Goal: Task Accomplishment & Management: Use online tool/utility

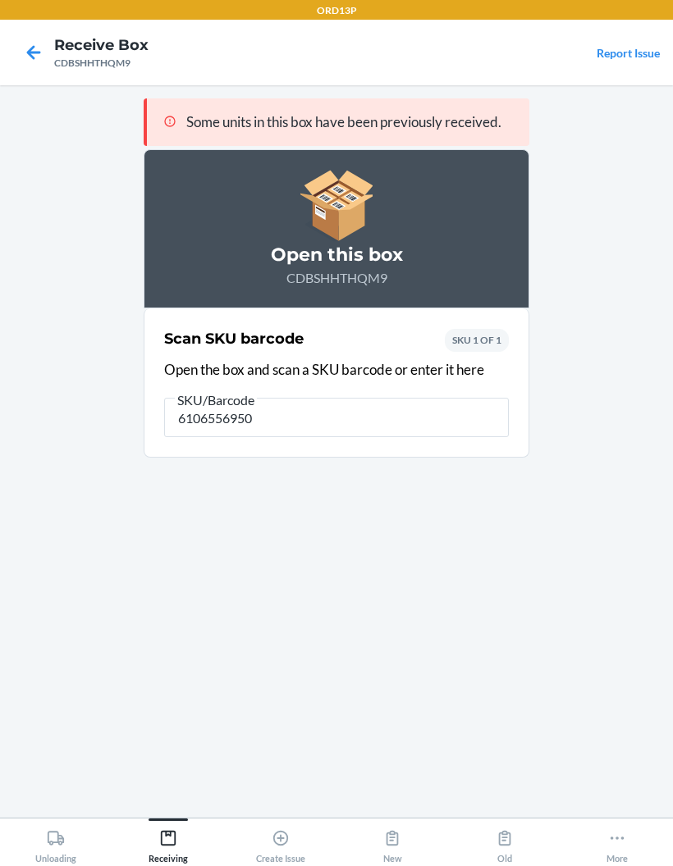
type input "61065569505"
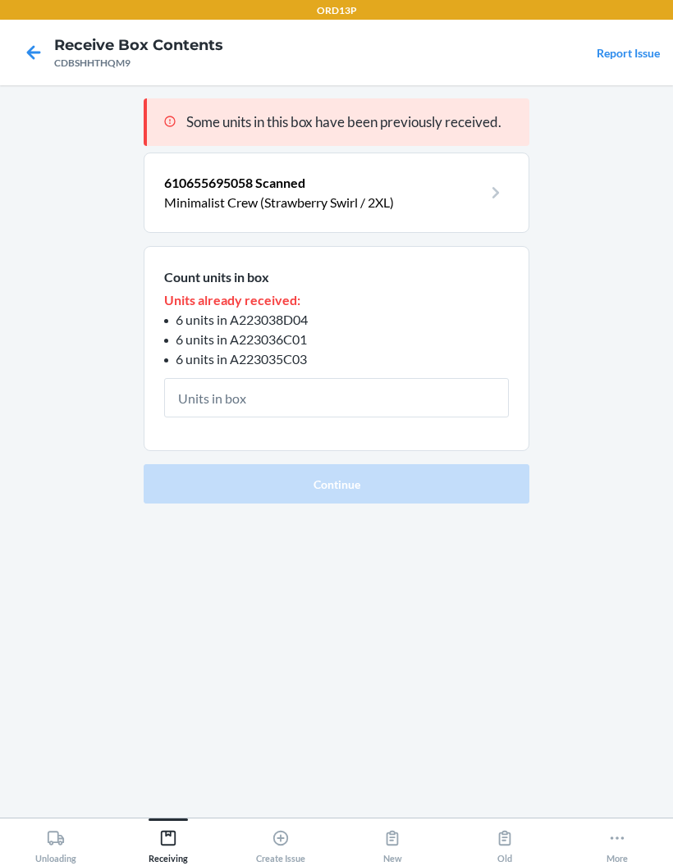
type input "1"
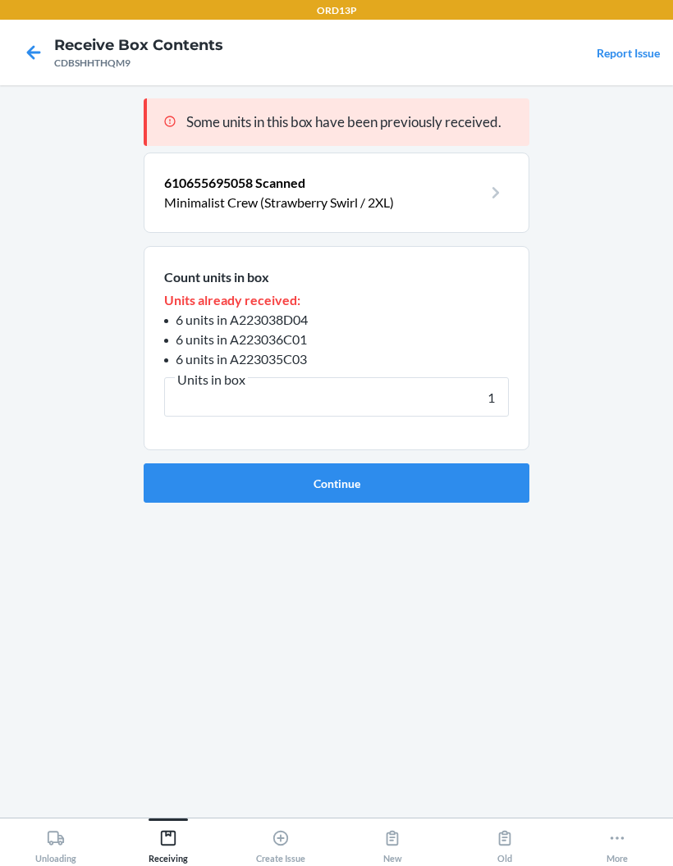
click at [473, 499] on button "Continue" at bounding box center [337, 483] width 386 height 39
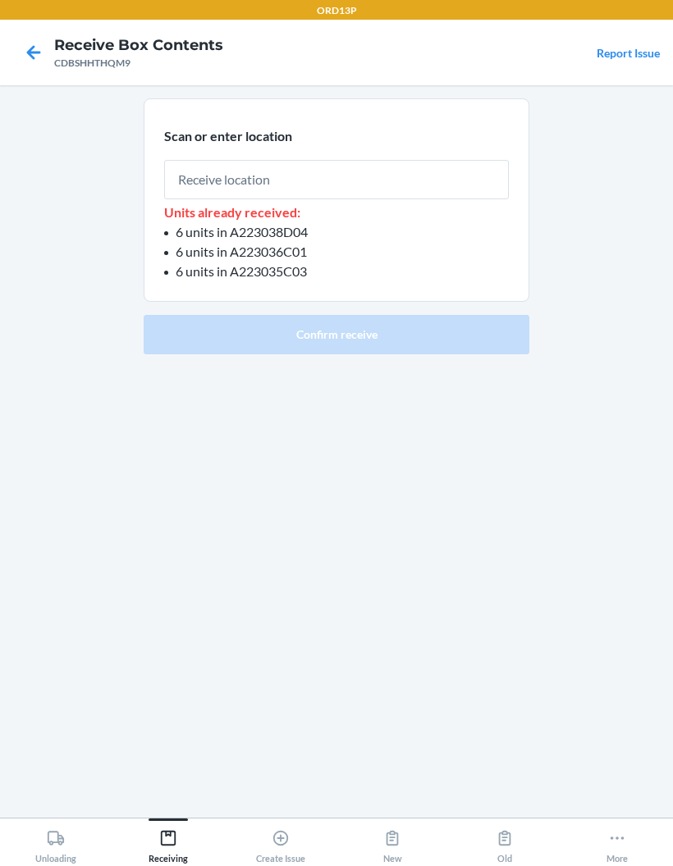
click at [457, 187] on input "text" at bounding box center [336, 179] width 345 height 39
click at [462, 197] on input "text" at bounding box center [336, 179] width 345 height 39
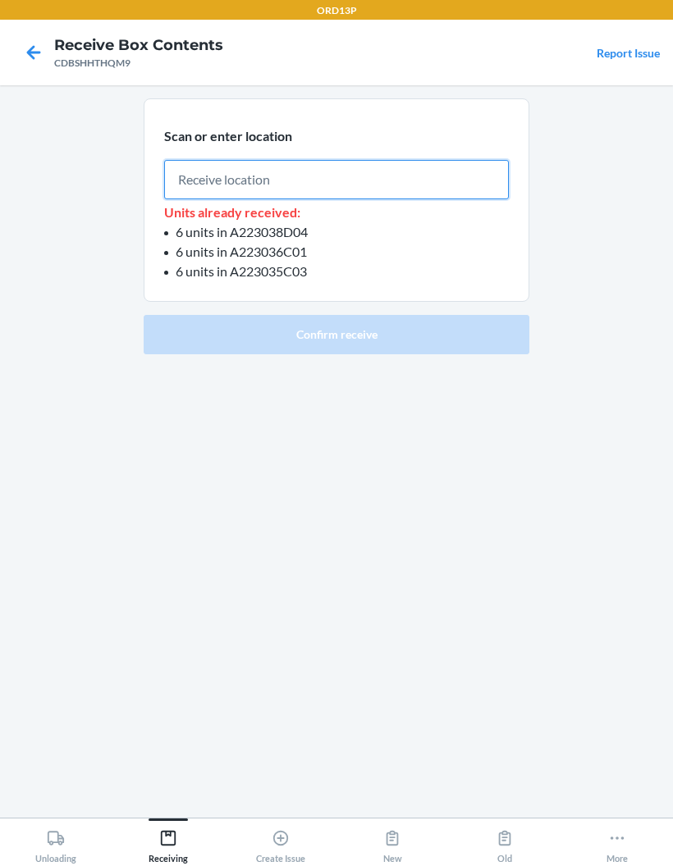
click at [289, 167] on input "text" at bounding box center [336, 179] width 345 height 39
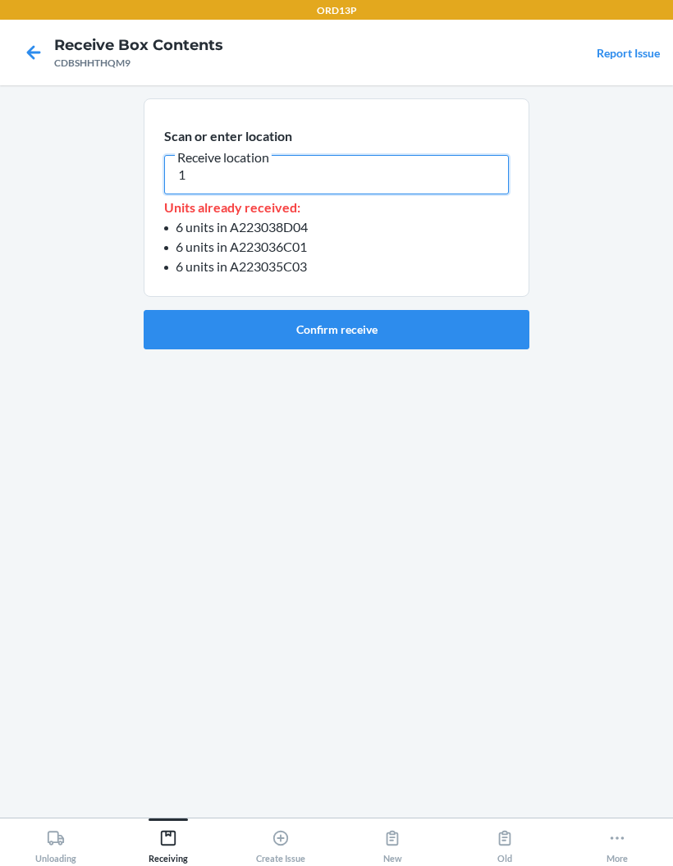
type input "1"
click at [443, 316] on button "Confirm receive" at bounding box center [337, 329] width 386 height 39
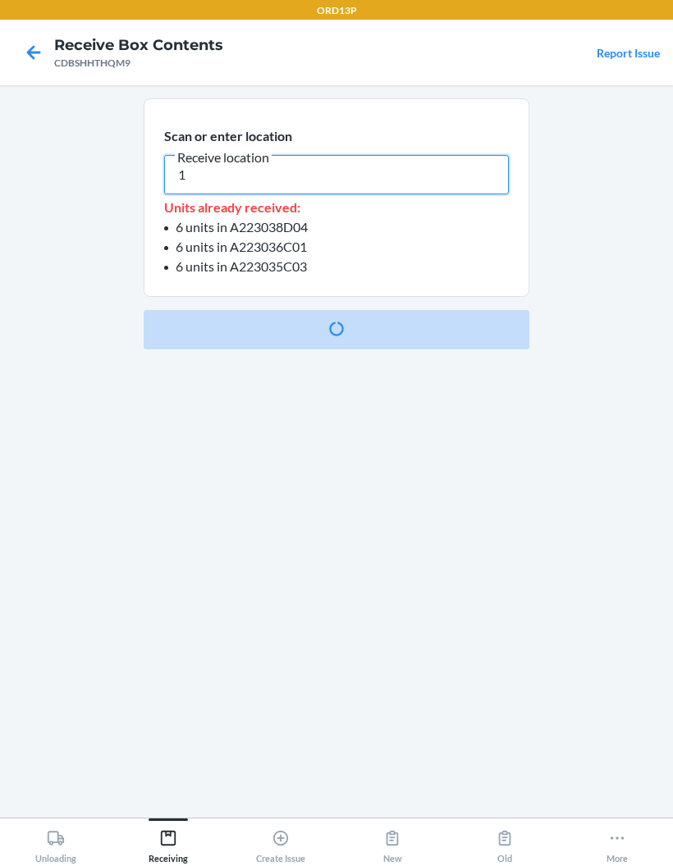
click at [210, 173] on input "1" at bounding box center [336, 174] width 345 height 39
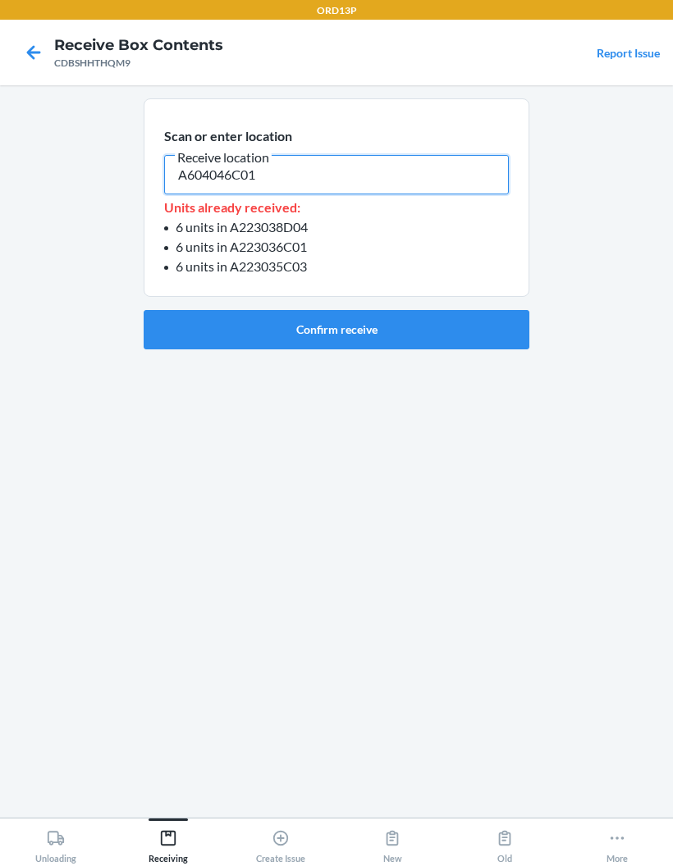
type input "A604046C01"
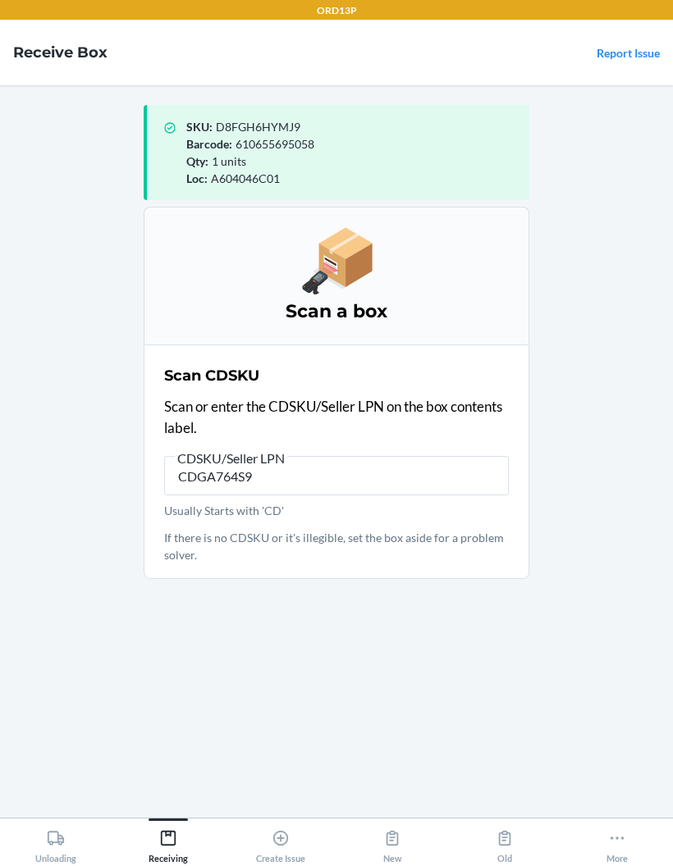
type input "CDGA764S9E"
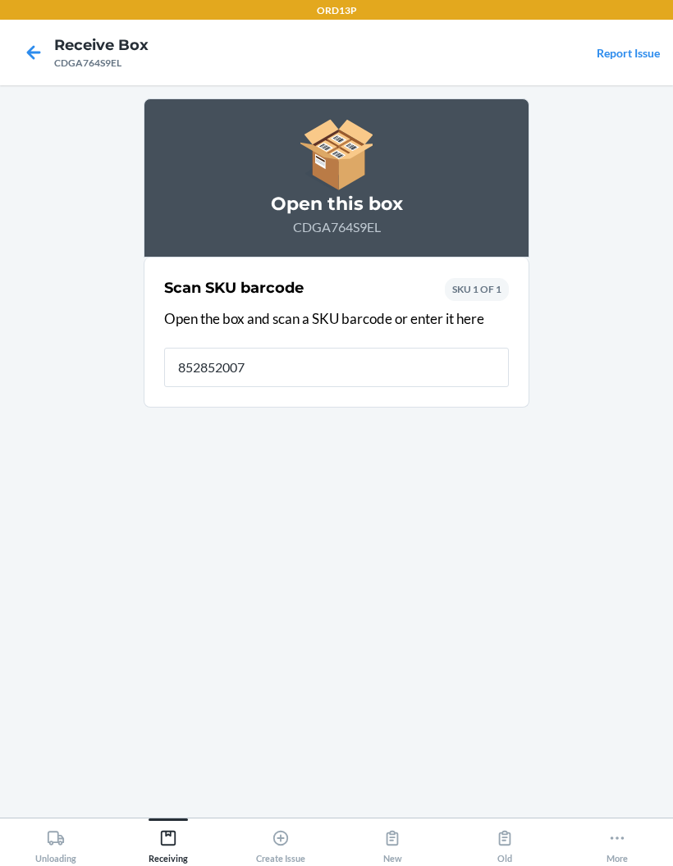
type input "8528520076"
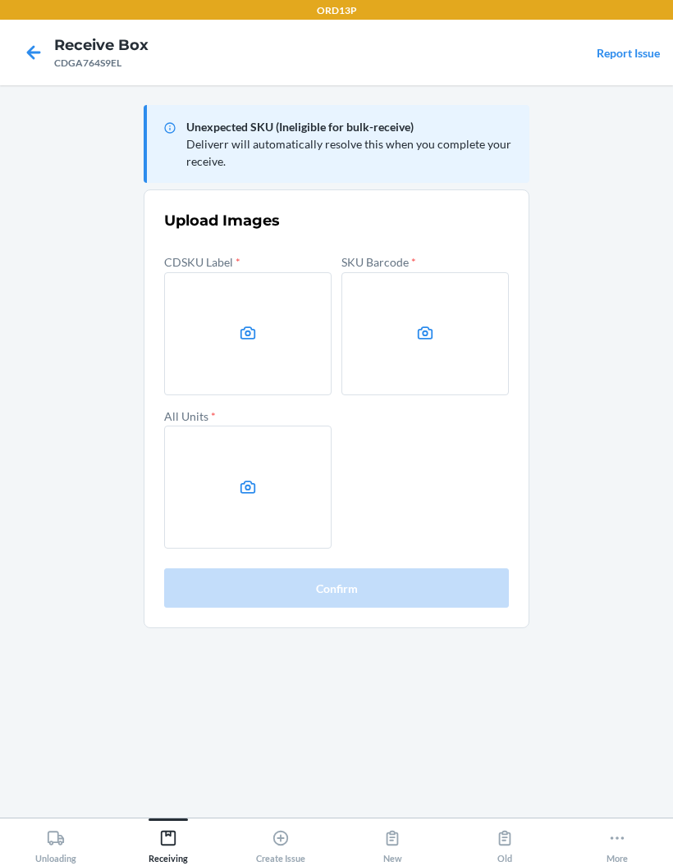
click at [260, 333] on main "Unexpected SKU (Ineligible for bulk-receive) Deliverr will automatically resolv…" at bounding box center [336, 451] width 673 height 733
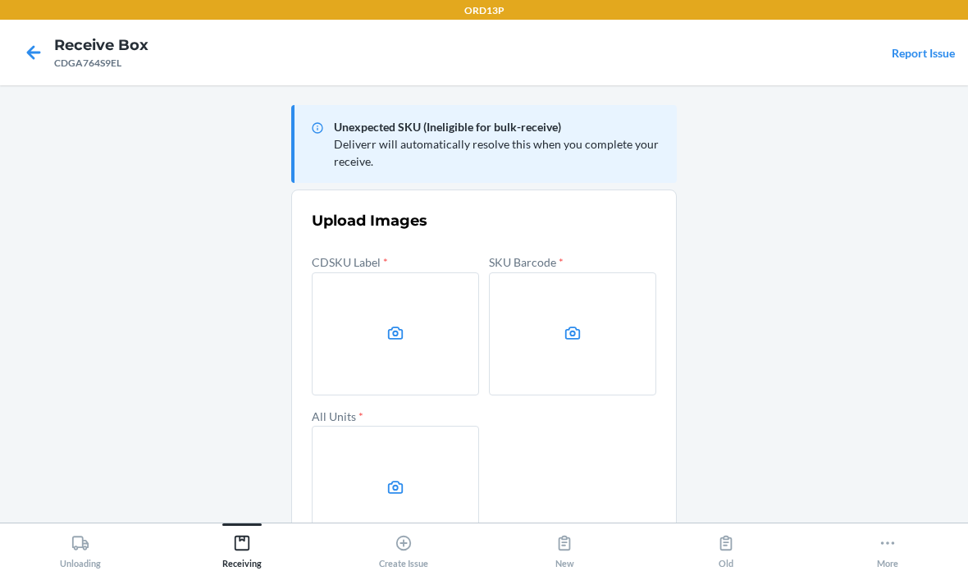
click at [424, 311] on label at bounding box center [395, 333] width 167 height 123
click at [0, 0] on input "file" at bounding box center [0, 0] width 0 height 0
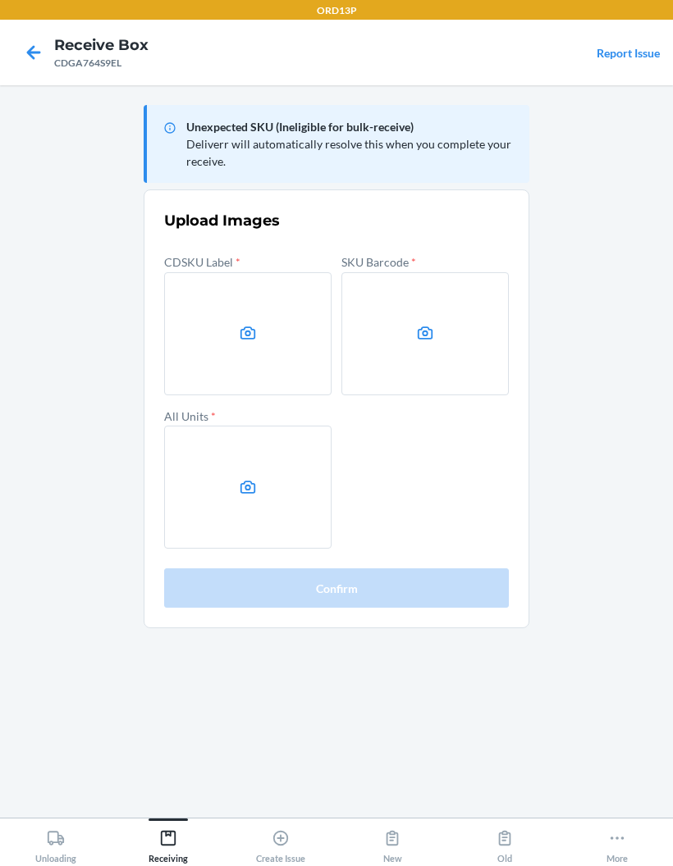
click at [268, 376] on label at bounding box center [247, 333] width 167 height 123
click at [0, 0] on input "file" at bounding box center [0, 0] width 0 height 0
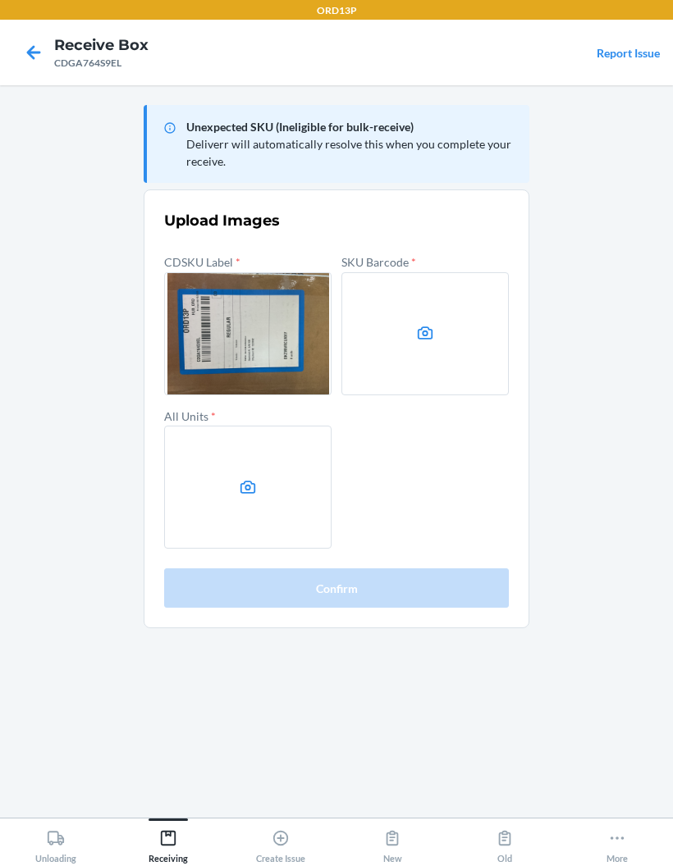
click at [407, 326] on label at bounding box center [424, 333] width 167 height 123
click at [0, 0] on input "file" at bounding box center [0, 0] width 0 height 0
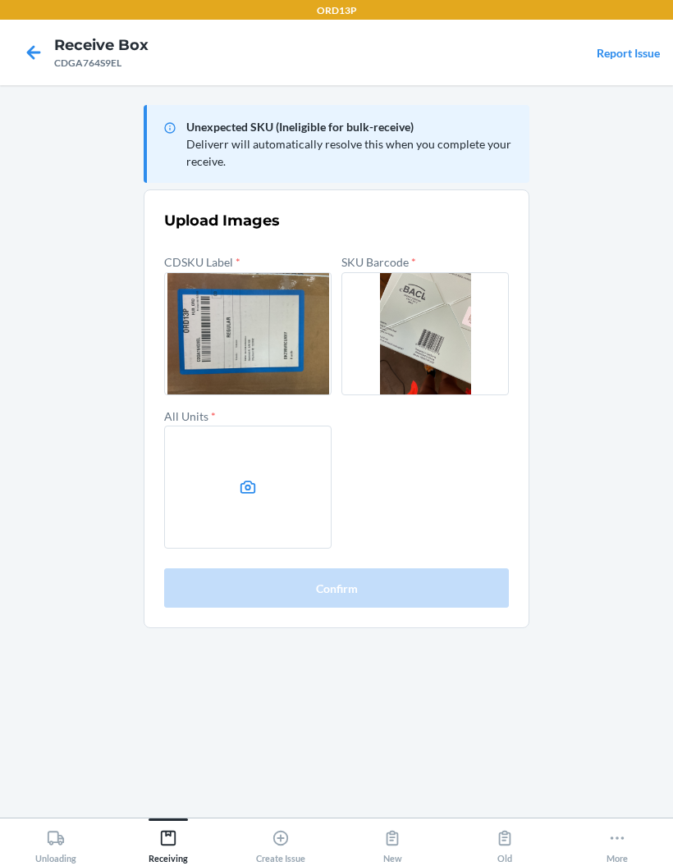
click at [264, 458] on label at bounding box center [247, 487] width 167 height 123
click at [0, 0] on input "file" at bounding box center [0, 0] width 0 height 0
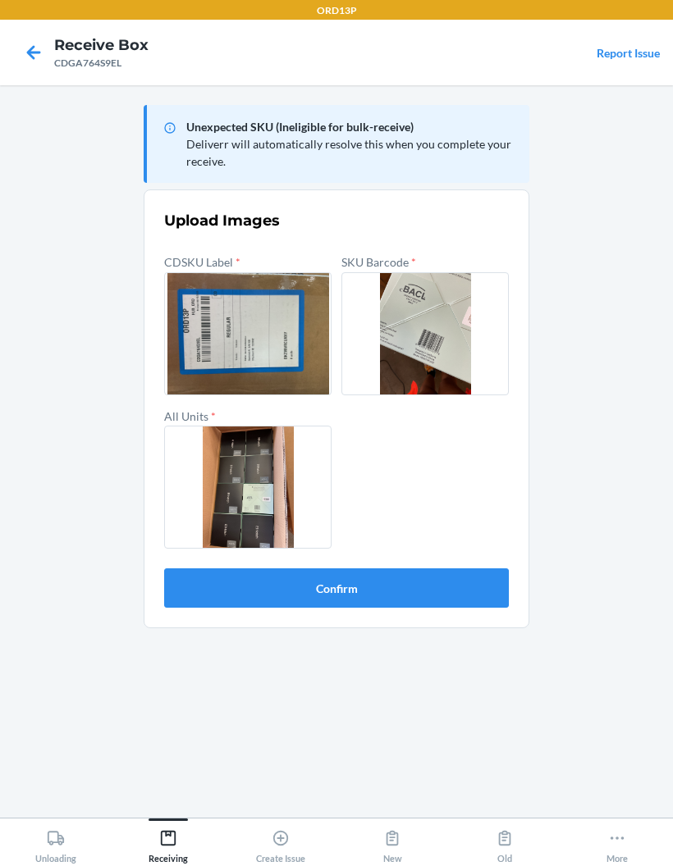
click at [436, 594] on button "Confirm" at bounding box center [336, 588] width 345 height 39
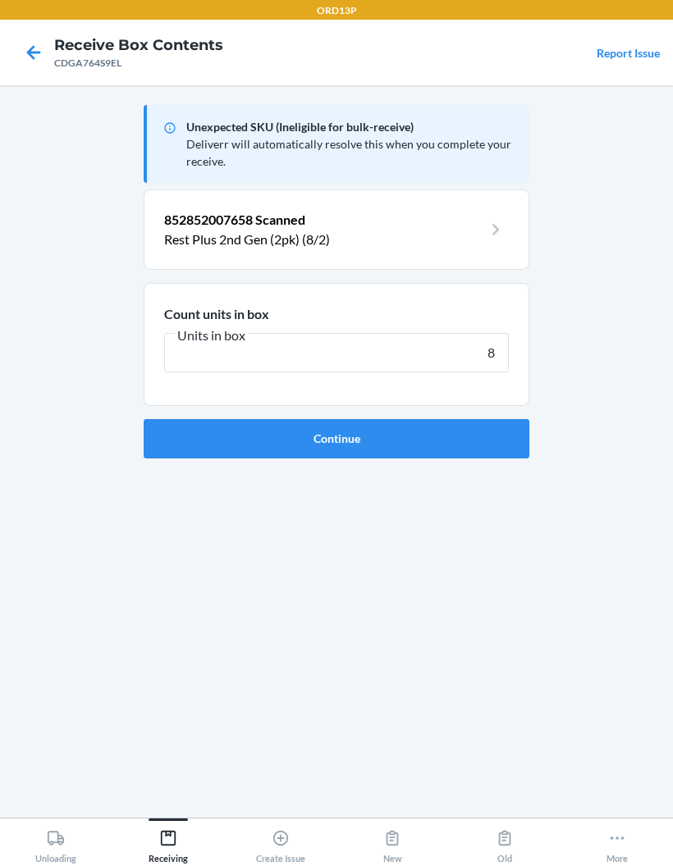
type input "8"
click at [472, 434] on button "Continue" at bounding box center [337, 438] width 386 height 39
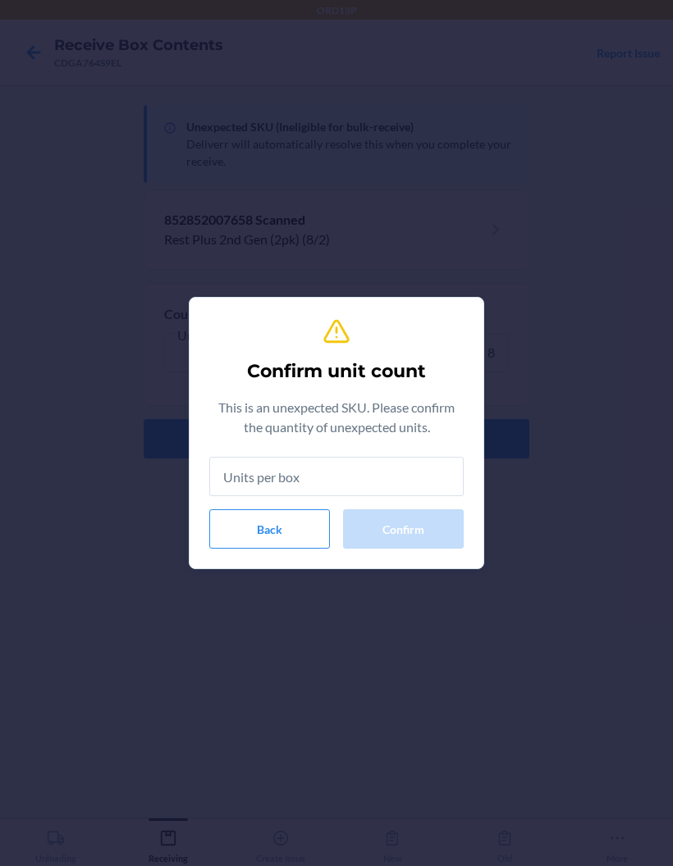
type input "8"
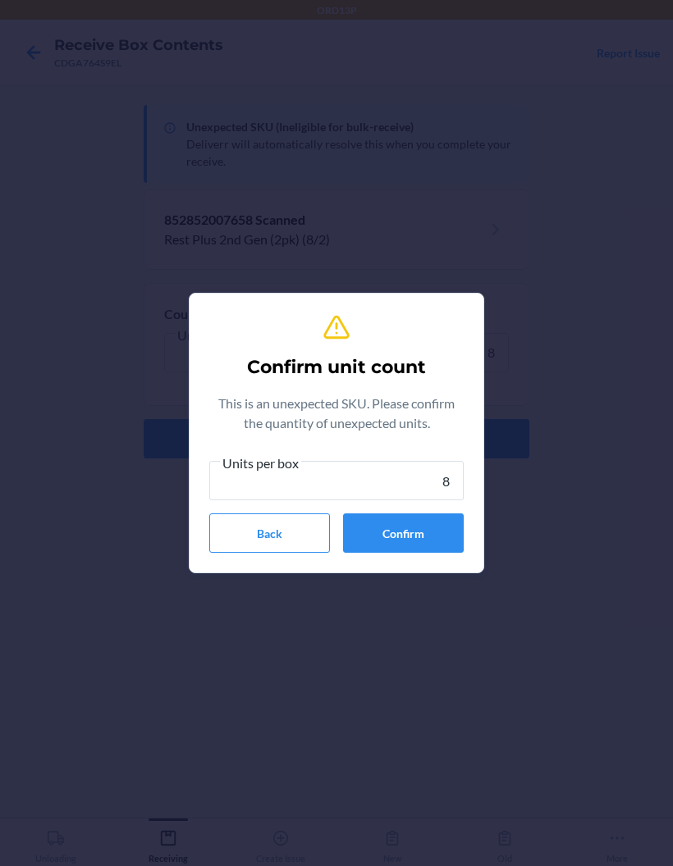
click at [435, 550] on button "Confirm" at bounding box center [403, 533] width 121 height 39
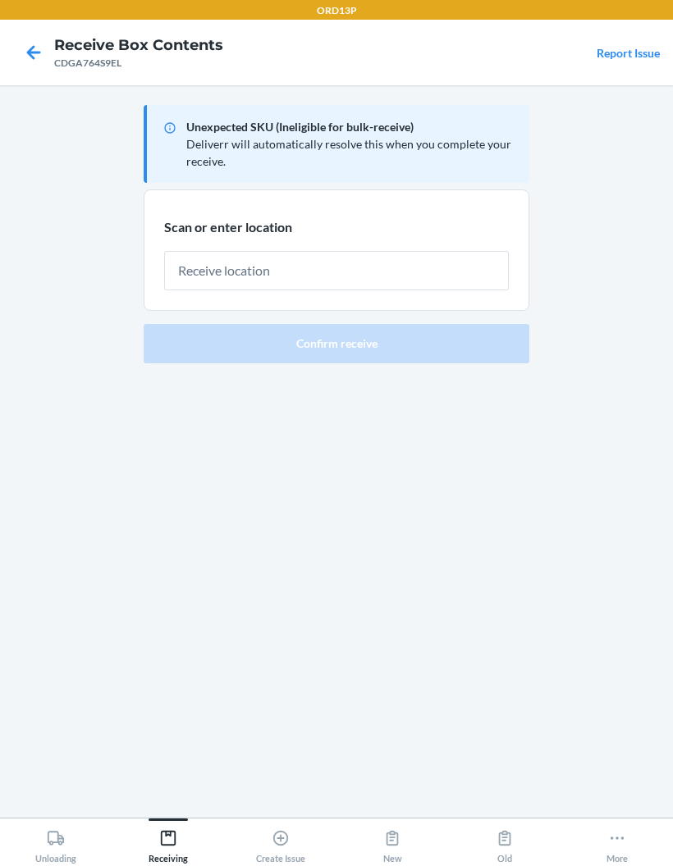
click at [442, 266] on input "text" at bounding box center [336, 270] width 345 height 39
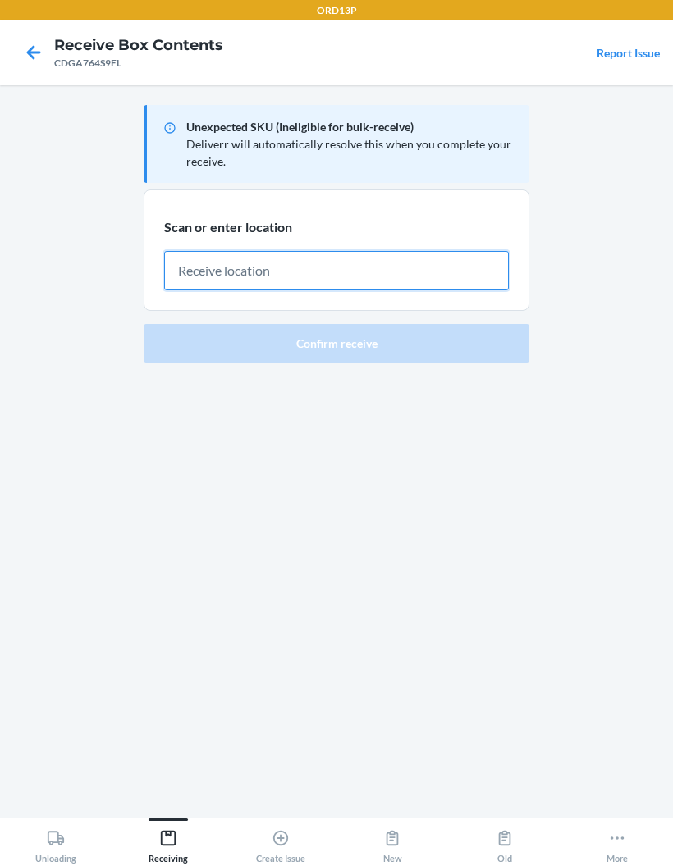
click at [327, 267] on input "text" at bounding box center [336, 270] width 345 height 39
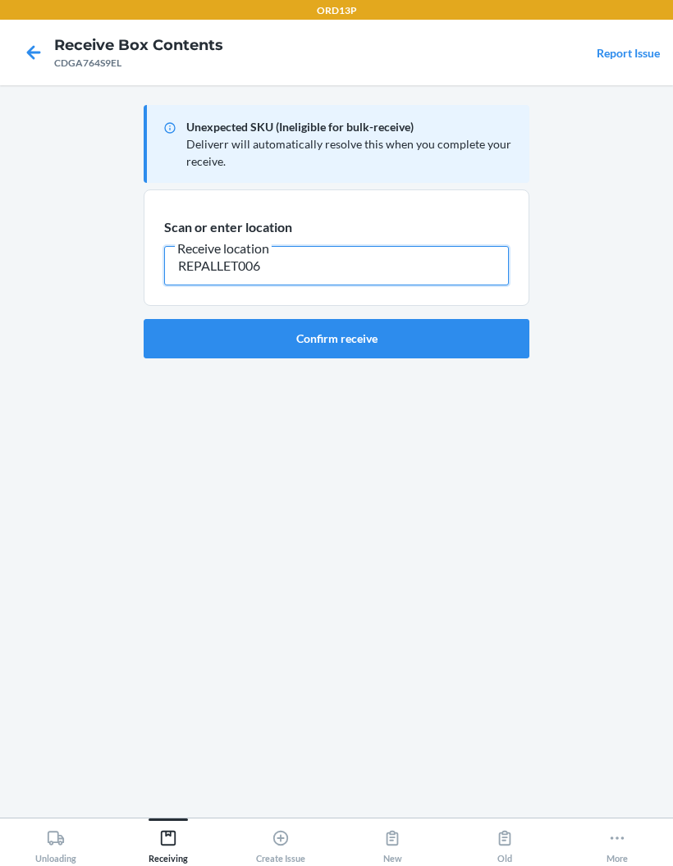
type input "REPALLET006"
click at [438, 345] on button "Confirm receive" at bounding box center [337, 338] width 386 height 39
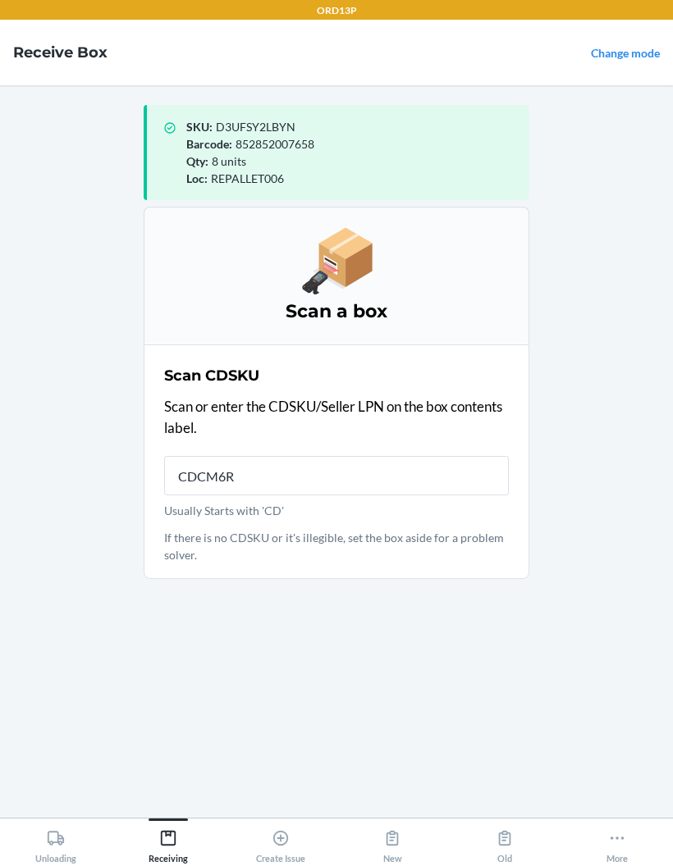
type input "CDCM6RY"
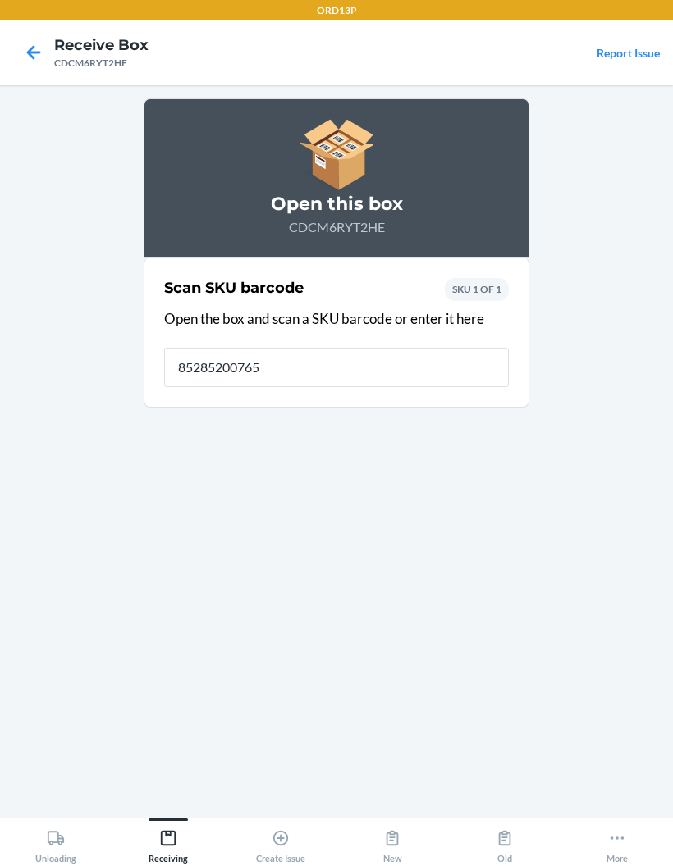
type input "852852007658"
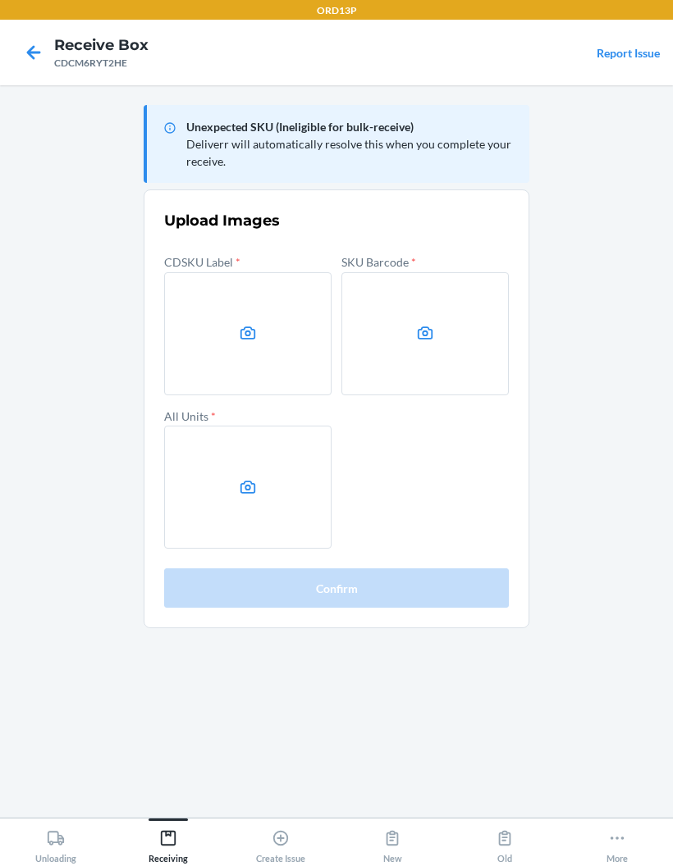
click at [212, 459] on label at bounding box center [247, 487] width 167 height 123
click at [0, 0] on input "file" at bounding box center [0, 0] width 0 height 0
click at [462, 345] on label at bounding box center [424, 333] width 167 height 123
click at [0, 0] on input "file" at bounding box center [0, 0] width 0 height 0
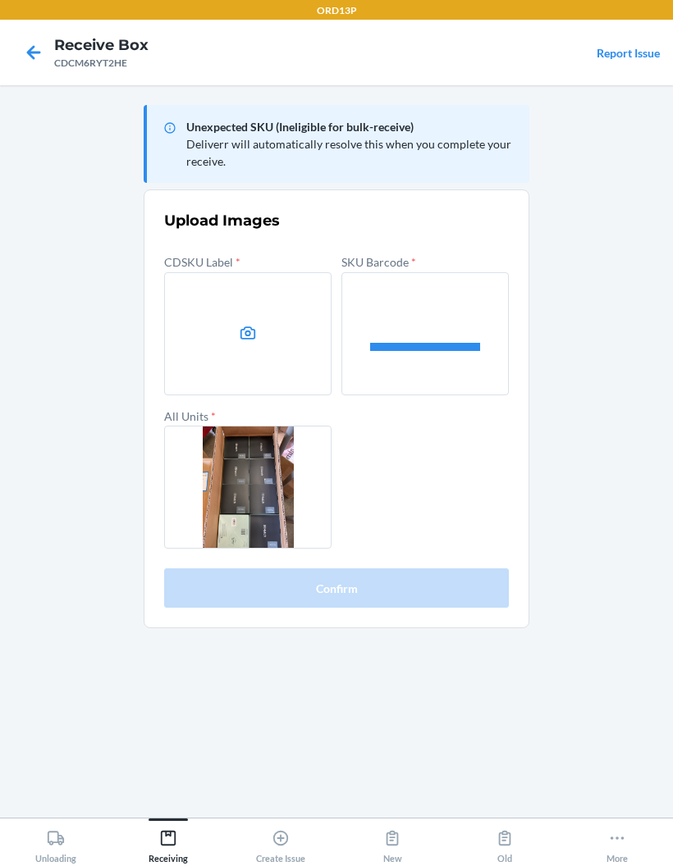
click at [258, 342] on label at bounding box center [247, 333] width 167 height 123
click at [0, 0] on input "file" at bounding box center [0, 0] width 0 height 0
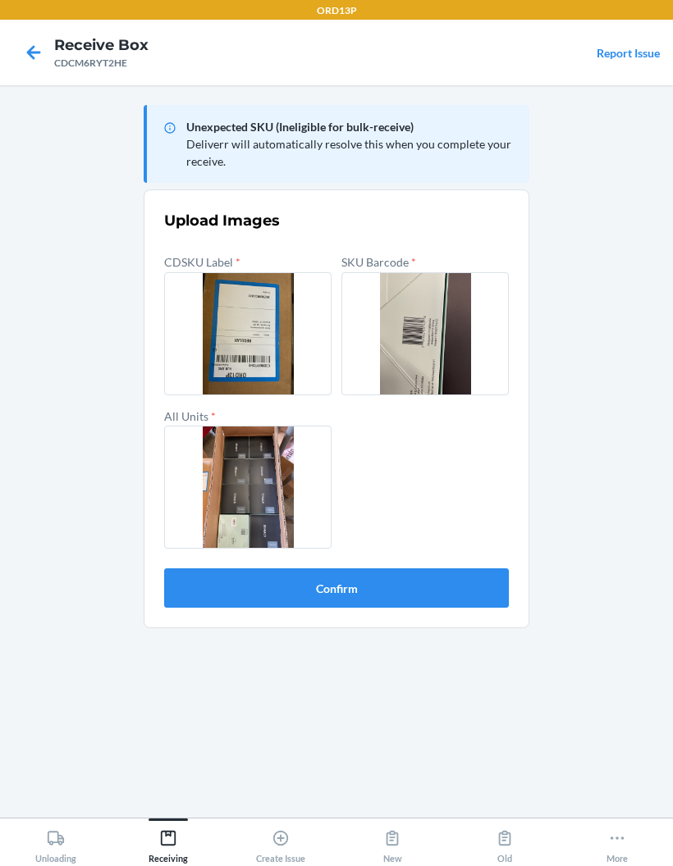
click at [222, 590] on button "Confirm" at bounding box center [336, 588] width 345 height 39
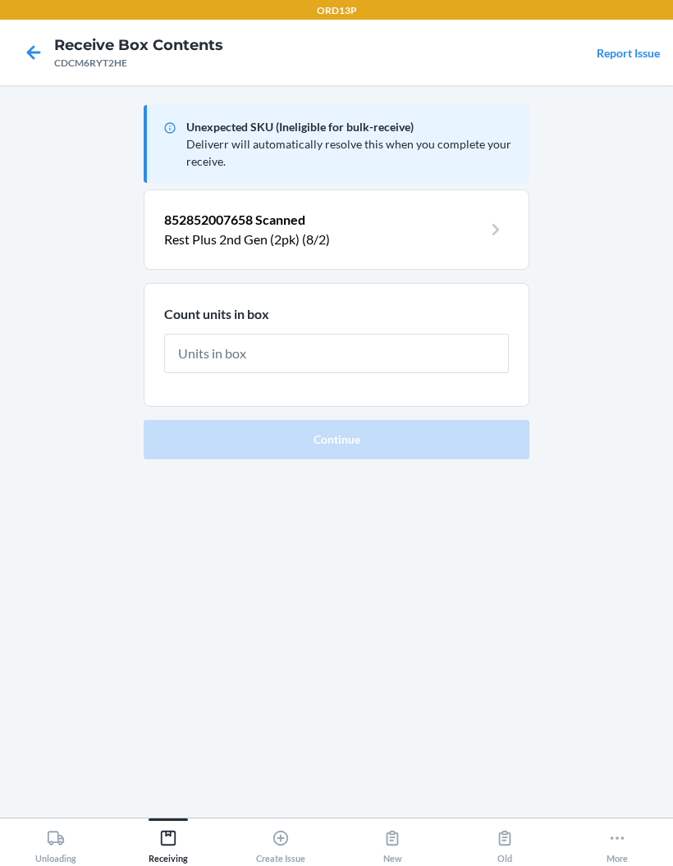
click at [404, 365] on input "text" at bounding box center [336, 353] width 345 height 39
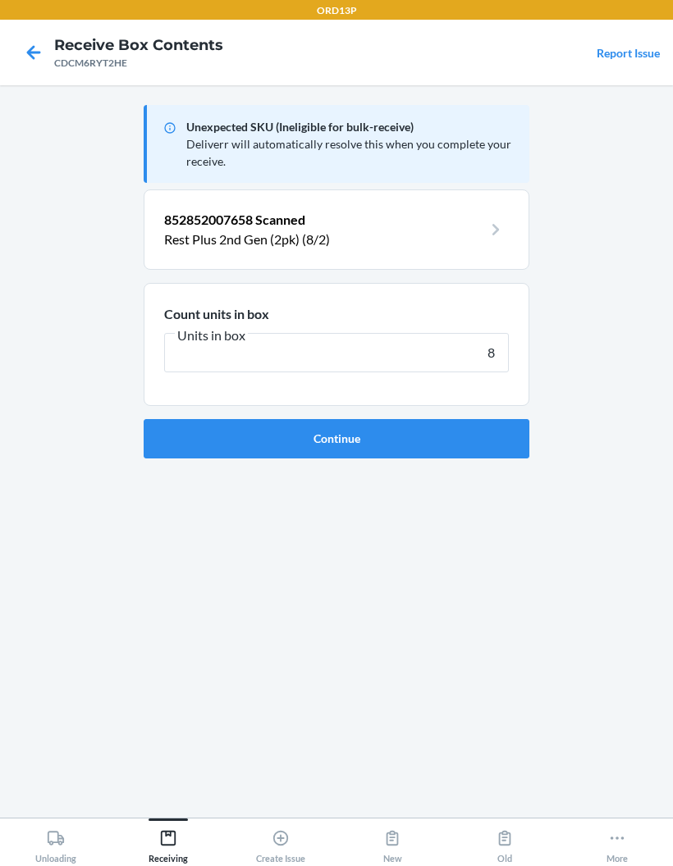
type input "8"
click at [493, 445] on button "Continue" at bounding box center [337, 438] width 386 height 39
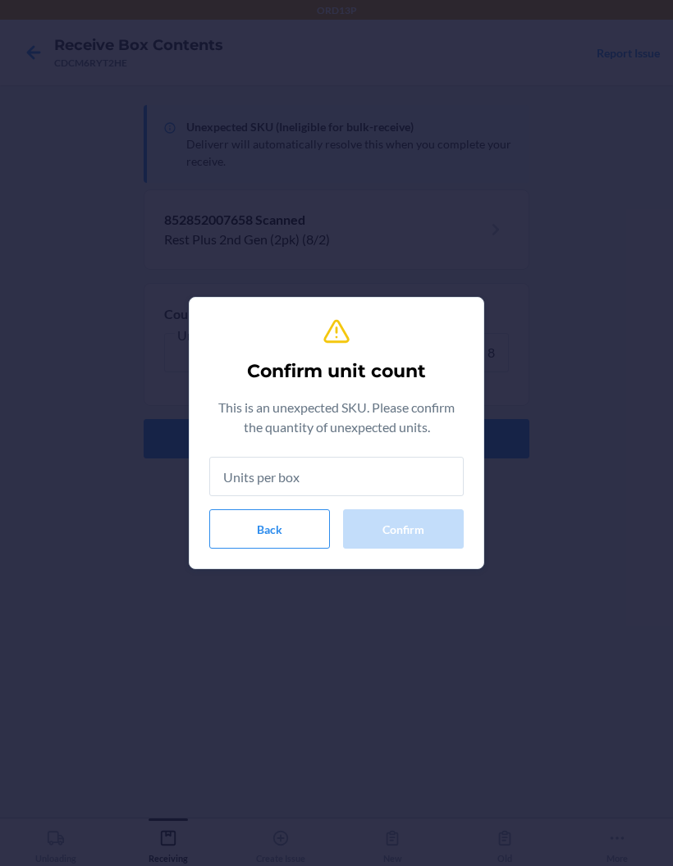
type input "8"
click at [425, 549] on button "Confirm" at bounding box center [403, 528] width 121 height 39
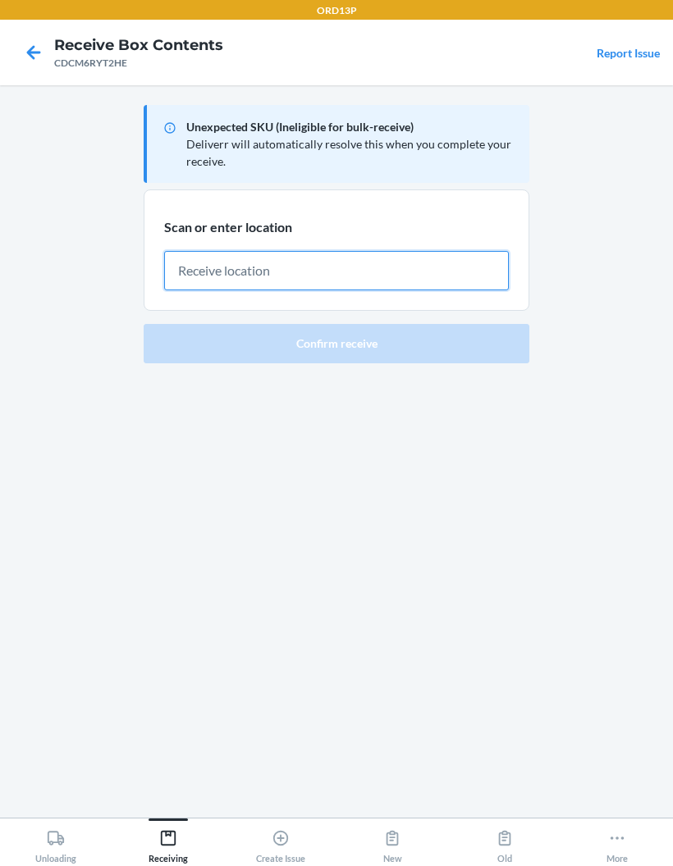
click at [361, 276] on input "text" at bounding box center [336, 270] width 345 height 39
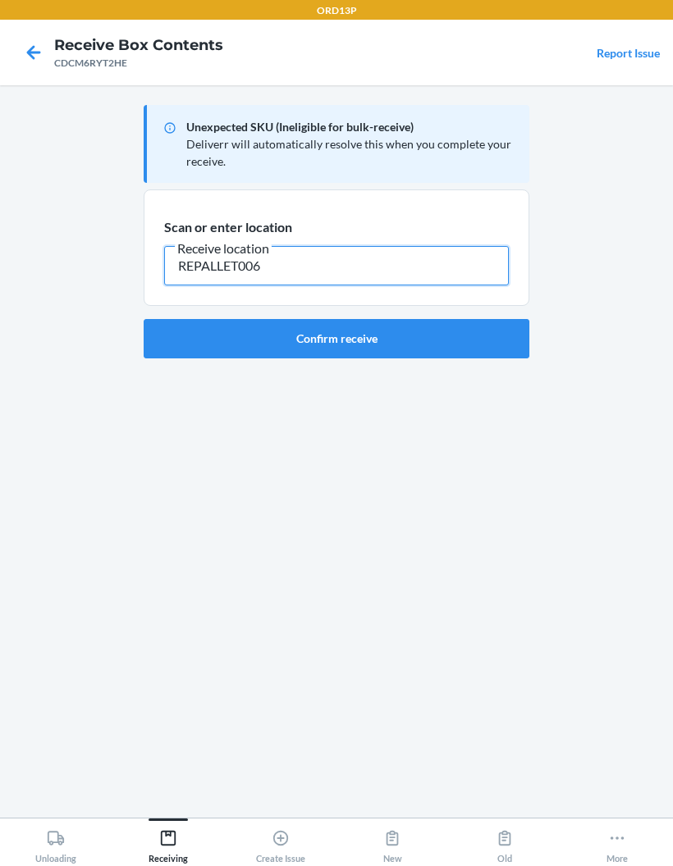
type input "REPALLET006"
click at [480, 341] on button "Confirm receive" at bounding box center [337, 338] width 386 height 39
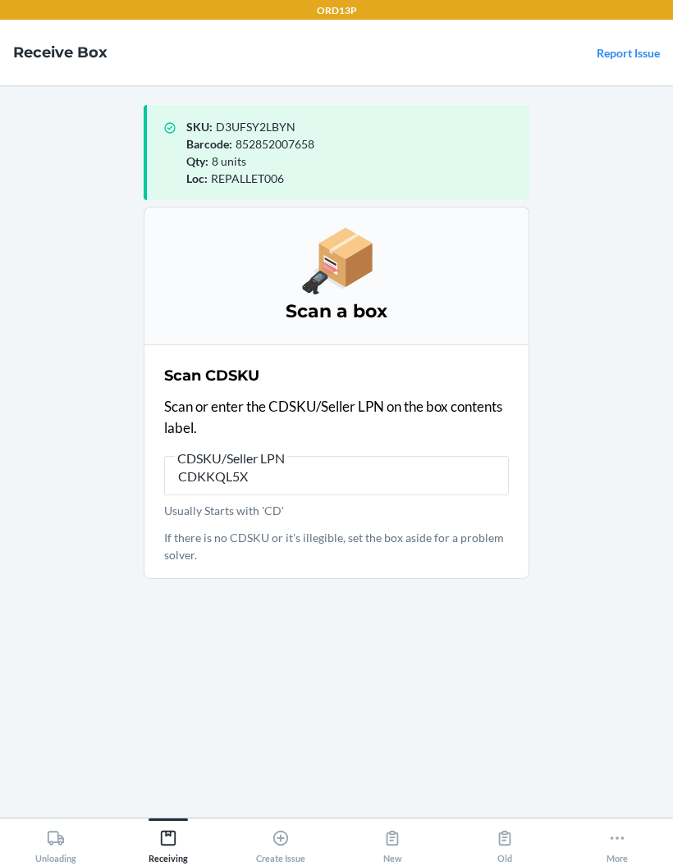
type input "CDKKQL5XF"
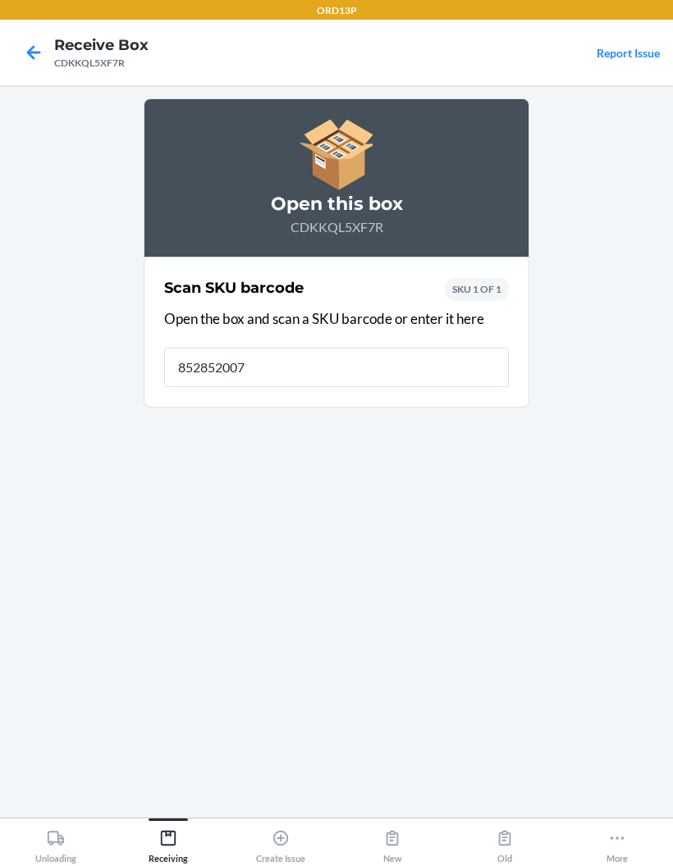
type input "8528520076"
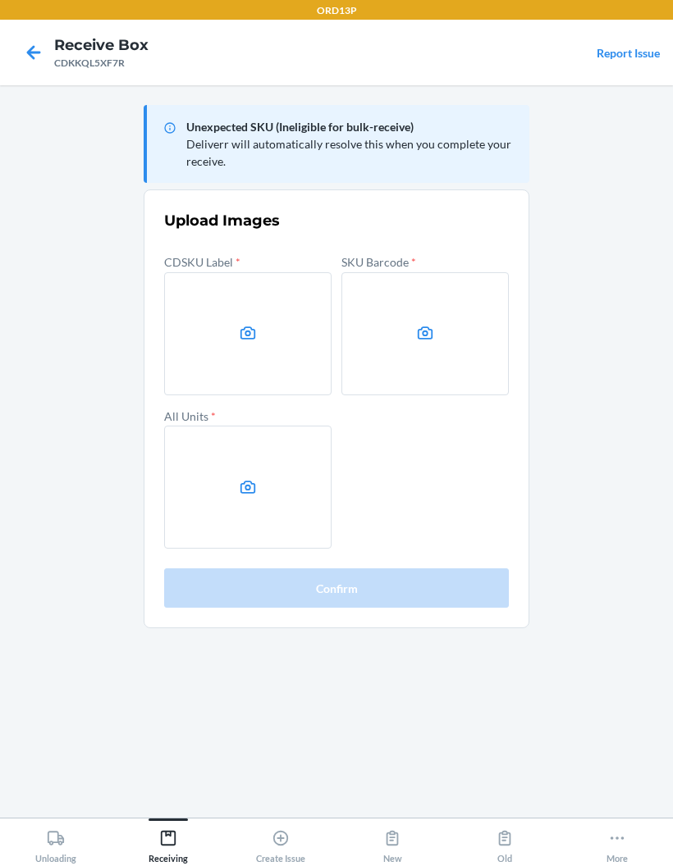
click at [199, 327] on main "Unexpected SKU (Ineligible for bulk-receive) Deliverr will automatically resolv…" at bounding box center [336, 451] width 673 height 733
click at [278, 313] on label at bounding box center [247, 333] width 167 height 123
click at [0, 0] on input "file" at bounding box center [0, 0] width 0 height 0
click at [435, 336] on label at bounding box center [424, 333] width 167 height 123
click at [0, 0] on input "file" at bounding box center [0, 0] width 0 height 0
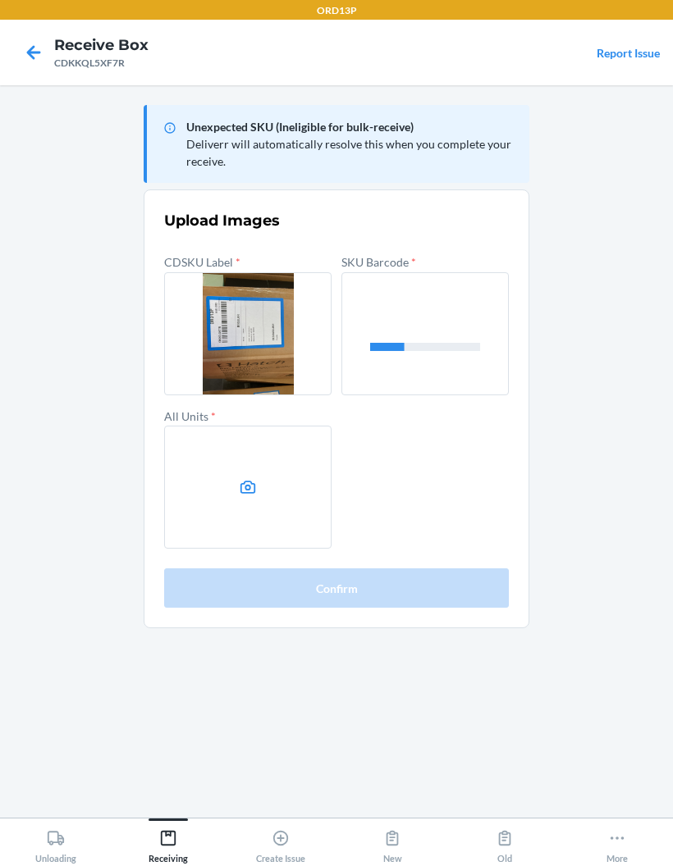
click at [260, 493] on label at bounding box center [247, 487] width 167 height 123
click at [0, 0] on input "file" at bounding box center [0, 0] width 0 height 0
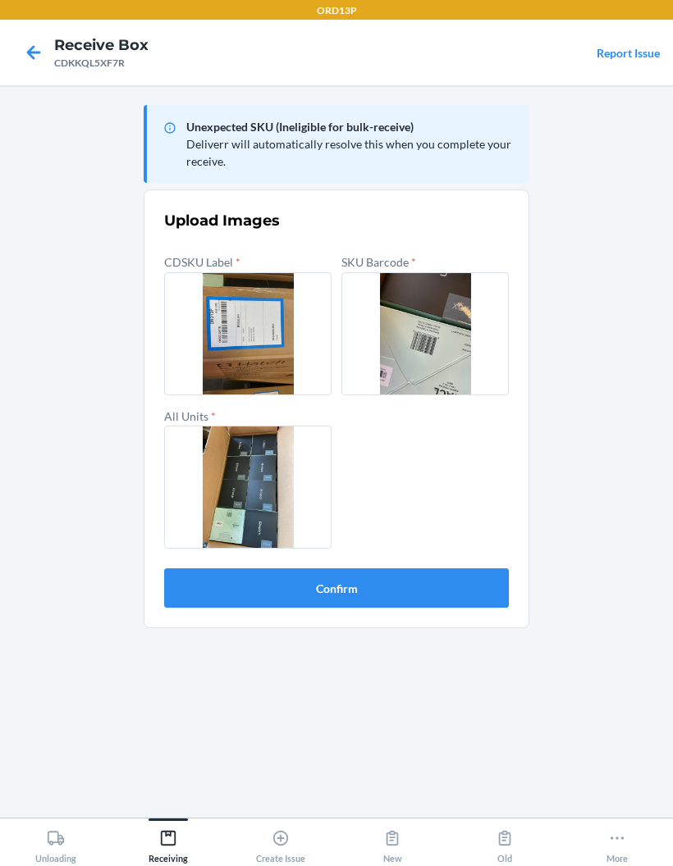
click at [463, 582] on button "Confirm" at bounding box center [336, 588] width 345 height 39
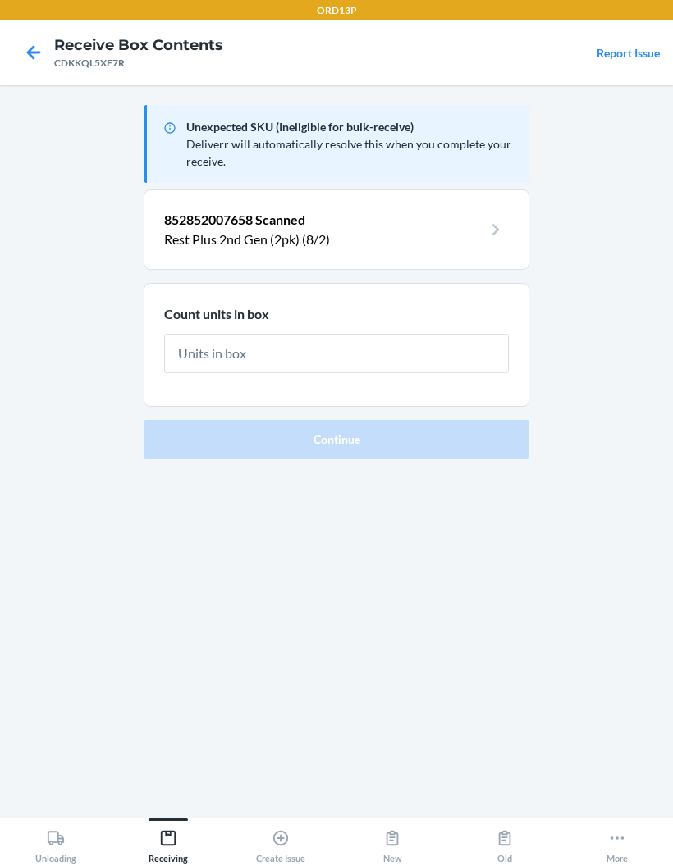
click at [436, 368] on input "text" at bounding box center [336, 353] width 345 height 39
click at [471, 220] on p "852852007658 Scanned" at bounding box center [323, 220] width 318 height 20
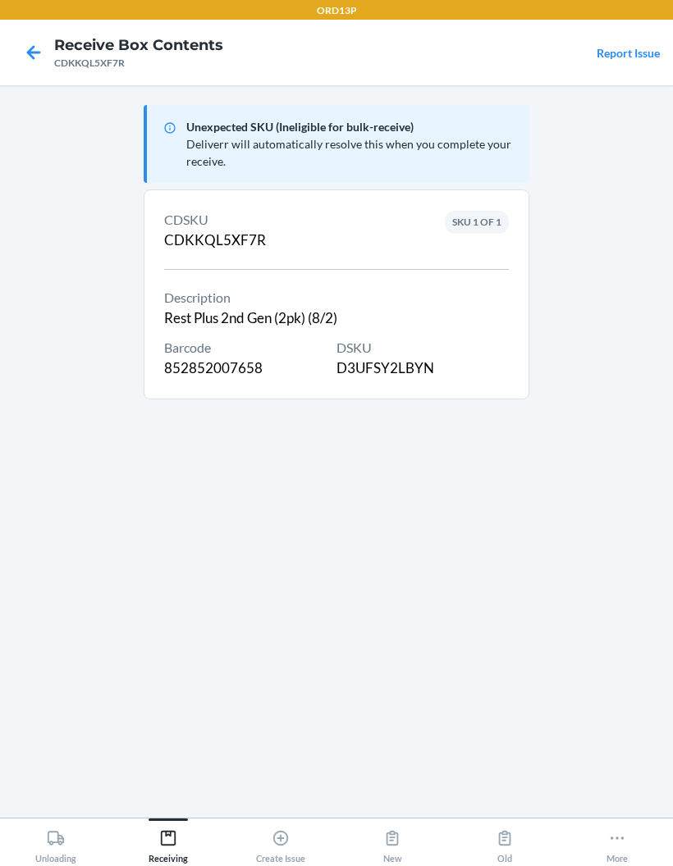
click at [26, 49] on icon at bounding box center [34, 53] width 28 height 28
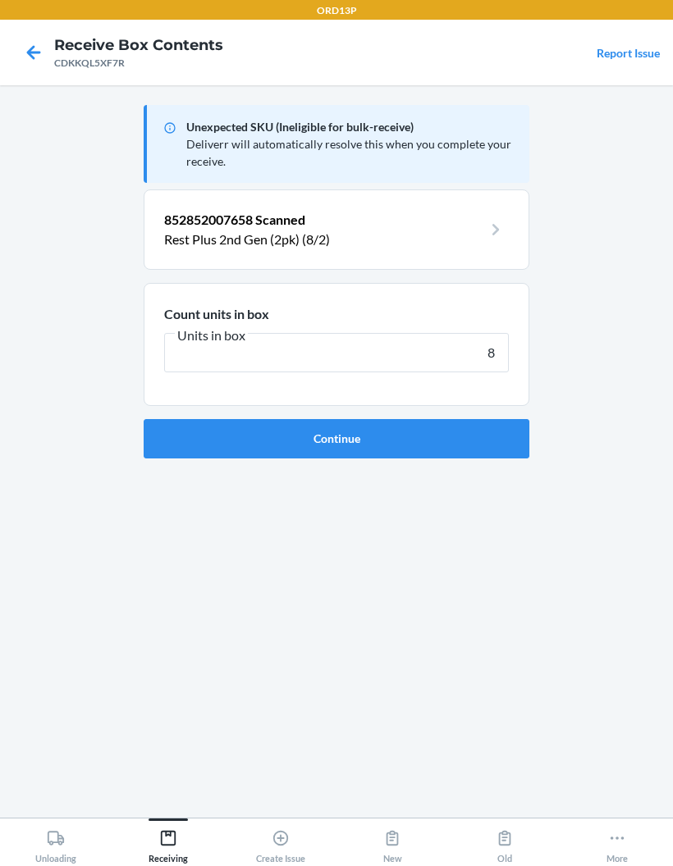
type input "8"
click at [500, 409] on form "Count units in box Units in box 8 Continue" at bounding box center [337, 371] width 386 height 176
click at [473, 422] on button "Continue" at bounding box center [337, 438] width 386 height 39
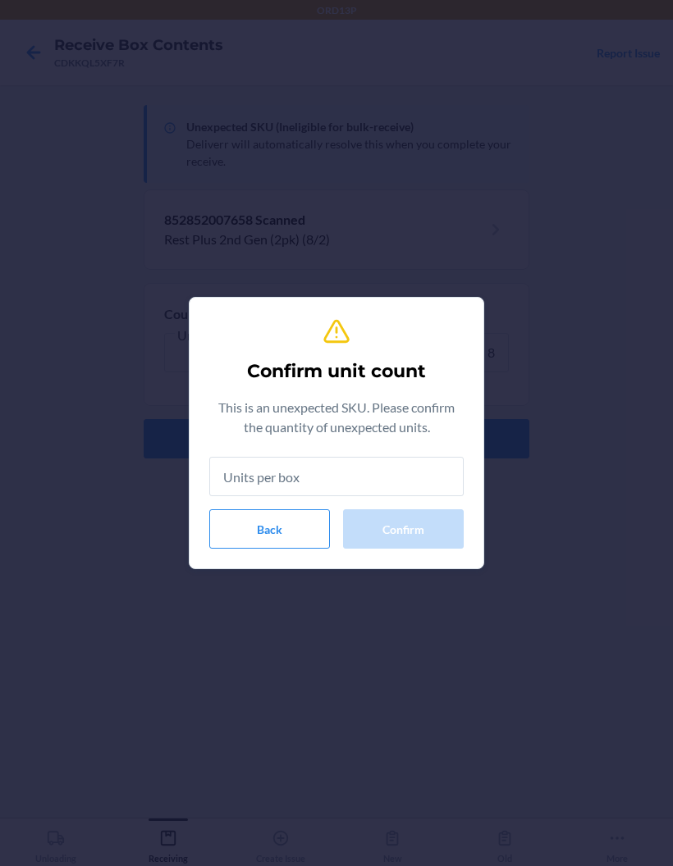
type input "8"
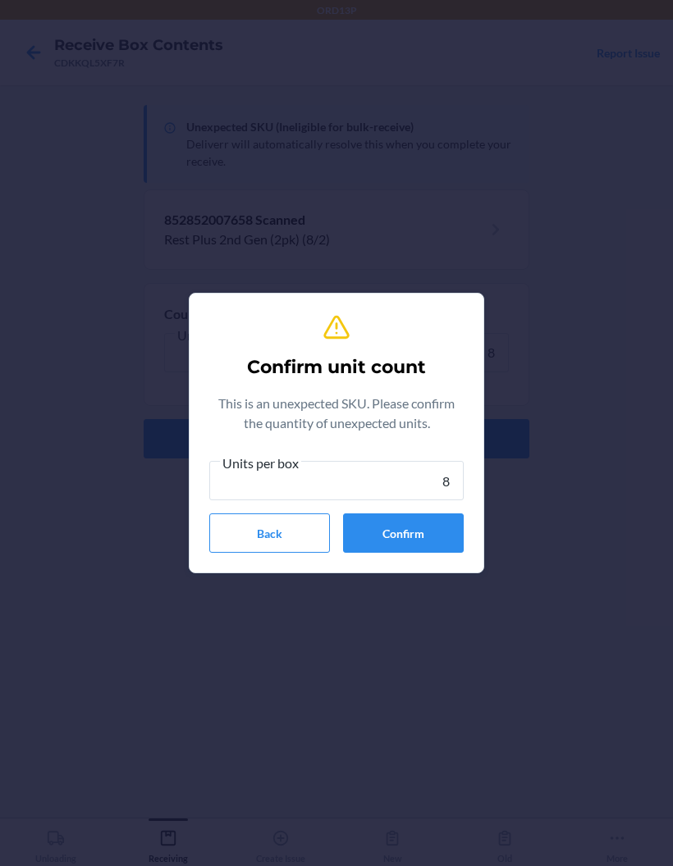
click at [427, 532] on button "Confirm" at bounding box center [403, 533] width 121 height 39
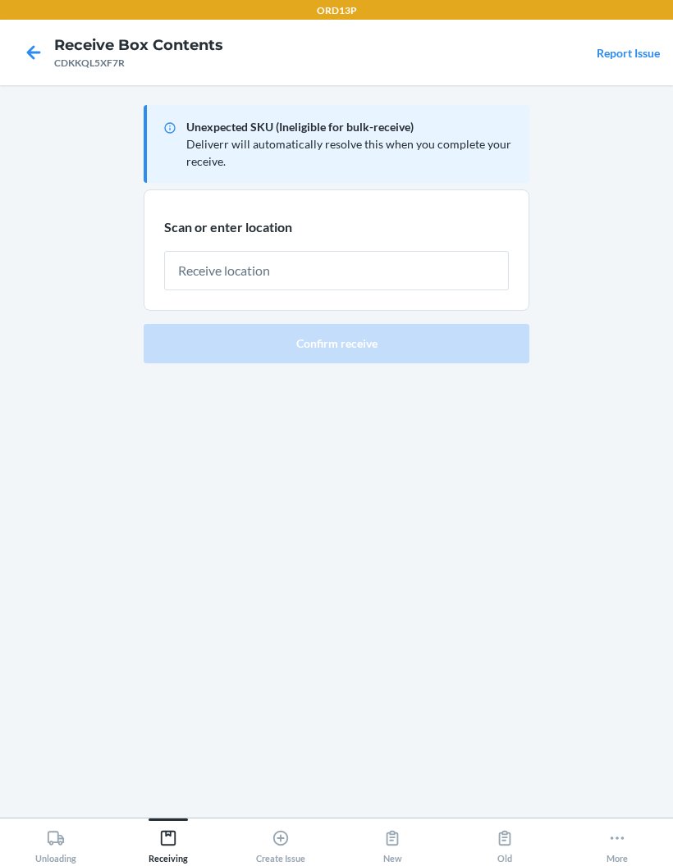
click at [482, 263] on input "text" at bounding box center [336, 270] width 345 height 39
click at [439, 272] on input "text" at bounding box center [336, 270] width 345 height 39
click at [438, 272] on input "text" at bounding box center [336, 270] width 345 height 39
click at [416, 245] on div at bounding box center [336, 264] width 345 height 53
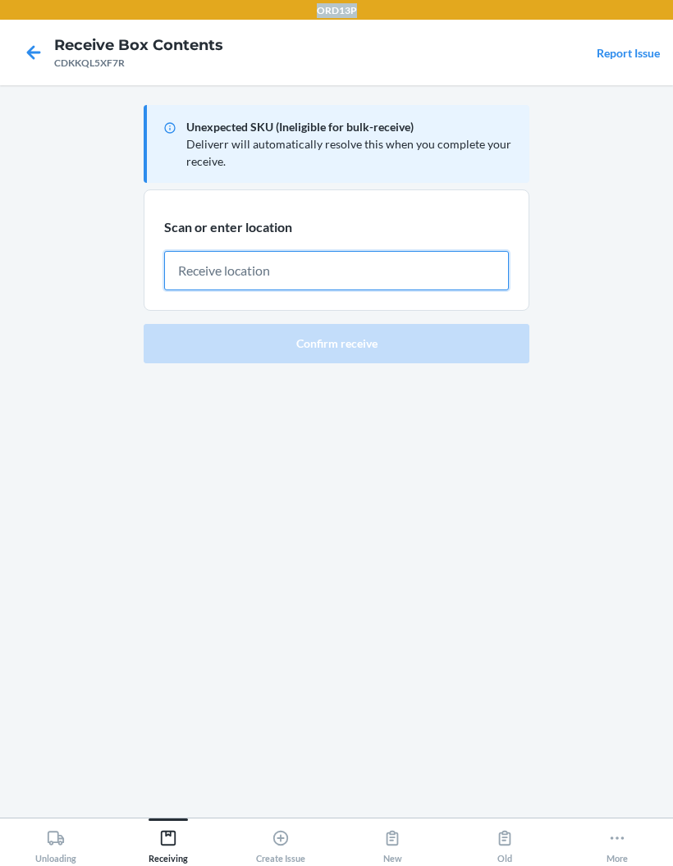
click at [359, 251] on input "text" at bounding box center [336, 270] width 345 height 39
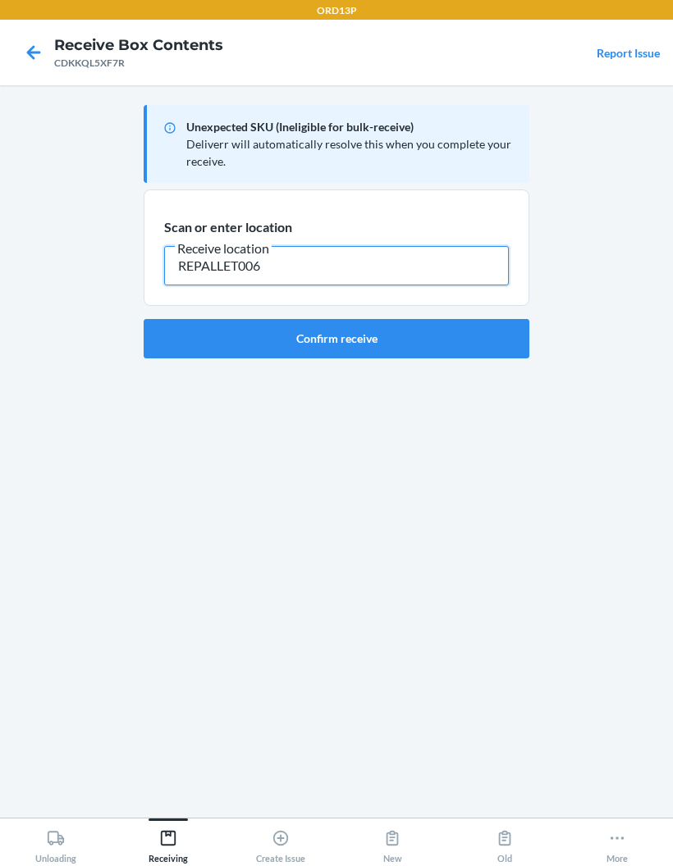
type input "REPALLET006"
click at [457, 350] on button "Confirm receive" at bounding box center [337, 338] width 386 height 39
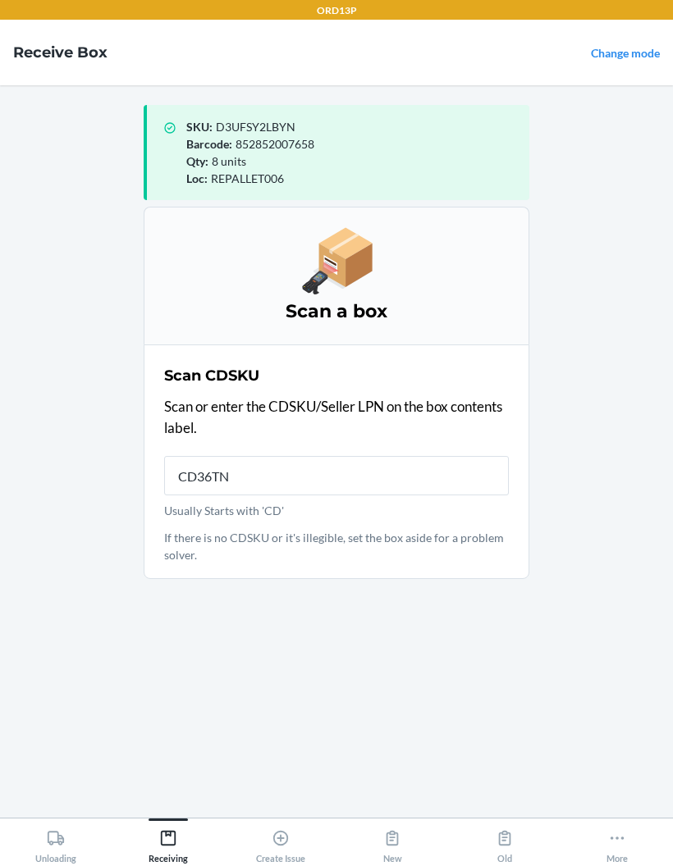
type input "CD36TNB"
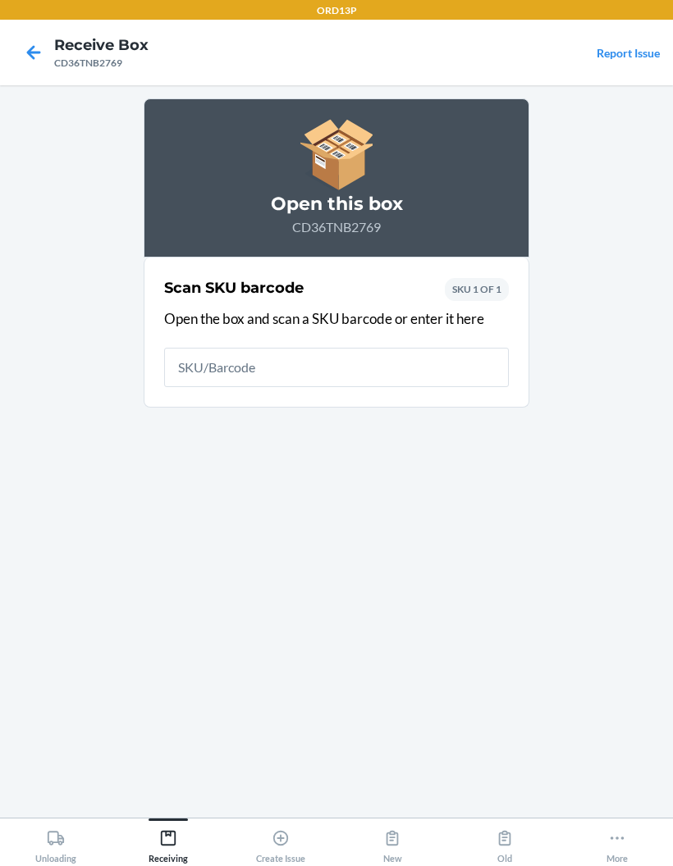
click at [44, 44] on icon at bounding box center [34, 53] width 28 height 28
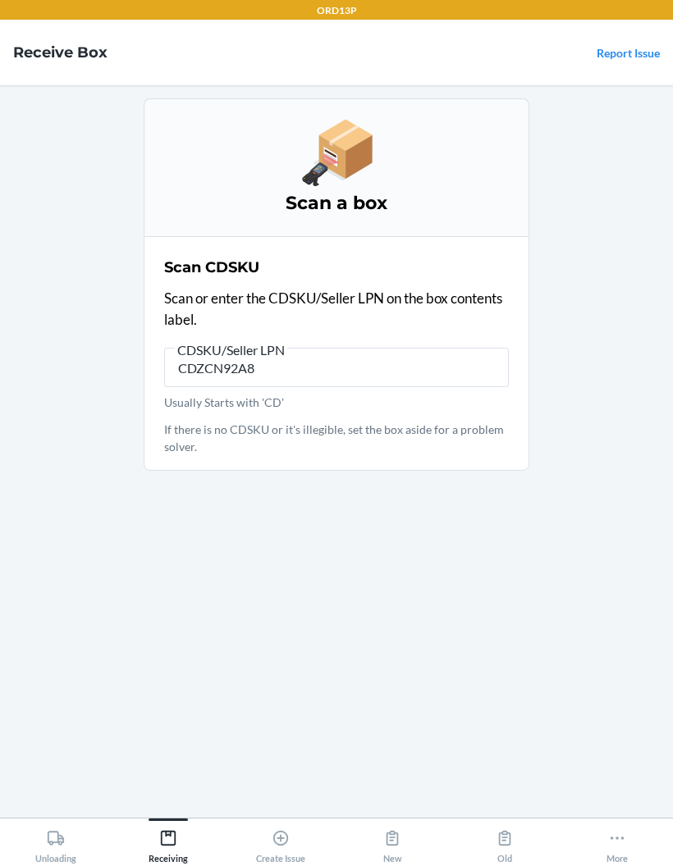
type input "CDZCN92A8K"
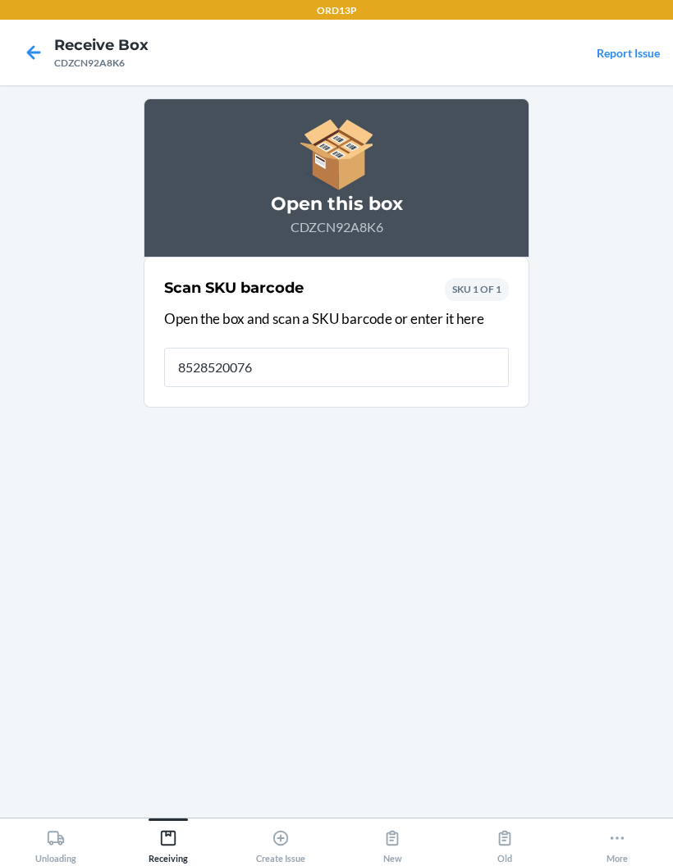
type input "85285200765"
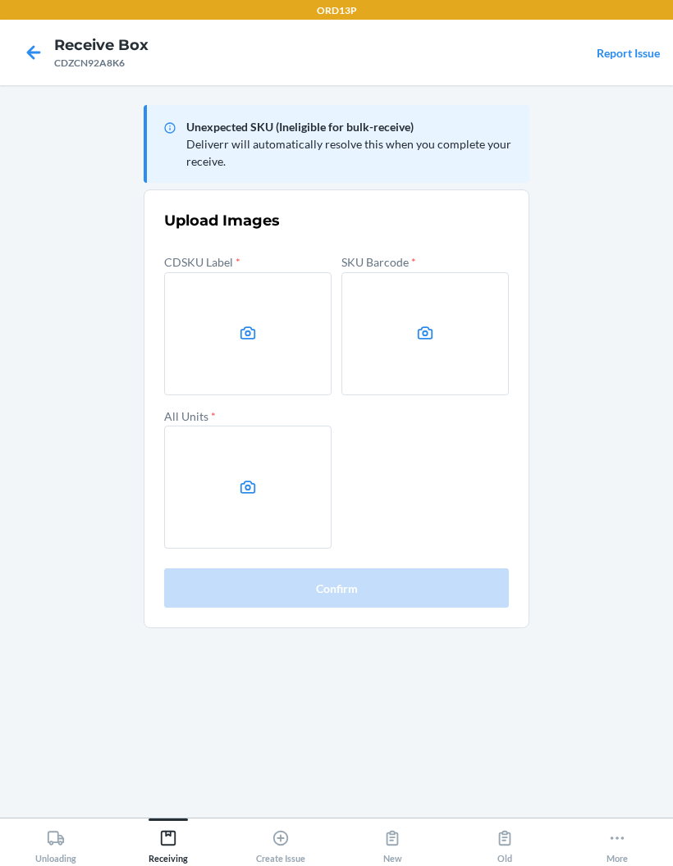
click at [36, 63] on icon at bounding box center [34, 53] width 28 height 28
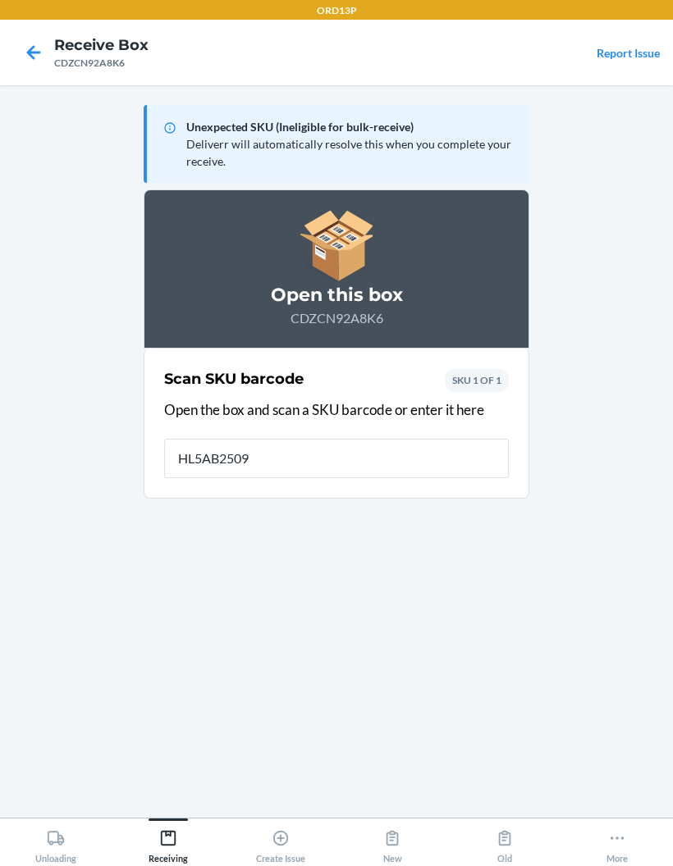
type input "HL5AB25090"
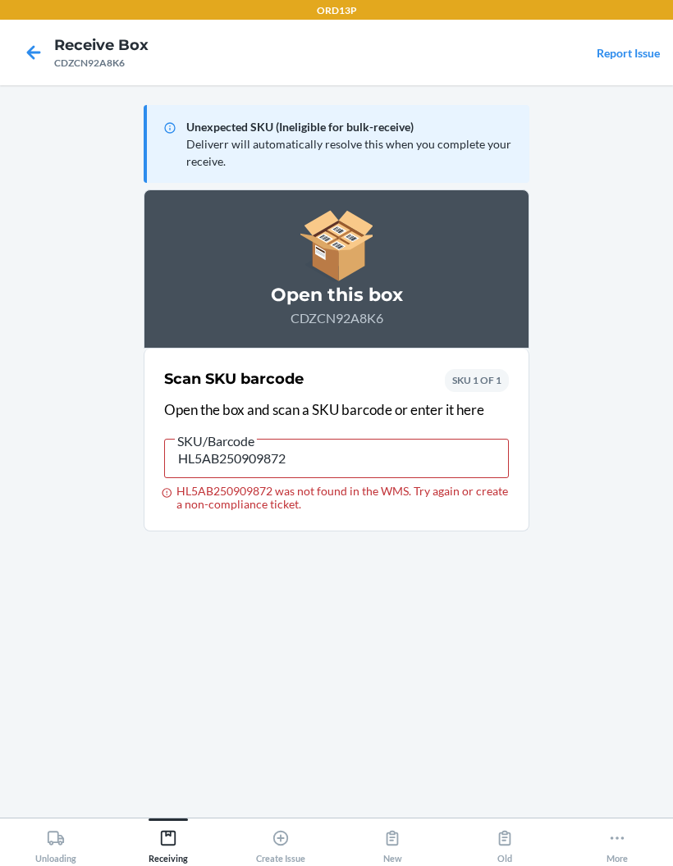
click at [33, 25] on nav "Receive Box CDZCN92A8K6 Report Issue" at bounding box center [336, 53] width 673 height 66
click at [45, 57] on icon at bounding box center [34, 53] width 28 height 28
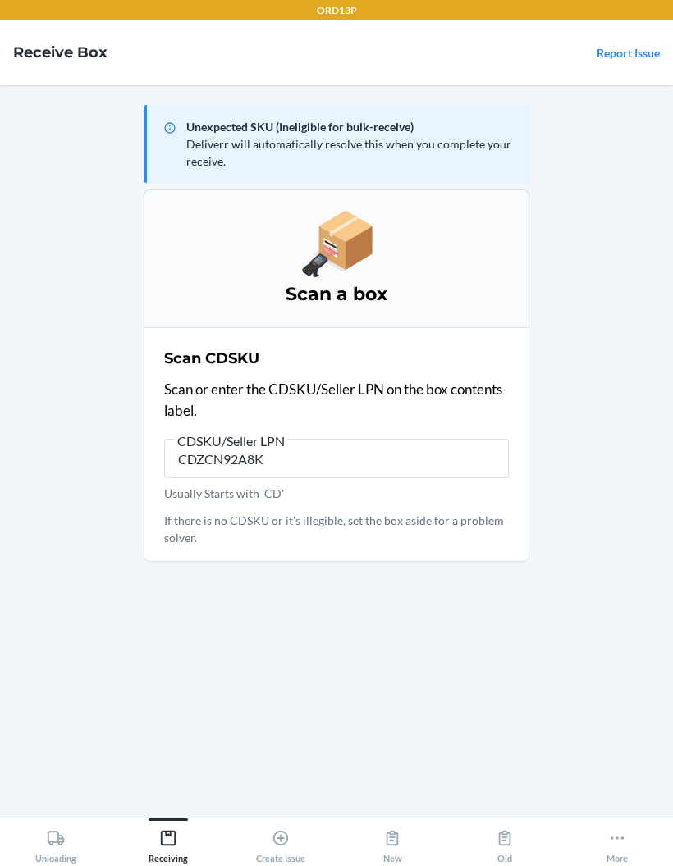
type input "CDZCN92A8K6"
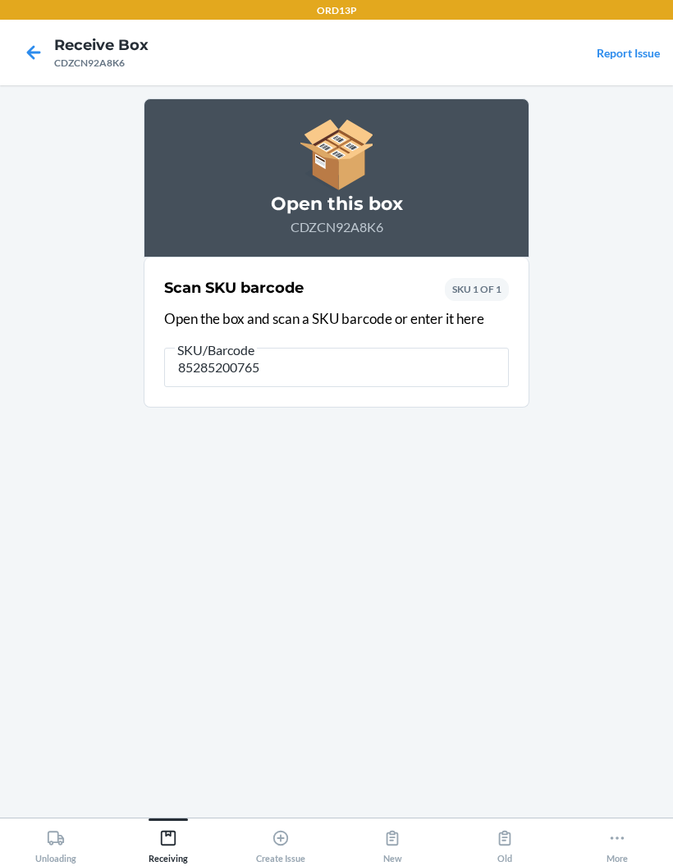
type input "852852007658"
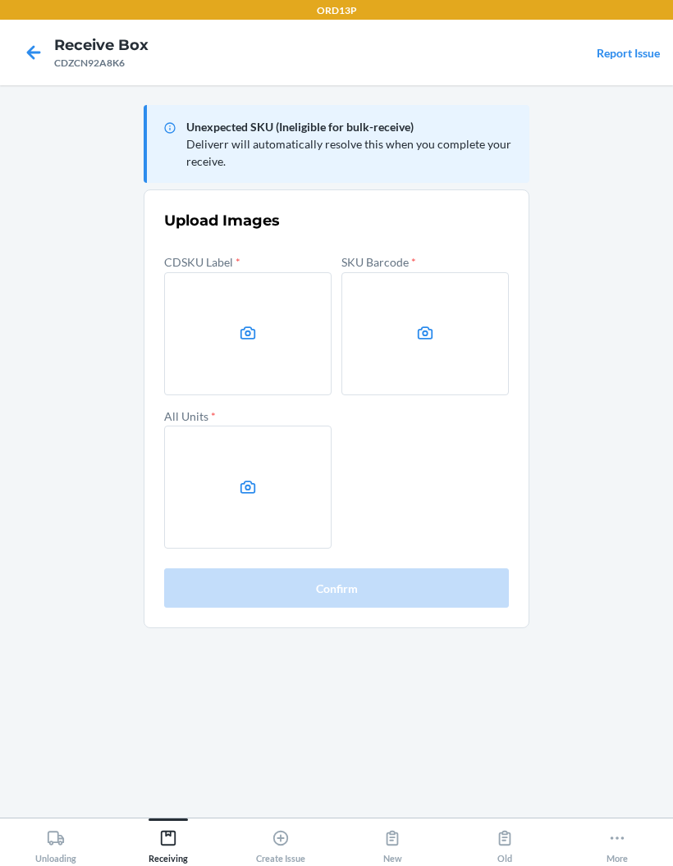
click at [254, 343] on label at bounding box center [247, 333] width 167 height 123
click at [0, 0] on input "file" at bounding box center [0, 0] width 0 height 0
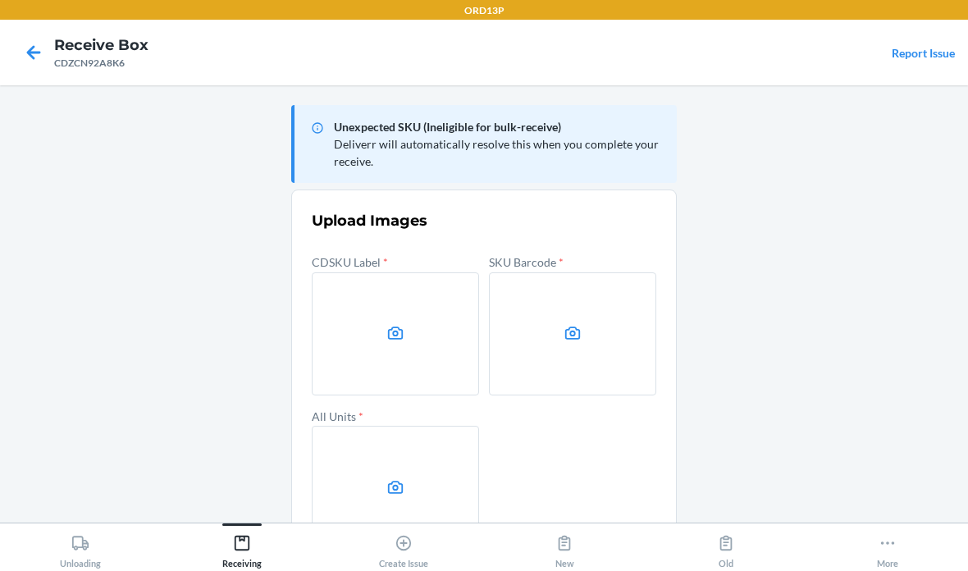
click at [569, 345] on label at bounding box center [572, 333] width 167 height 123
click at [0, 0] on input "file" at bounding box center [0, 0] width 0 height 0
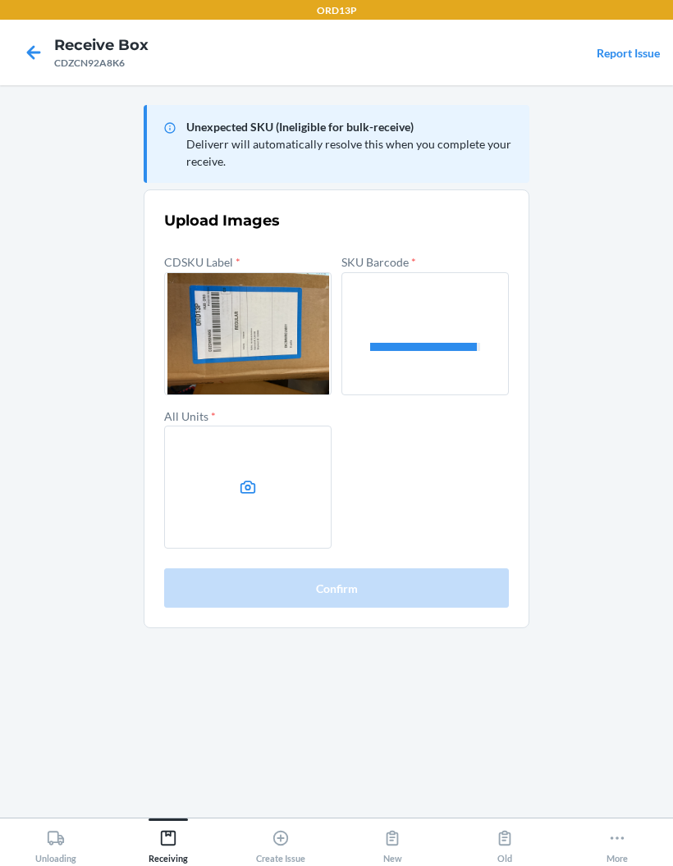
click at [244, 460] on label at bounding box center [247, 487] width 167 height 123
click at [0, 0] on input "file" at bounding box center [0, 0] width 0 height 0
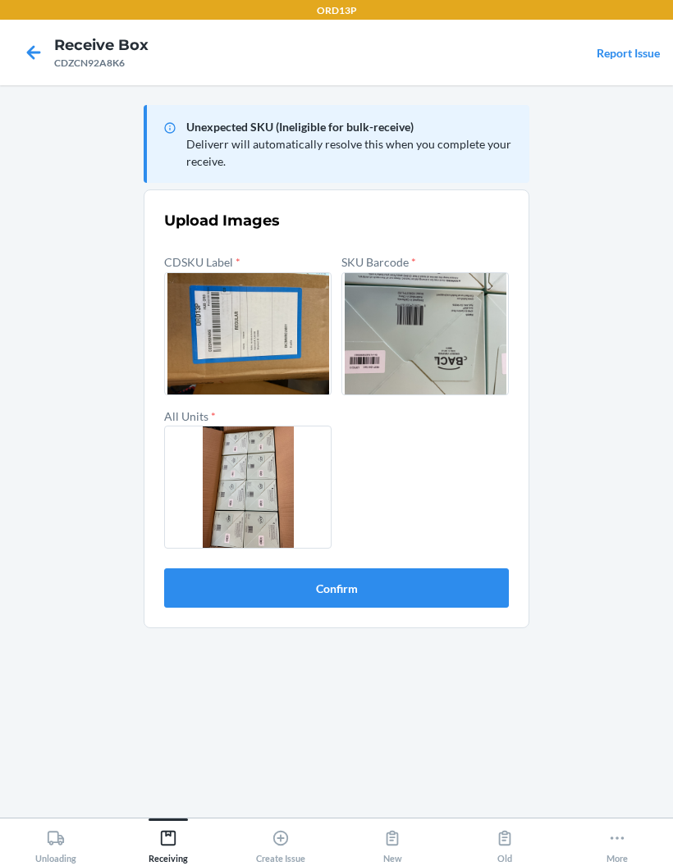
click at [500, 593] on button "Confirm" at bounding box center [336, 588] width 345 height 39
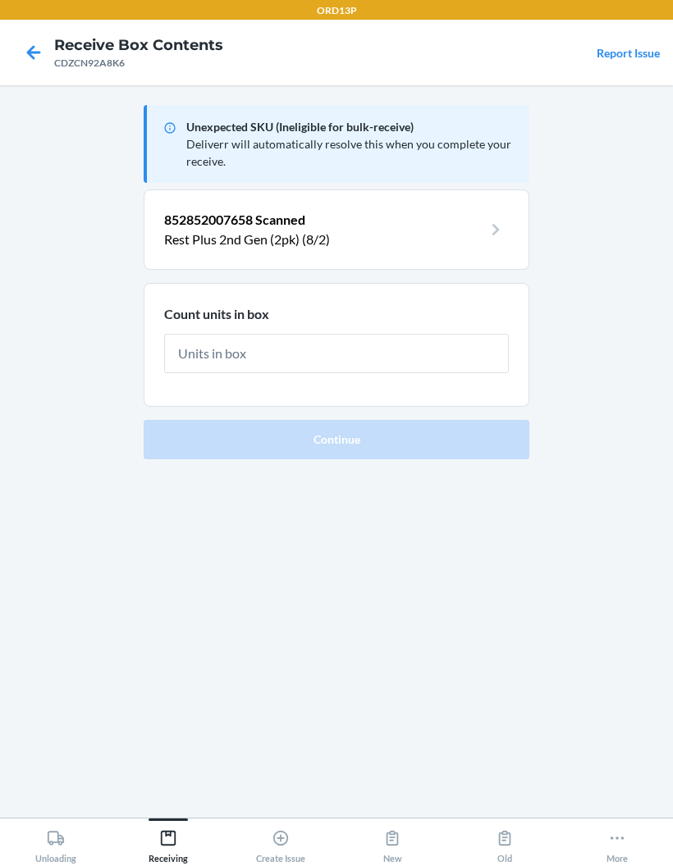
click at [493, 355] on input "text" at bounding box center [336, 353] width 345 height 39
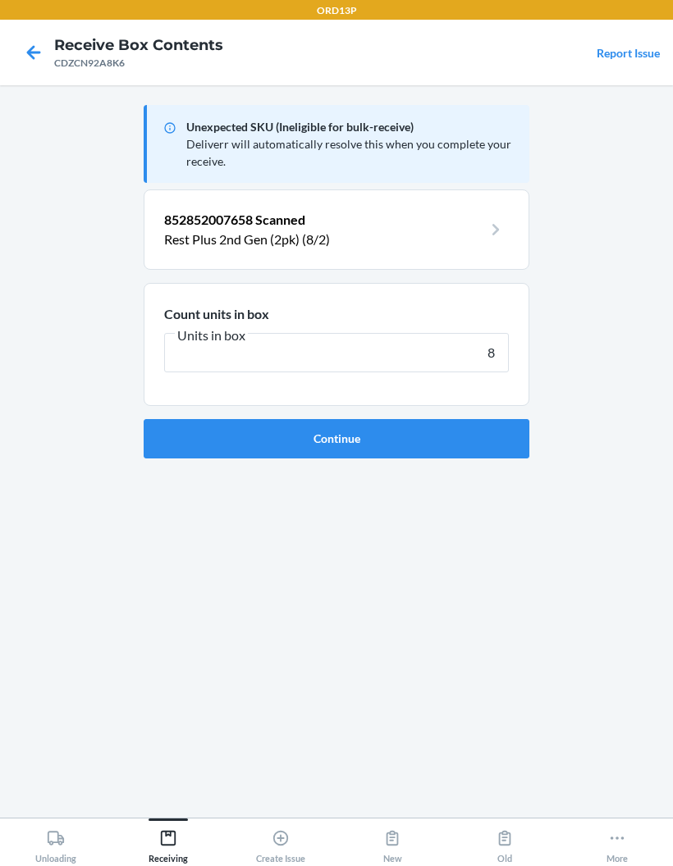
type input "8"
click at [485, 437] on button "Continue" at bounding box center [337, 438] width 386 height 39
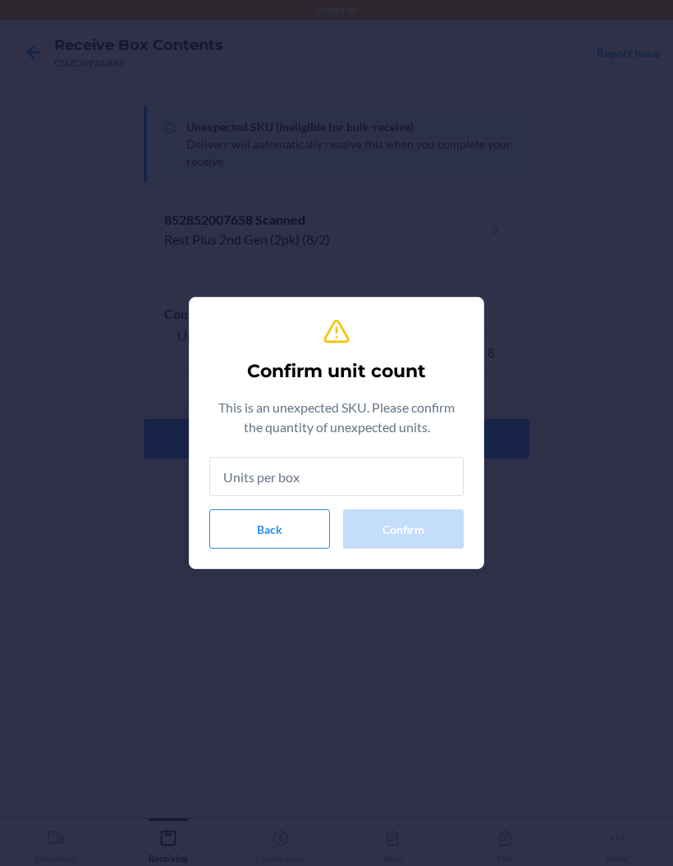
type input "8"
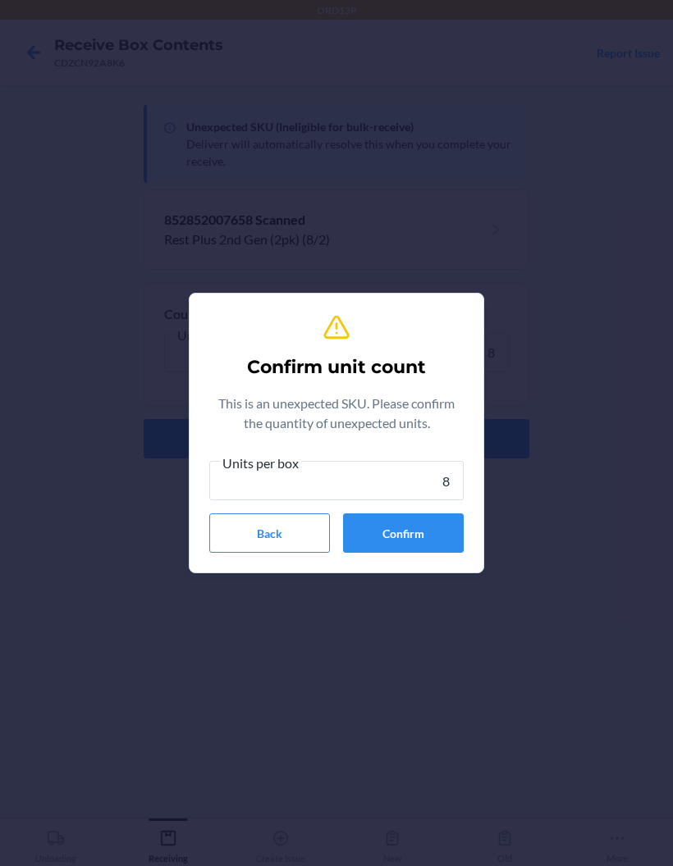
click at [441, 523] on button "Confirm" at bounding box center [403, 533] width 121 height 39
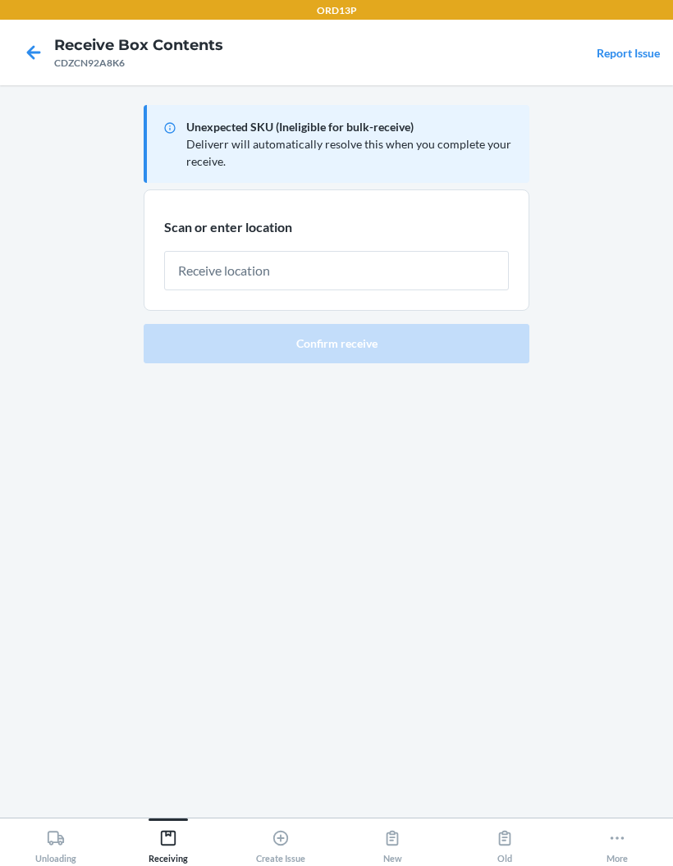
click at [461, 272] on input "text" at bounding box center [336, 270] width 345 height 39
click at [460, 272] on input "text" at bounding box center [336, 270] width 345 height 39
click at [486, 268] on input "text" at bounding box center [336, 270] width 345 height 39
click at [486, 267] on input "text" at bounding box center [336, 270] width 345 height 39
click at [451, 285] on input "text" at bounding box center [336, 270] width 345 height 39
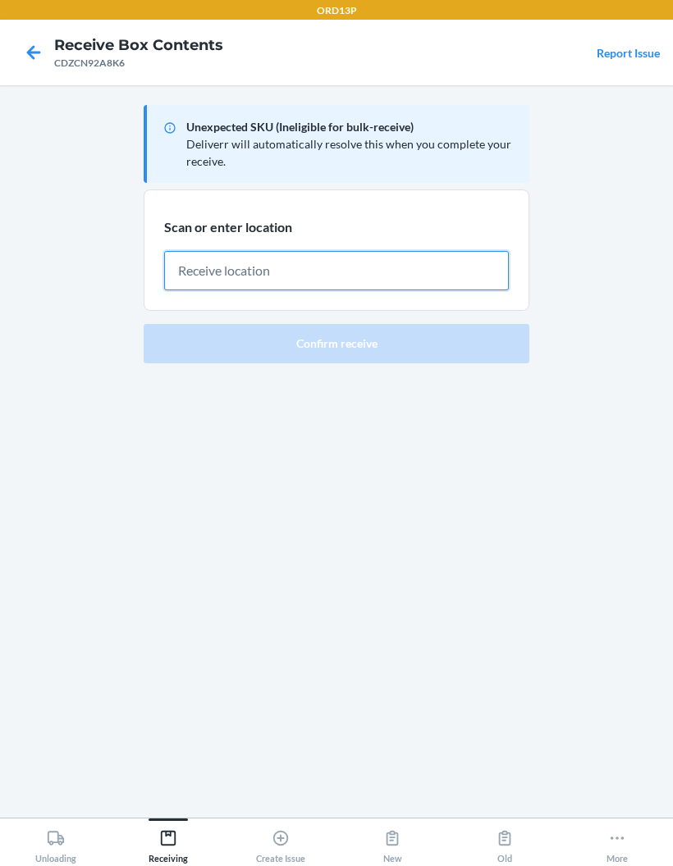
click at [315, 266] on input "text" at bounding box center [336, 270] width 345 height 39
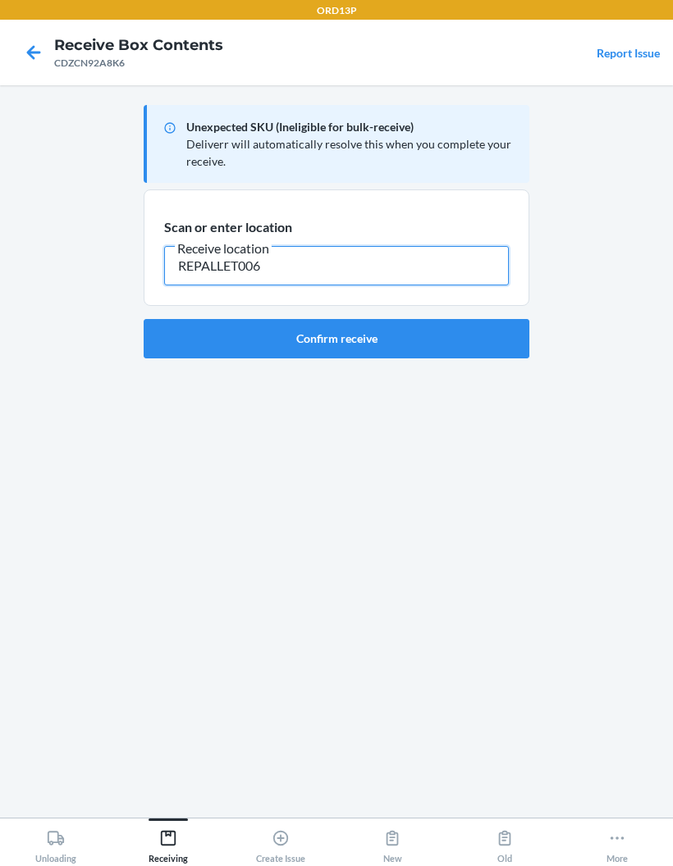
type input "REPALLET006"
click at [450, 327] on button "Confirm receive" at bounding box center [337, 338] width 386 height 39
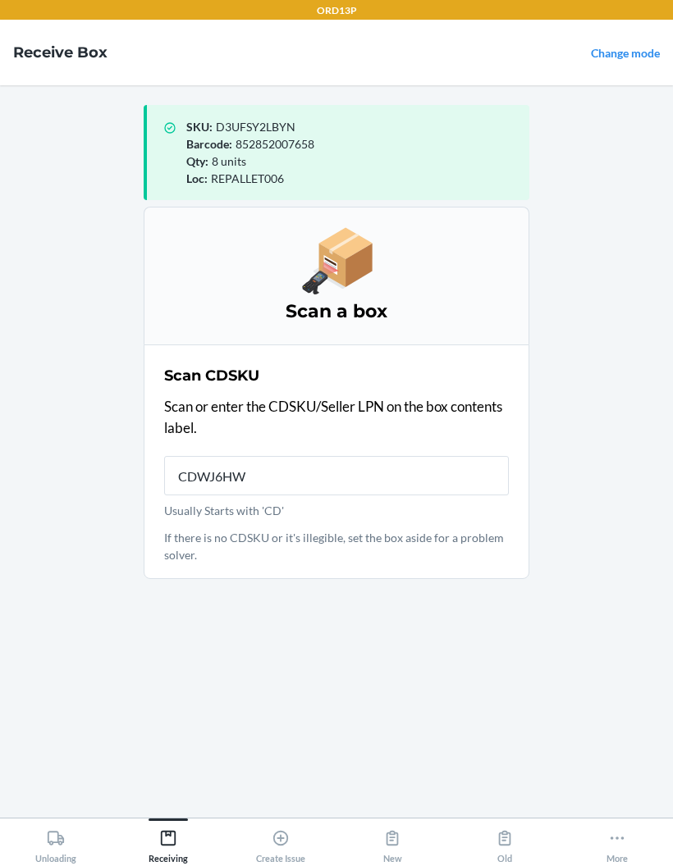
type input "CDWJ6HWH"
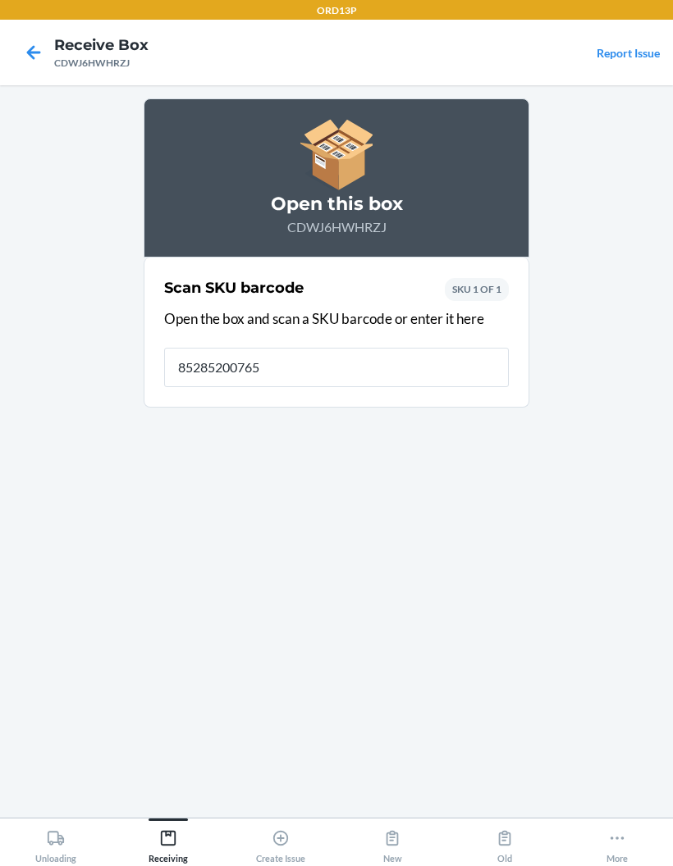
type input "852852007658"
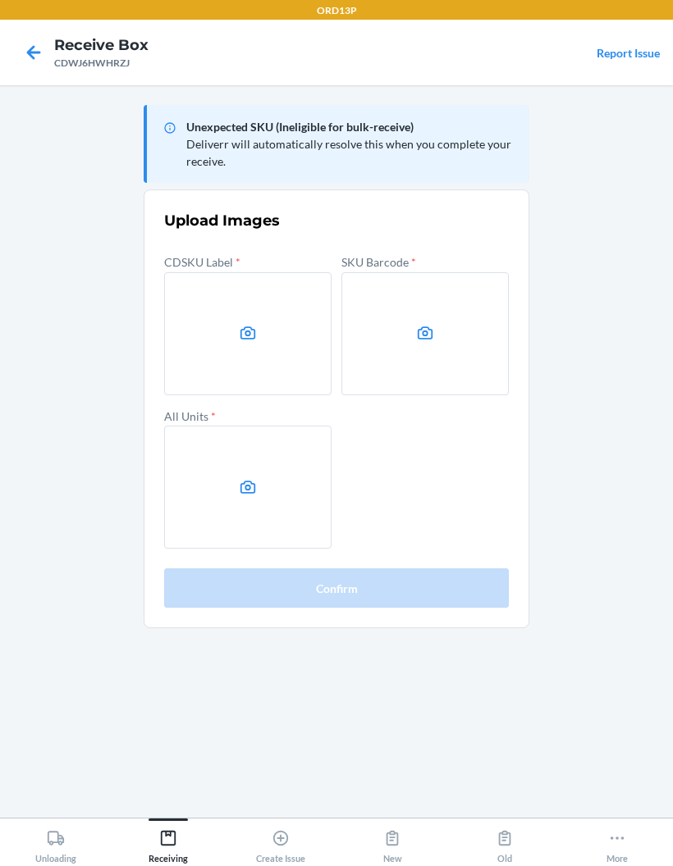
click at [249, 351] on label at bounding box center [247, 333] width 167 height 123
click at [0, 0] on input "file" at bounding box center [0, 0] width 0 height 0
click at [248, 476] on label at bounding box center [247, 487] width 167 height 123
click at [0, 0] on input "file" at bounding box center [0, 0] width 0 height 0
click at [413, 336] on label at bounding box center [424, 333] width 167 height 123
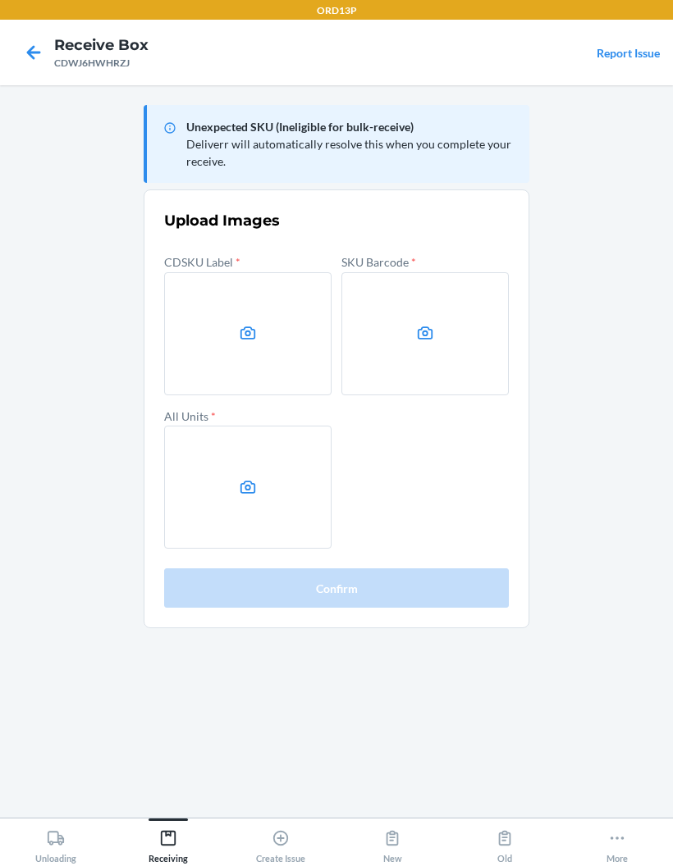
click at [0, 0] on input "file" at bounding box center [0, 0] width 0 height 0
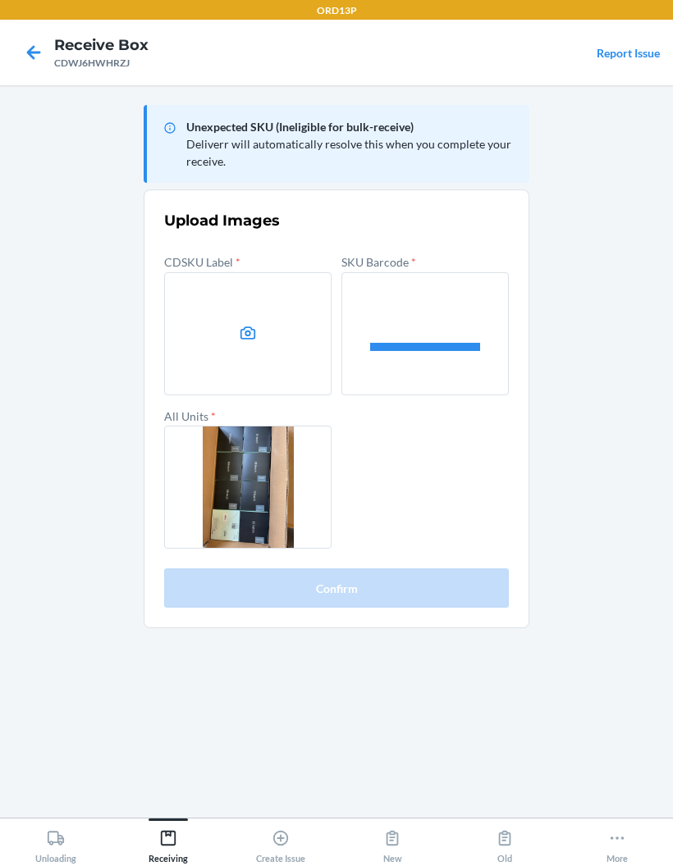
click at [230, 357] on label at bounding box center [247, 333] width 167 height 123
click at [0, 0] on input "file" at bounding box center [0, 0] width 0 height 0
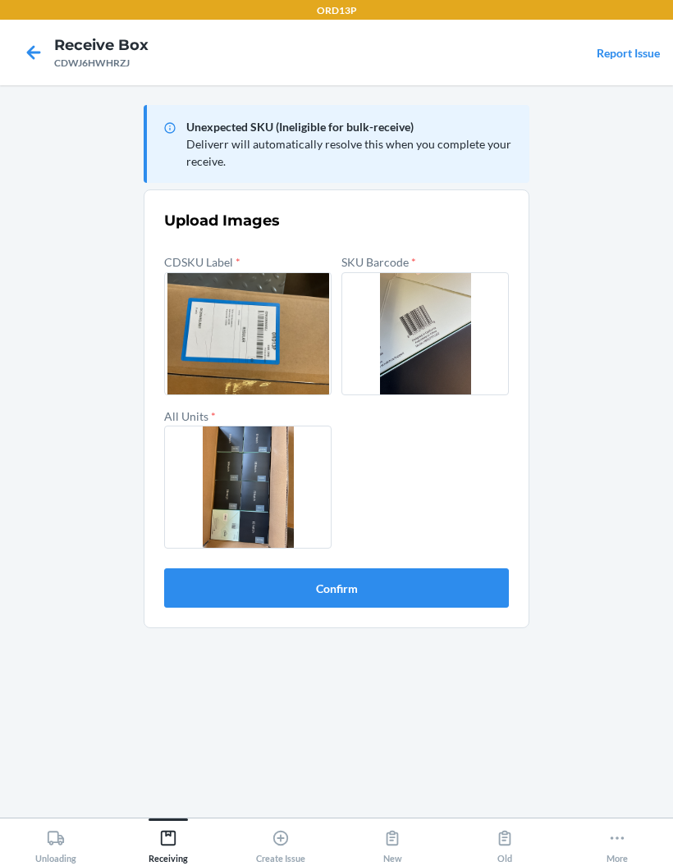
click at [441, 577] on button "Confirm" at bounding box center [336, 588] width 345 height 39
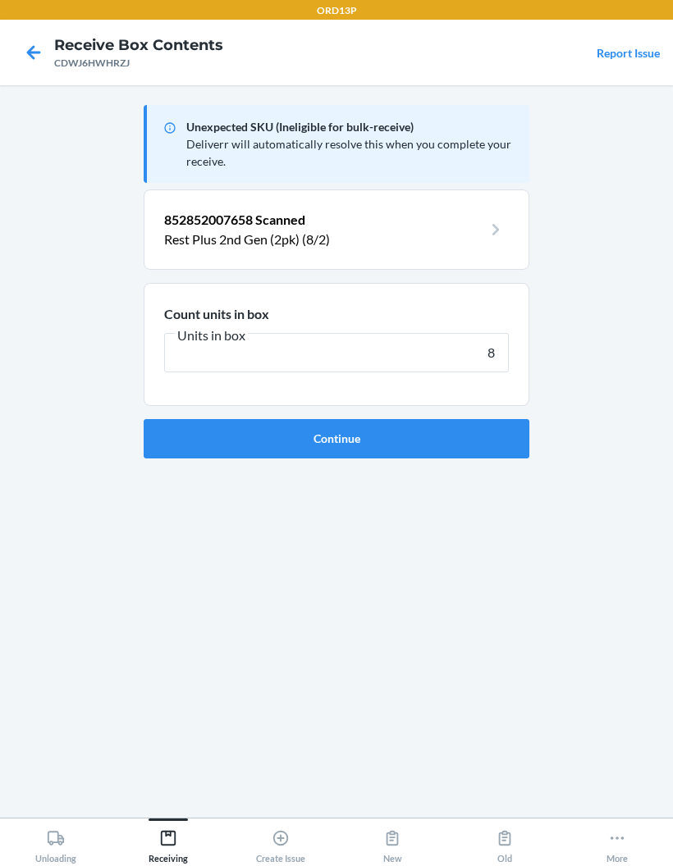
type input "8"
click at [466, 455] on button "Continue" at bounding box center [337, 438] width 386 height 39
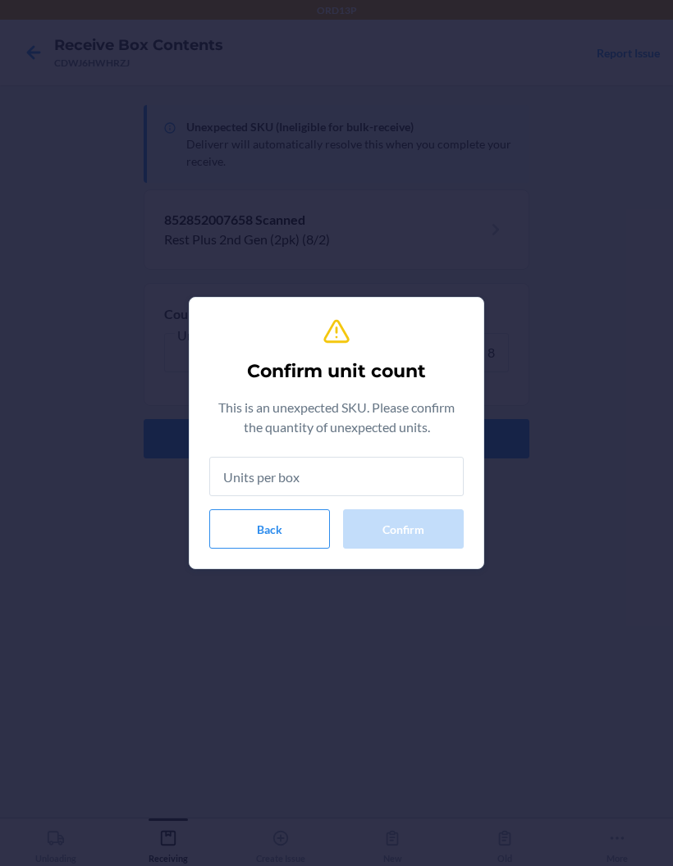
type input "8"
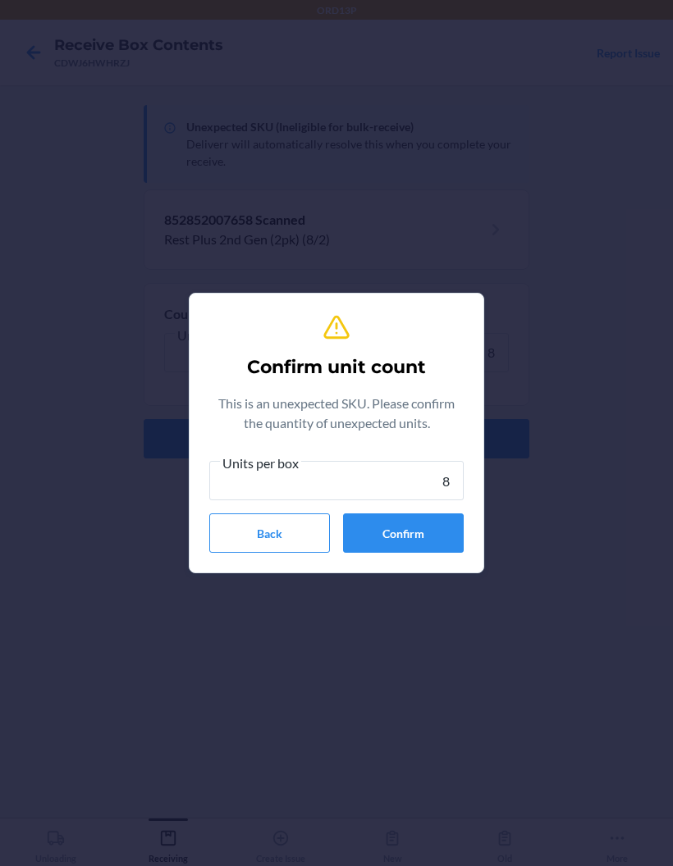
click at [444, 538] on button "Confirm" at bounding box center [403, 533] width 121 height 39
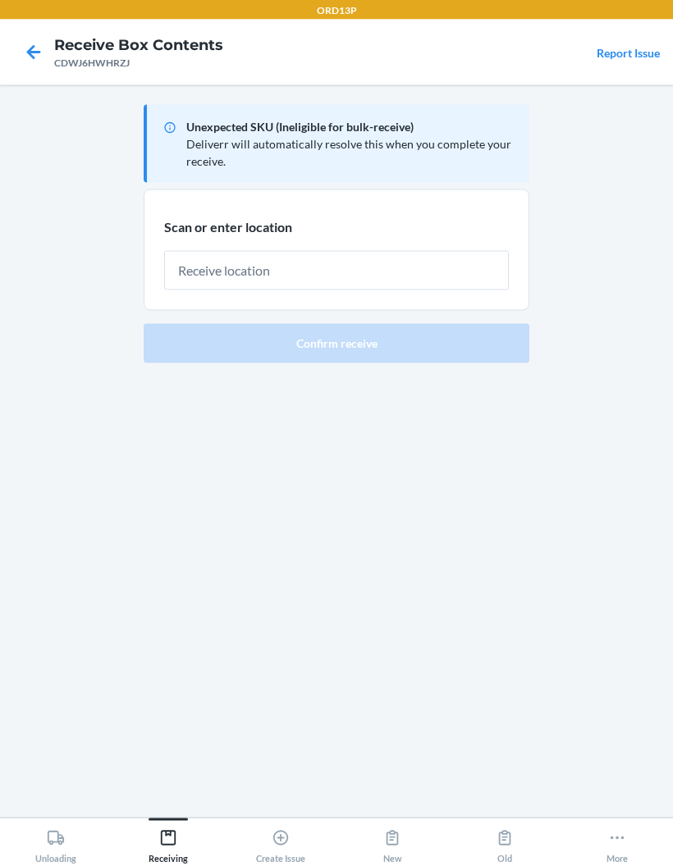
scroll to position [66, 0]
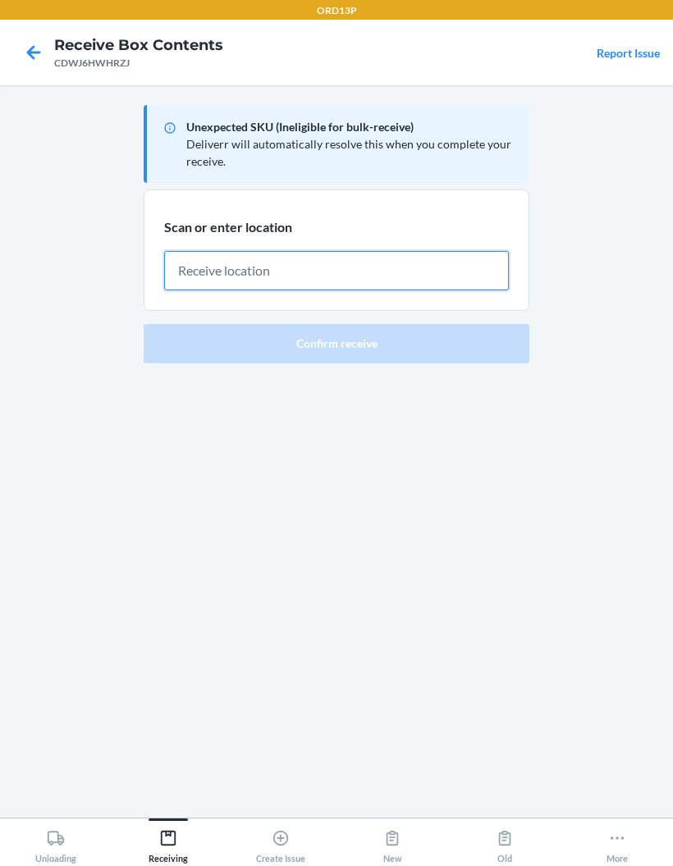
click at [436, 251] on input "text" at bounding box center [336, 270] width 345 height 39
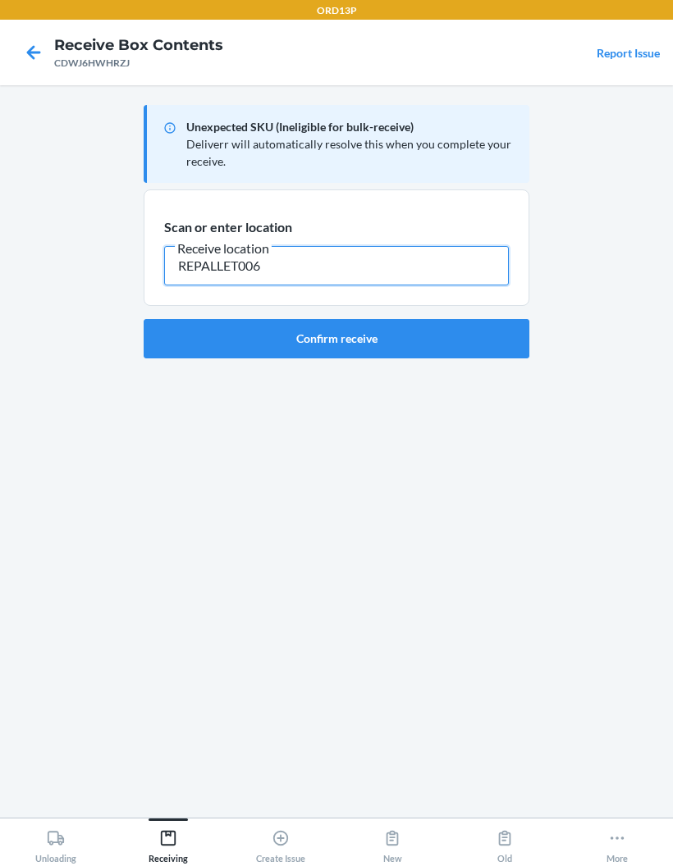
type input "REPALLET006"
click at [467, 319] on button "Confirm receive" at bounding box center [337, 338] width 386 height 39
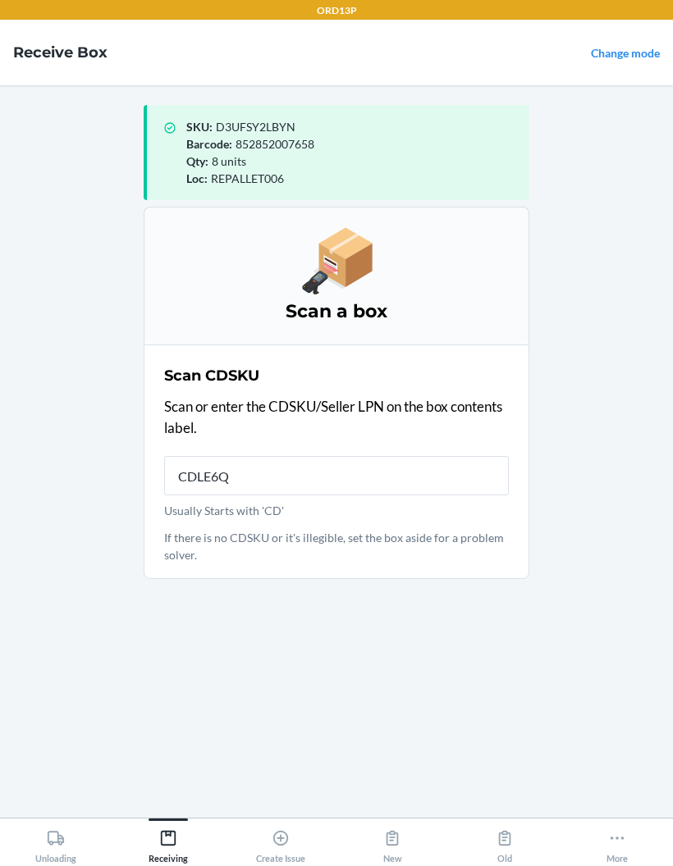
type input "CDLE6Q2"
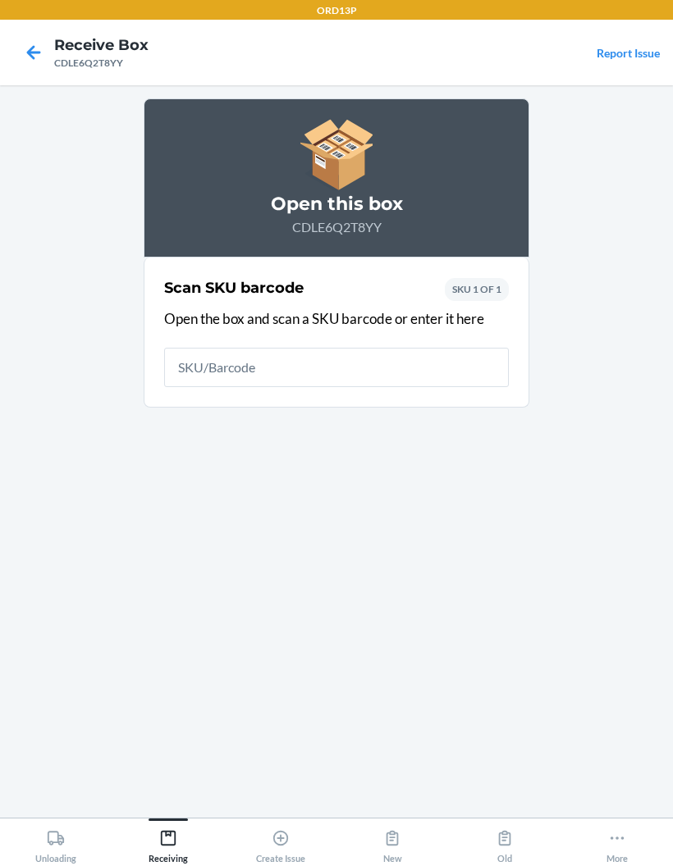
click at [45, 54] on icon at bounding box center [34, 53] width 28 height 28
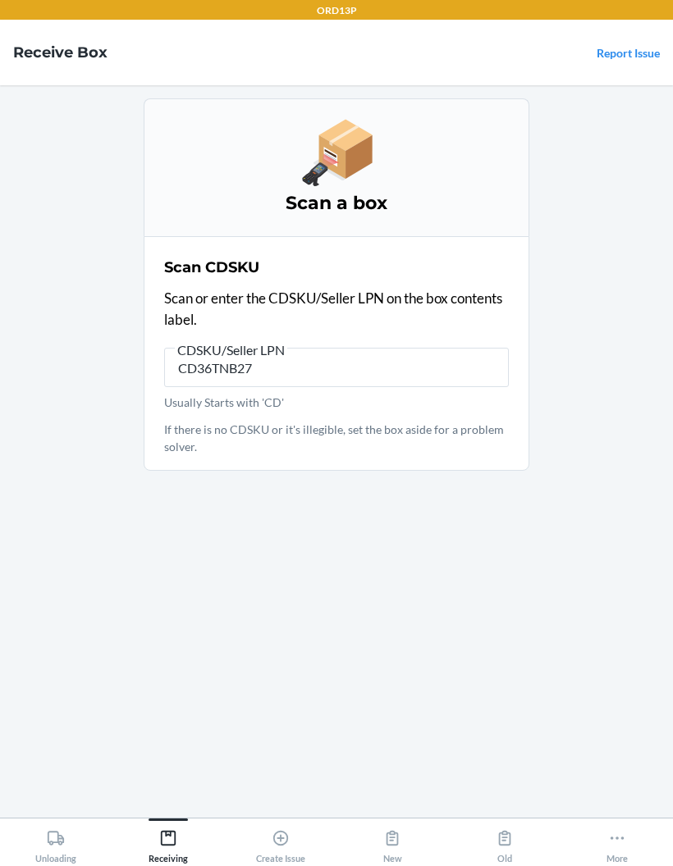
type input "CD36TNB276"
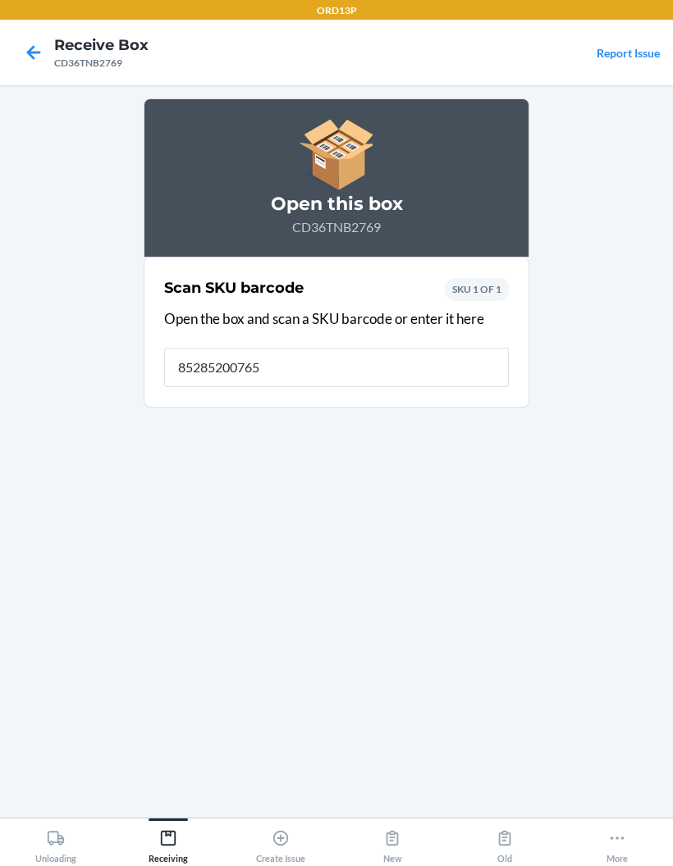
type input "852852007658"
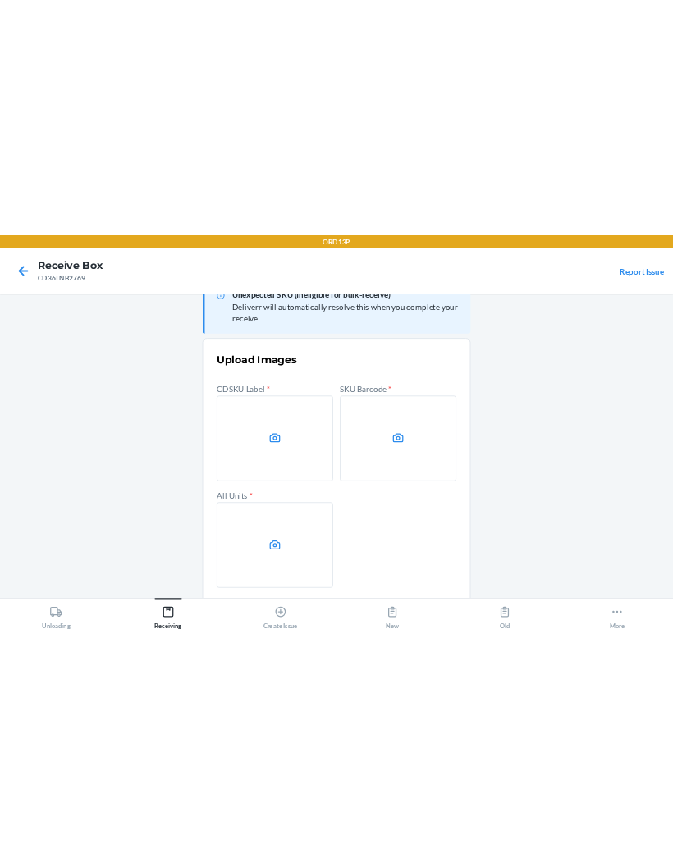
scroll to position [39, 0]
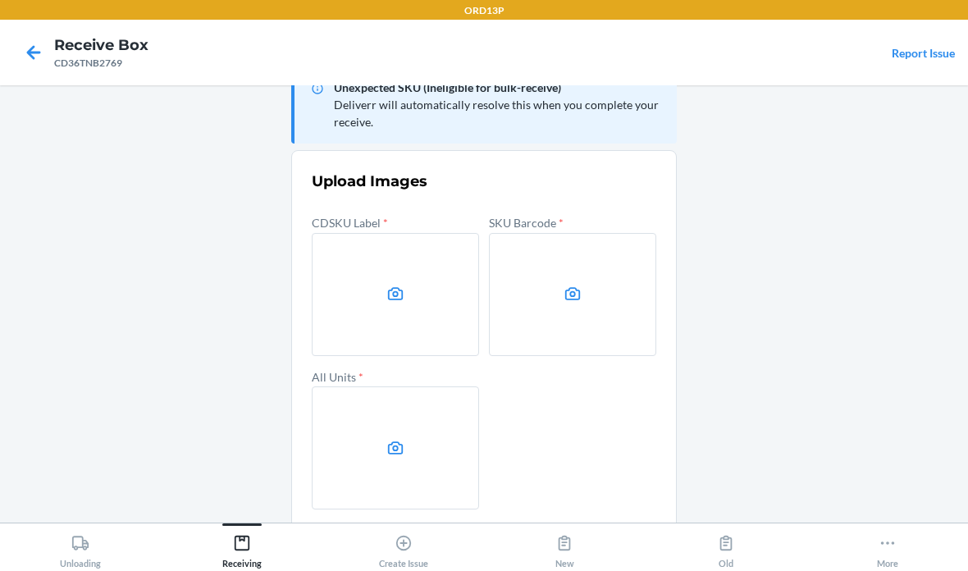
click at [381, 276] on label at bounding box center [395, 294] width 167 height 123
click at [0, 0] on input "file" at bounding box center [0, 0] width 0 height 0
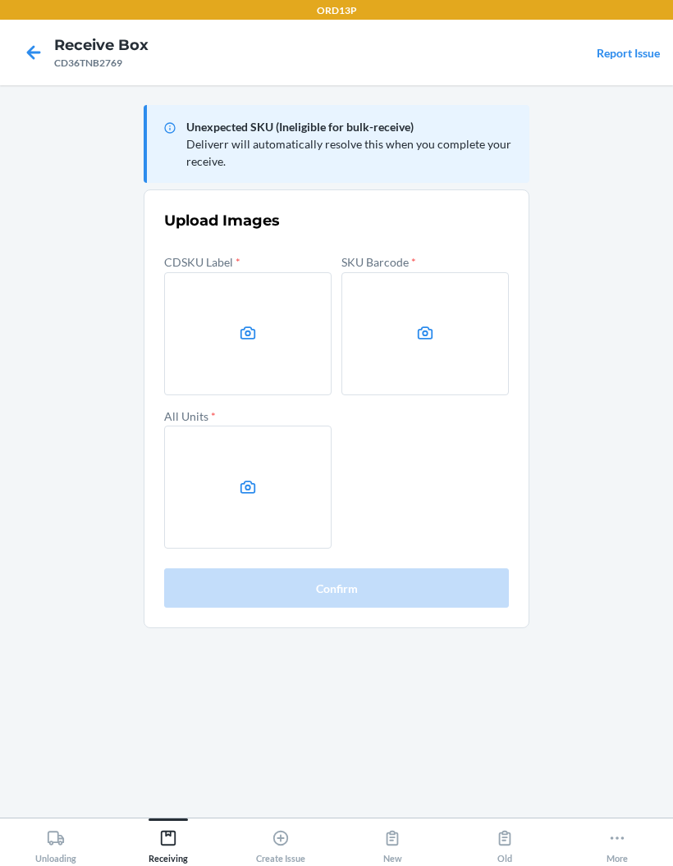
scroll to position [0, 0]
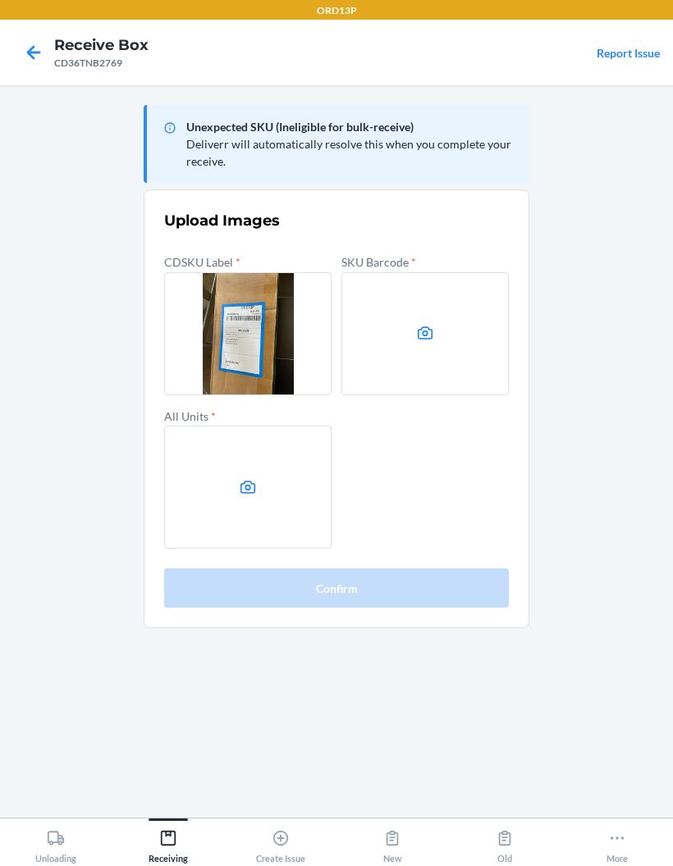
click at [430, 309] on label at bounding box center [424, 333] width 167 height 123
click at [0, 0] on input "file" at bounding box center [0, 0] width 0 height 0
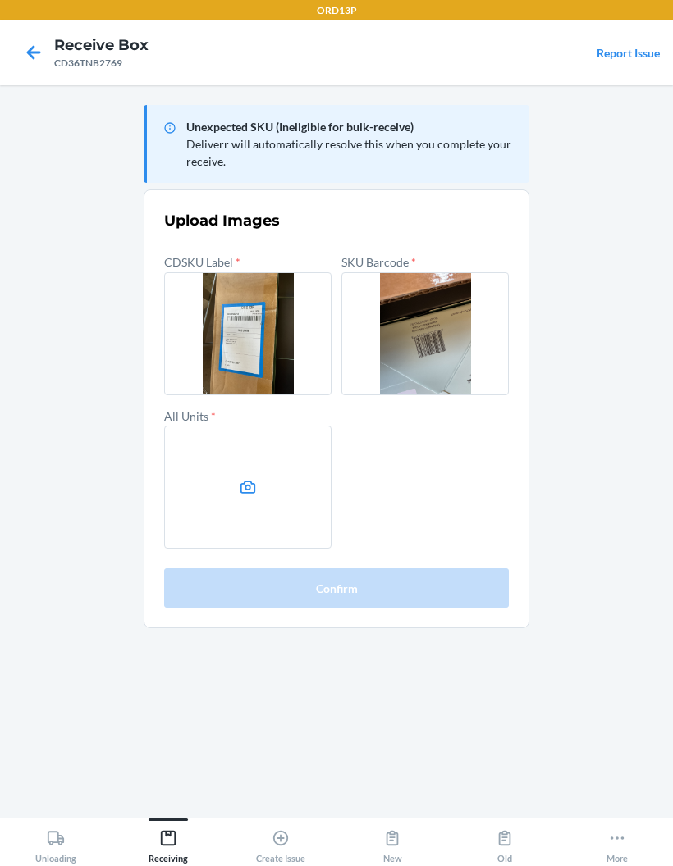
click at [257, 458] on label at bounding box center [247, 487] width 167 height 123
click at [0, 0] on input "file" at bounding box center [0, 0] width 0 height 0
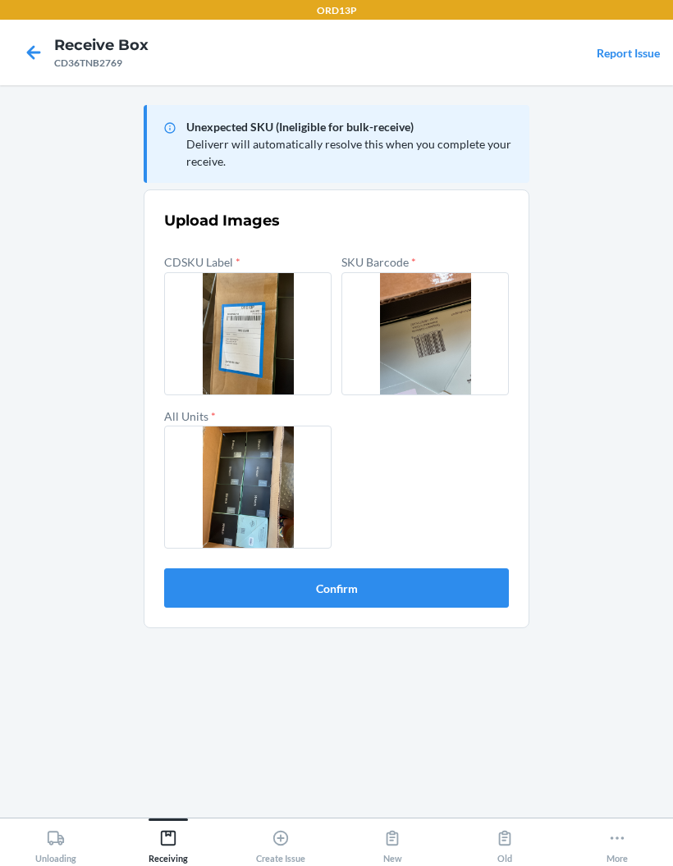
click at [459, 594] on button "Confirm" at bounding box center [336, 588] width 345 height 39
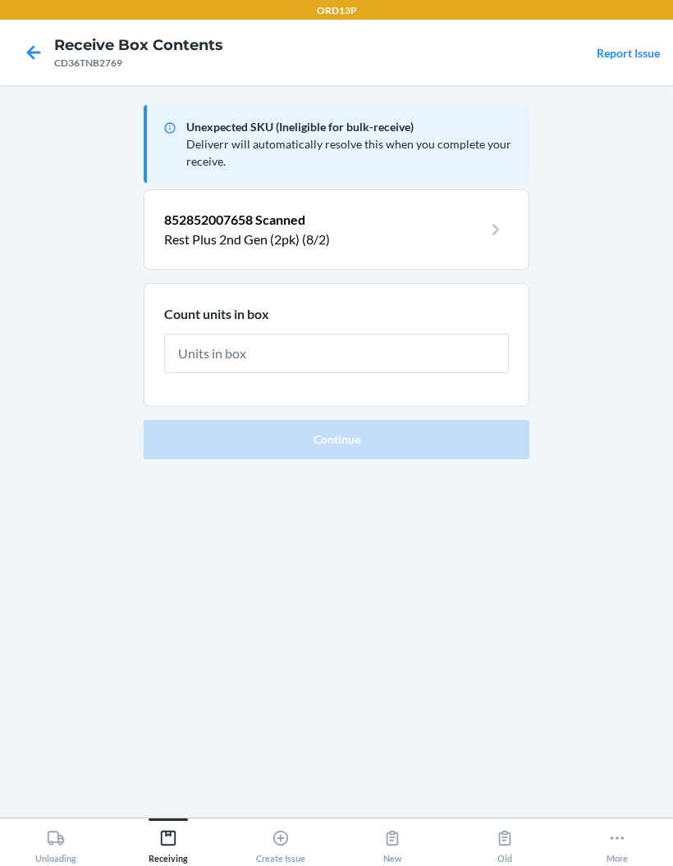
click at [459, 358] on input "text" at bounding box center [336, 353] width 345 height 39
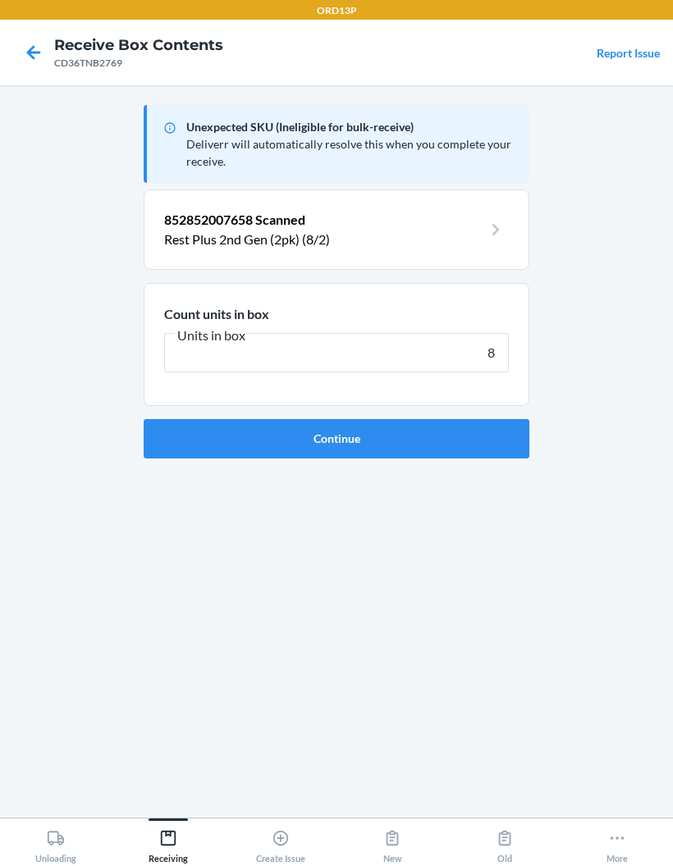
type input "8"
click at [505, 443] on button "Continue" at bounding box center [337, 438] width 386 height 39
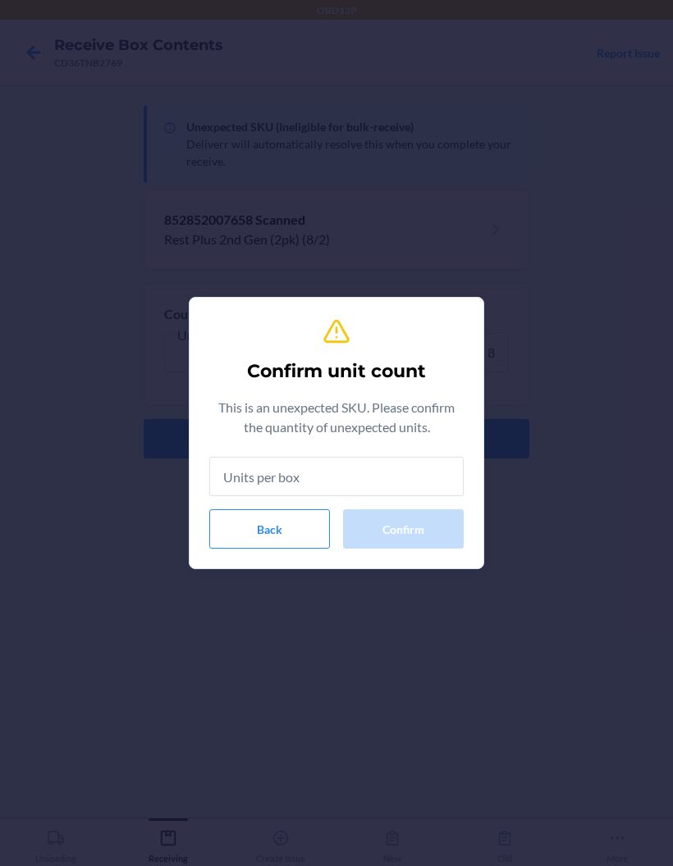
type input "8"
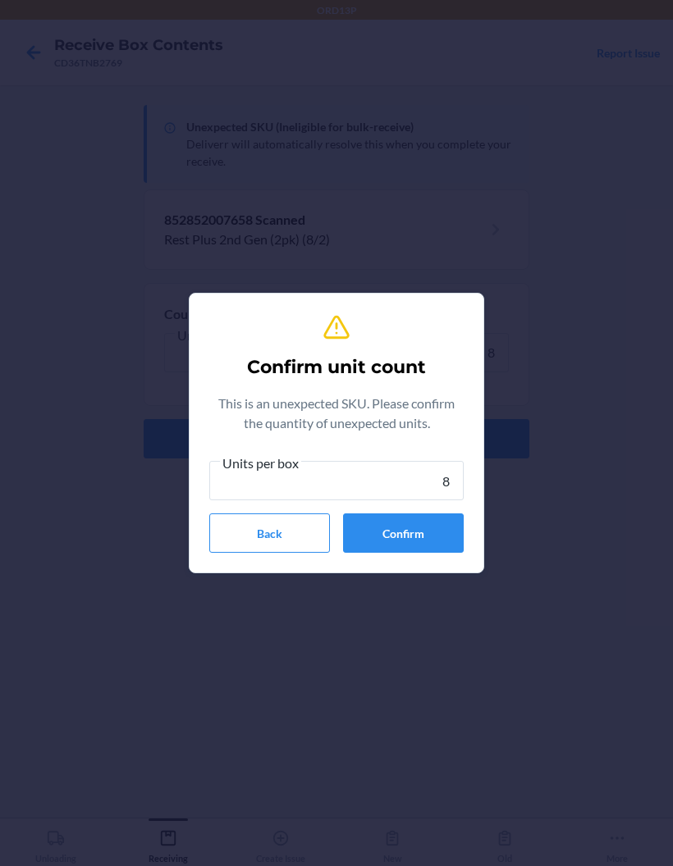
click at [445, 531] on button "Confirm" at bounding box center [403, 533] width 121 height 39
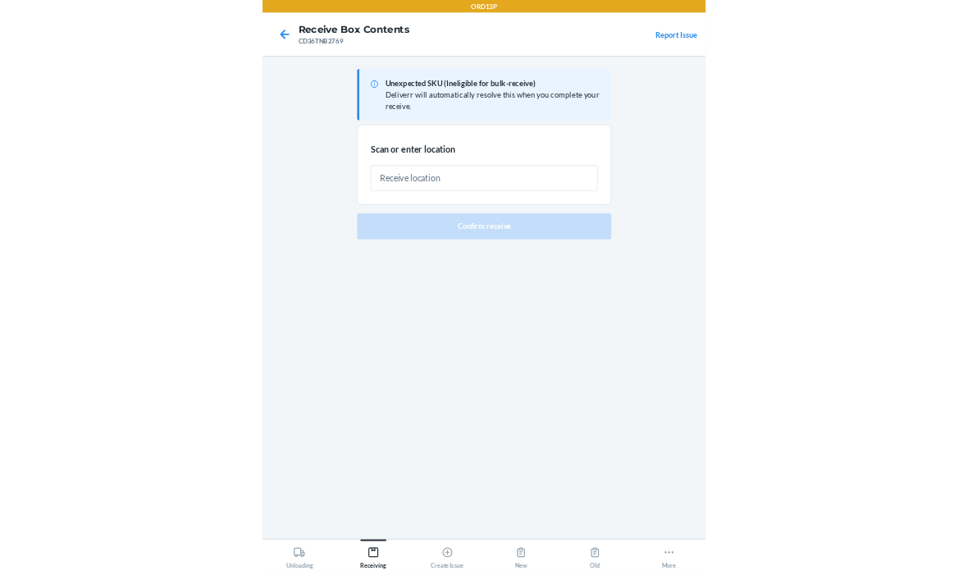
scroll to position [66, 0]
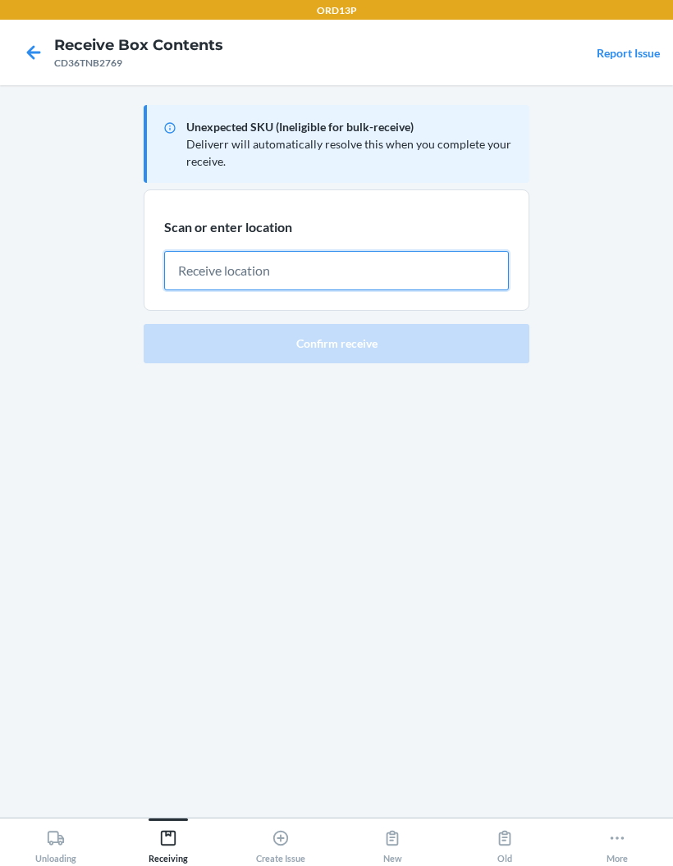
click at [180, 251] on input "text" at bounding box center [336, 270] width 345 height 39
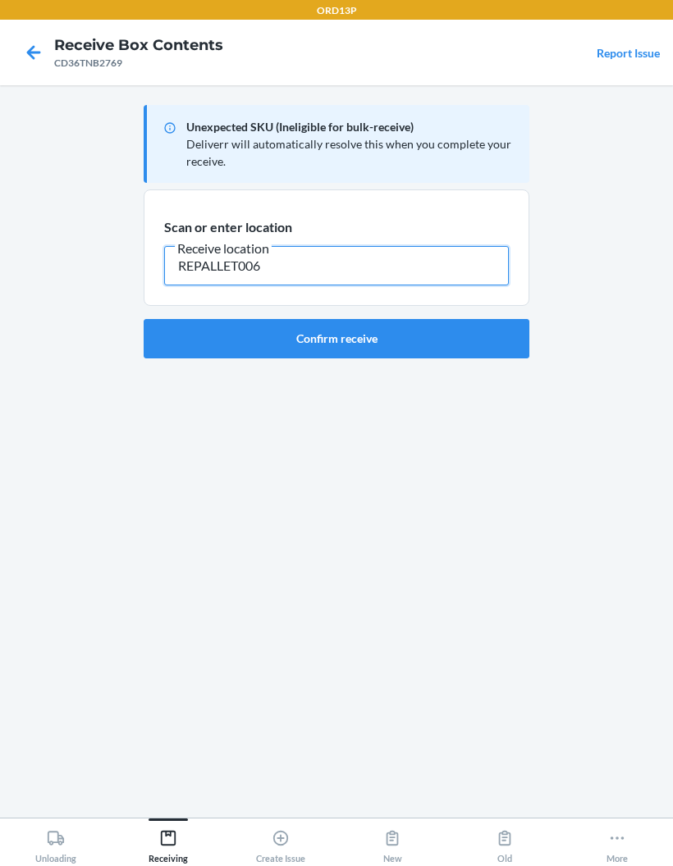
type input "REPALLET006"
click at [431, 319] on button "Confirm receive" at bounding box center [337, 338] width 386 height 39
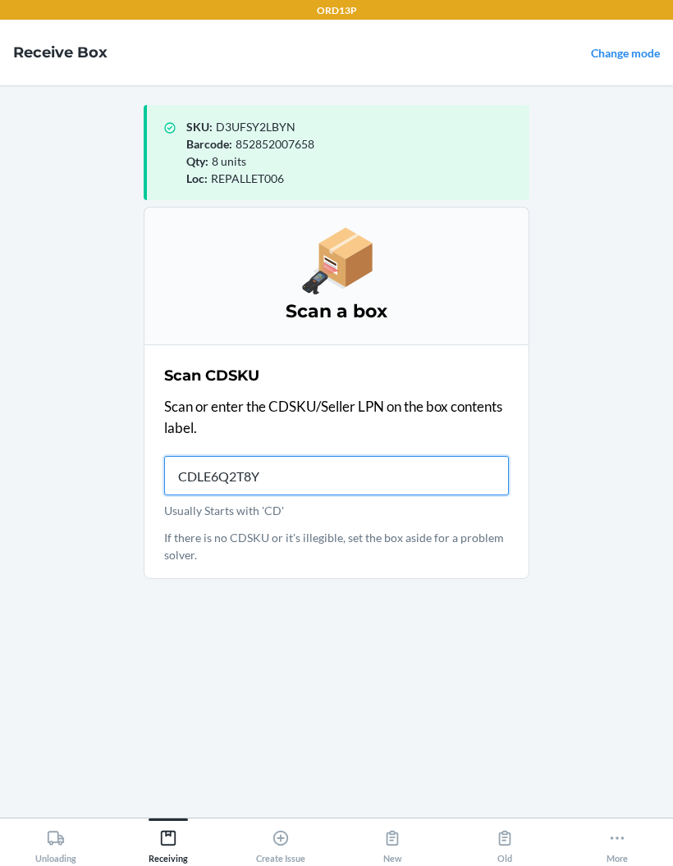
type input "CDLE6Q2T8YY"
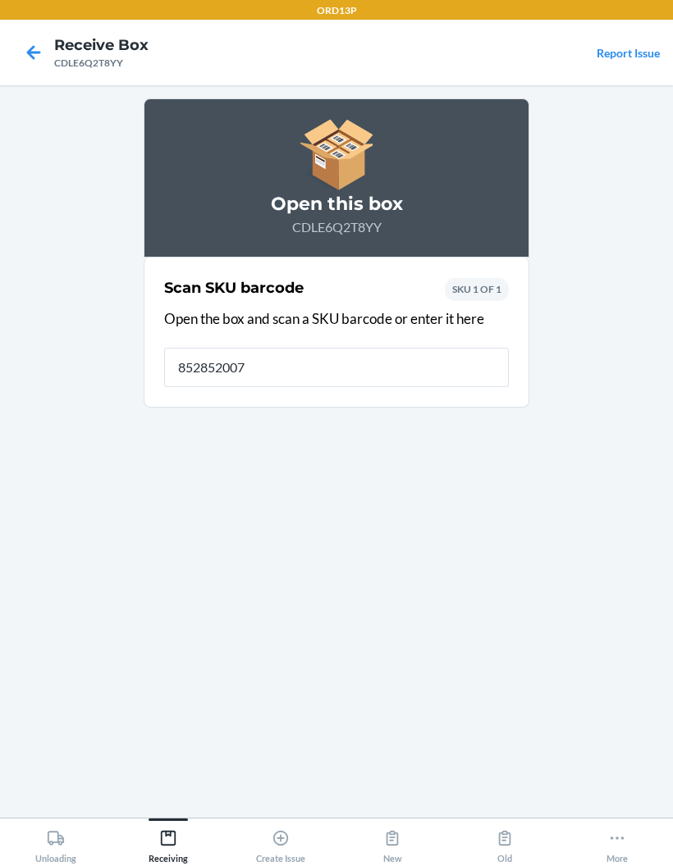
type input "8528520076"
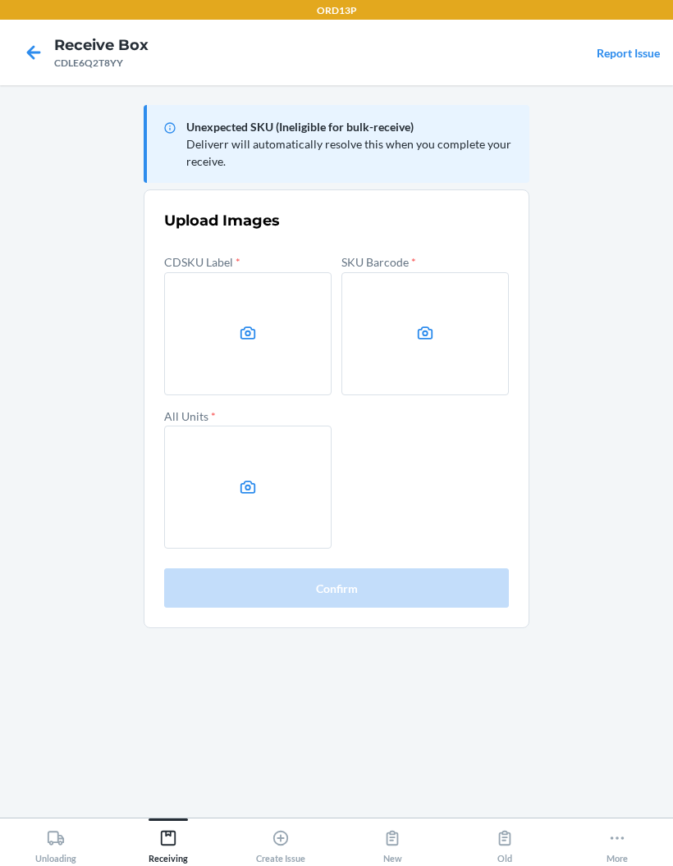
click at [251, 481] on icon at bounding box center [248, 487] width 16 height 13
click at [0, 0] on input "file" at bounding box center [0, 0] width 0 height 0
click at [223, 272] on label at bounding box center [247, 333] width 167 height 123
click at [0, 0] on input "file" at bounding box center [0, 0] width 0 height 0
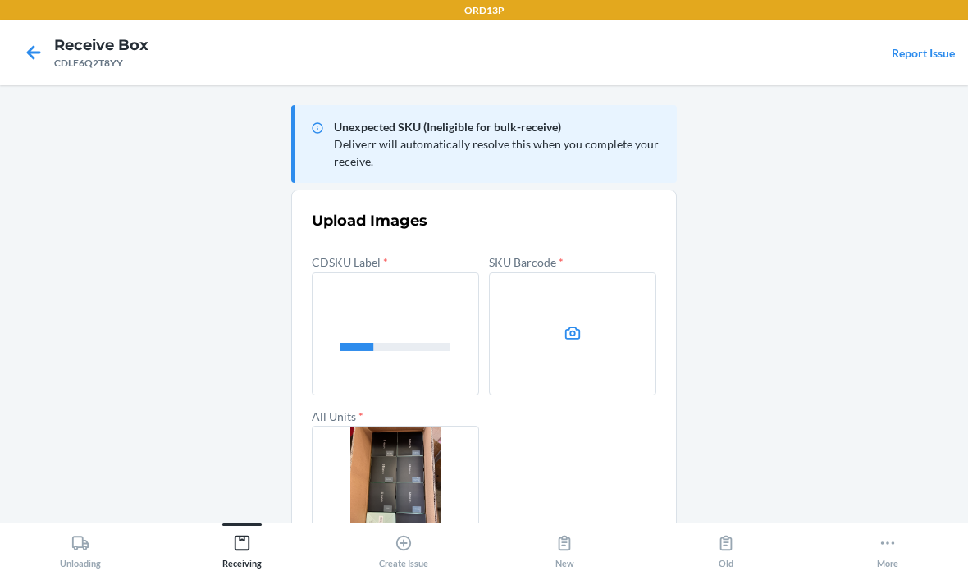
click at [578, 324] on icon at bounding box center [573, 333] width 19 height 19
click at [0, 0] on input "file" at bounding box center [0, 0] width 0 height 0
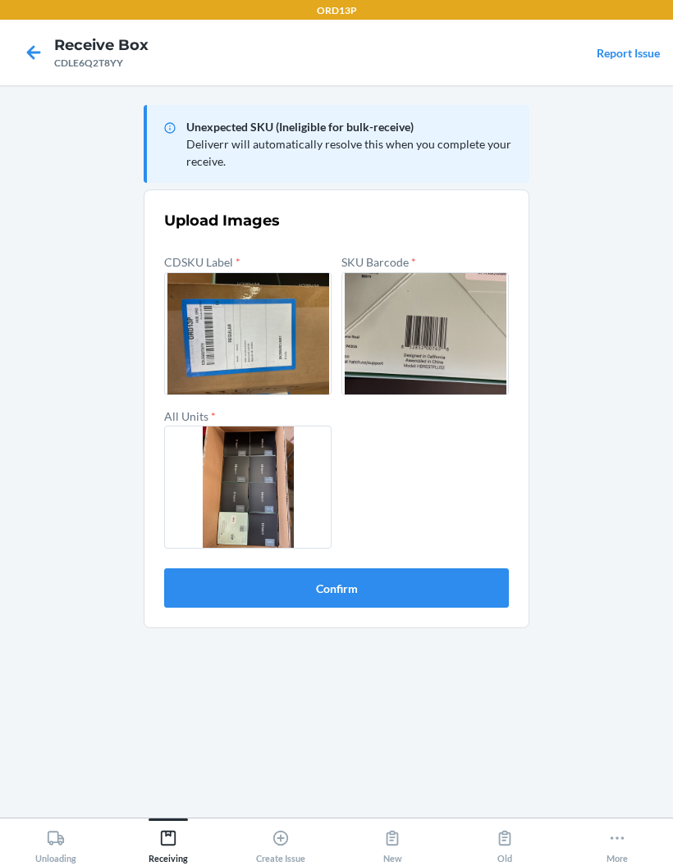
click at [395, 596] on button "Confirm" at bounding box center [336, 588] width 345 height 39
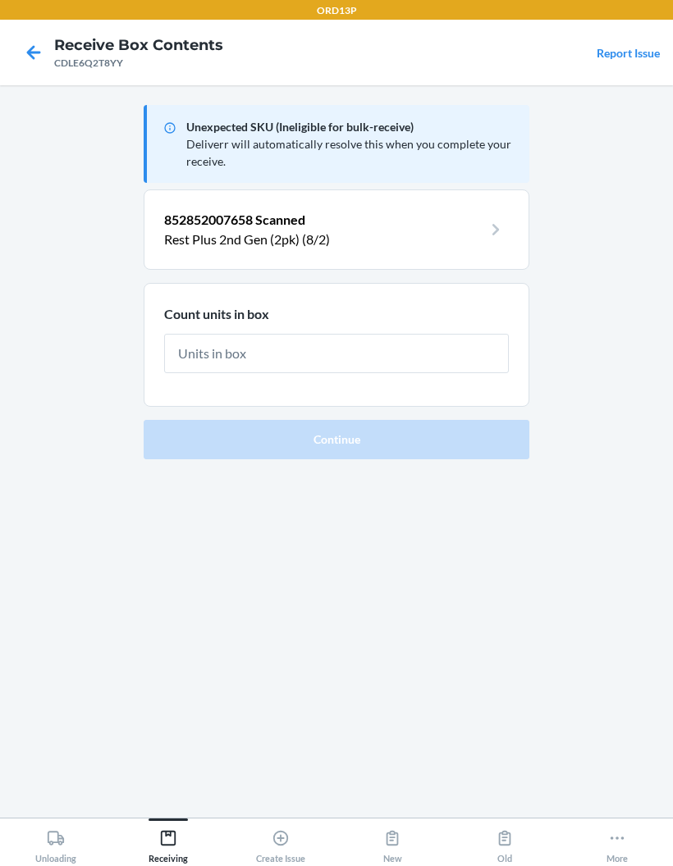
click at [414, 358] on input "text" at bounding box center [336, 353] width 345 height 39
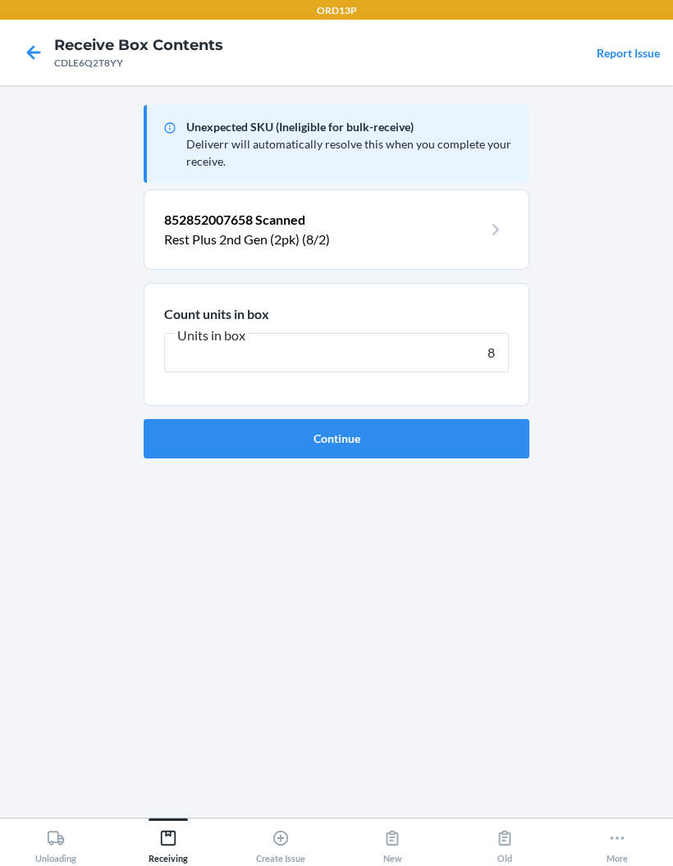
type input "8"
click at [484, 434] on button "Continue" at bounding box center [337, 438] width 386 height 39
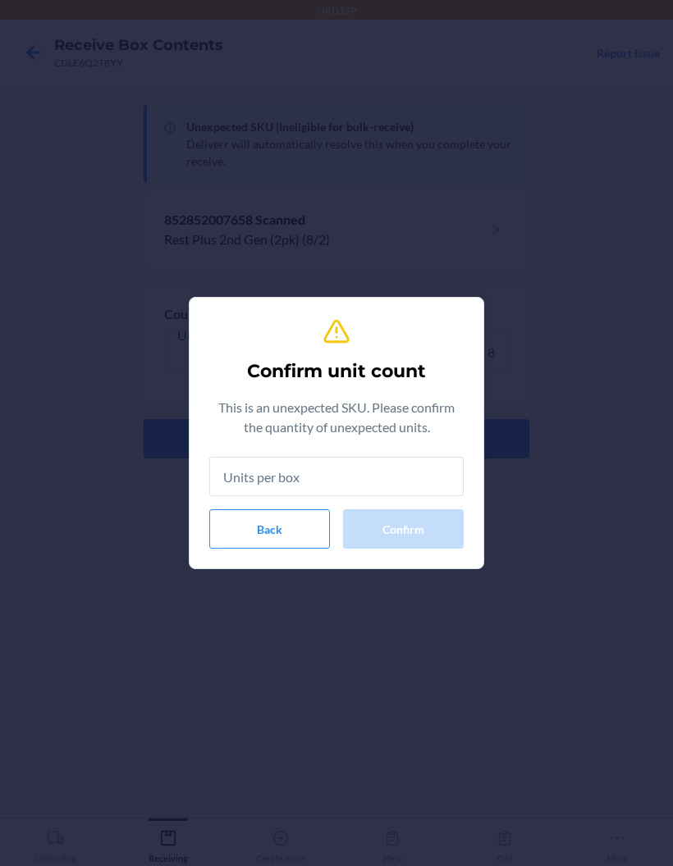
type input "8"
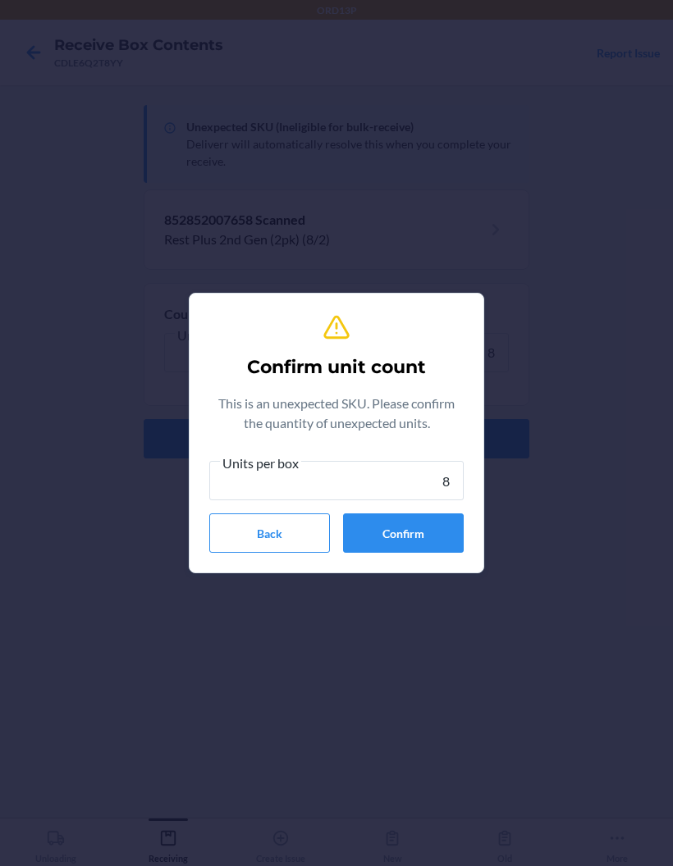
click at [429, 533] on button "Confirm" at bounding box center [403, 533] width 121 height 39
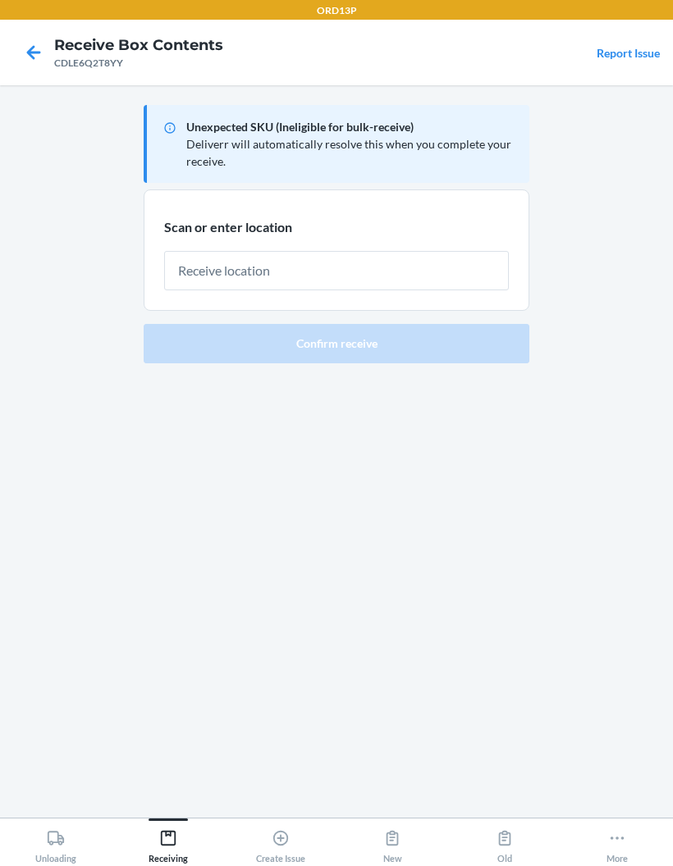
click at [456, 256] on input "text" at bounding box center [336, 270] width 345 height 39
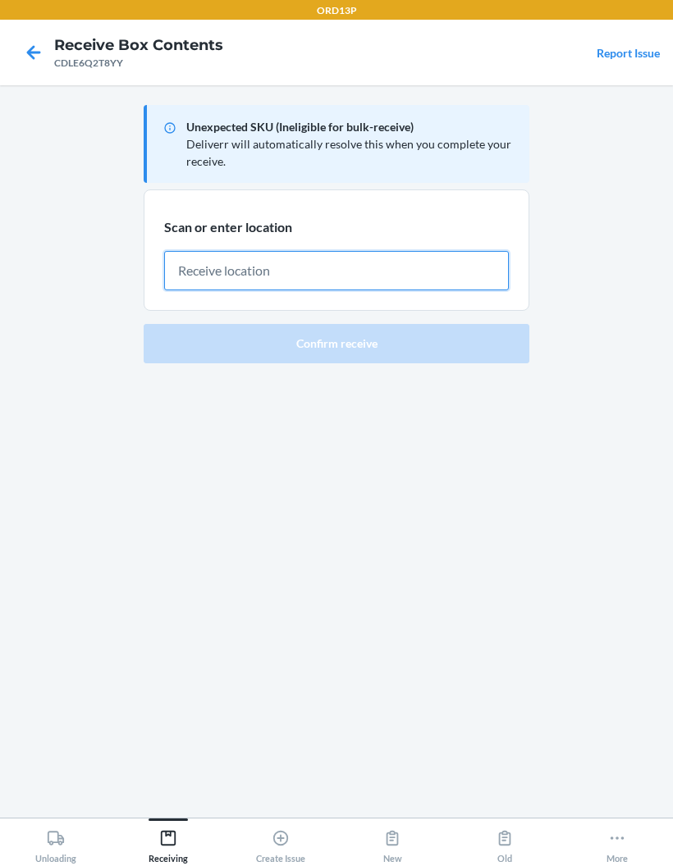
click at [301, 274] on input "text" at bounding box center [336, 270] width 345 height 39
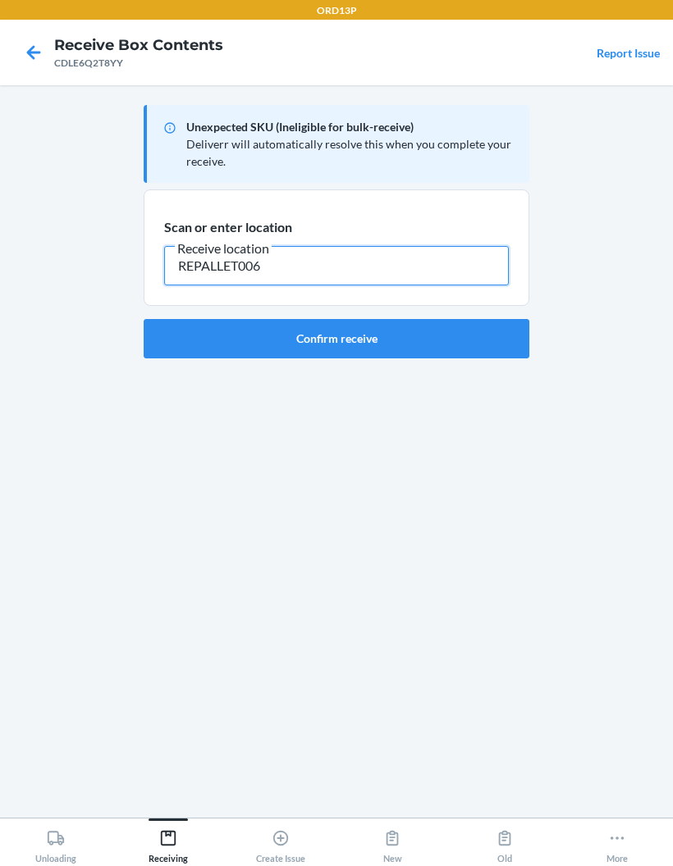
type input "REPALLET006"
click at [450, 331] on button "Confirm receive" at bounding box center [337, 338] width 386 height 39
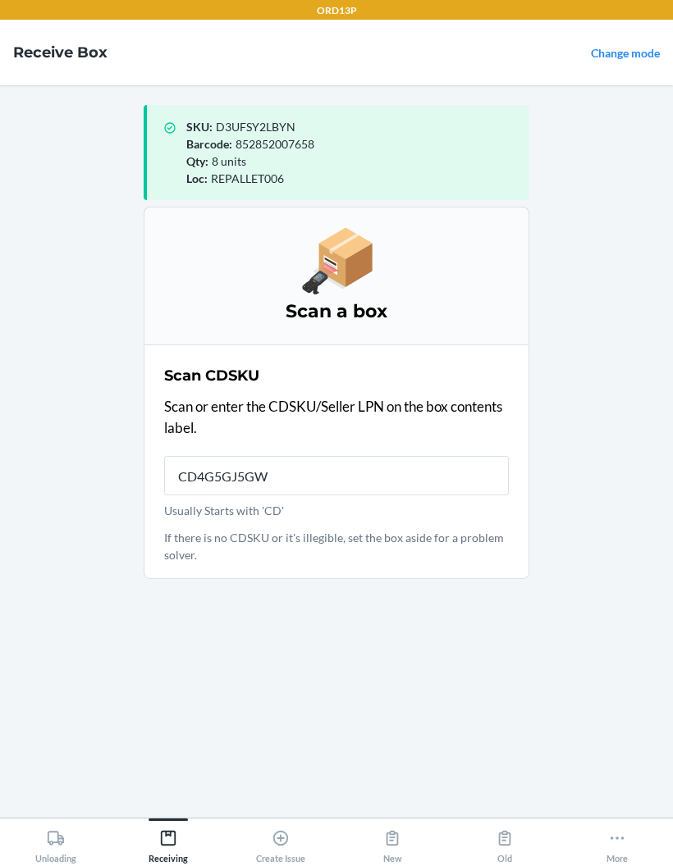
type input "CD4G5GJ5GWL"
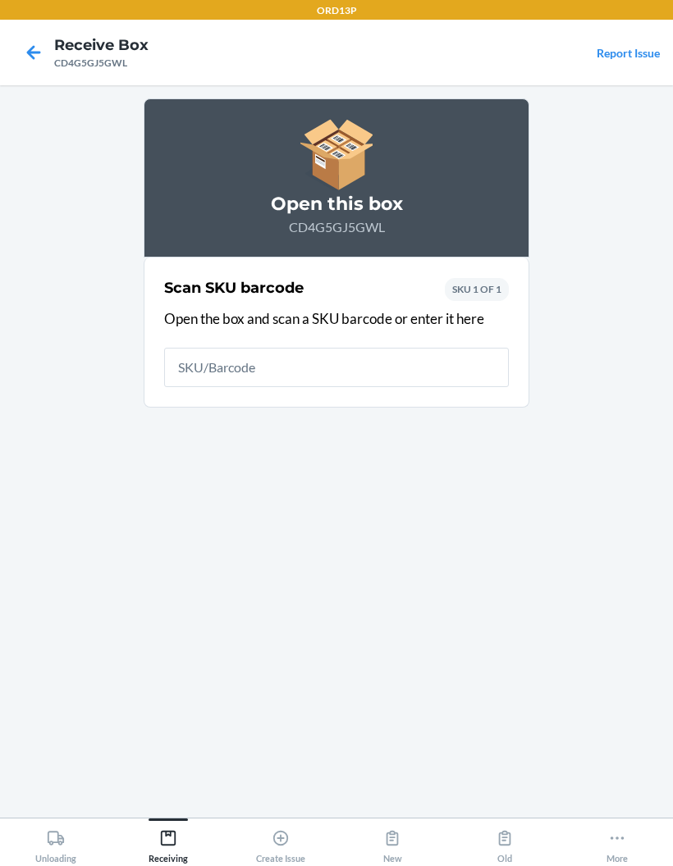
click at [36, 42] on icon at bounding box center [34, 53] width 28 height 28
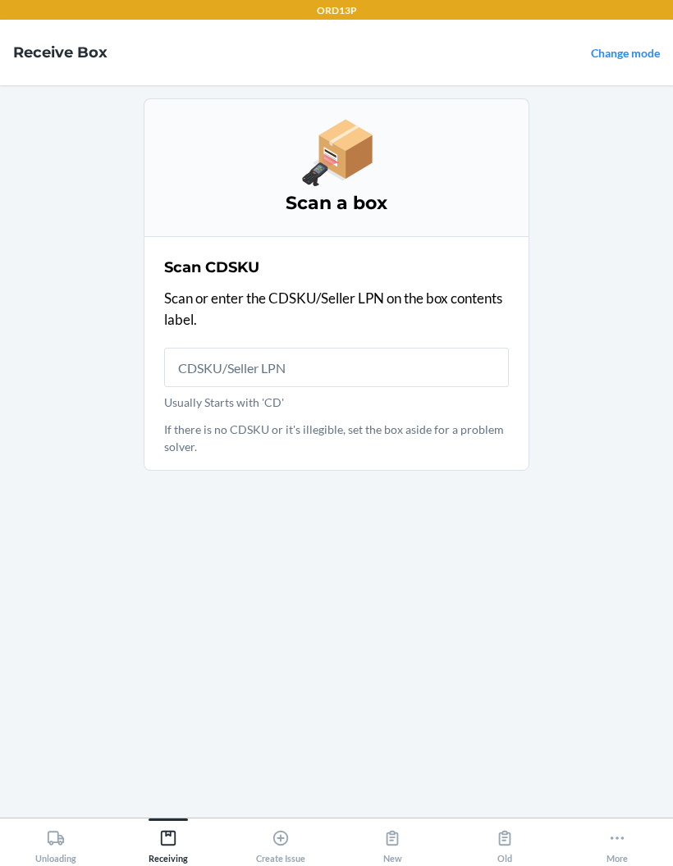
click at [36, 42] on h4 "Receive Box" at bounding box center [60, 52] width 94 height 21
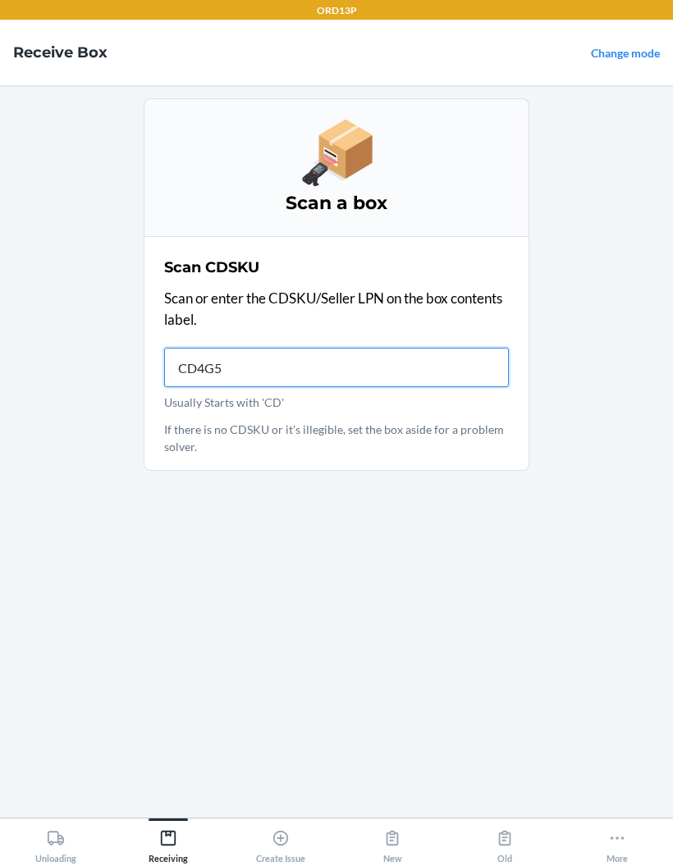
type input "CD4G5G"
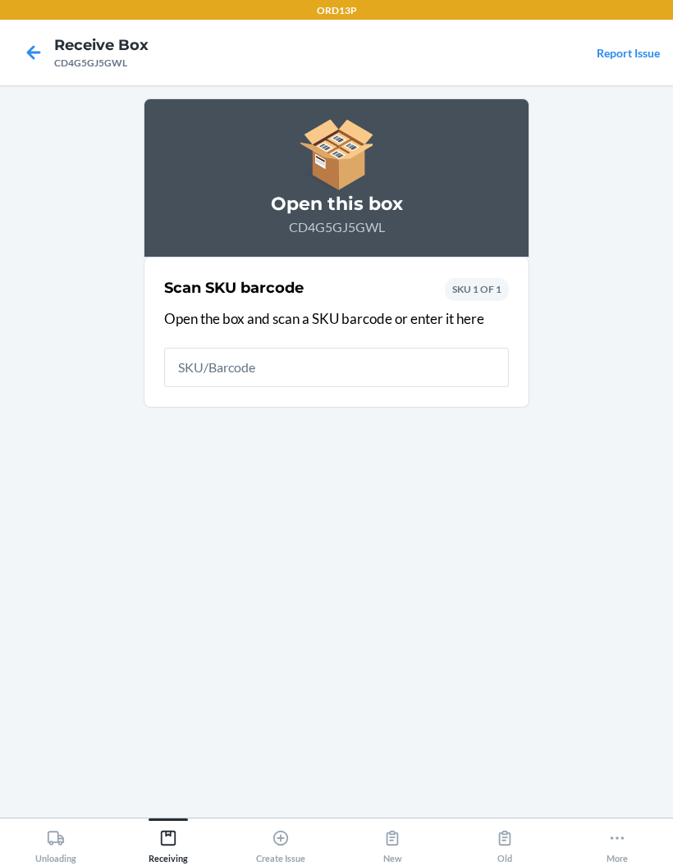
click at [204, 368] on input "text" at bounding box center [336, 367] width 345 height 39
type input "8528520076"
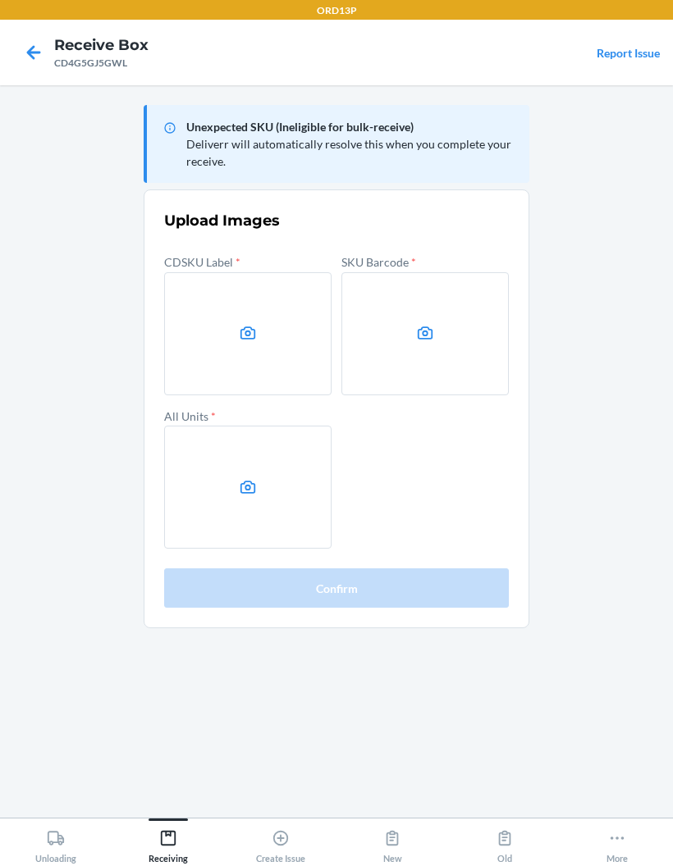
click at [237, 313] on label at bounding box center [247, 333] width 167 height 123
click at [0, 0] on input "file" at bounding box center [0, 0] width 0 height 0
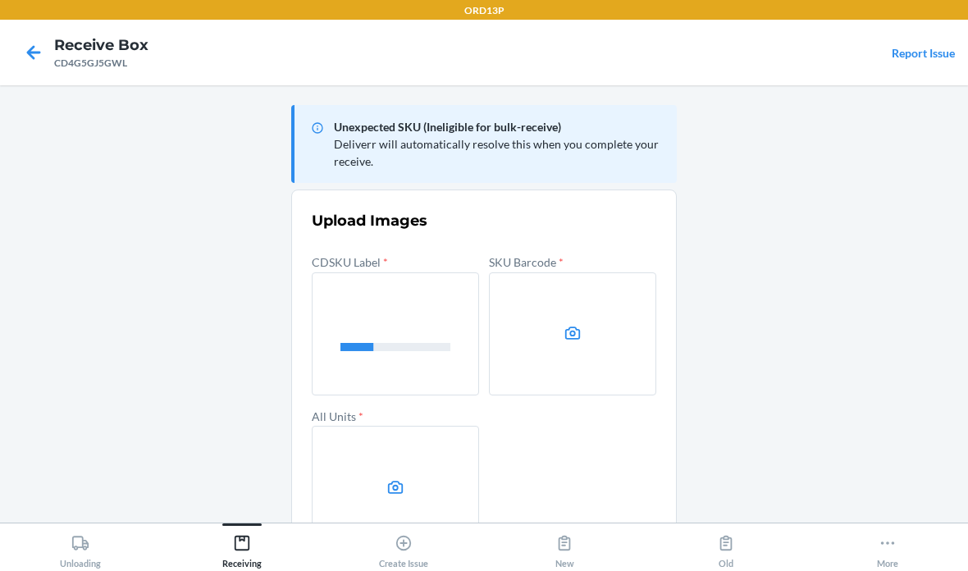
click at [589, 308] on label at bounding box center [572, 333] width 167 height 123
click at [0, 0] on input "file" at bounding box center [0, 0] width 0 height 0
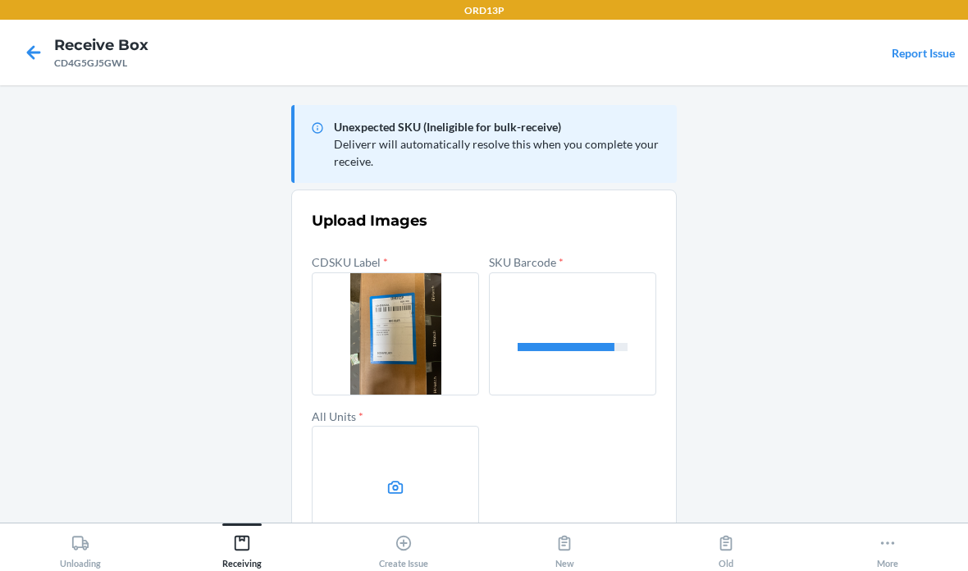
click at [402, 472] on label at bounding box center [395, 487] width 167 height 123
click at [0, 0] on input "file" at bounding box center [0, 0] width 0 height 0
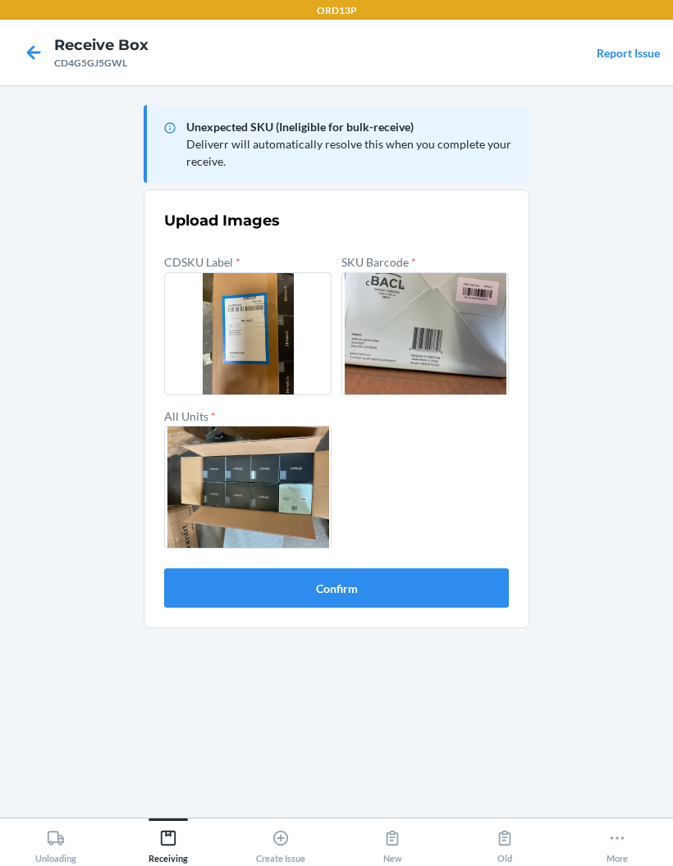
click at [454, 596] on button "Confirm" at bounding box center [336, 588] width 345 height 39
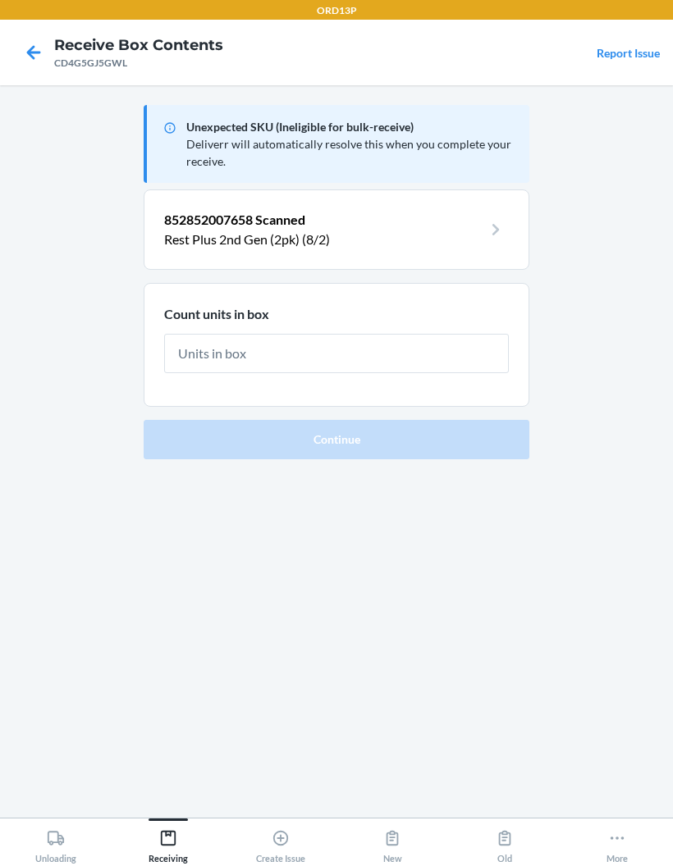
click at [443, 340] on input "text" at bounding box center [336, 353] width 345 height 39
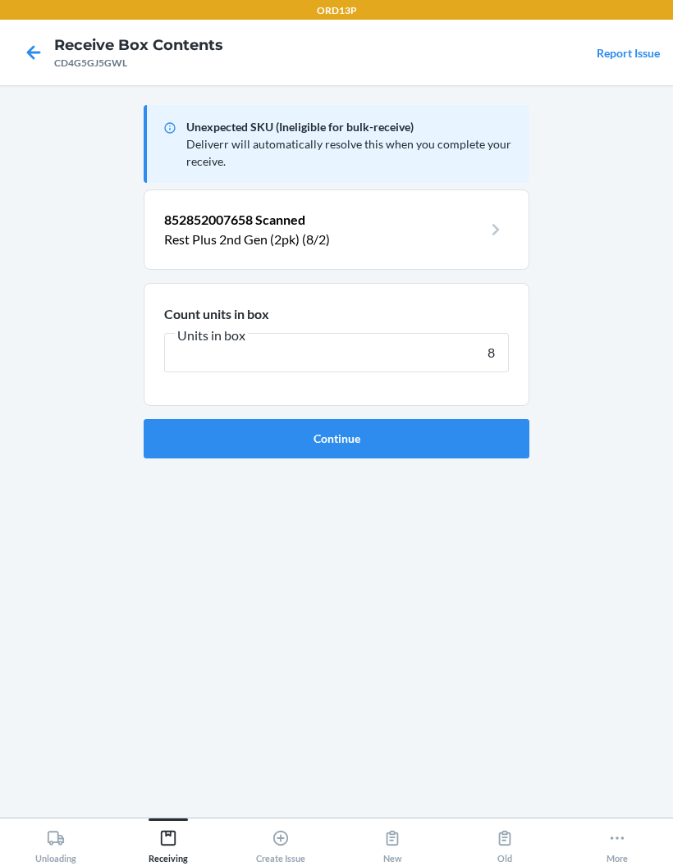
type input "8"
click at [459, 427] on button "Continue" at bounding box center [337, 438] width 386 height 39
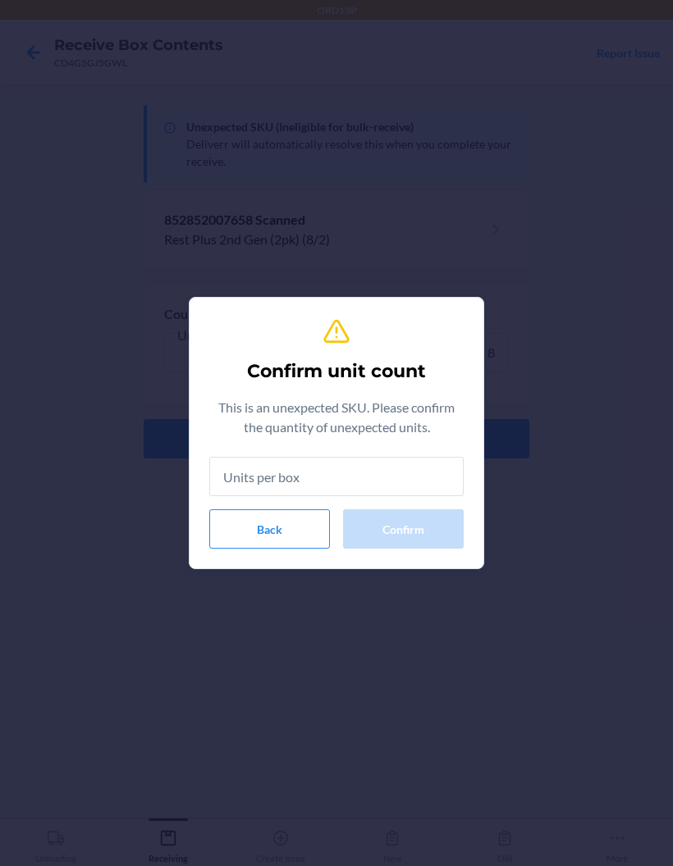
type input "8"
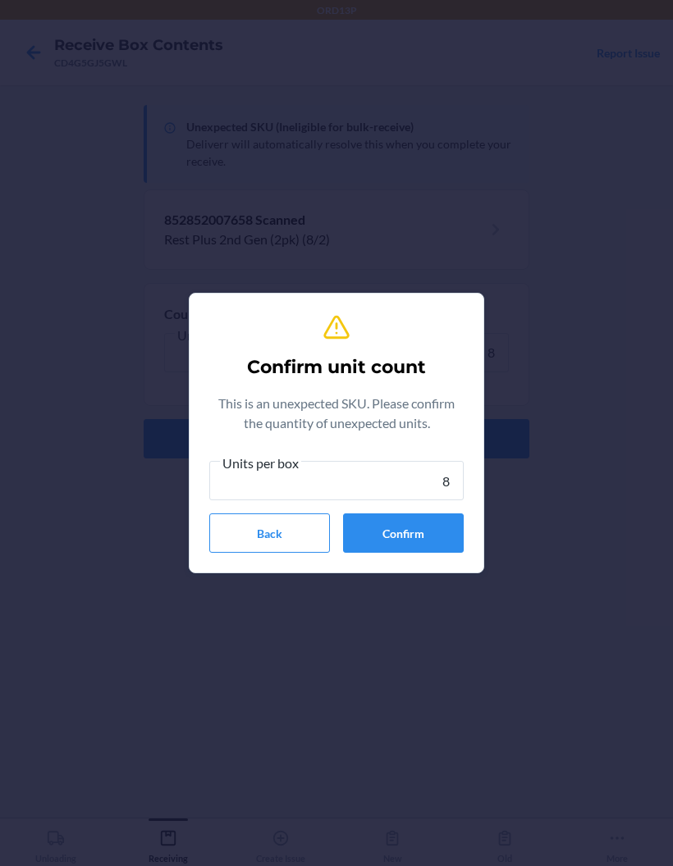
click at [432, 542] on button "Confirm" at bounding box center [403, 533] width 121 height 39
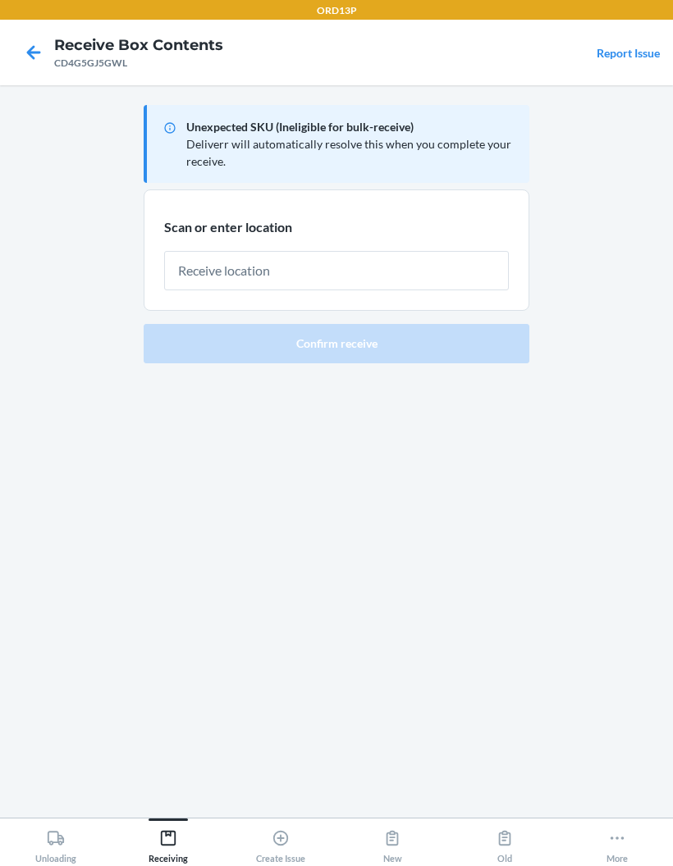
click at [423, 274] on input "text" at bounding box center [336, 270] width 345 height 39
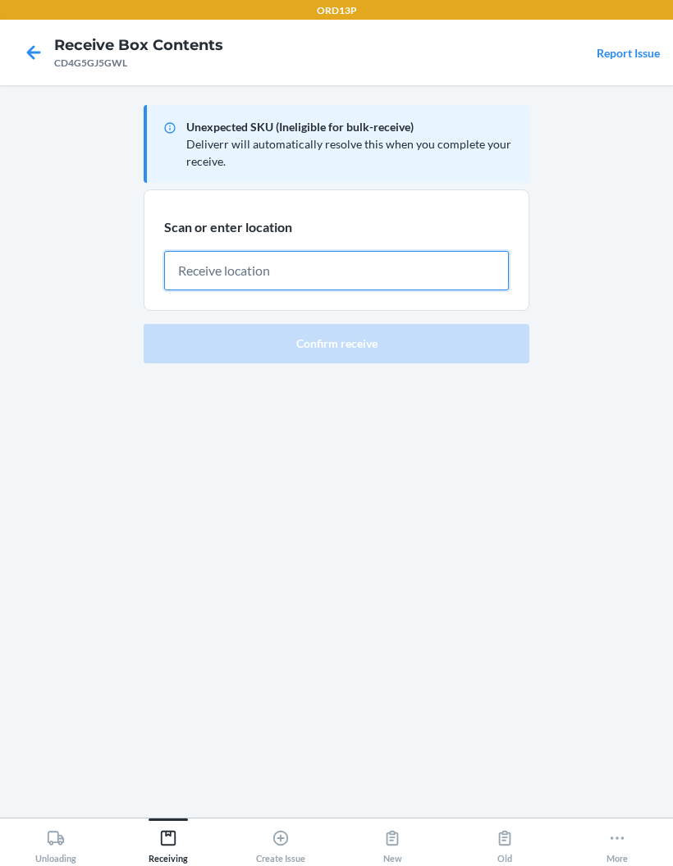
click at [427, 258] on input "text" at bounding box center [336, 270] width 345 height 39
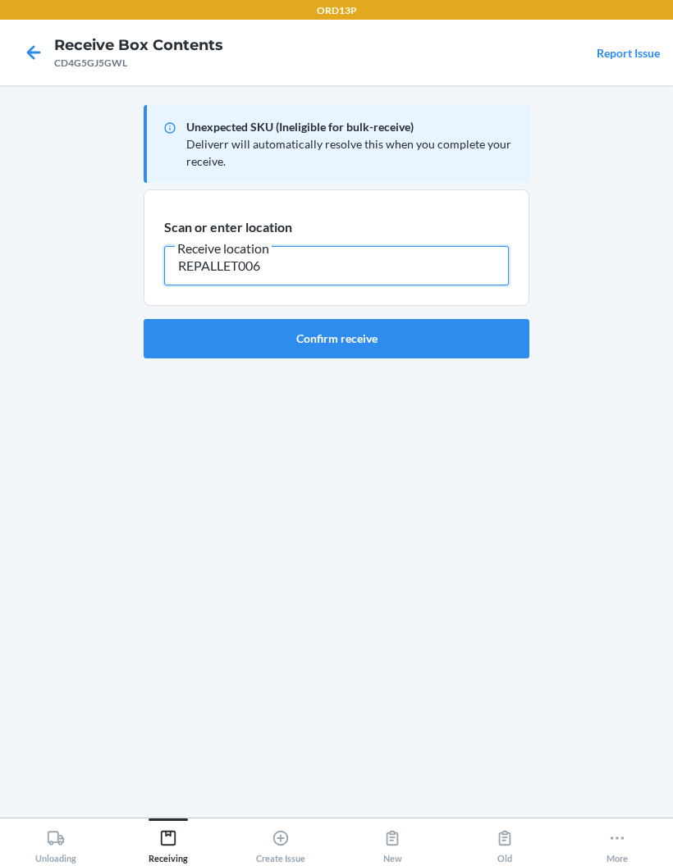
type input "REPALLET006"
click at [429, 324] on button "Confirm receive" at bounding box center [337, 338] width 386 height 39
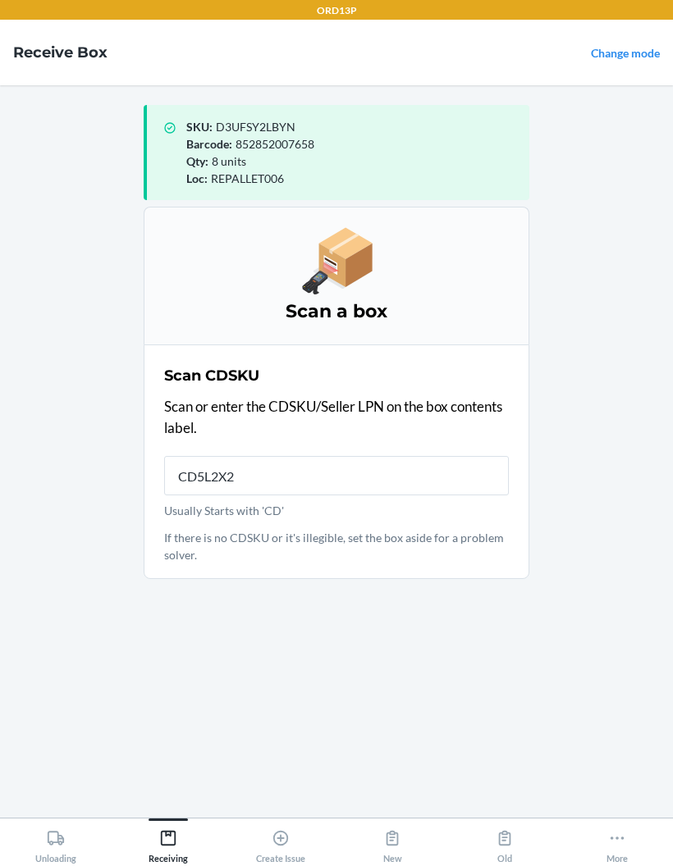
type input "CD5L2X29"
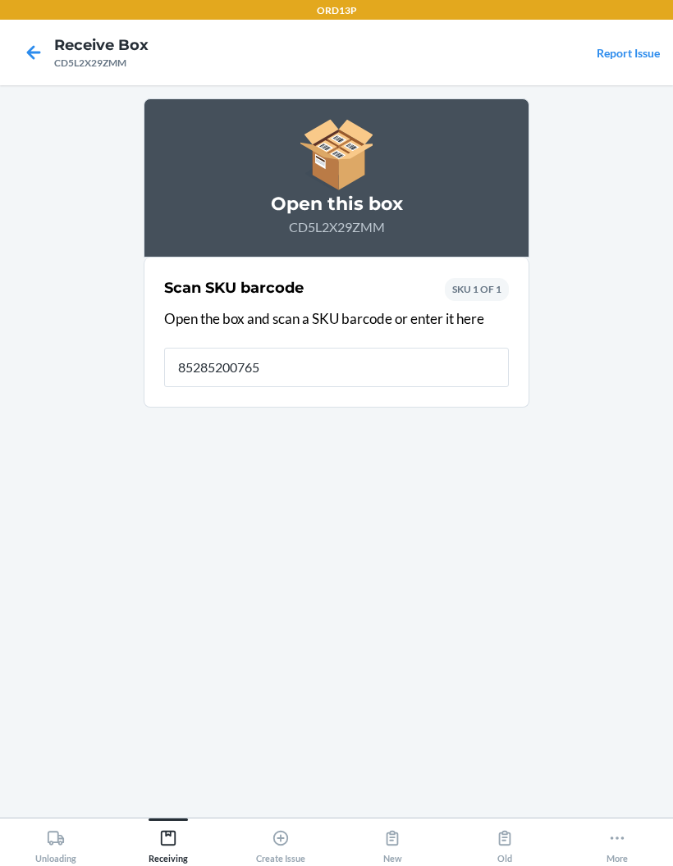
type input "852852007658"
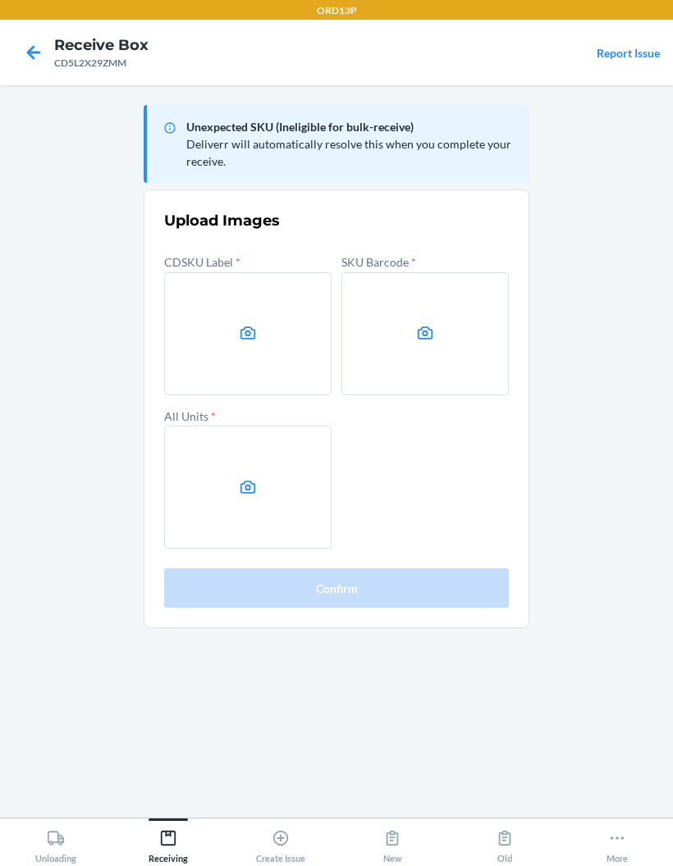
click at [249, 316] on label at bounding box center [247, 333] width 167 height 123
click at [0, 0] on input "file" at bounding box center [0, 0] width 0 height 0
click at [411, 322] on label at bounding box center [424, 333] width 167 height 123
click at [0, 0] on input "file" at bounding box center [0, 0] width 0 height 0
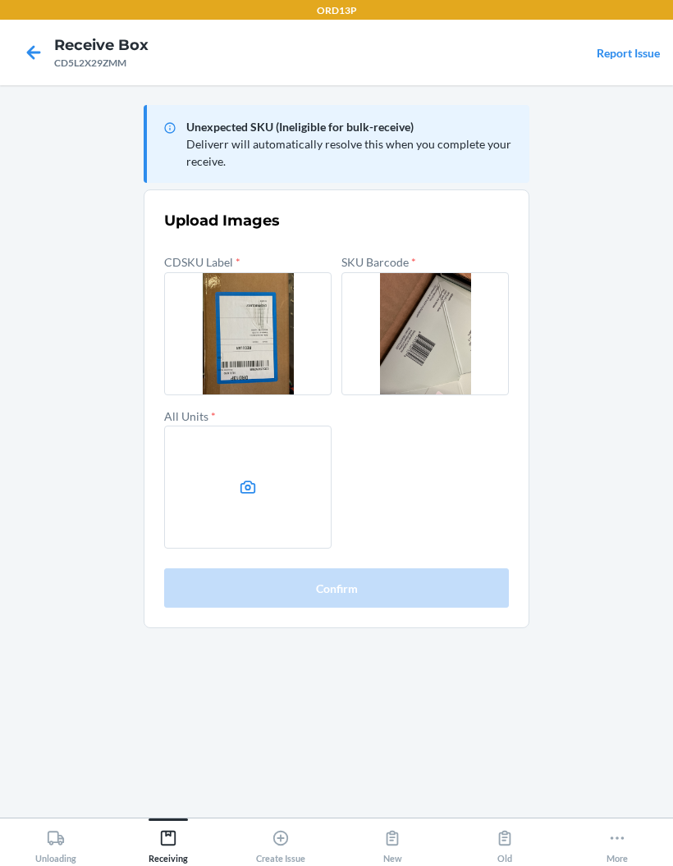
click at [260, 463] on label at bounding box center [247, 487] width 167 height 123
click at [0, 0] on input "file" at bounding box center [0, 0] width 0 height 0
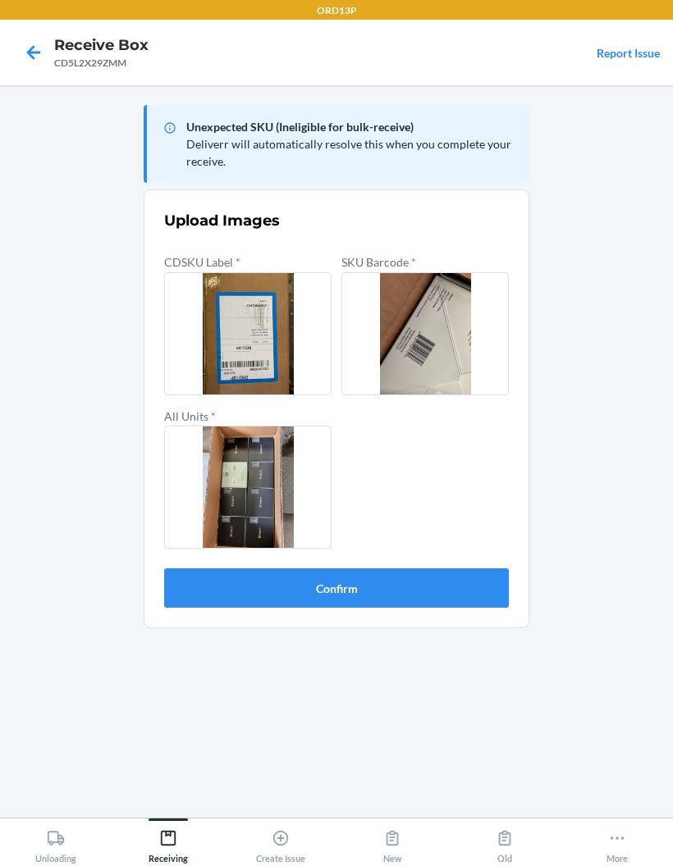
click at [427, 605] on button "Confirm" at bounding box center [336, 588] width 345 height 39
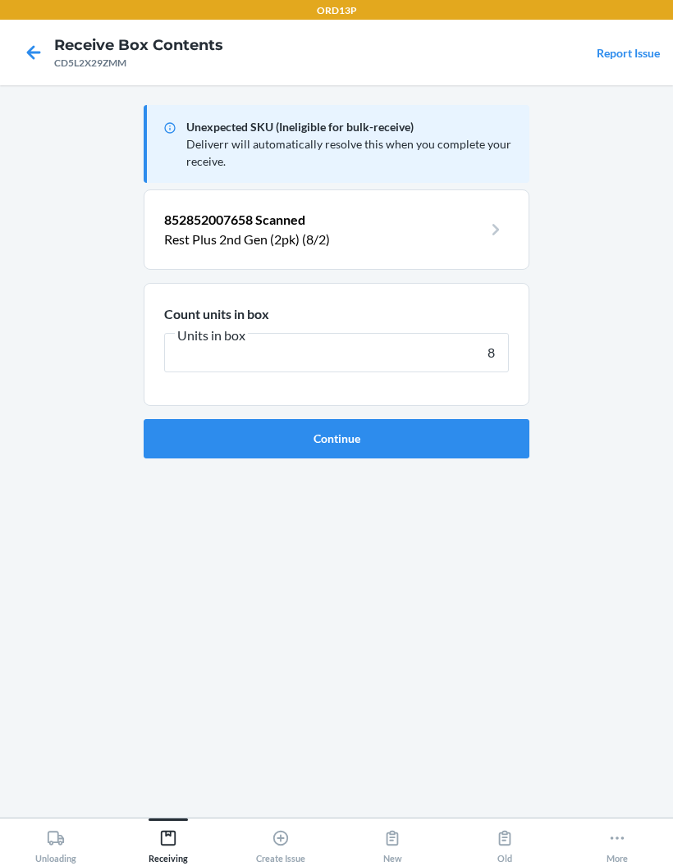
type input "8"
click at [498, 432] on button "Continue" at bounding box center [337, 438] width 386 height 39
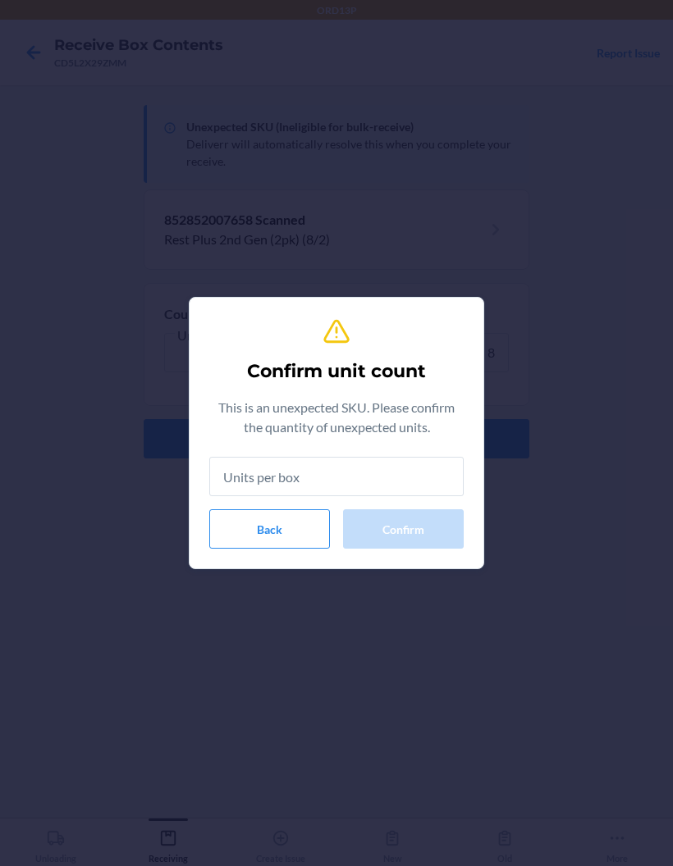
type input "8"
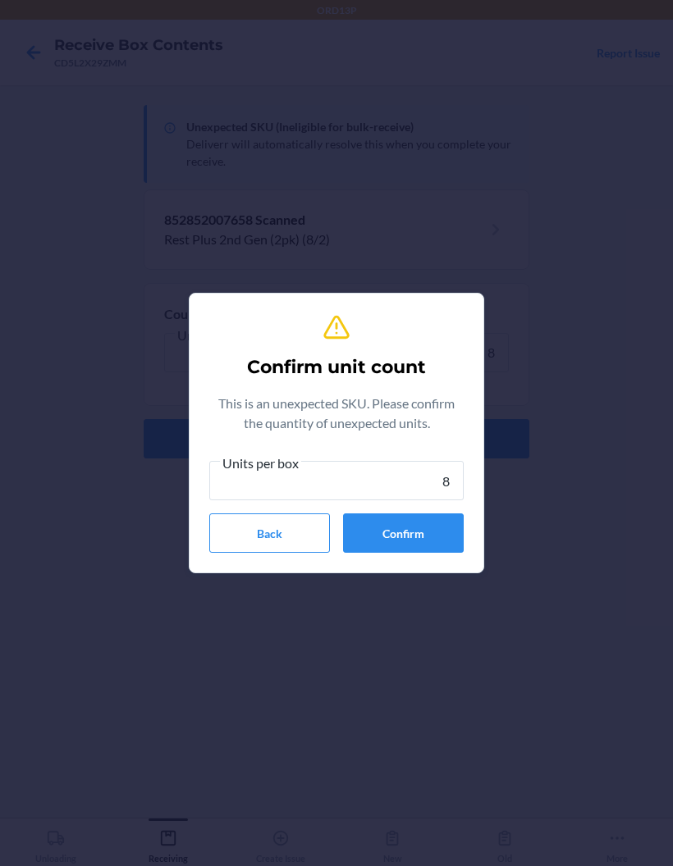
click at [432, 544] on button "Confirm" at bounding box center [403, 533] width 121 height 39
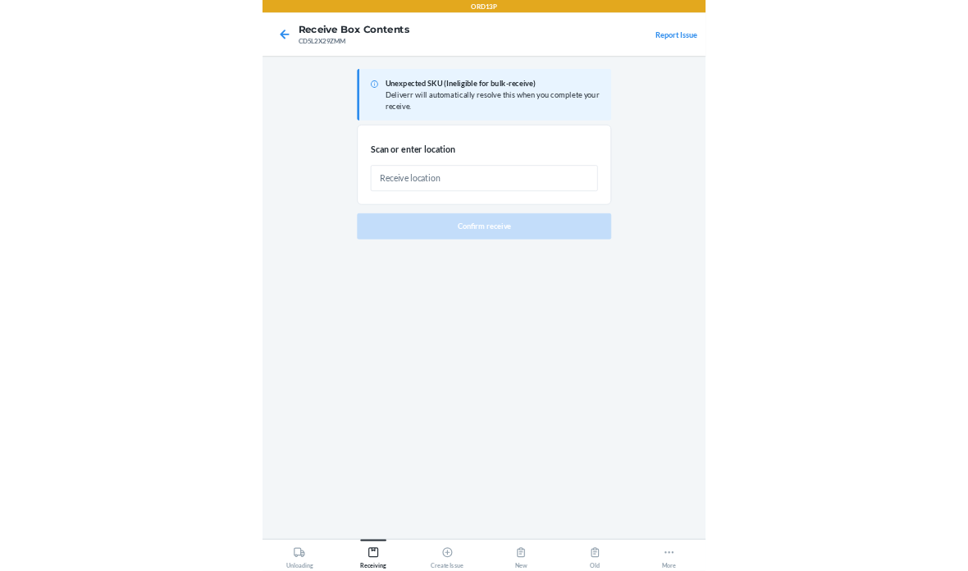
scroll to position [66, 0]
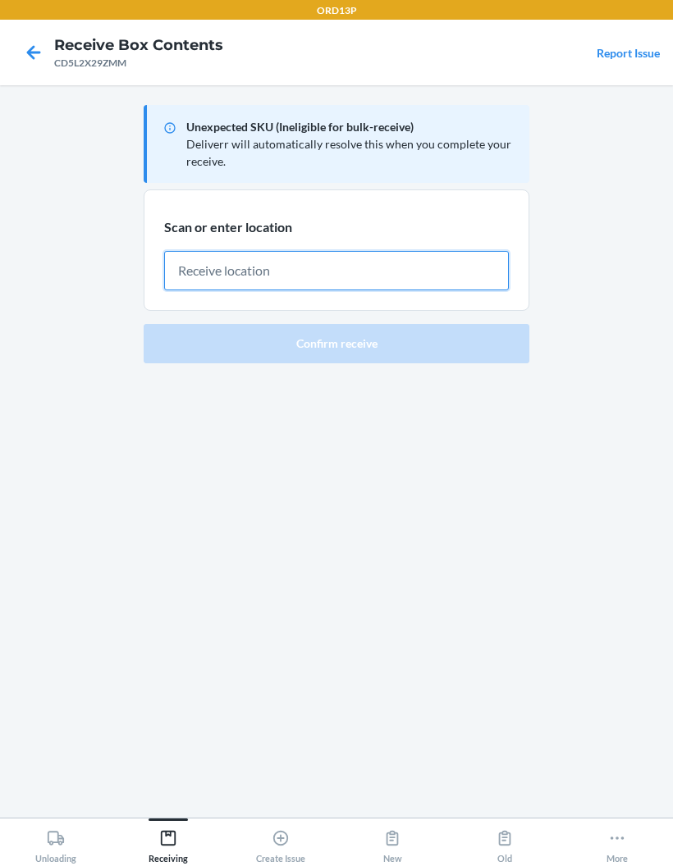
click at [381, 251] on input "text" at bounding box center [336, 270] width 345 height 39
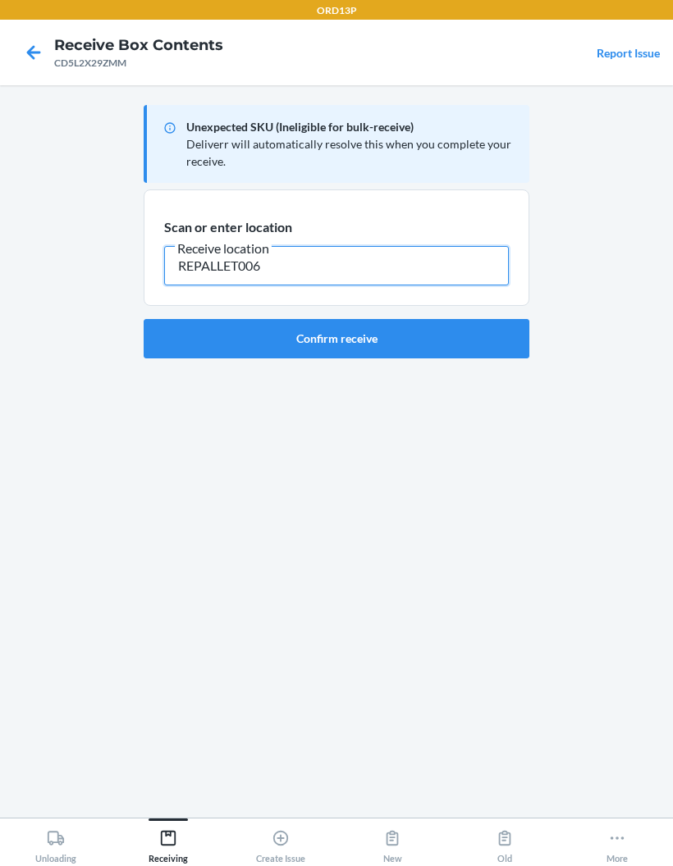
type input "REPALLET006"
click at [429, 319] on button "Confirm receive" at bounding box center [337, 338] width 386 height 39
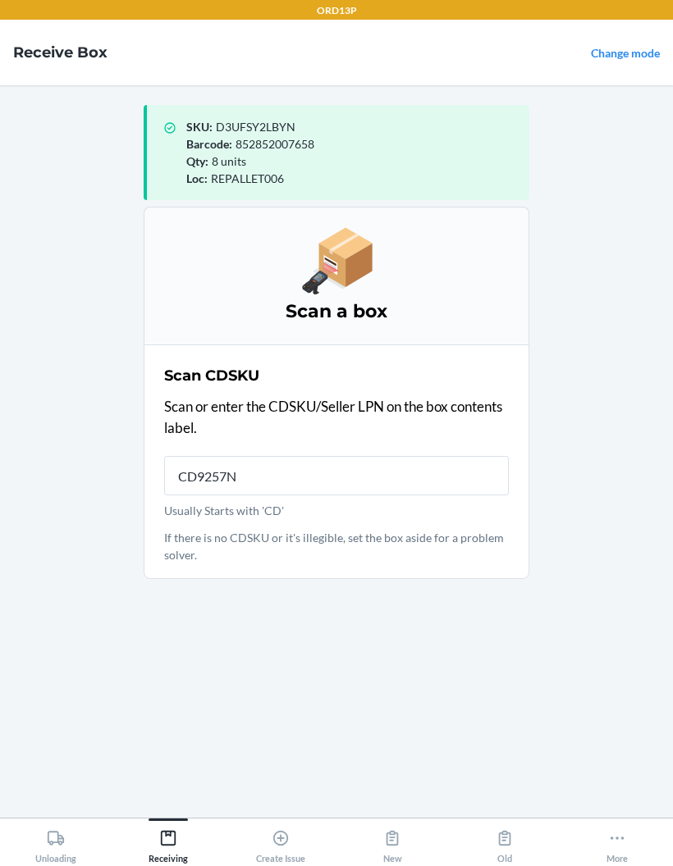
type input "CD9257NF"
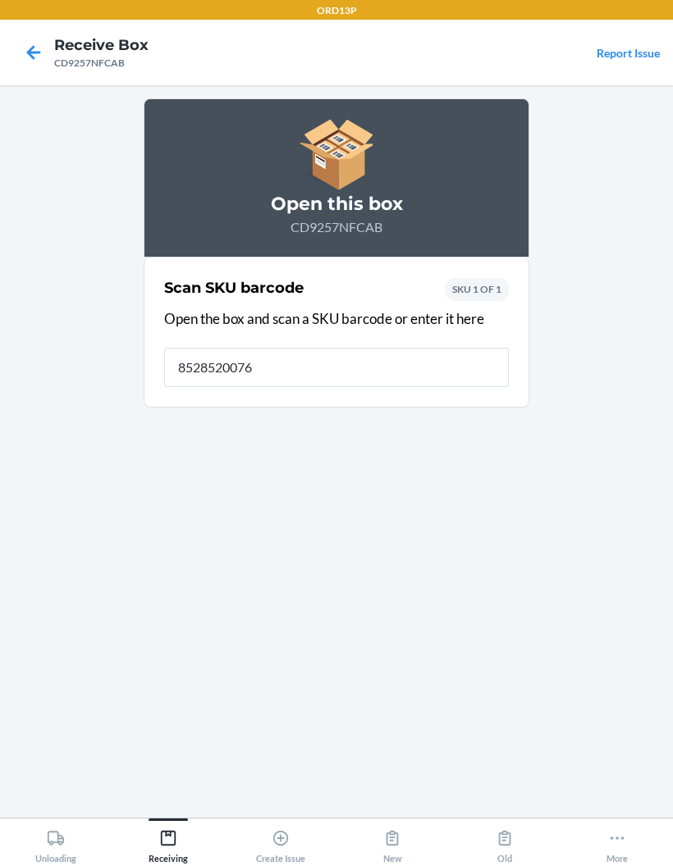
type input "85285200765"
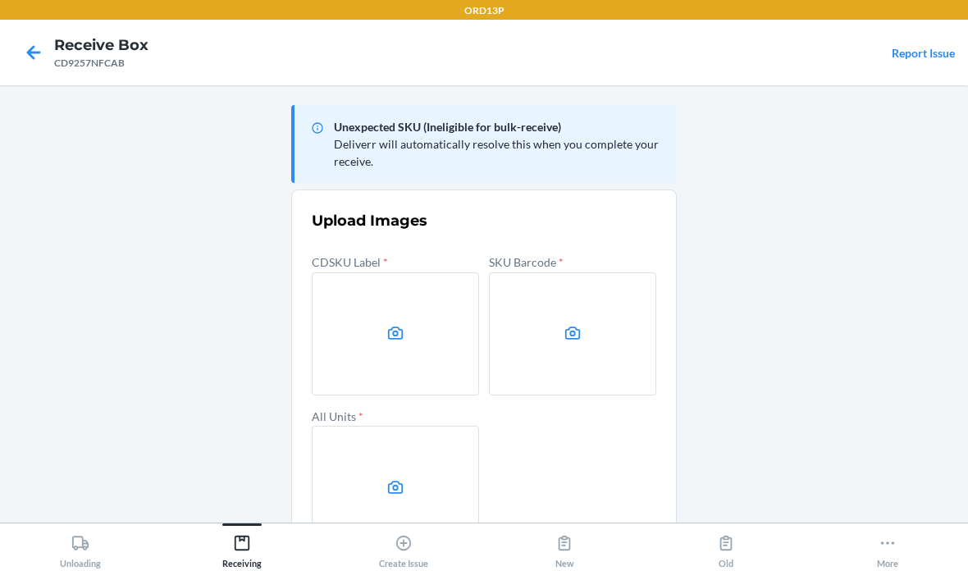
click at [395, 327] on icon at bounding box center [396, 333] width 16 height 13
click at [0, 0] on input "file" at bounding box center [0, 0] width 0 height 0
click at [562, 305] on label at bounding box center [572, 333] width 167 height 123
click at [0, 0] on input "file" at bounding box center [0, 0] width 0 height 0
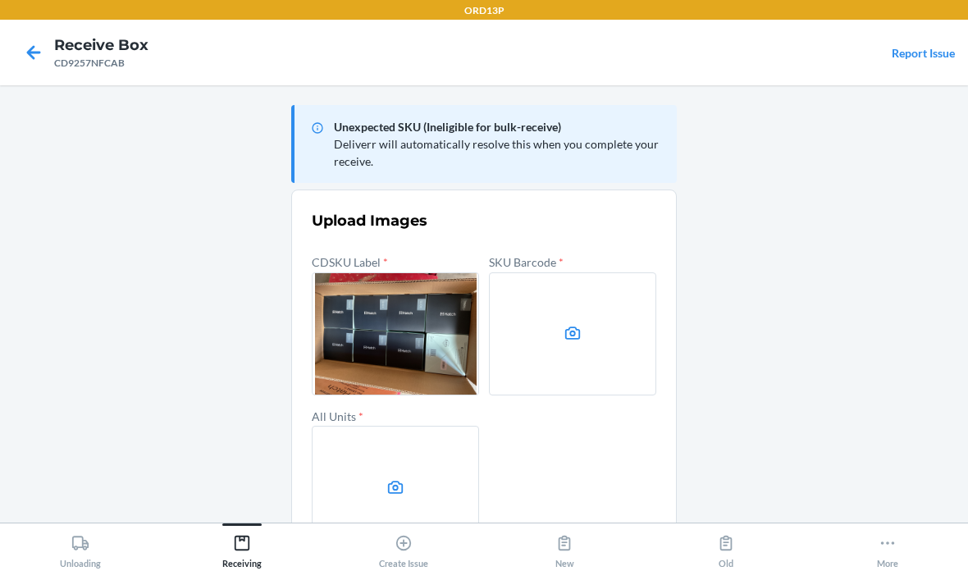
click at [410, 439] on label at bounding box center [395, 487] width 167 height 123
click at [0, 0] on input "file" at bounding box center [0, 0] width 0 height 0
click at [594, 272] on label at bounding box center [572, 333] width 167 height 123
click at [0, 0] on input "file" at bounding box center [0, 0] width 0 height 0
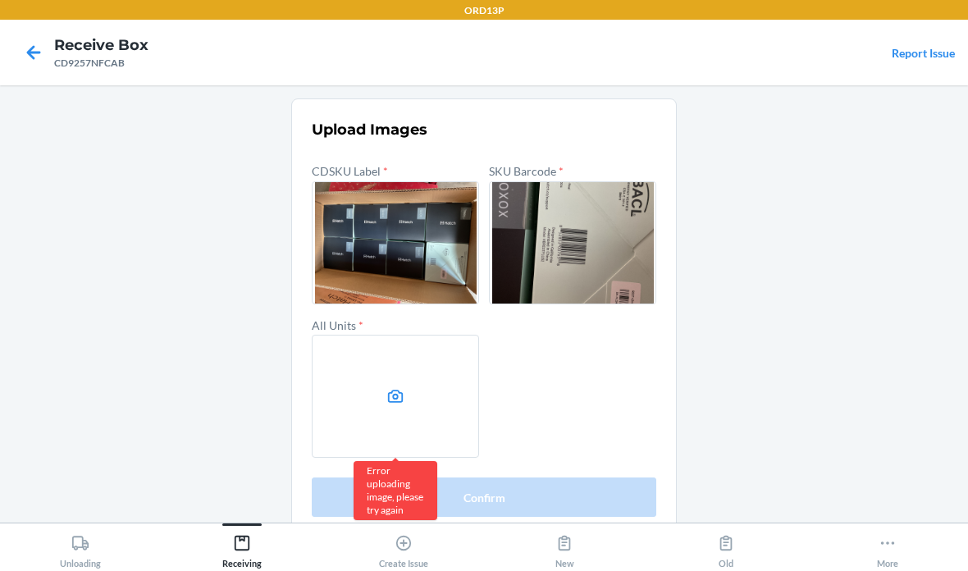
click at [413, 181] on label at bounding box center [395, 242] width 167 height 123
click at [0, 0] on input "file" at bounding box center [0, 0] width 0 height 0
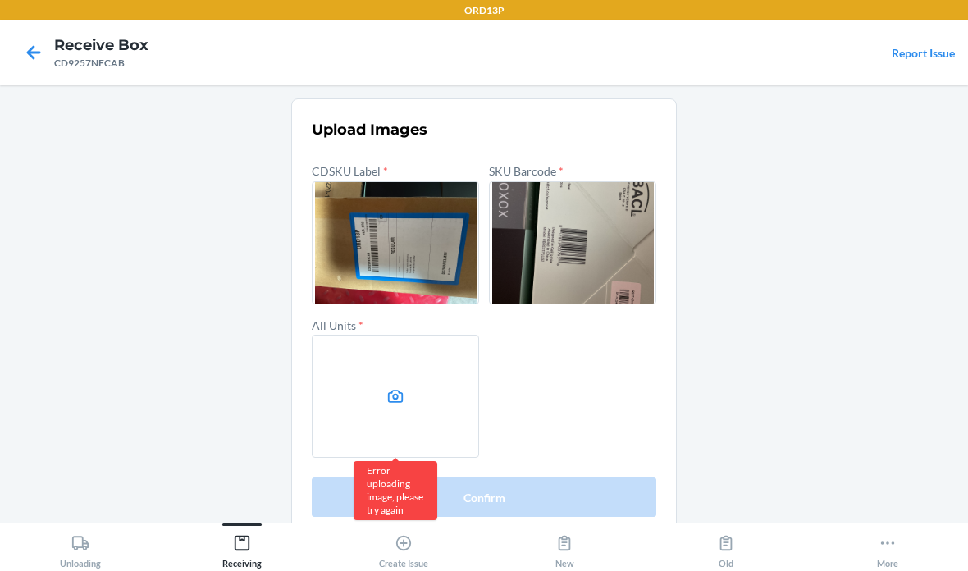
click at [398, 387] on icon at bounding box center [395, 396] width 19 height 19
click at [0, 0] on input "file" at bounding box center [0, 0] width 0 height 0
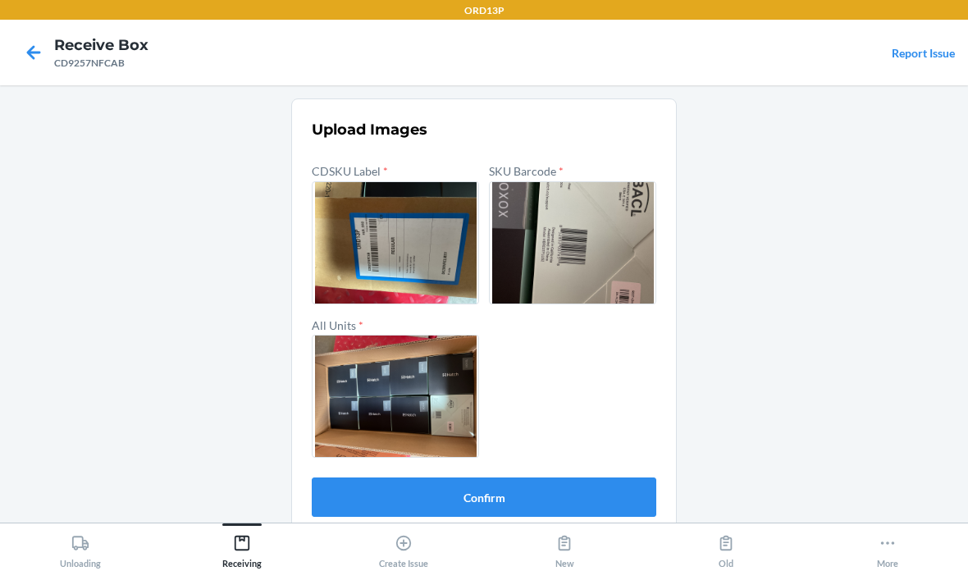
click at [572, 496] on button "Confirm" at bounding box center [484, 496] width 345 height 39
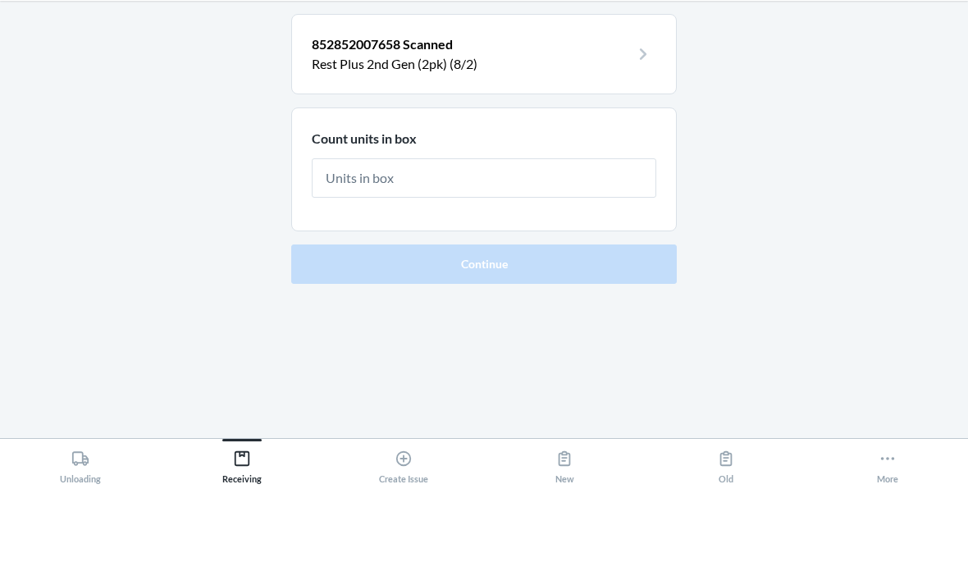
type input "2"
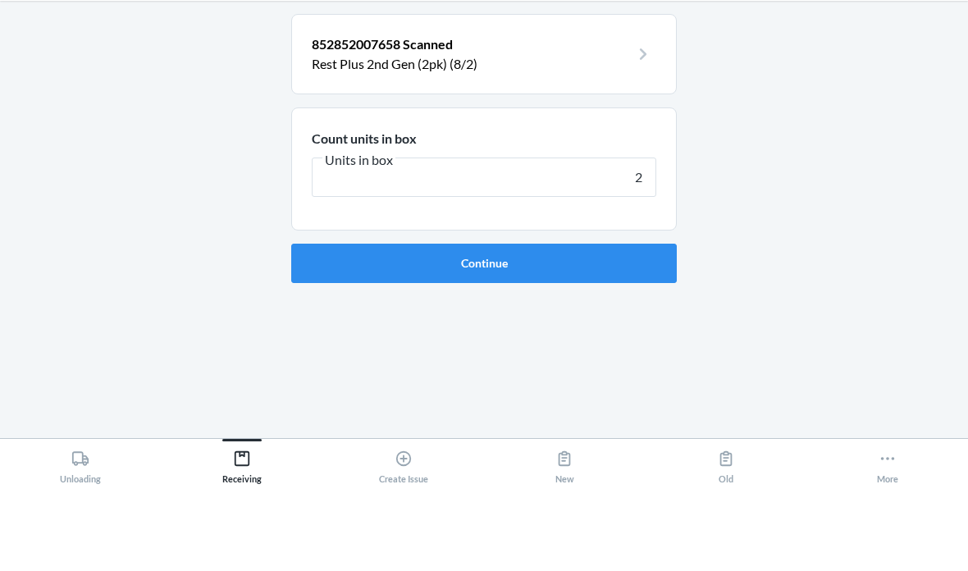
click at [646, 242] on input "2" at bounding box center [484, 261] width 345 height 39
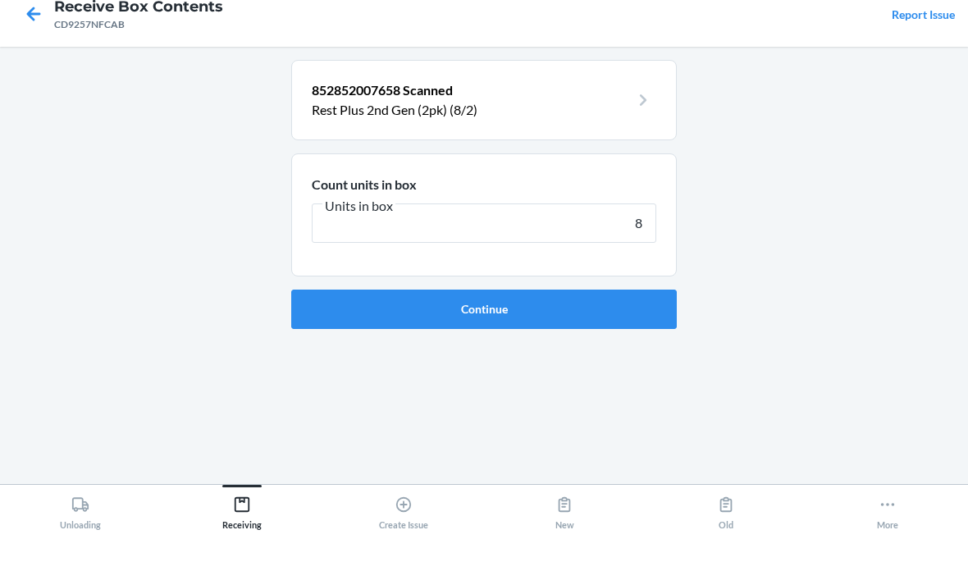
type input "8"
click at [643, 328] on button "Continue" at bounding box center [484, 347] width 386 height 39
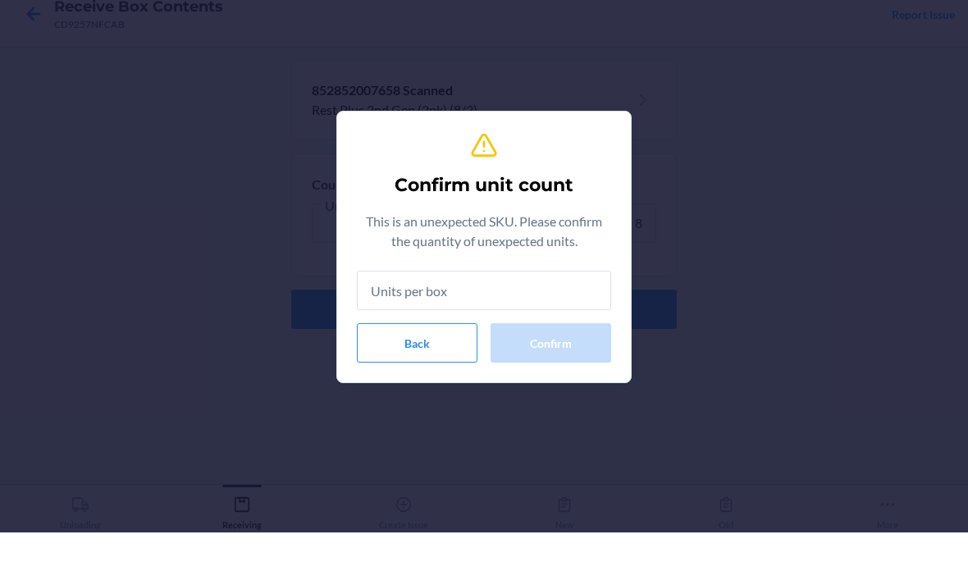
click at [568, 309] on input "text" at bounding box center [484, 328] width 254 height 39
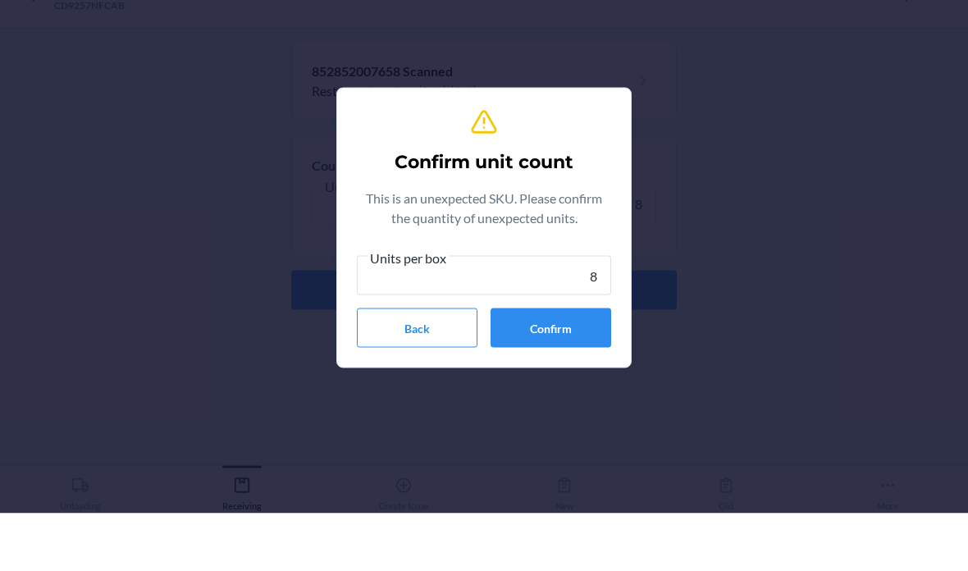
type input "8"
click at [584, 237] on div "Confirm unit count This is an unexpected SKU. Please confirm the quantity of un…" at bounding box center [484, 285] width 254 height 253
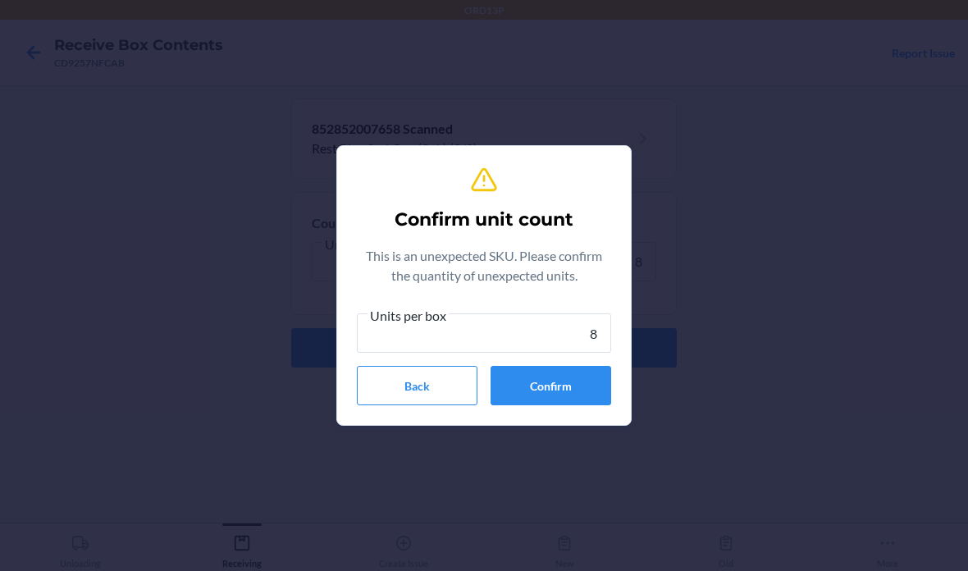
click at [575, 394] on button "Confirm" at bounding box center [551, 385] width 121 height 39
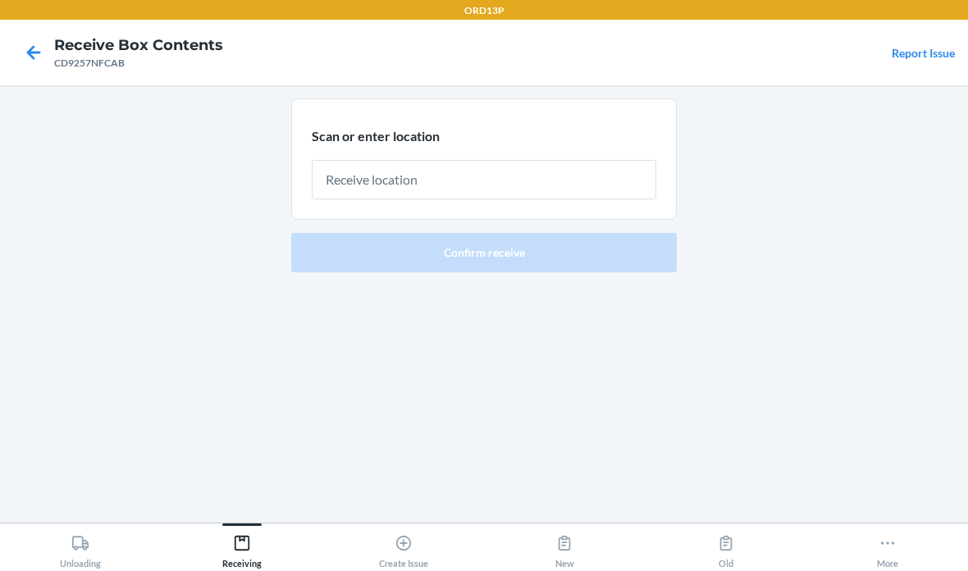
click at [546, 160] on input "text" at bounding box center [484, 179] width 345 height 39
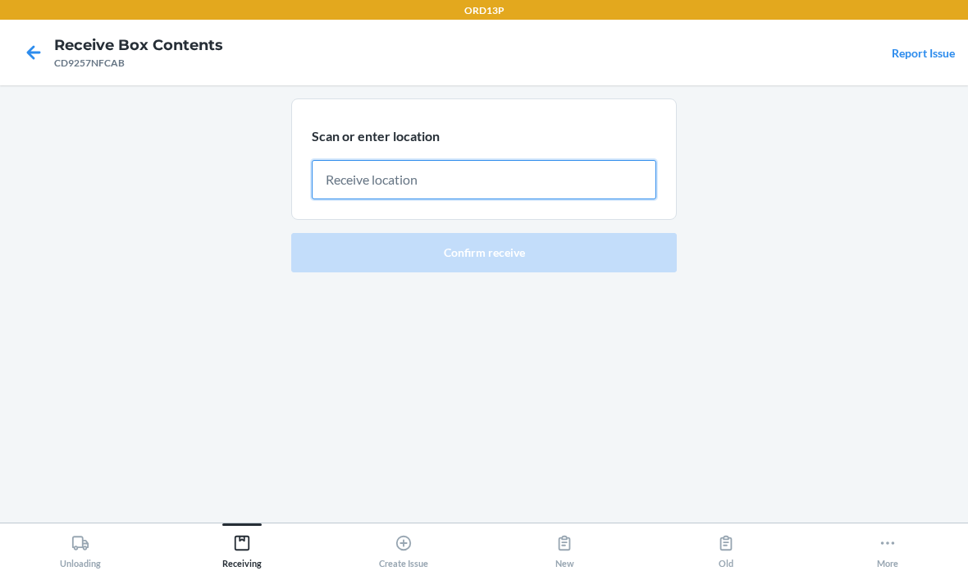
click at [379, 160] on input "text" at bounding box center [484, 179] width 345 height 39
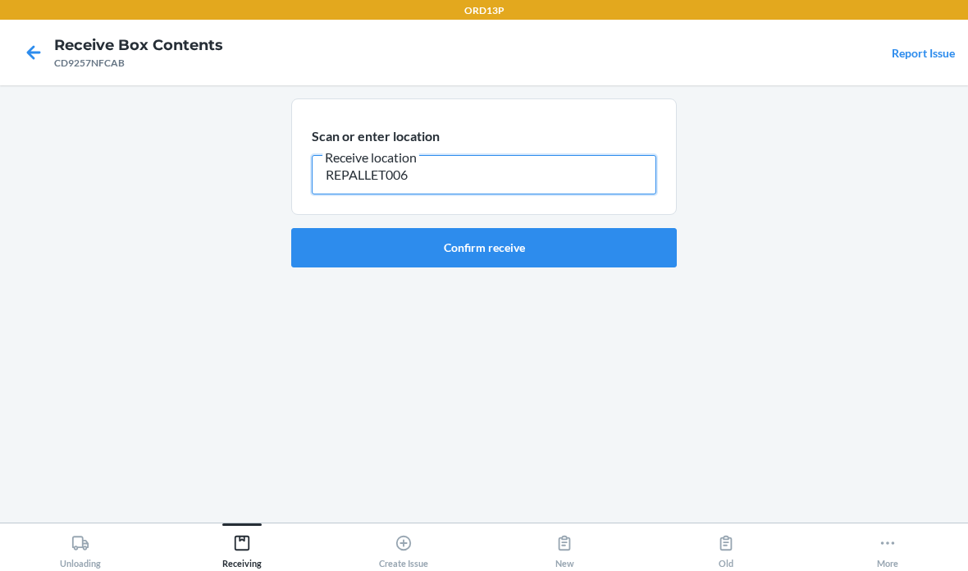
type input "REPALLET006"
click at [616, 228] on button "Confirm receive" at bounding box center [484, 247] width 386 height 39
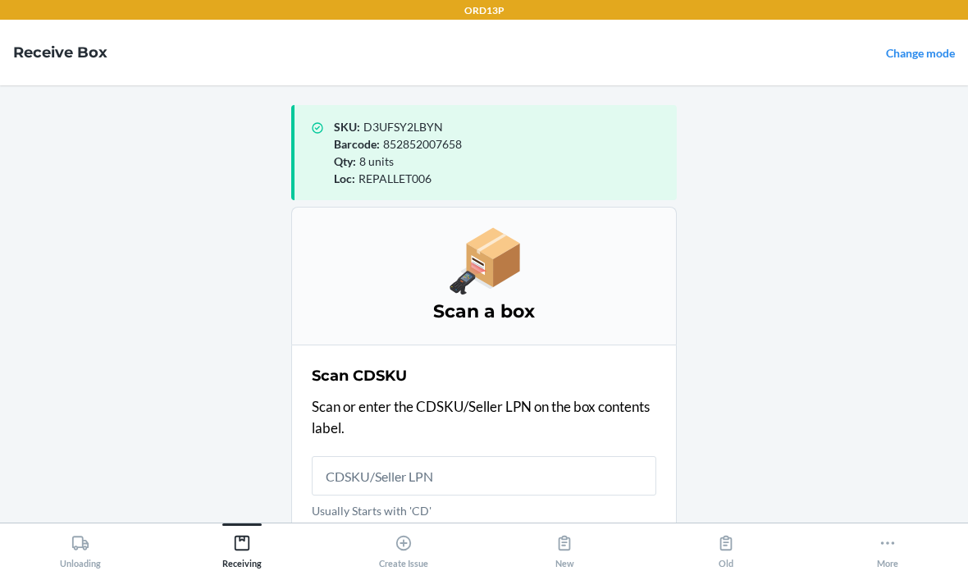
click at [517, 456] on input "Usually Starts with 'CD'" at bounding box center [484, 475] width 345 height 39
click at [509, 456] on input "Usually Starts with 'CD'" at bounding box center [484, 475] width 345 height 39
click at [466, 384] on div "Scan CDSKU Scan or enter the CDSKU/Seller LPN on the box contents label. Usuall…" at bounding box center [484, 461] width 345 height 203
click at [472, 456] on input "Usually Starts with 'CD'" at bounding box center [484, 475] width 345 height 39
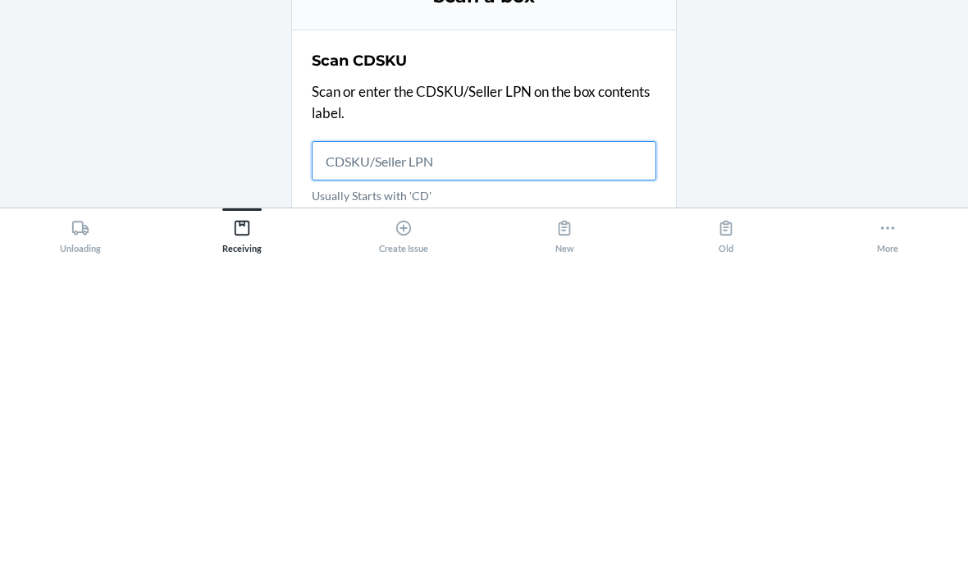
type input "B"
type input "CDZNB9MHUMK"
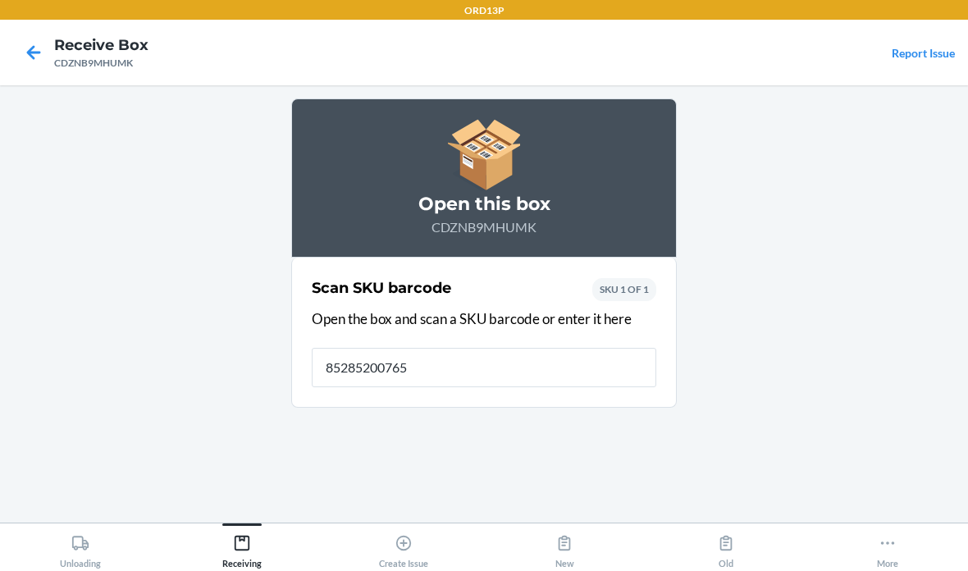
type input "852852007658"
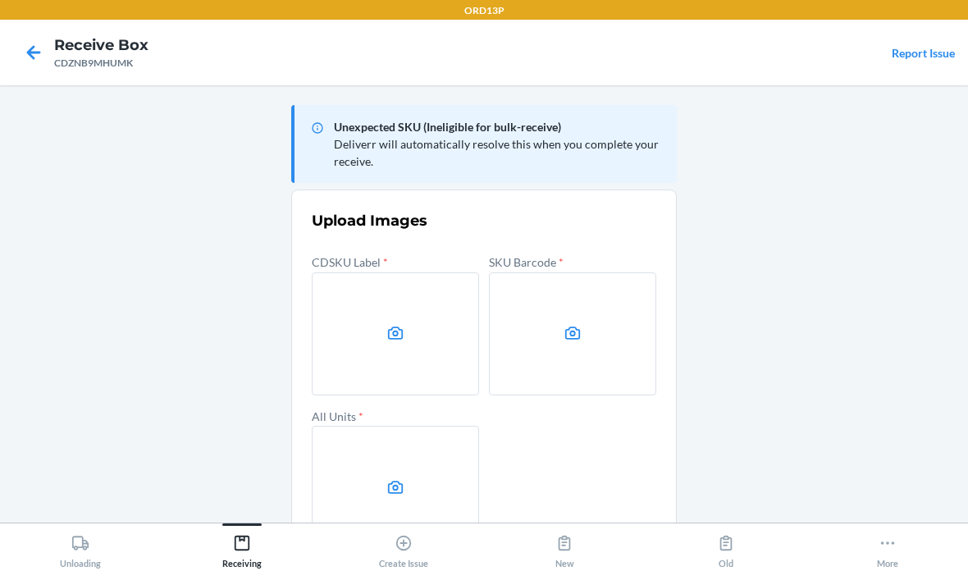
click at [378, 272] on label at bounding box center [395, 333] width 167 height 123
click at [0, 0] on input "file" at bounding box center [0, 0] width 0 height 0
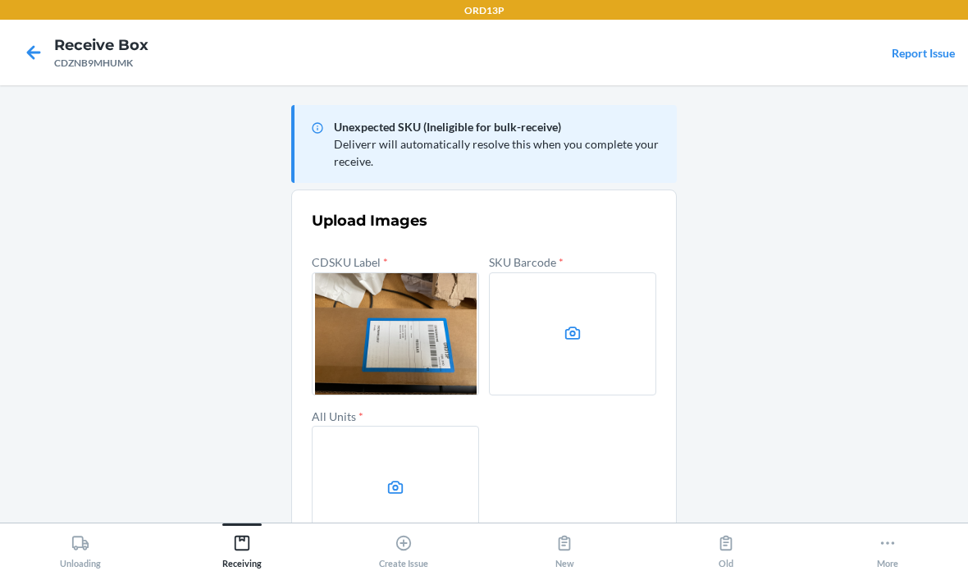
click at [576, 327] on icon at bounding box center [573, 333] width 16 height 13
click at [0, 0] on input "file" at bounding box center [0, 0] width 0 height 0
click at [408, 426] on label at bounding box center [395, 487] width 167 height 123
click at [0, 0] on input "file" at bounding box center [0, 0] width 0 height 0
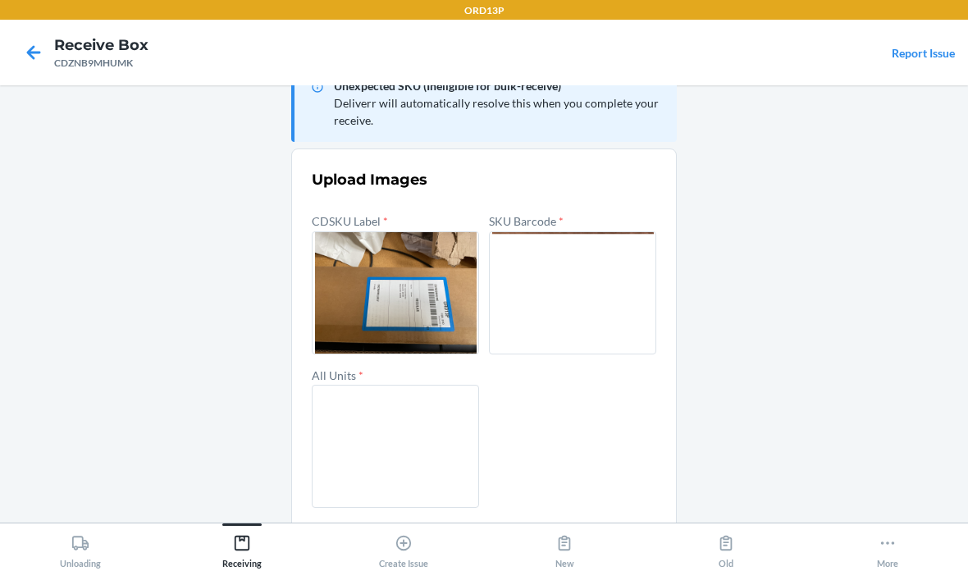
scroll to position [39, 0]
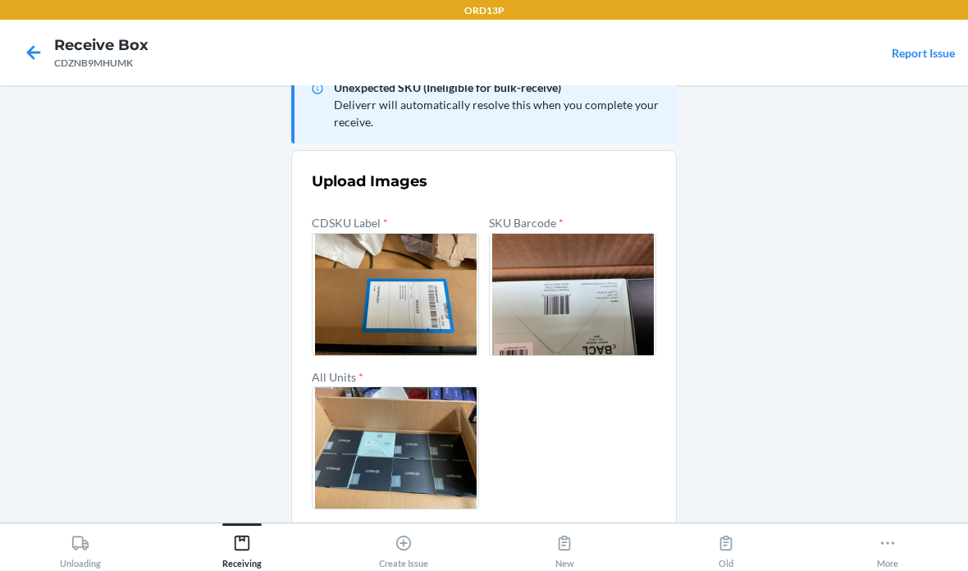
click at [613, 529] on button "Confirm" at bounding box center [484, 548] width 345 height 39
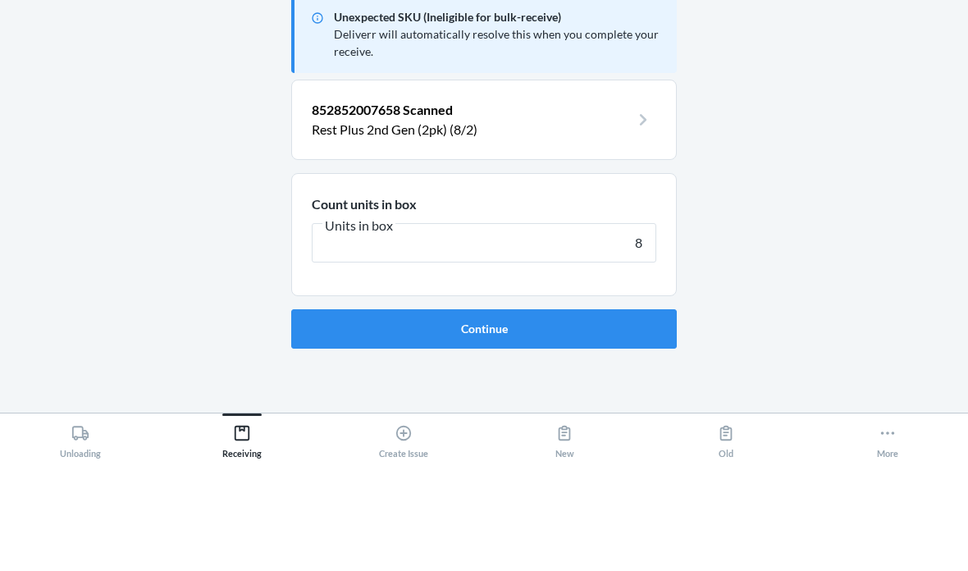
type input "8"
click at [484, 419] on button "Continue" at bounding box center [484, 438] width 386 height 39
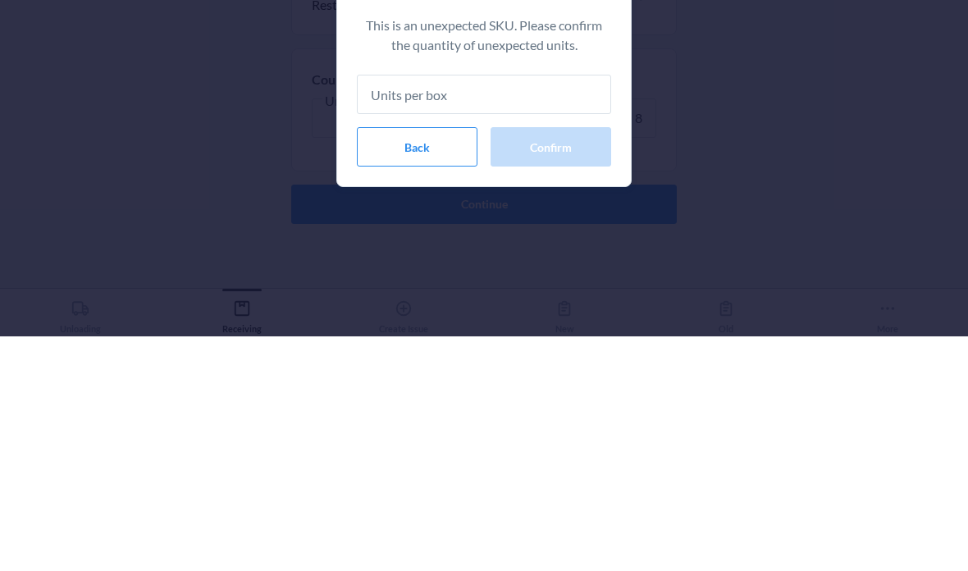
type input "8"
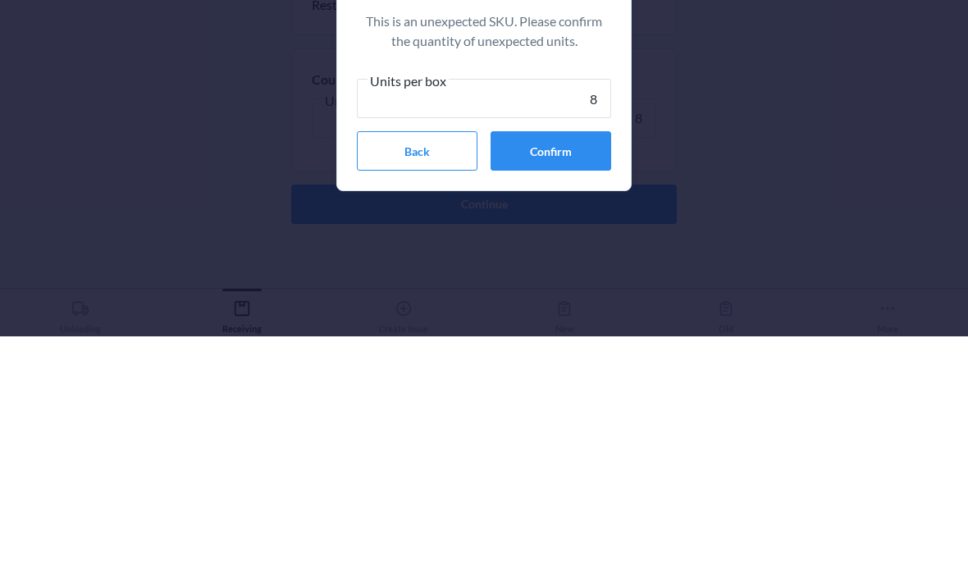
click at [587, 366] on button "Confirm" at bounding box center [551, 385] width 121 height 39
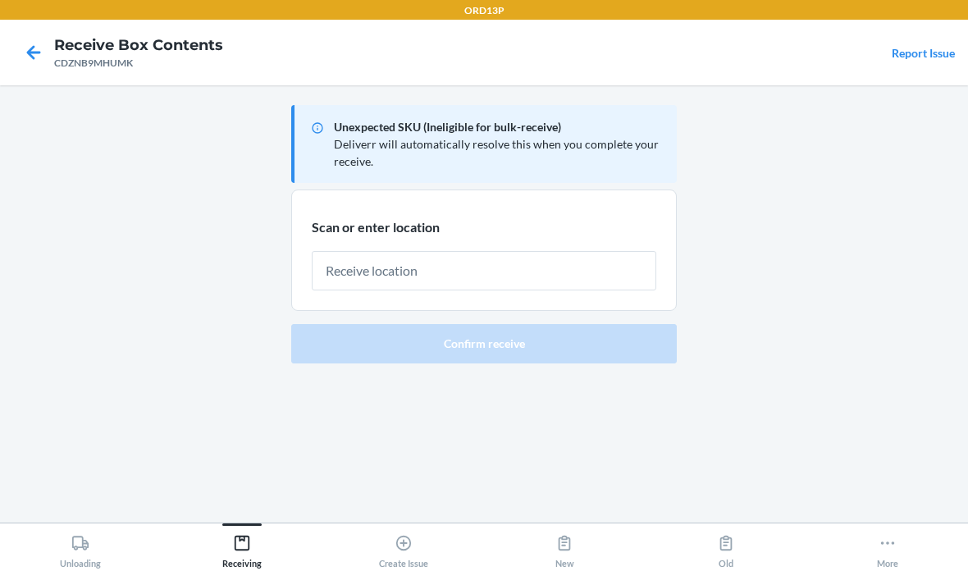
click at [603, 251] on input "text" at bounding box center [484, 270] width 345 height 39
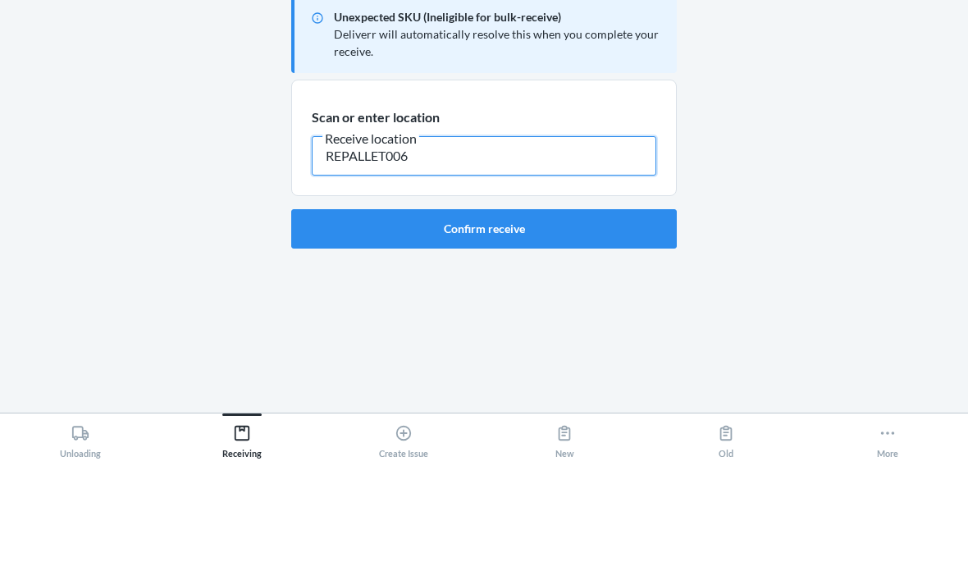
type input "REPALLET006"
click at [569, 319] on button "Confirm receive" at bounding box center [484, 338] width 386 height 39
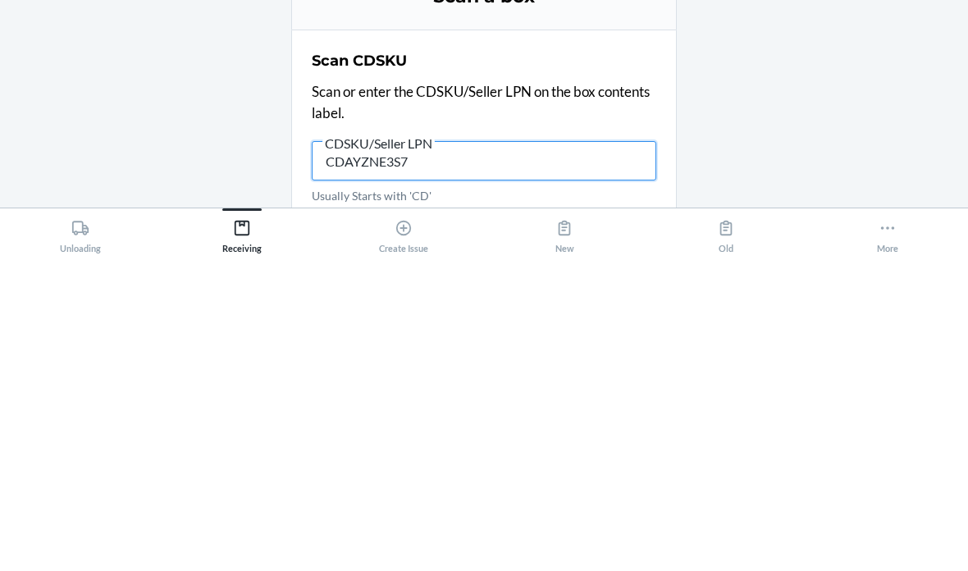
type input "CDAYZNE3S7B"
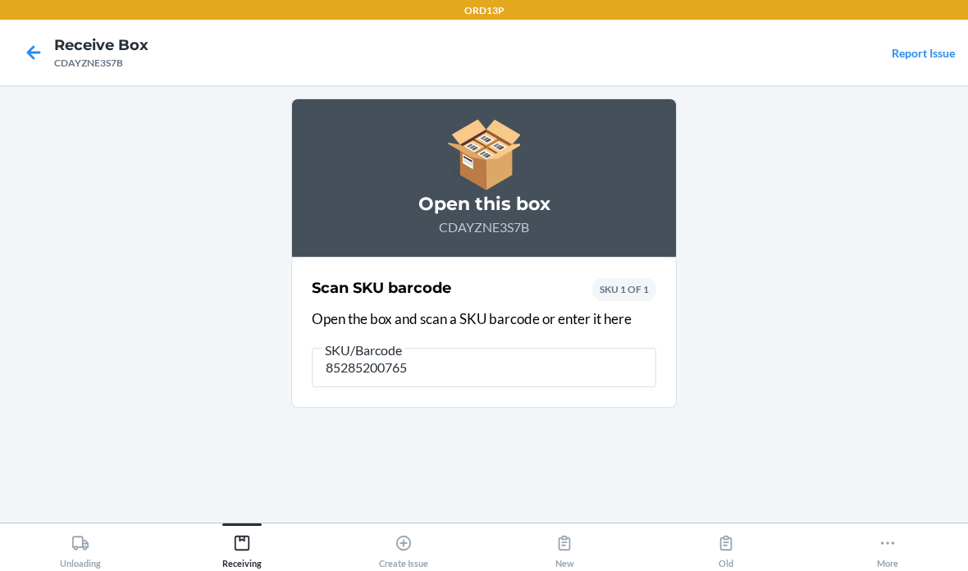
type input "852852007658"
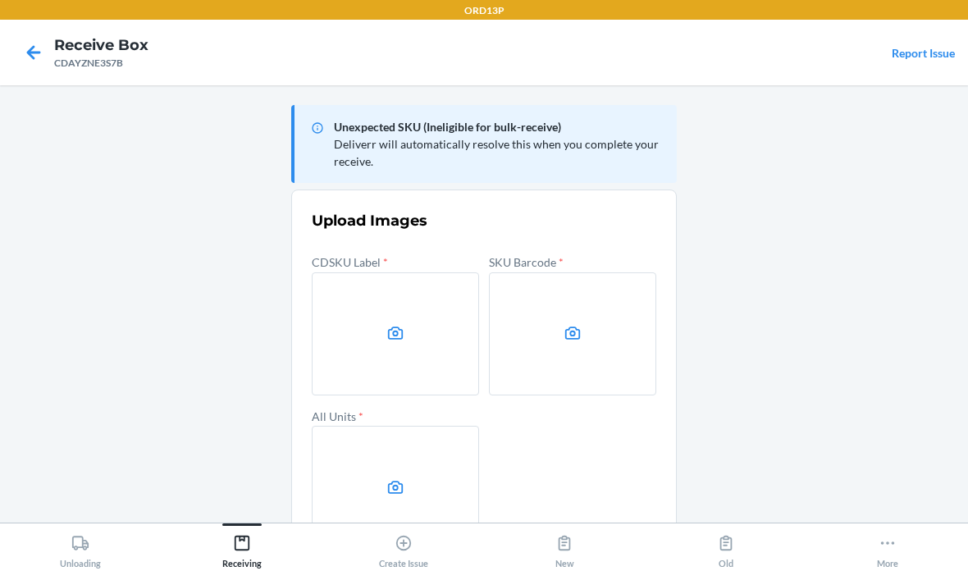
click at [358, 272] on label at bounding box center [395, 333] width 167 height 123
click at [0, 0] on input "file" at bounding box center [0, 0] width 0 height 0
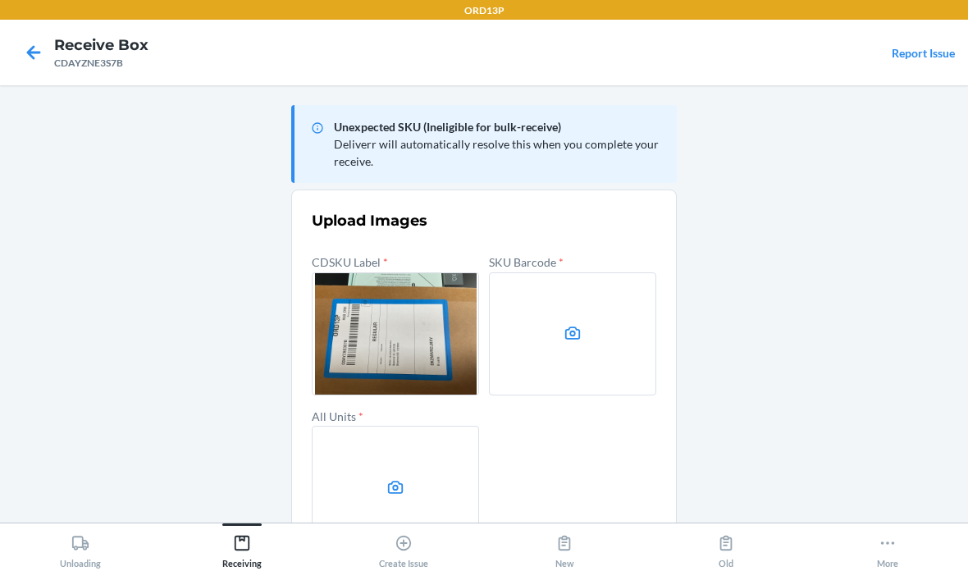
click at [555, 272] on label at bounding box center [572, 333] width 167 height 123
click at [0, 0] on input "file" at bounding box center [0, 0] width 0 height 0
click at [385, 426] on label at bounding box center [395, 487] width 167 height 123
click at [0, 0] on input "file" at bounding box center [0, 0] width 0 height 0
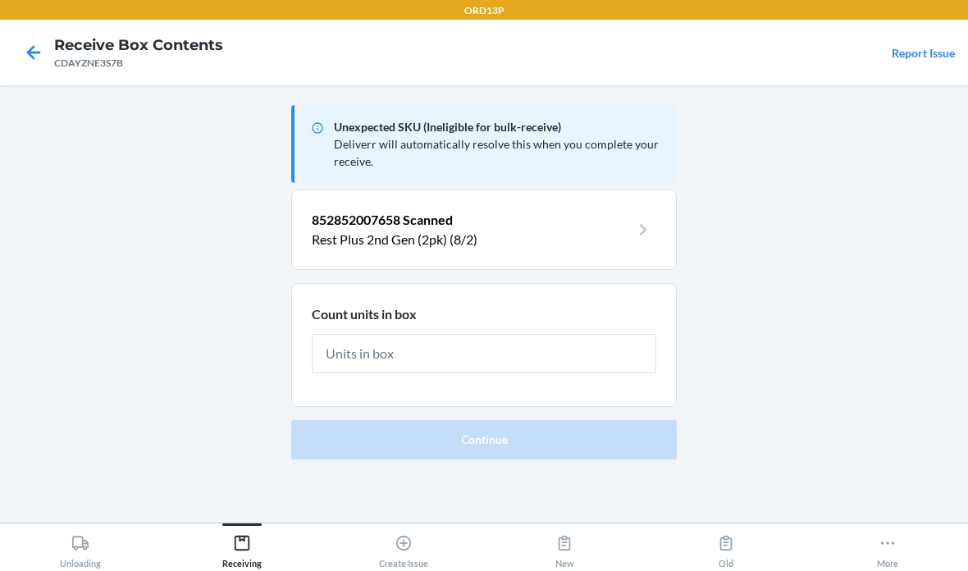
click at [585, 334] on input "text" at bounding box center [484, 353] width 345 height 39
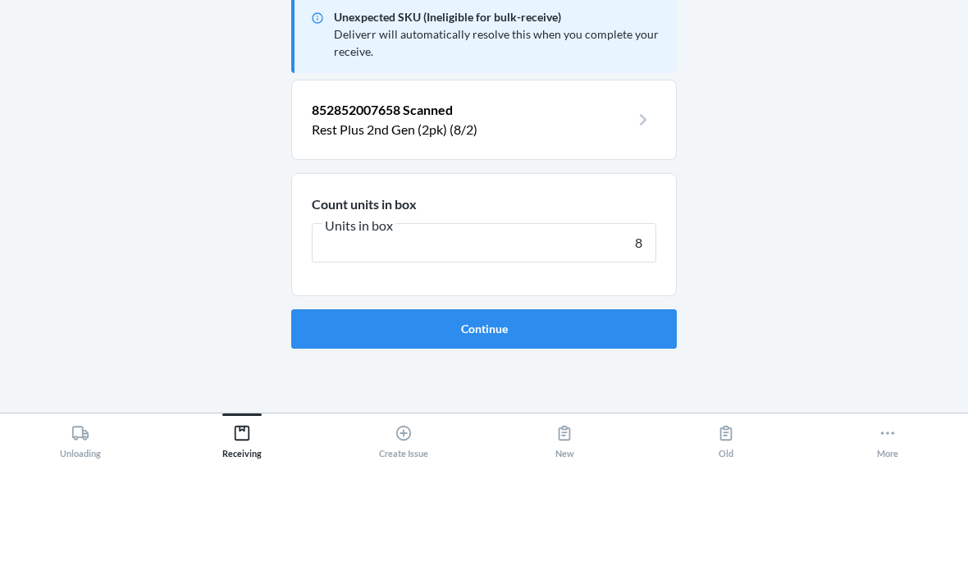
type input "8"
click at [484, 419] on button "Continue" at bounding box center [484, 438] width 386 height 39
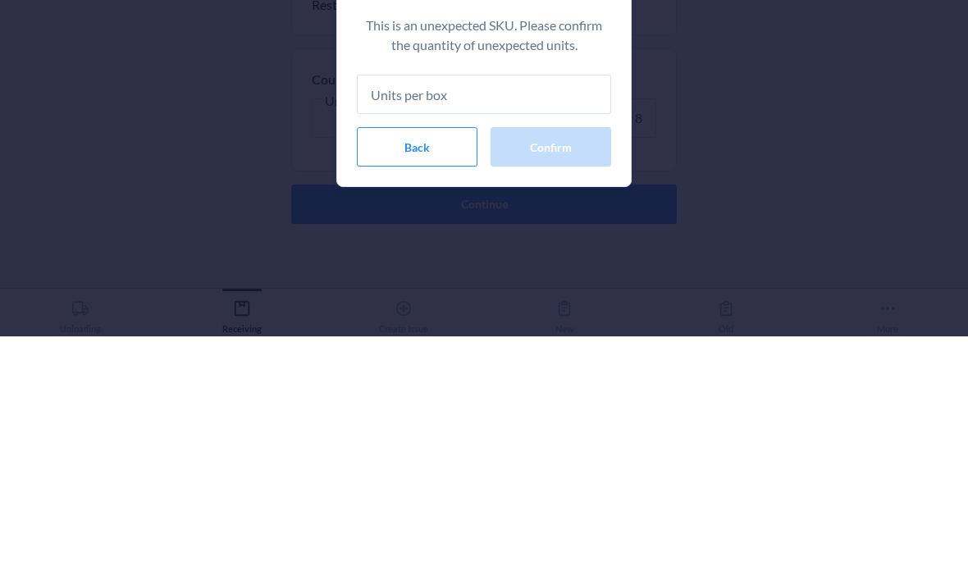
type input "8"
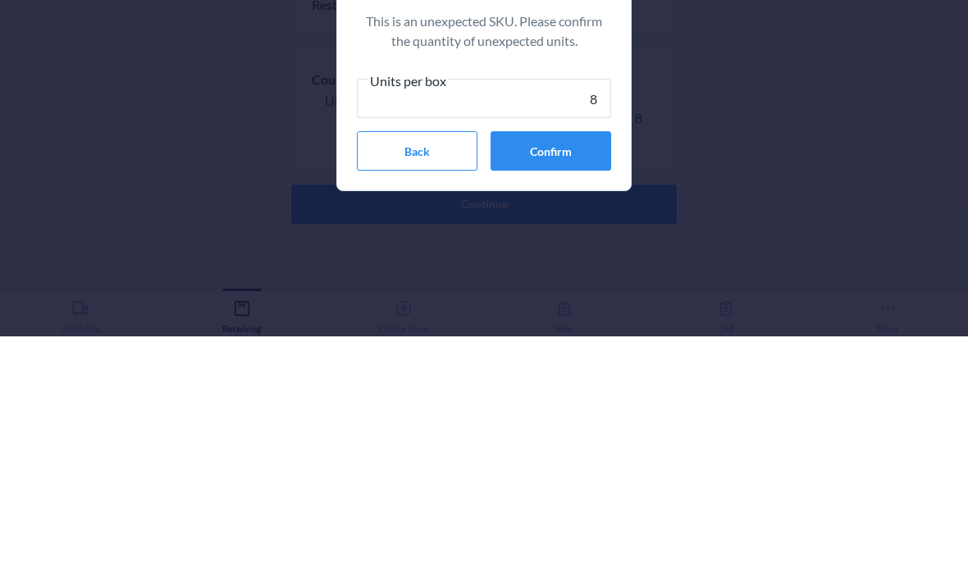
click at [578, 366] on button "Confirm" at bounding box center [551, 385] width 121 height 39
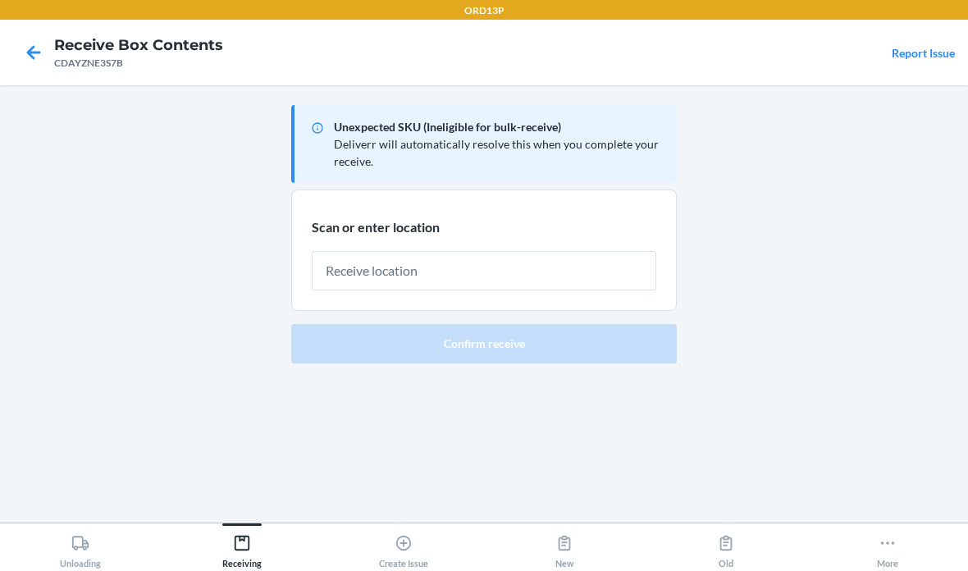
click at [543, 251] on input "text" at bounding box center [484, 270] width 345 height 39
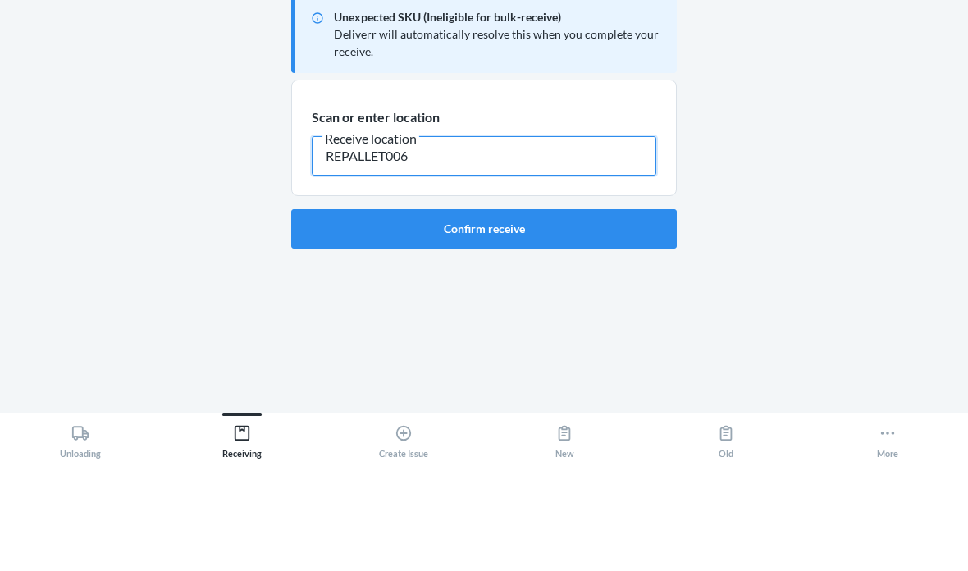
type input "REPALLET006"
click at [580, 319] on button "Confirm receive" at bounding box center [484, 338] width 386 height 39
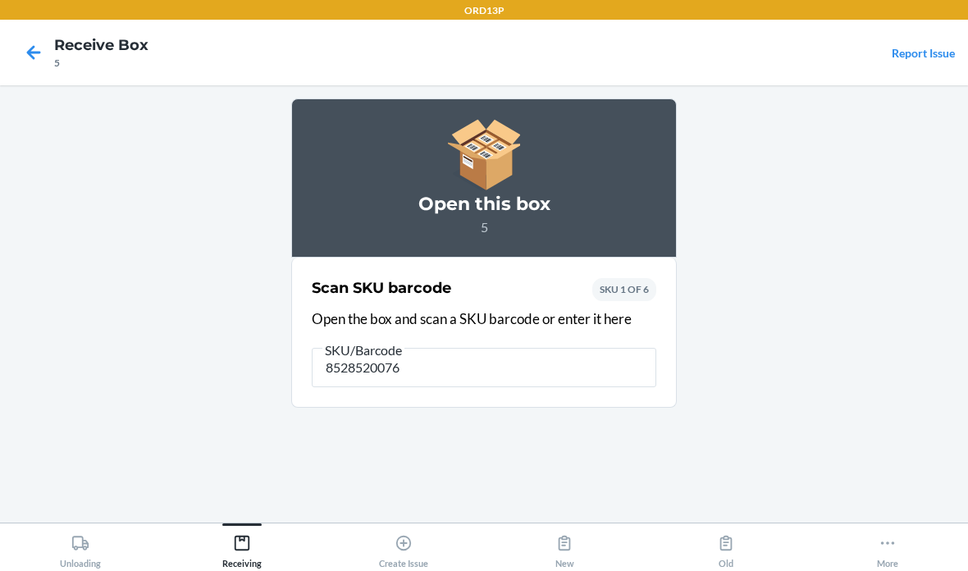
type input "85285200765"
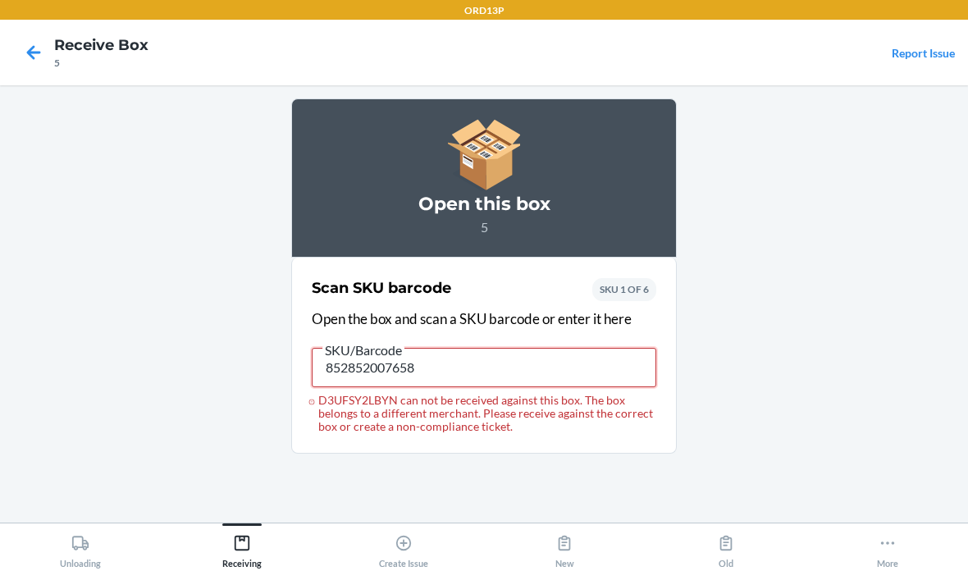
click at [492, 348] on input "852852007658" at bounding box center [484, 367] width 345 height 39
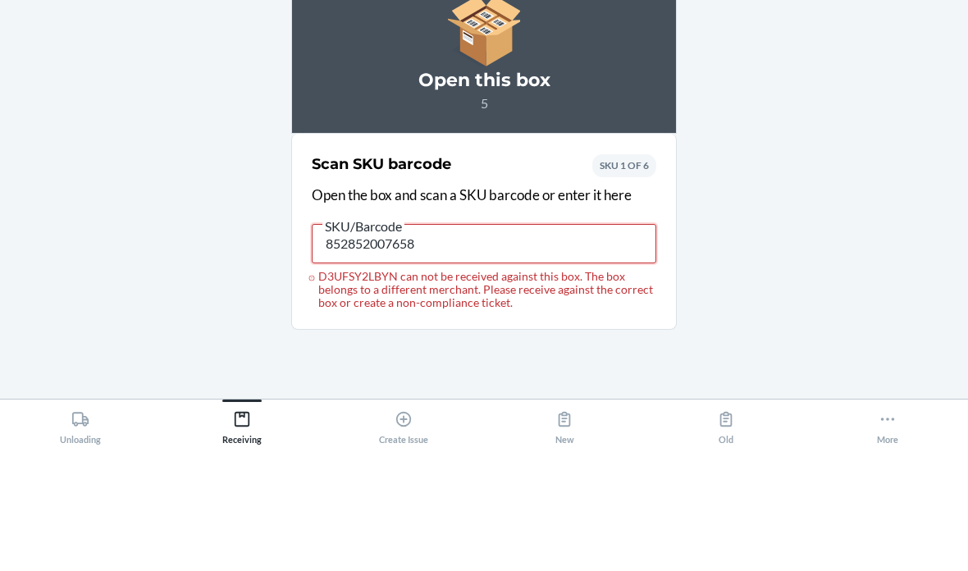
click at [440, 348] on input "852852007658" at bounding box center [484, 367] width 345 height 39
click at [436, 348] on input "852852007658" at bounding box center [484, 367] width 345 height 39
type input "8"
type input "852852007658"
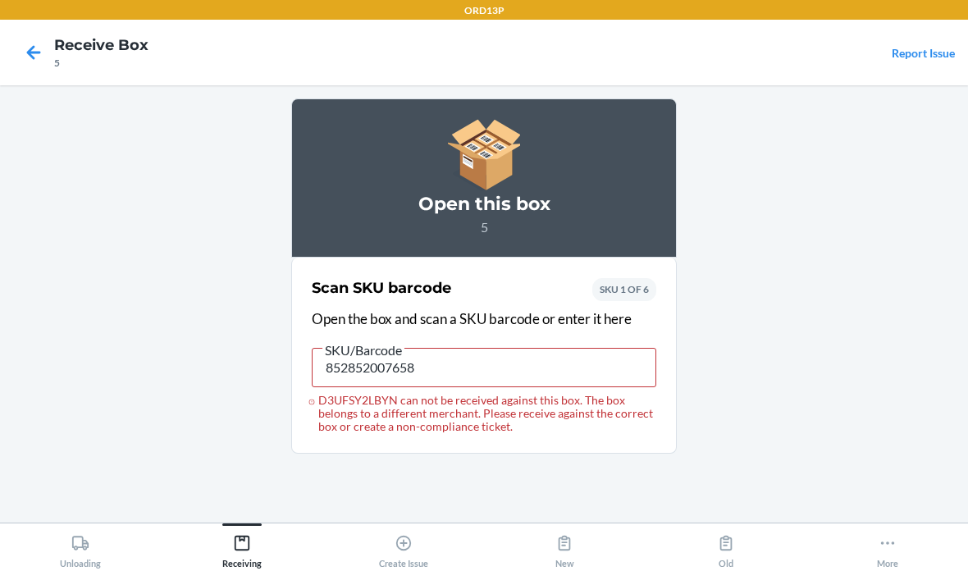
click at [46, 44] on icon at bounding box center [34, 53] width 28 height 28
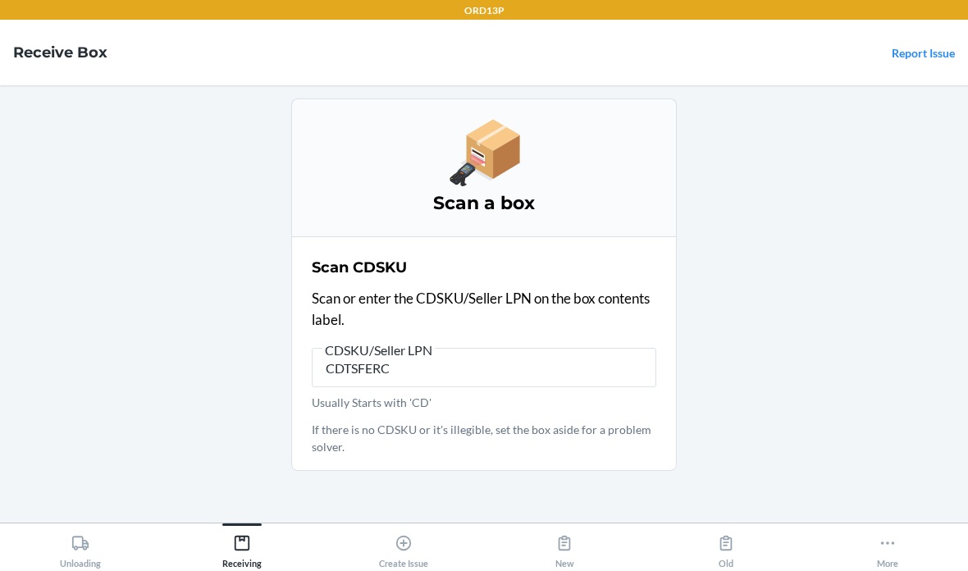
type input "CDTSFERCY"
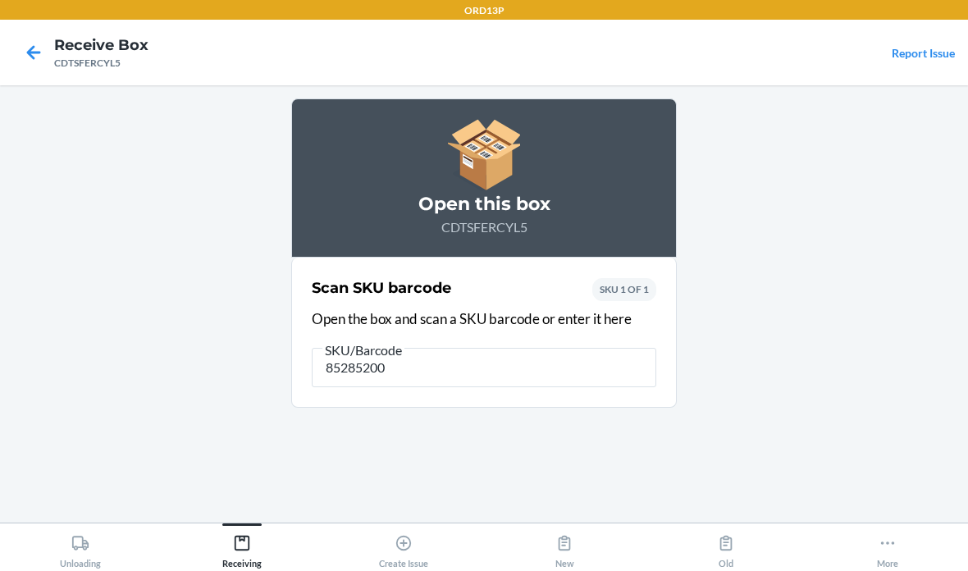
type input "852852007"
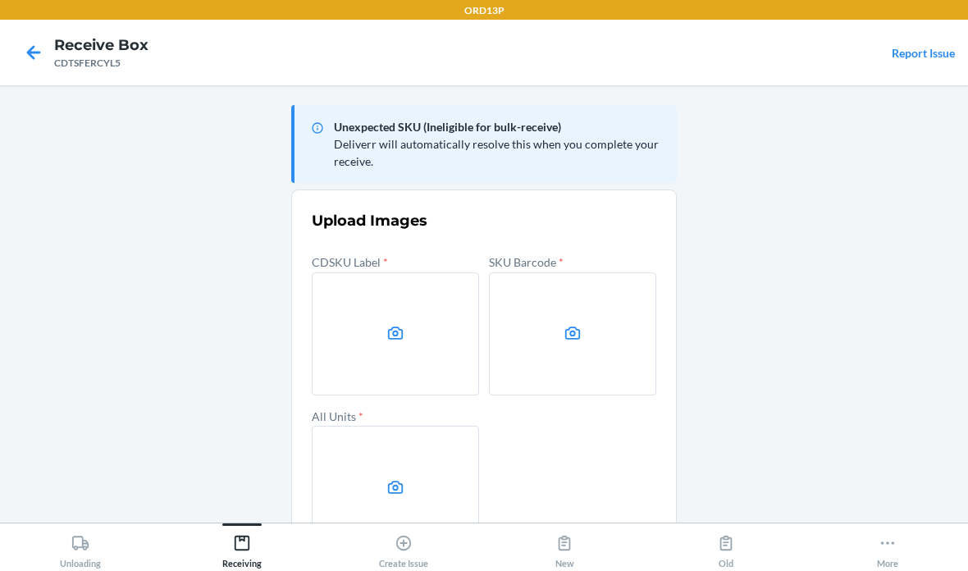
click at [381, 304] on label at bounding box center [395, 333] width 167 height 123
click at [0, 0] on input "file" at bounding box center [0, 0] width 0 height 0
click at [610, 337] on label at bounding box center [572, 333] width 167 height 123
click at [0, 0] on input "file" at bounding box center [0, 0] width 0 height 0
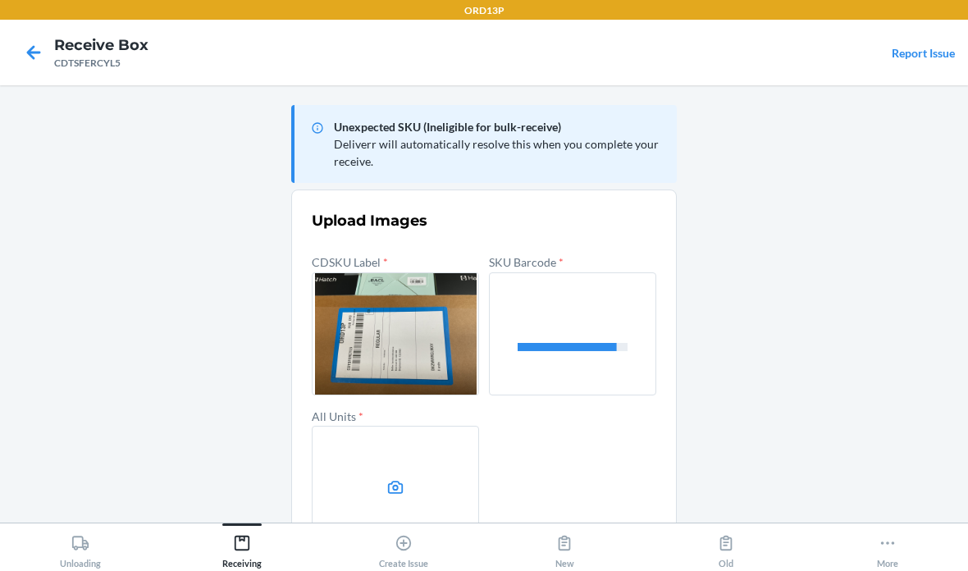
click at [395, 455] on label at bounding box center [395, 487] width 167 height 123
click at [0, 0] on input "file" at bounding box center [0, 0] width 0 height 0
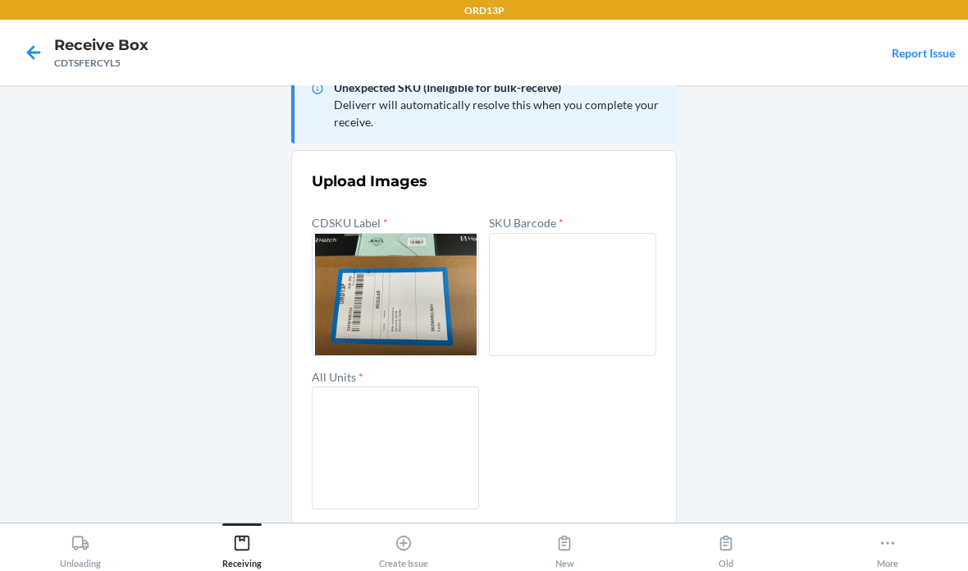
scroll to position [39, 0]
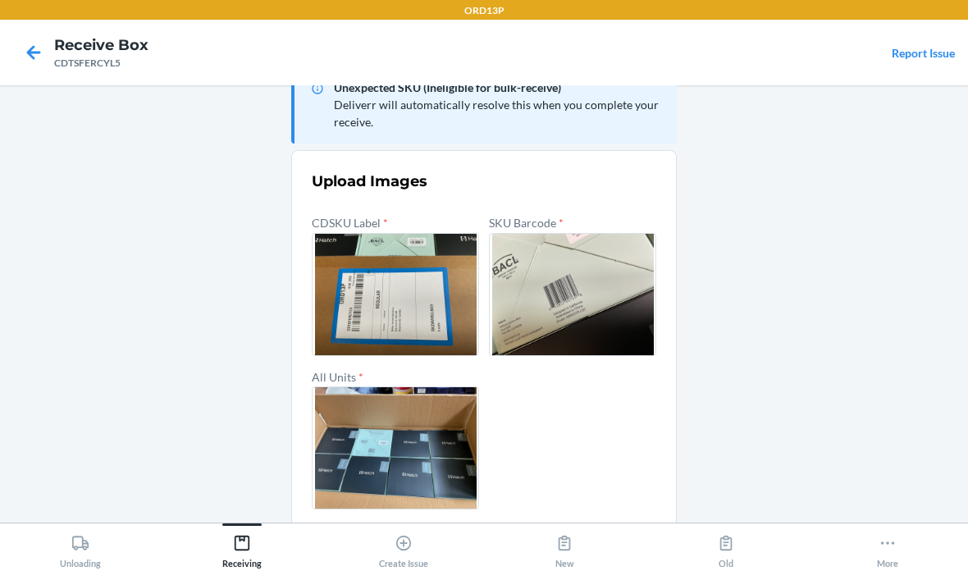
click at [569, 535] on button "Confirm" at bounding box center [484, 548] width 345 height 39
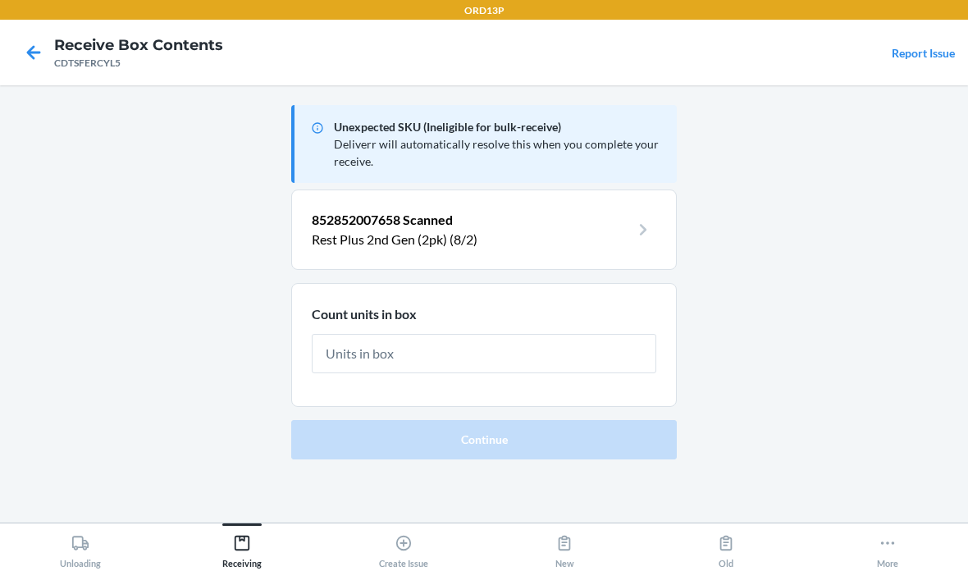
click at [428, 344] on input "text" at bounding box center [484, 353] width 345 height 39
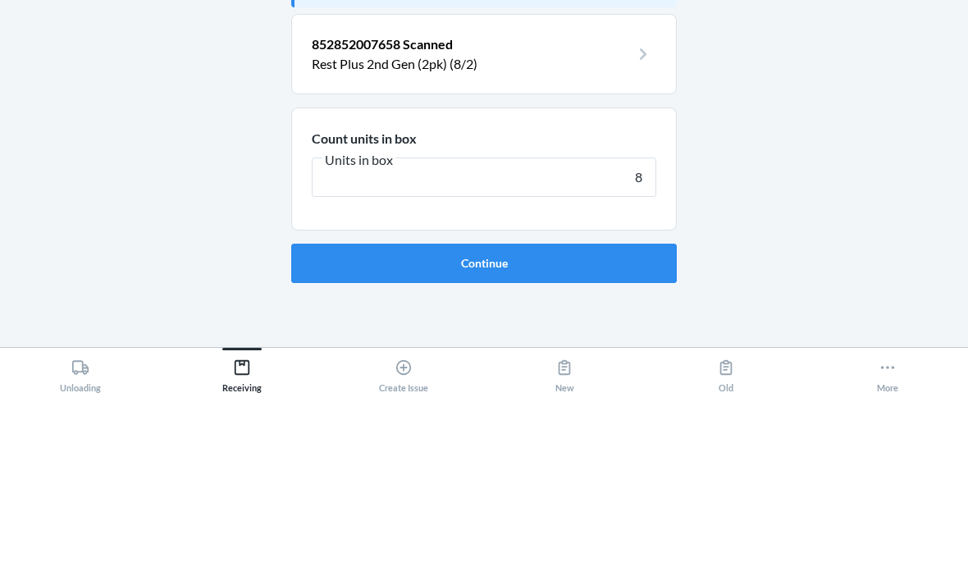
type input "8"
click at [484, 419] on button "Continue" at bounding box center [484, 438] width 386 height 39
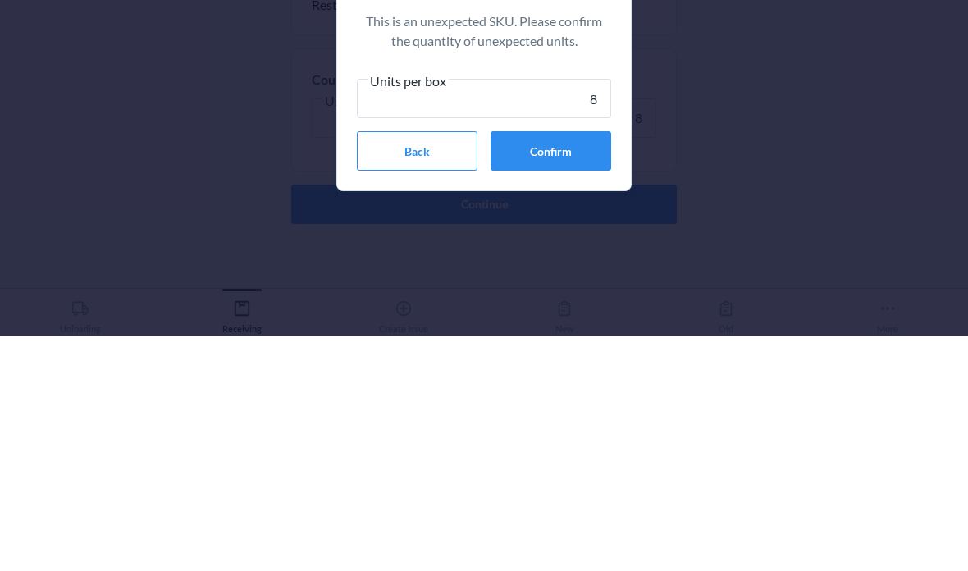
type input "8"
click at [576, 366] on button "Confirm" at bounding box center [551, 385] width 121 height 39
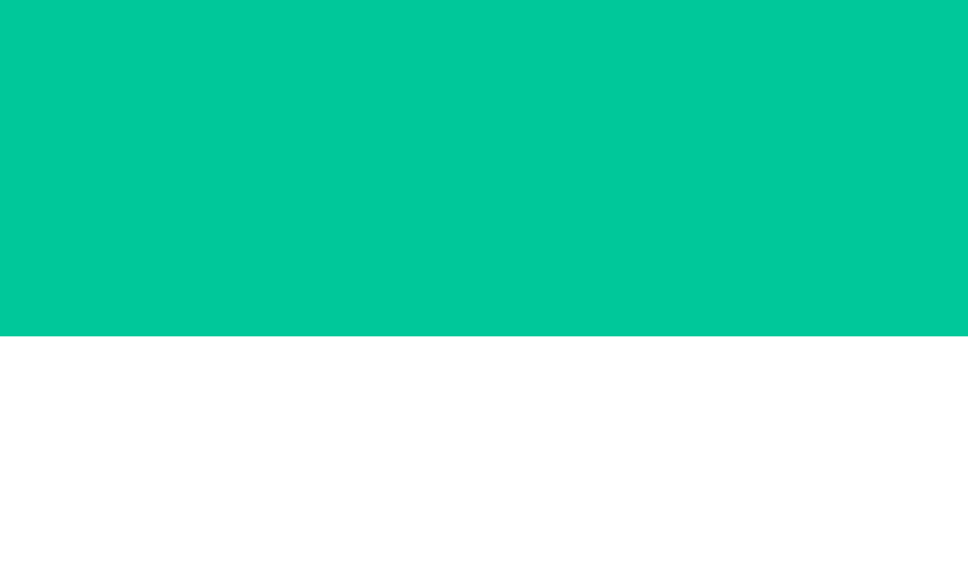
scroll to position [66, 0]
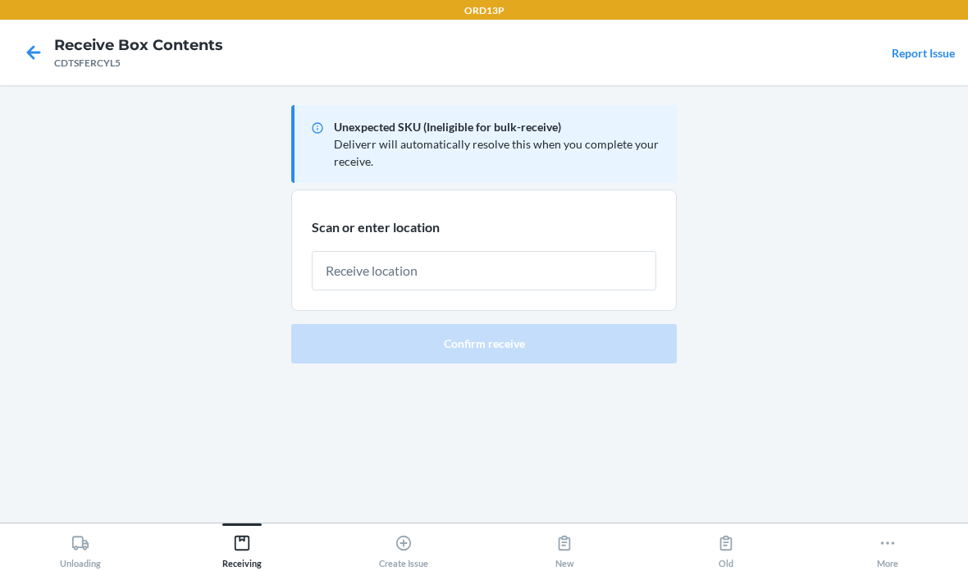
click at [561, 251] on input "text" at bounding box center [484, 270] width 345 height 39
click at [417, 251] on input "text" at bounding box center [484, 270] width 345 height 39
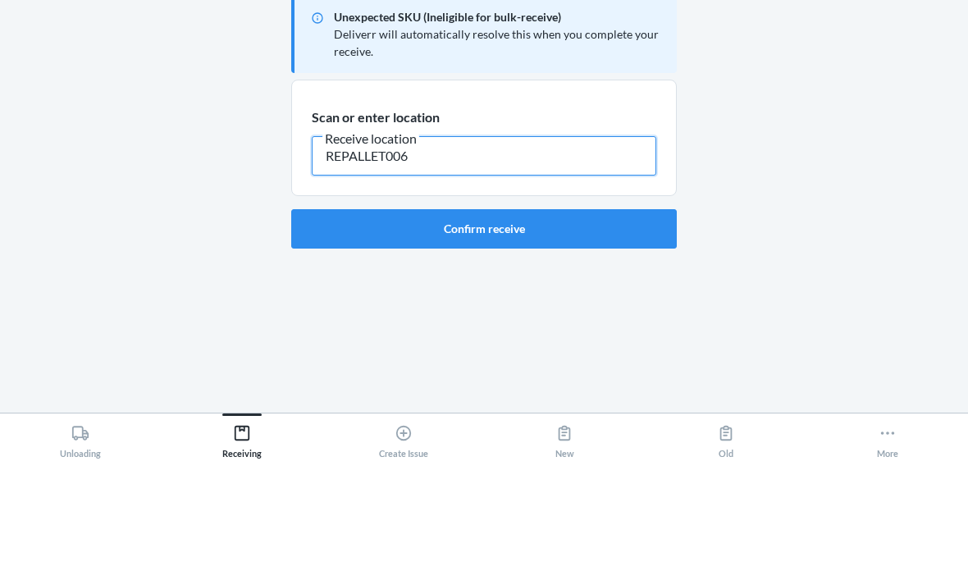
type input "REPALLET006"
click at [568, 319] on button "Confirm receive" at bounding box center [484, 338] width 386 height 39
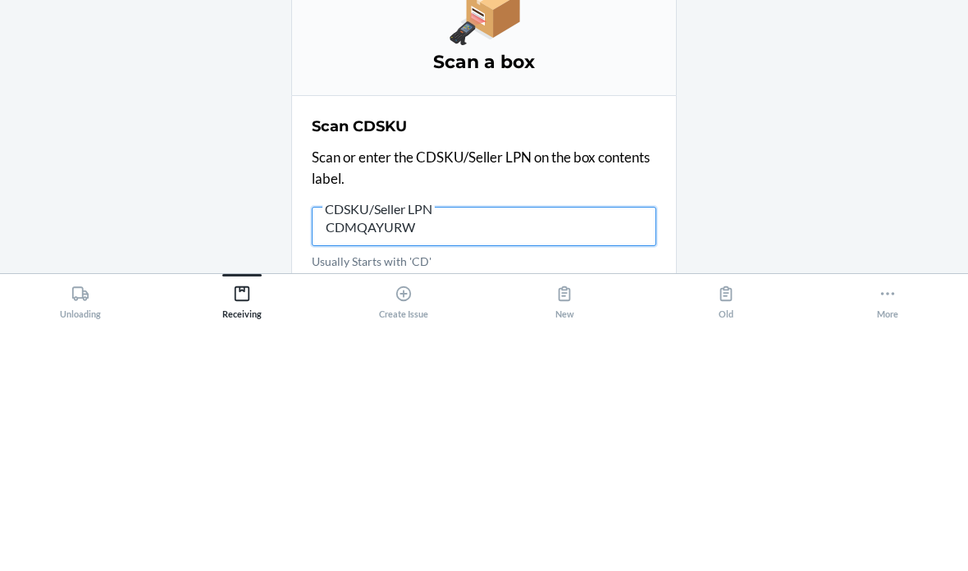
type input "CDMQAYURWM"
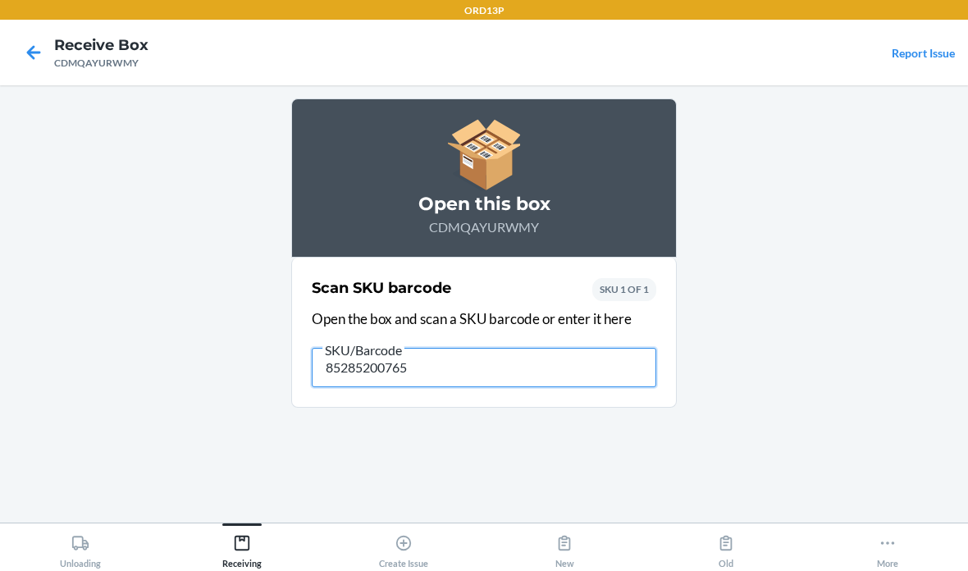
type input "852852007658"
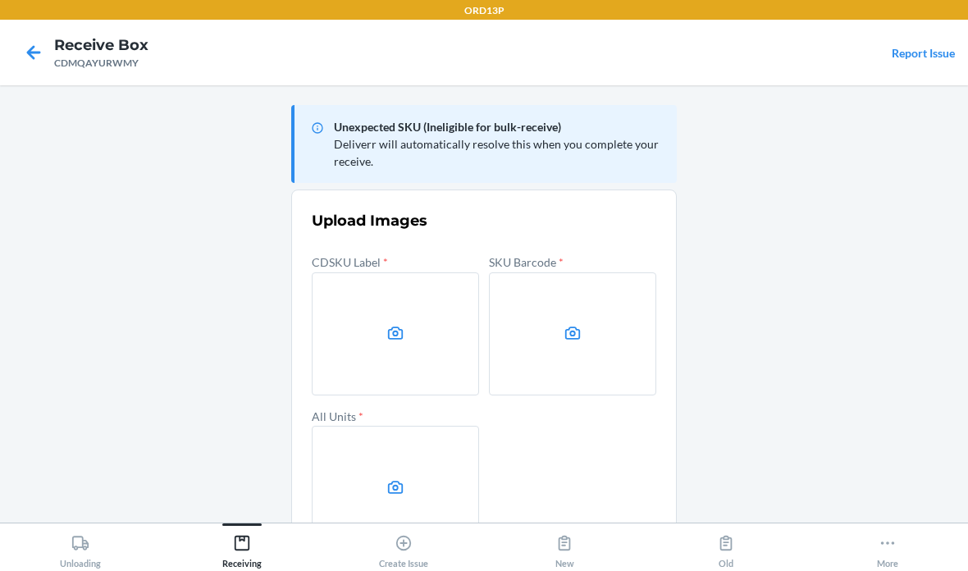
click at [390, 426] on label at bounding box center [395, 487] width 167 height 123
click at [0, 0] on input "file" at bounding box center [0, 0] width 0 height 0
click at [395, 272] on label at bounding box center [395, 333] width 167 height 123
click at [0, 0] on input "file" at bounding box center [0, 0] width 0 height 0
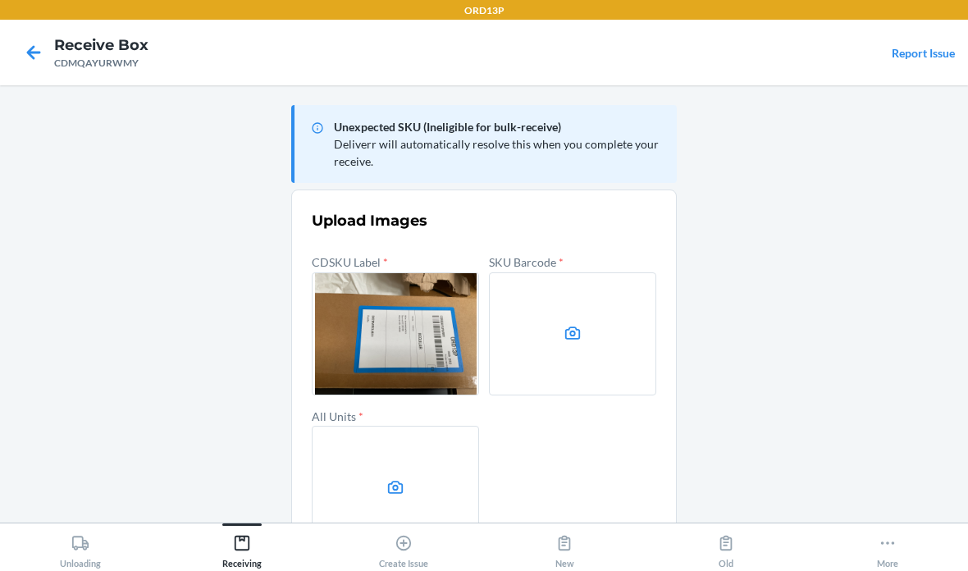
click at [575, 324] on icon at bounding box center [573, 333] width 19 height 19
click at [0, 0] on input "file" at bounding box center [0, 0] width 0 height 0
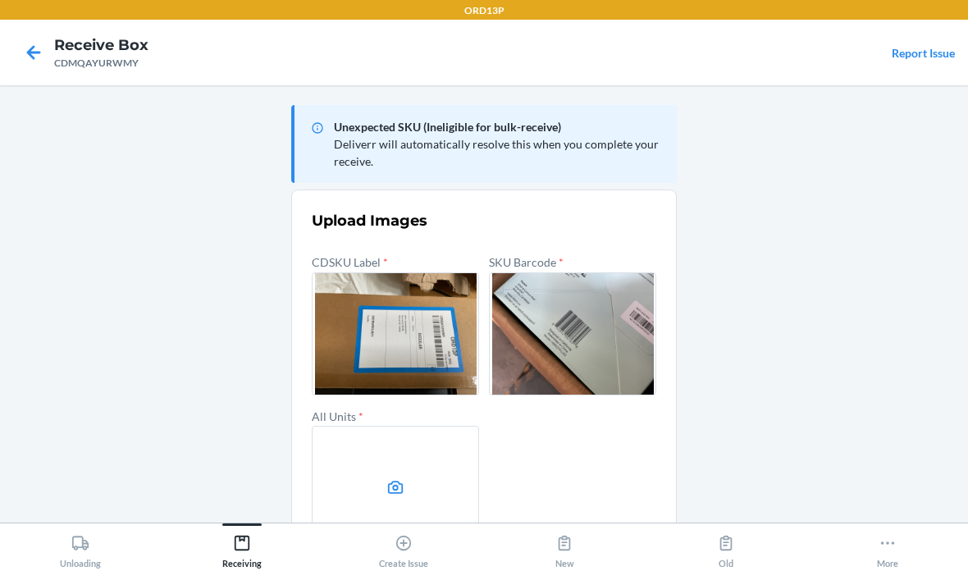
click at [392, 426] on label at bounding box center [395, 487] width 167 height 123
click at [0, 0] on input "file" at bounding box center [0, 0] width 0 height 0
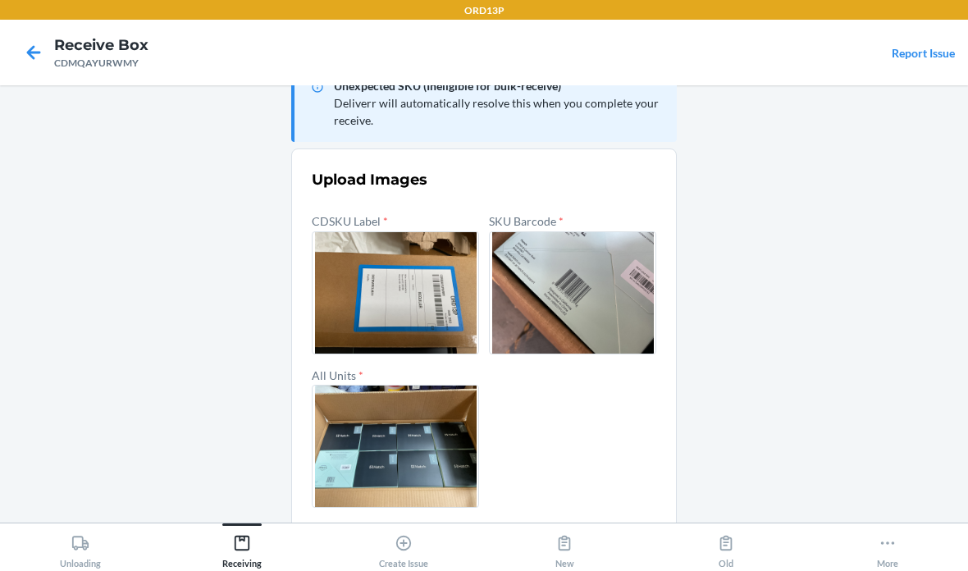
scroll to position [39, 0]
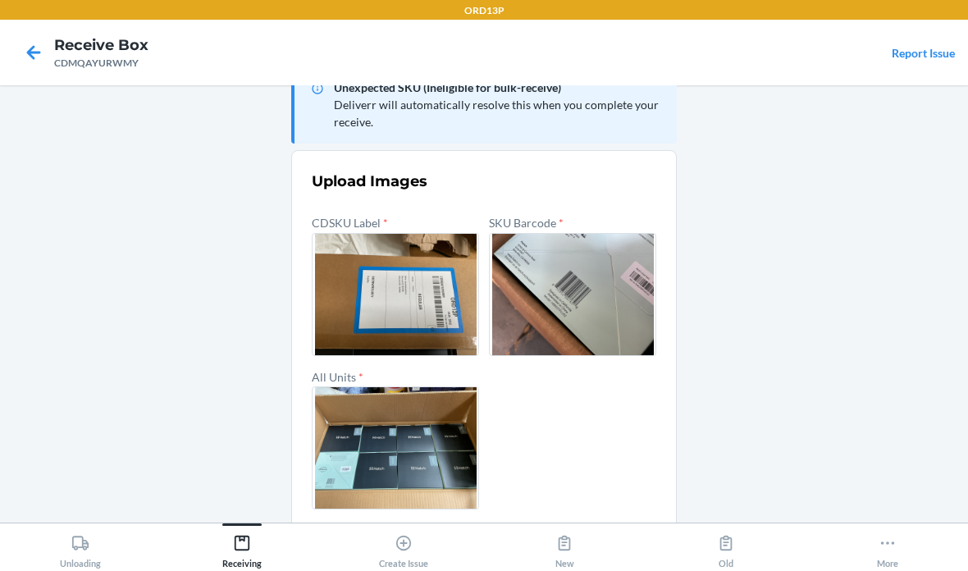
click at [561, 539] on button "Confirm" at bounding box center [484, 548] width 345 height 39
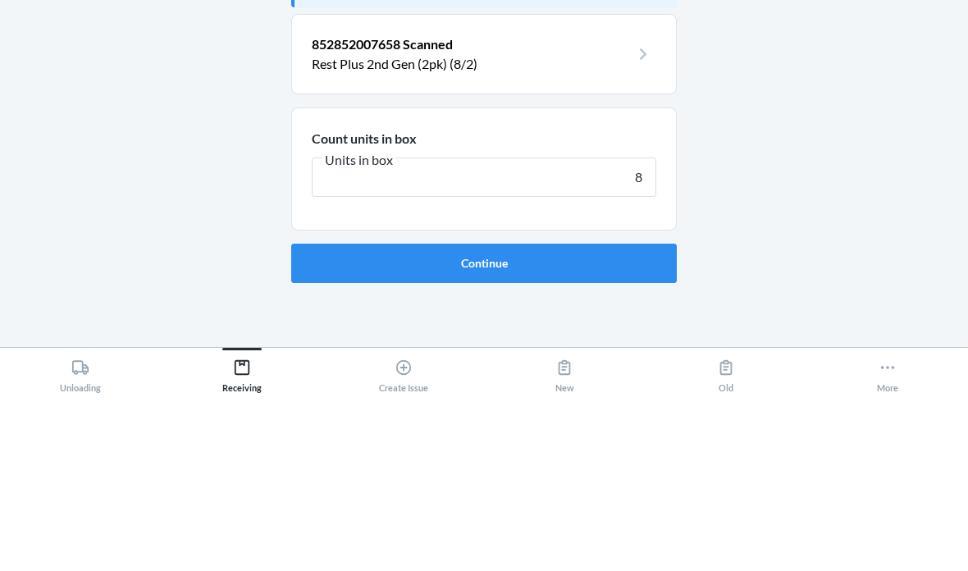
type input "8"
click at [484, 419] on button "Continue" at bounding box center [484, 438] width 386 height 39
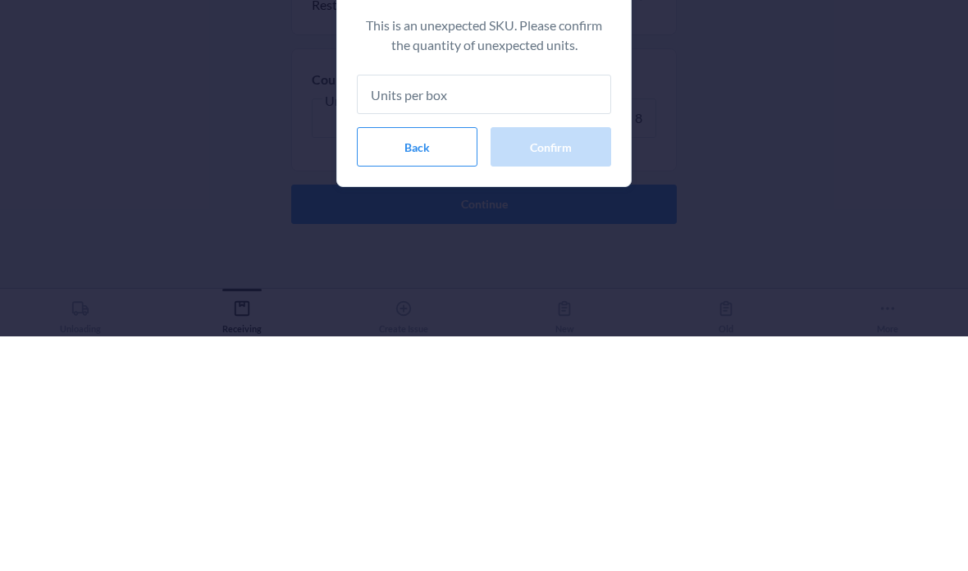
type input "8"
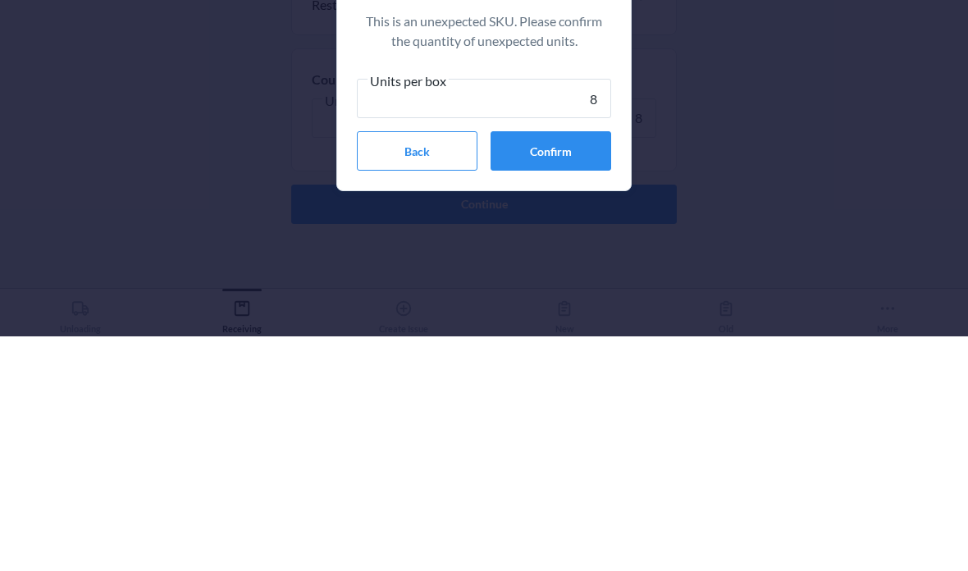
click at [587, 366] on button "Confirm" at bounding box center [551, 385] width 121 height 39
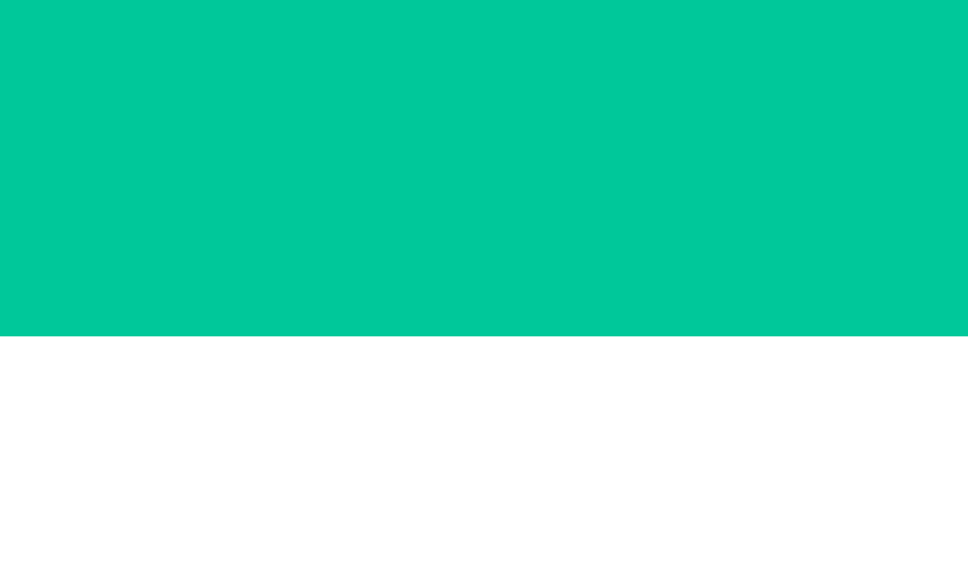
scroll to position [66, 0]
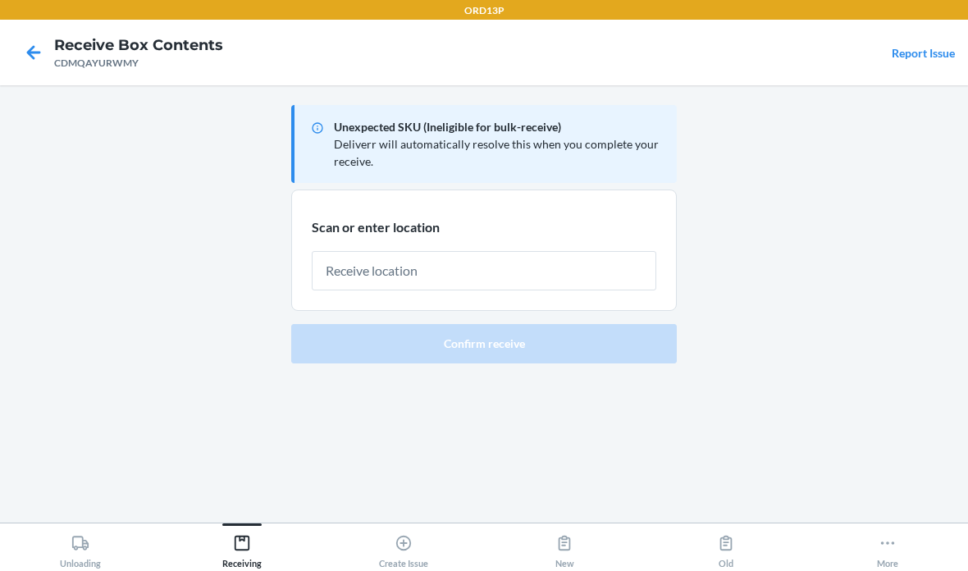
click at [615, 251] on input "text" at bounding box center [484, 270] width 345 height 39
click at [446, 251] on input "text" at bounding box center [484, 270] width 345 height 39
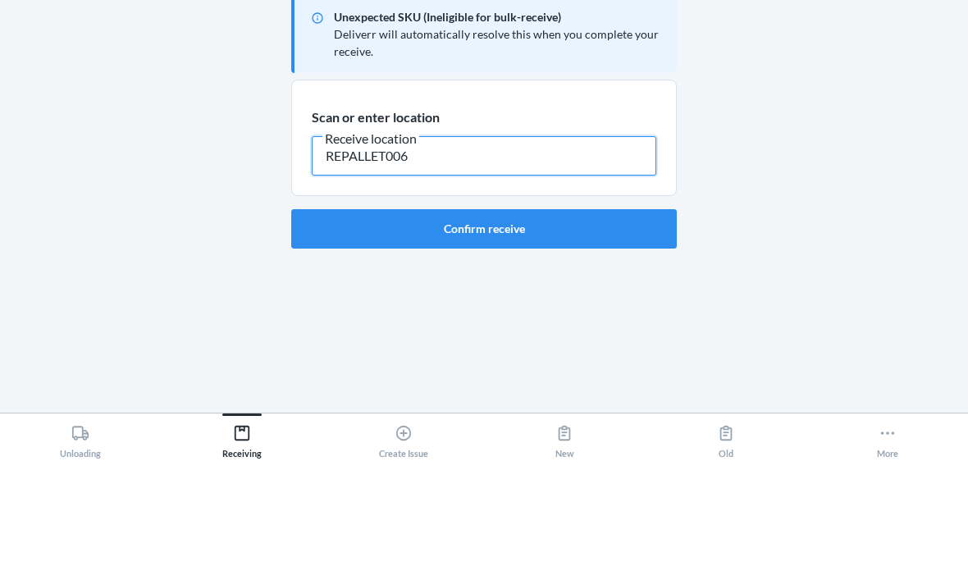
type input "REPALLET006"
click at [600, 319] on button "Confirm receive" at bounding box center [484, 338] width 386 height 39
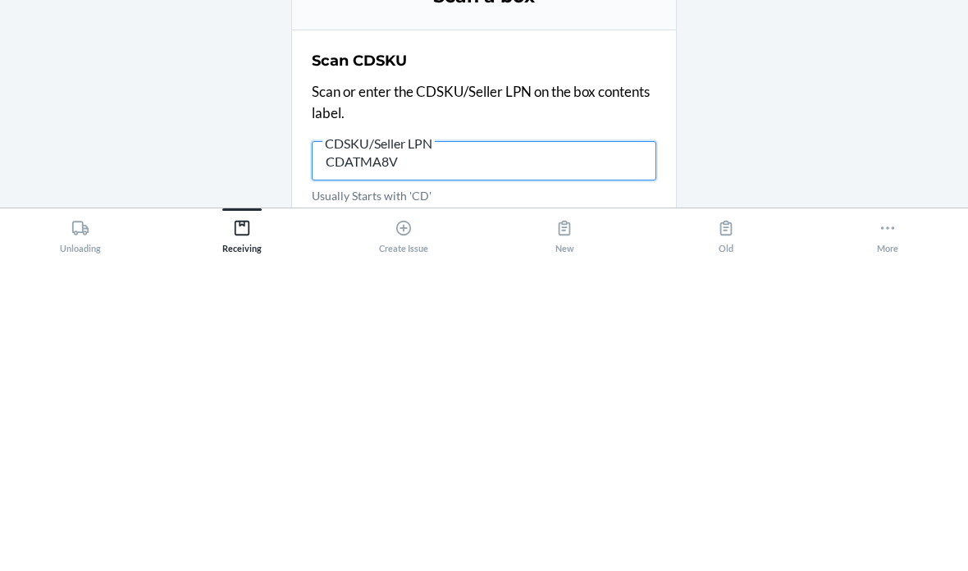
type input "CDATMA8VW"
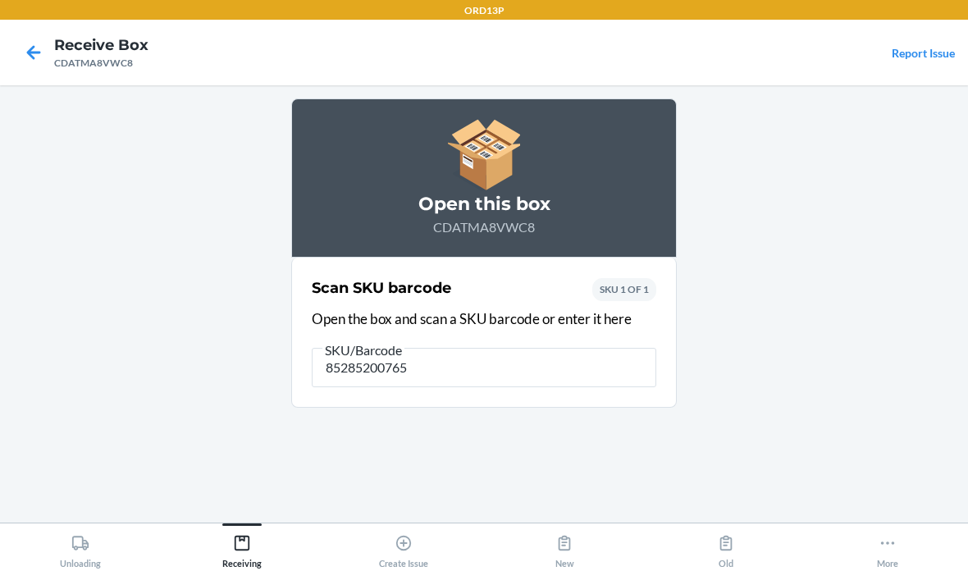
type input "852852007658"
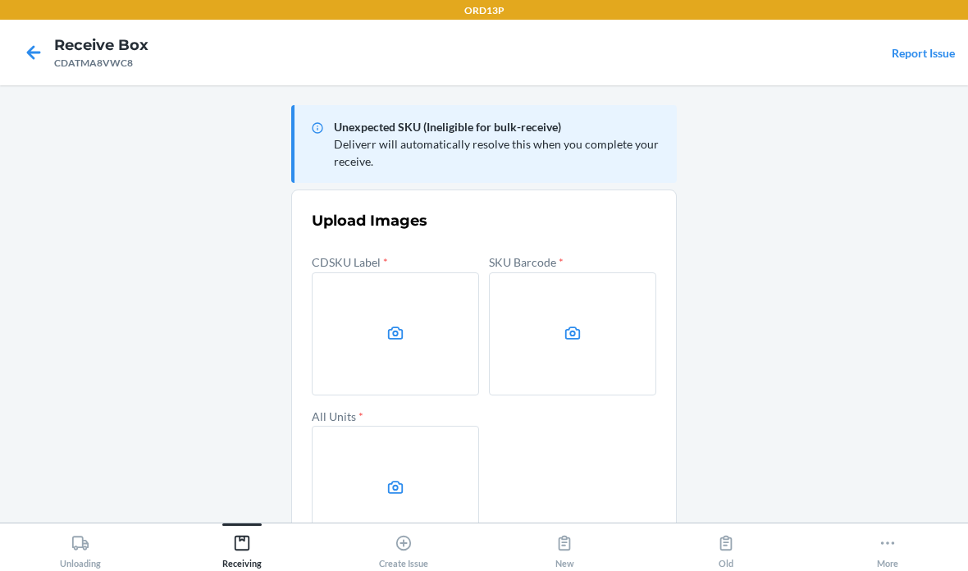
click at [45, 57] on icon at bounding box center [34, 53] width 28 height 28
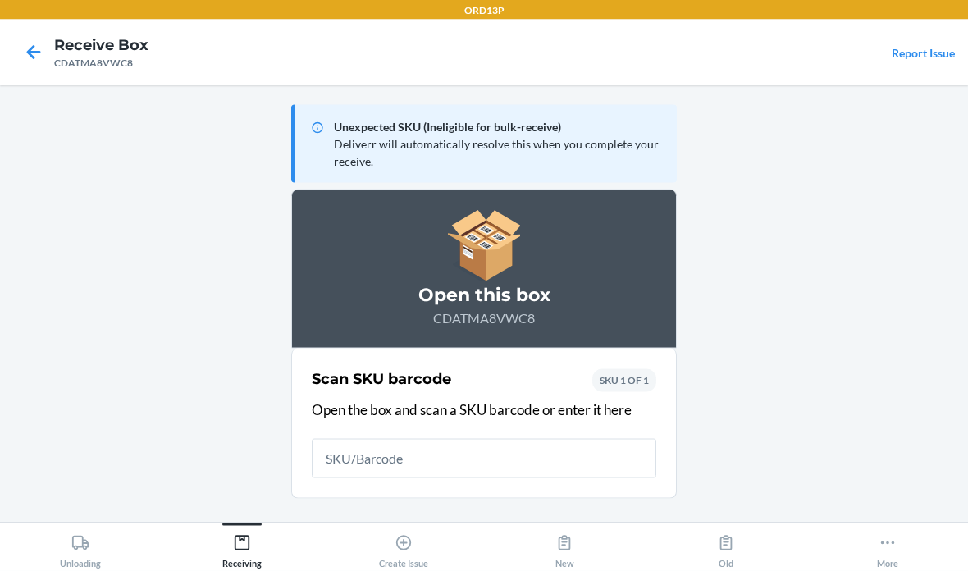
scroll to position [7, 0]
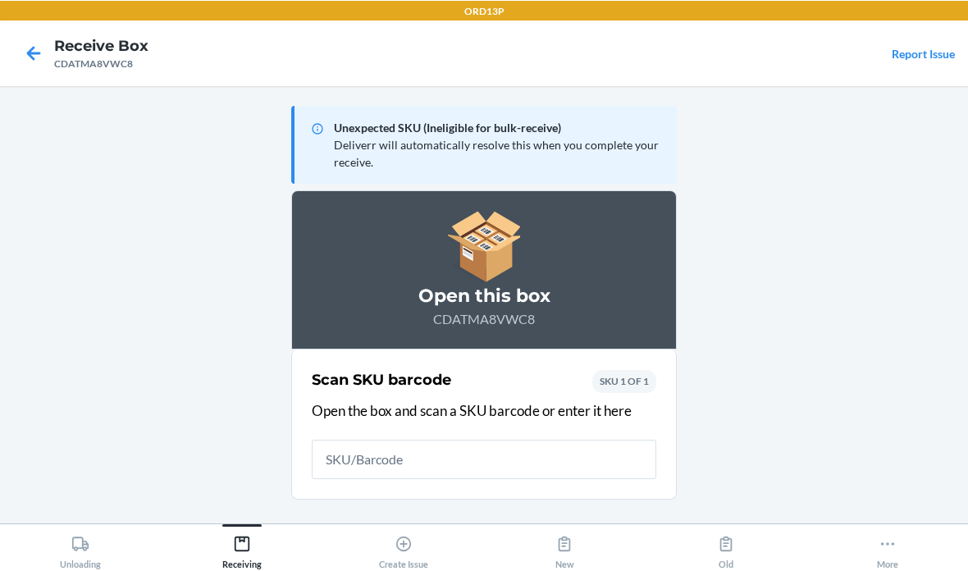
click at [34, 46] on icon at bounding box center [34, 52] width 14 height 14
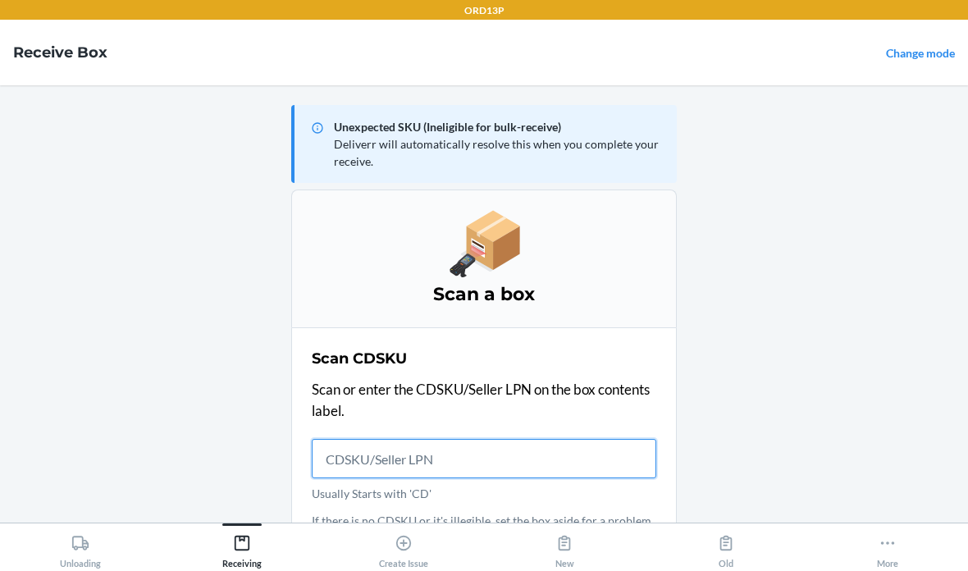
scroll to position [5, 0]
type input "CDATMA8VW"
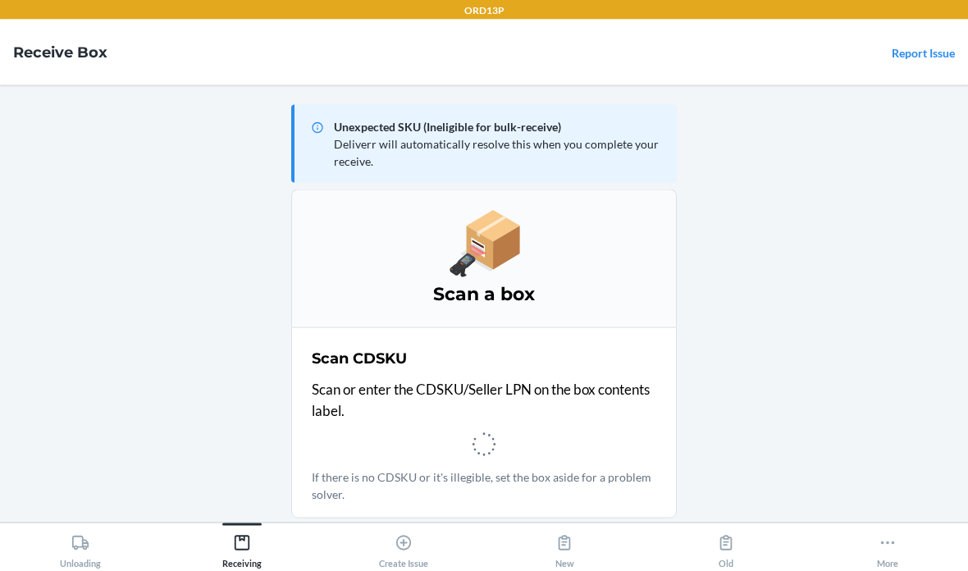
scroll to position [6, 0]
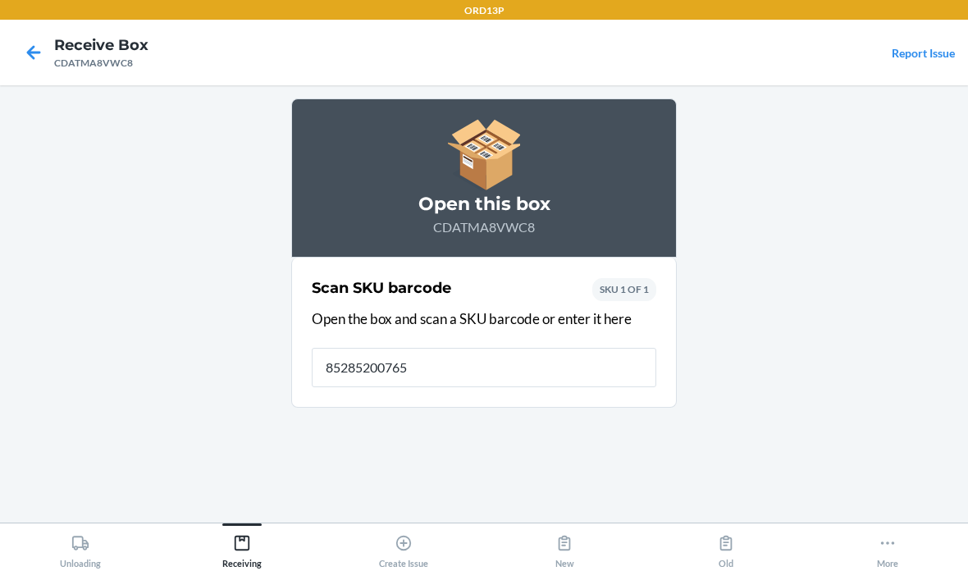
type input "852852007658"
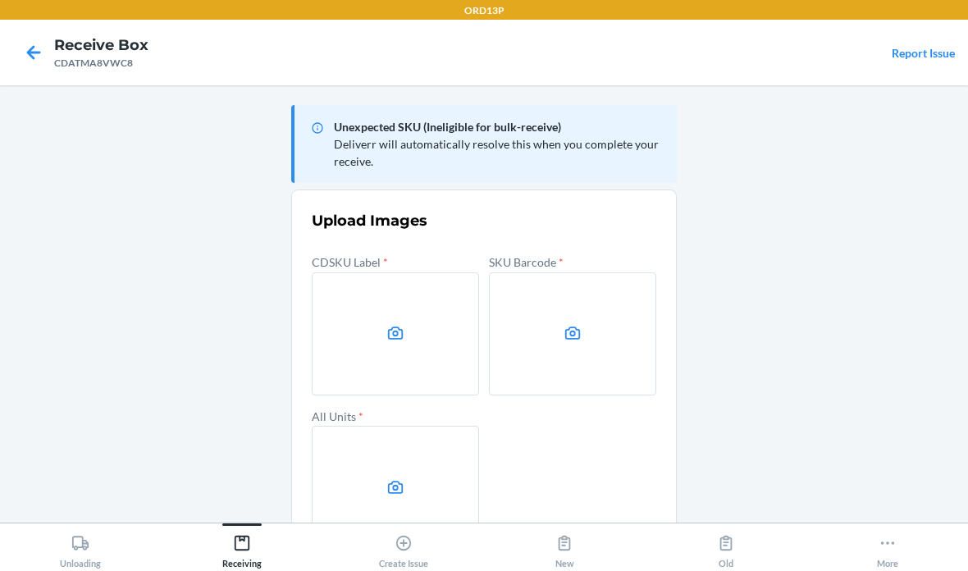
click at [414, 347] on label at bounding box center [395, 333] width 167 height 123
click at [0, 0] on input "file" at bounding box center [0, 0] width 0 height 0
click at [580, 327] on icon at bounding box center [573, 333] width 16 height 13
click at [0, 0] on input "file" at bounding box center [0, 0] width 0 height 0
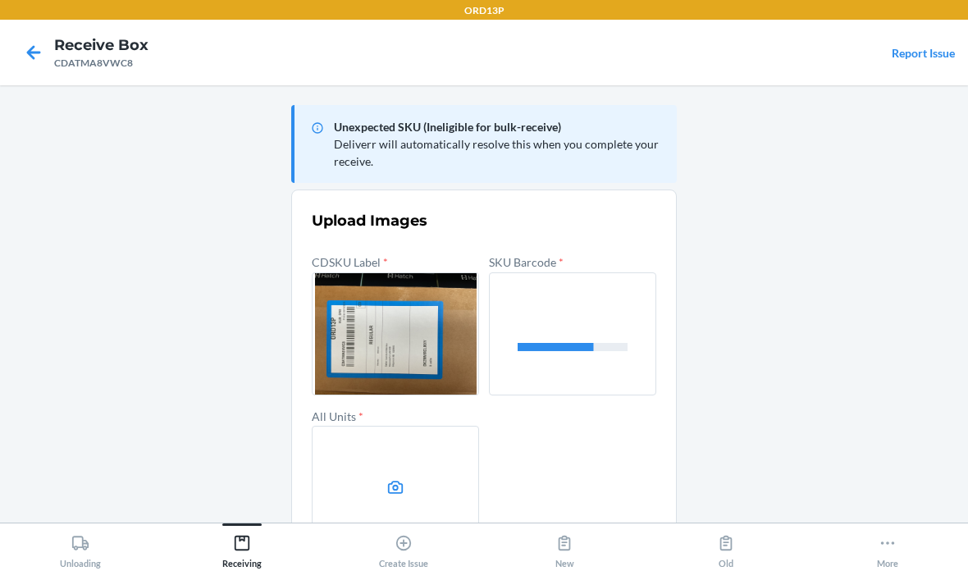
click at [421, 471] on label at bounding box center [395, 487] width 167 height 123
click at [0, 0] on input "file" at bounding box center [0, 0] width 0 height 0
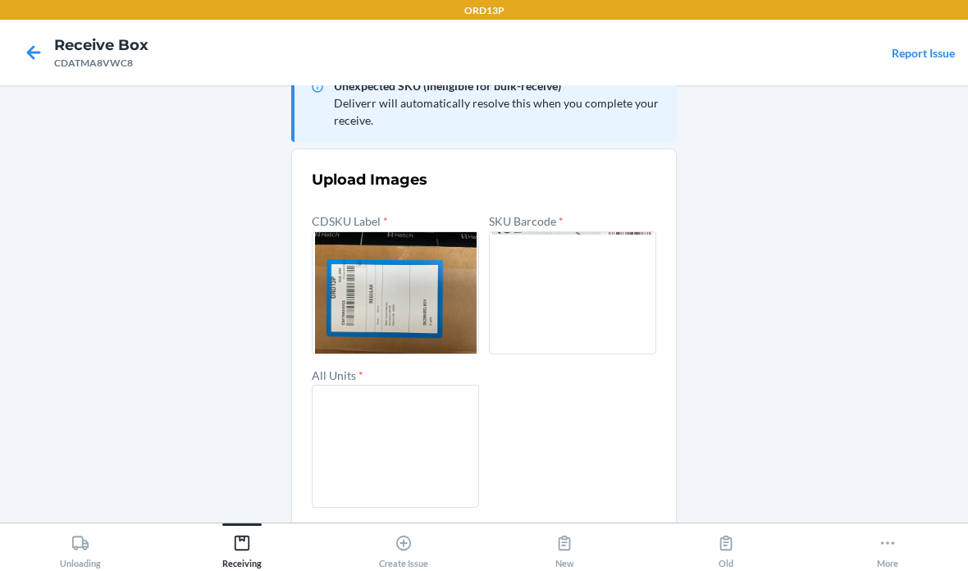
scroll to position [39, 0]
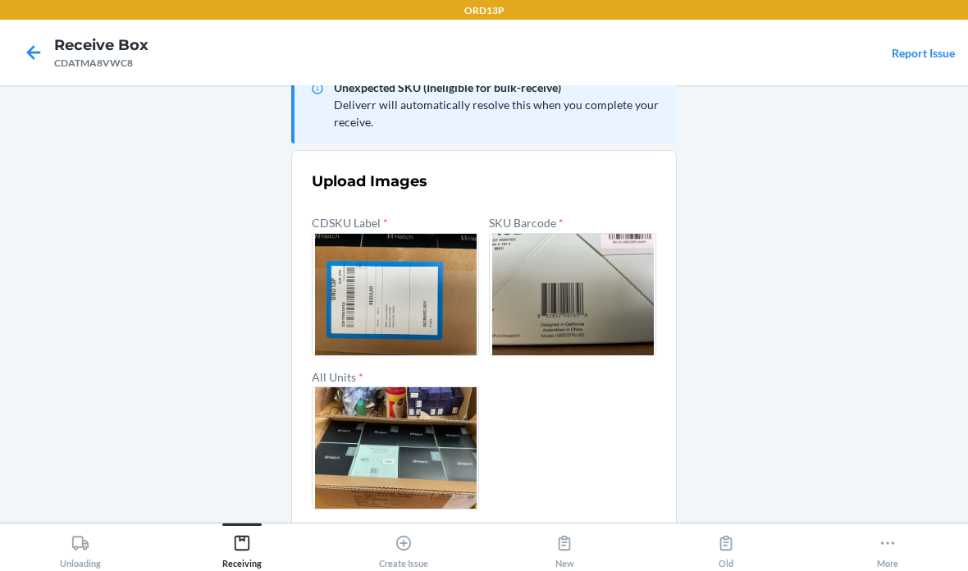
click at [532, 541] on button "Confirm" at bounding box center [484, 548] width 345 height 39
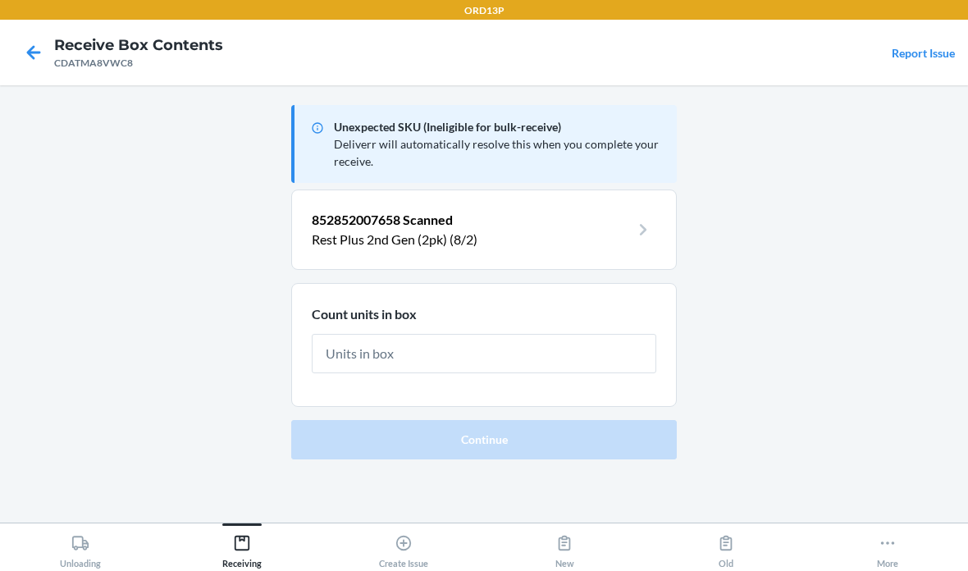
scroll to position [5, 0]
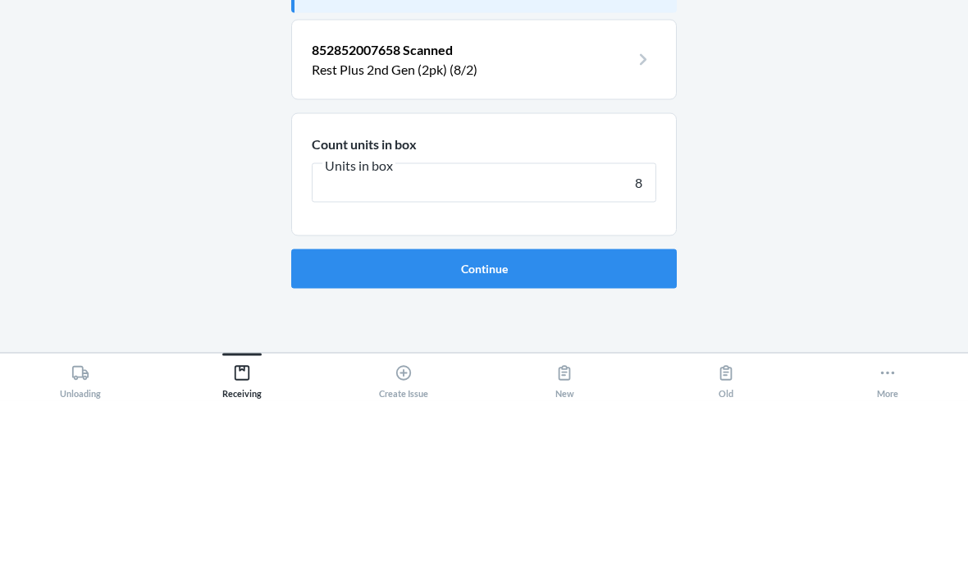
type input "8"
click at [484, 419] on button "Continue" at bounding box center [484, 438] width 386 height 39
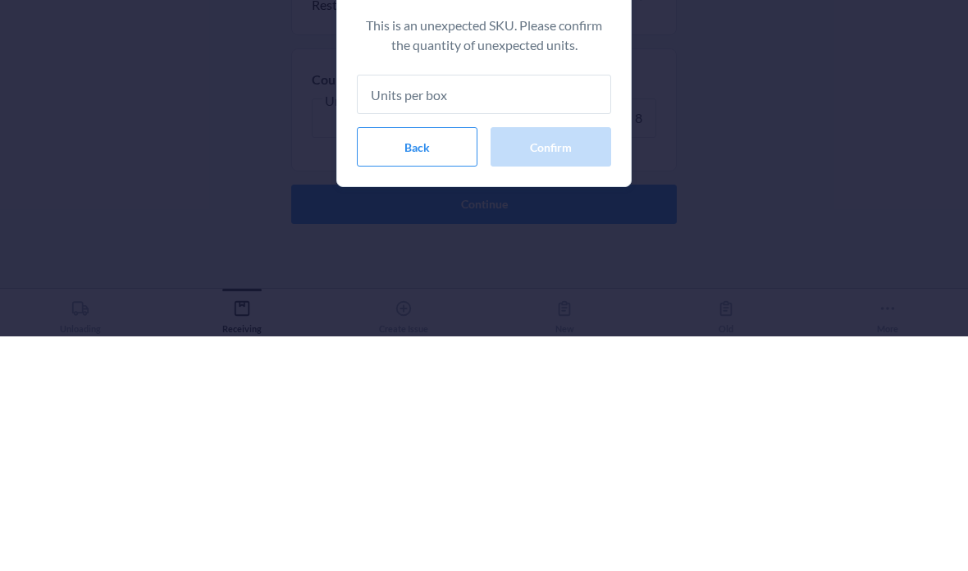
type input "8"
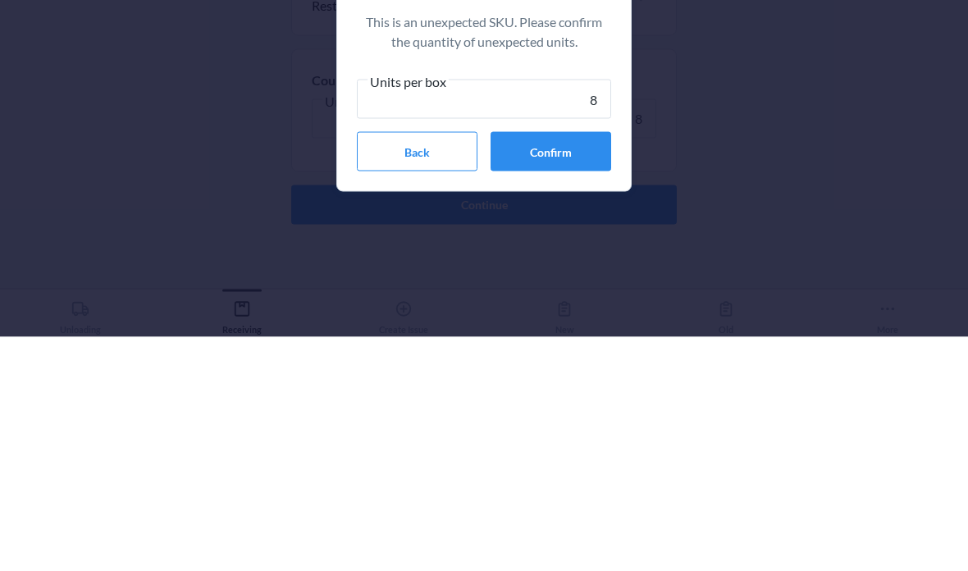
click at [593, 366] on button "Confirm" at bounding box center [551, 385] width 121 height 39
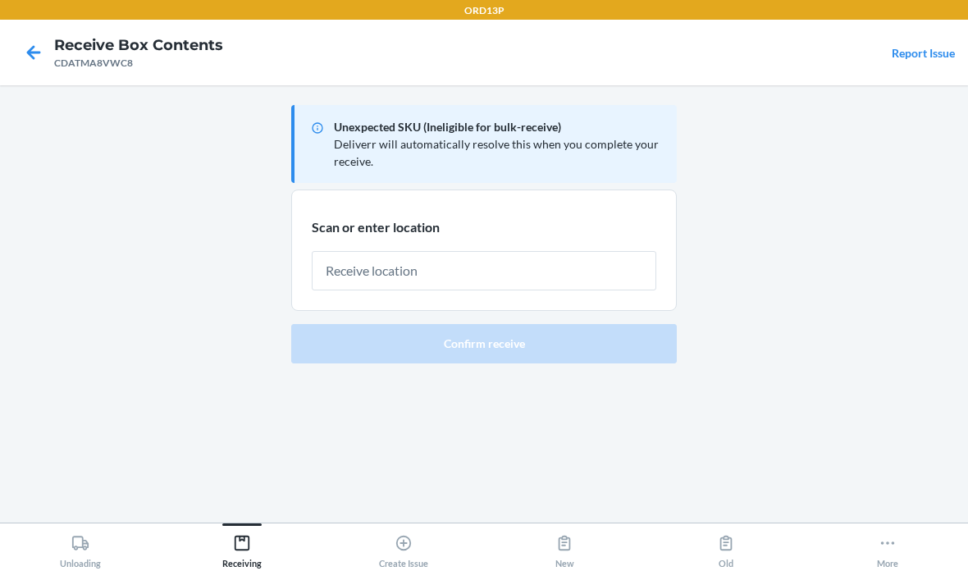
click at [578, 251] on input "text" at bounding box center [484, 270] width 345 height 39
click at [464, 251] on input "text" at bounding box center [484, 270] width 345 height 39
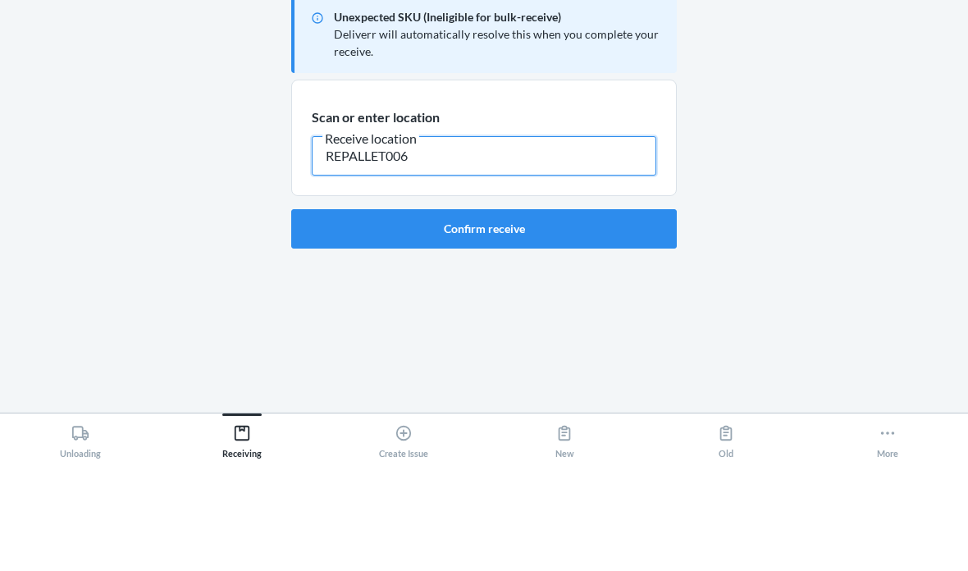
type input "REPALLET006"
click at [608, 319] on button "Confirm receive" at bounding box center [484, 338] width 386 height 39
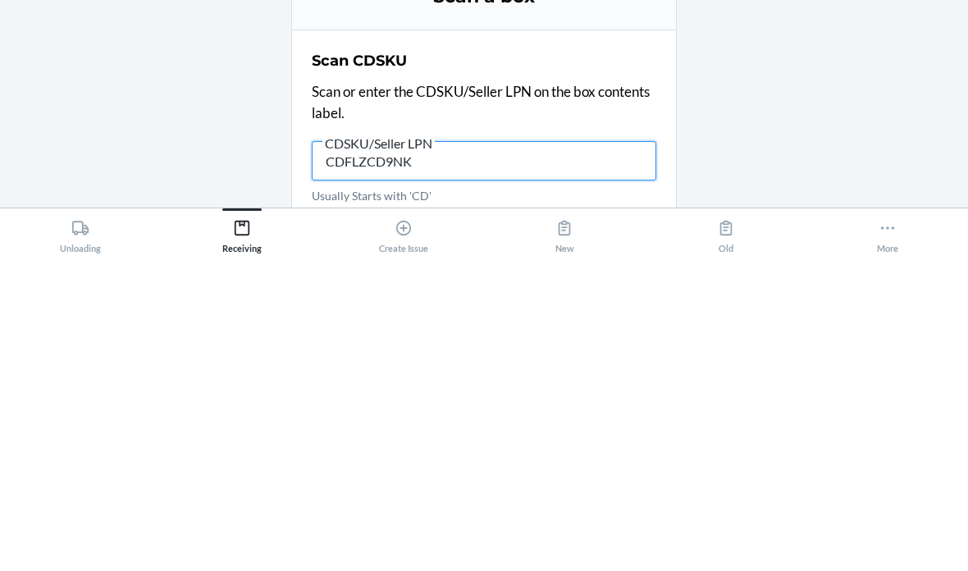
type input "CDFLZCD9NKL"
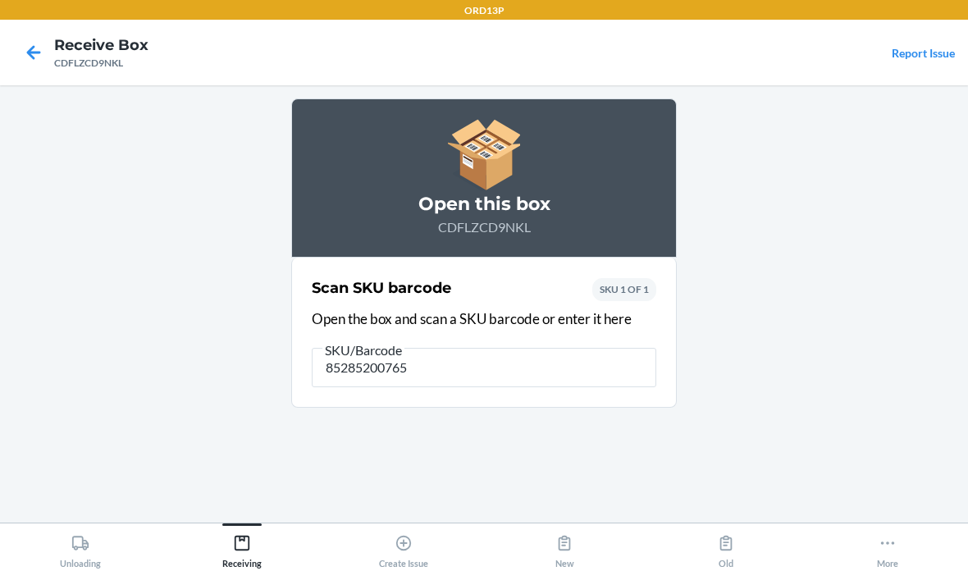
type input "852852007658"
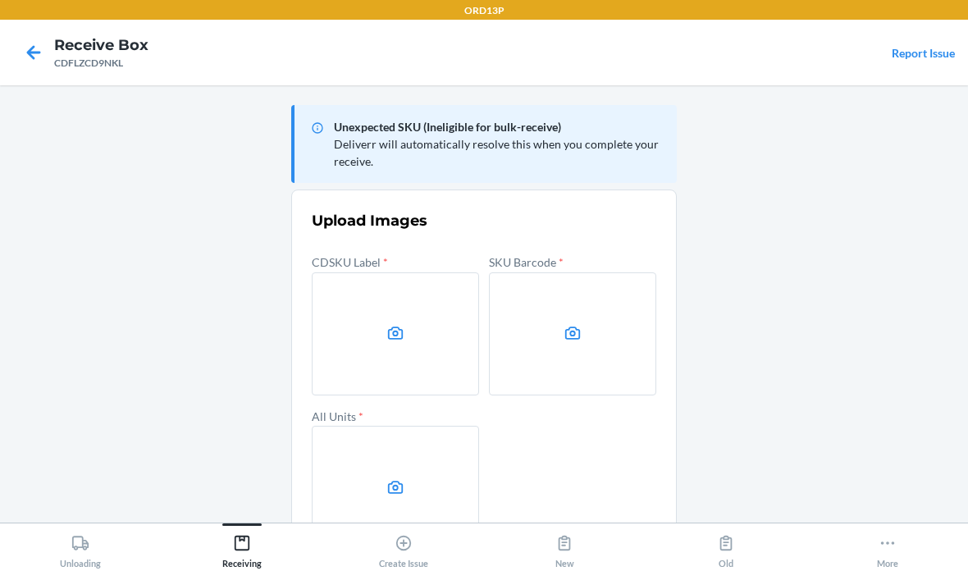
click at [342, 273] on label at bounding box center [395, 333] width 167 height 123
click at [0, 0] on input "file" at bounding box center [0, 0] width 0 height 0
click at [404, 282] on label at bounding box center [395, 333] width 167 height 123
click at [0, 0] on input "file" at bounding box center [0, 0] width 0 height 0
click at [575, 272] on label at bounding box center [572, 333] width 167 height 123
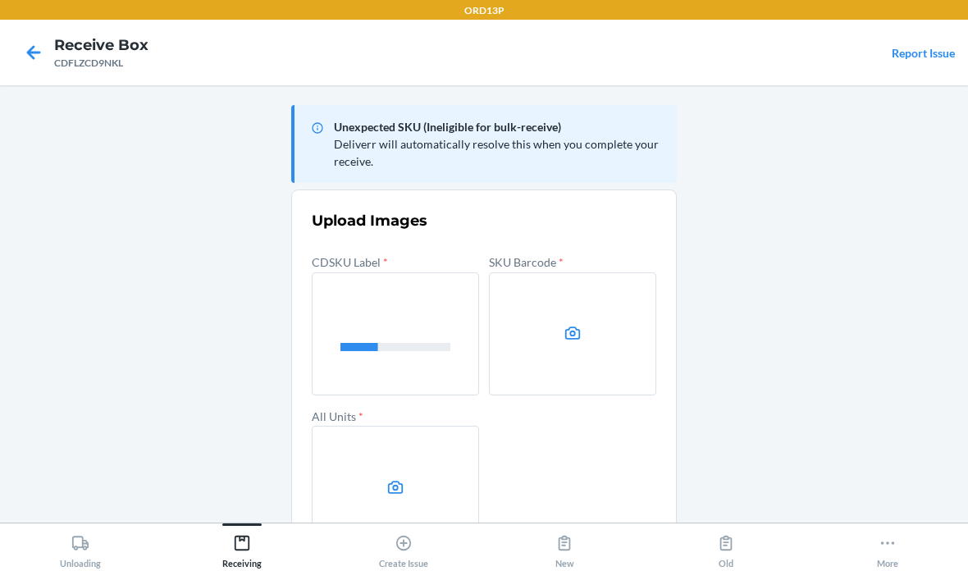
click at [0, 0] on input "file" at bounding box center [0, 0] width 0 height 0
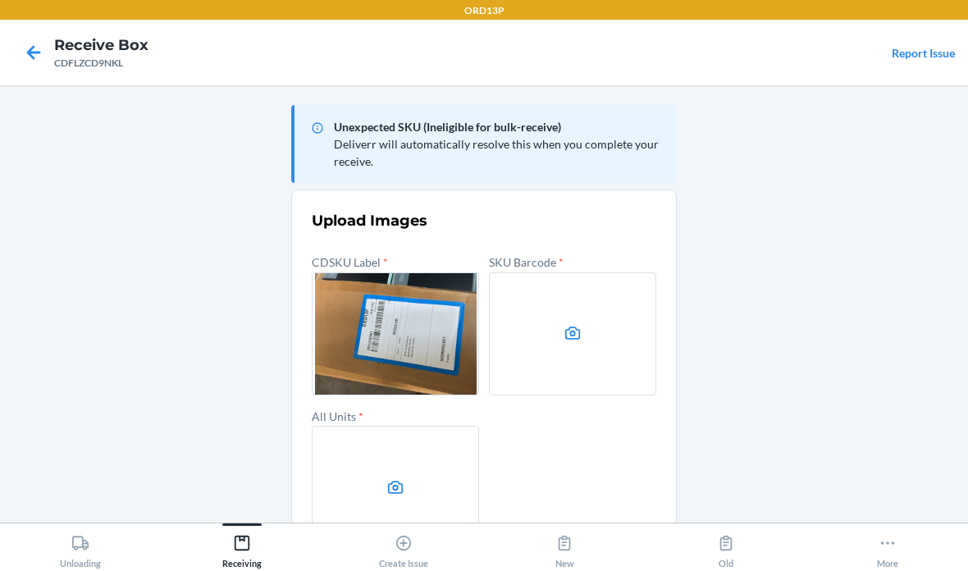
click at [377, 473] on label at bounding box center [395, 487] width 167 height 123
click at [0, 0] on input "file" at bounding box center [0, 0] width 0 height 0
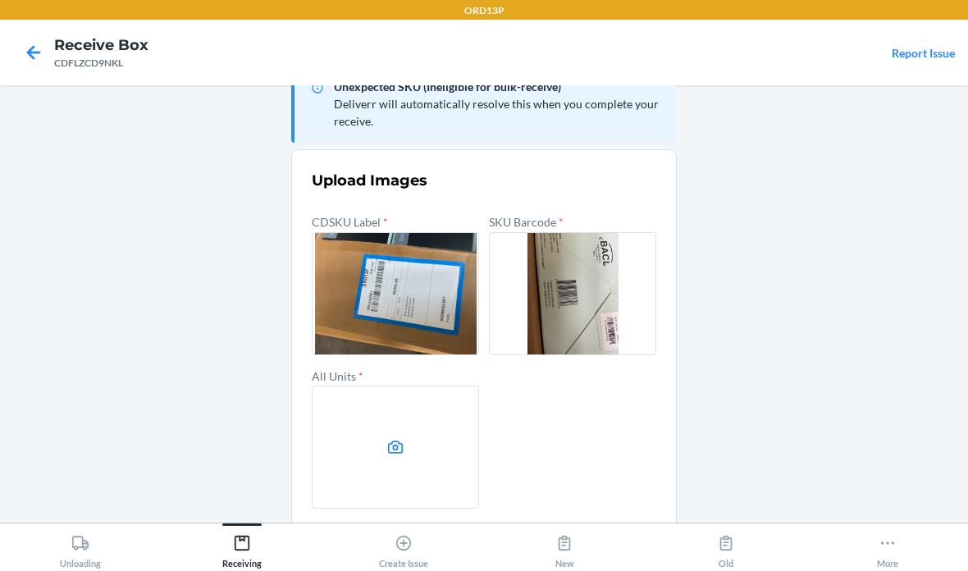
scroll to position [39, 0]
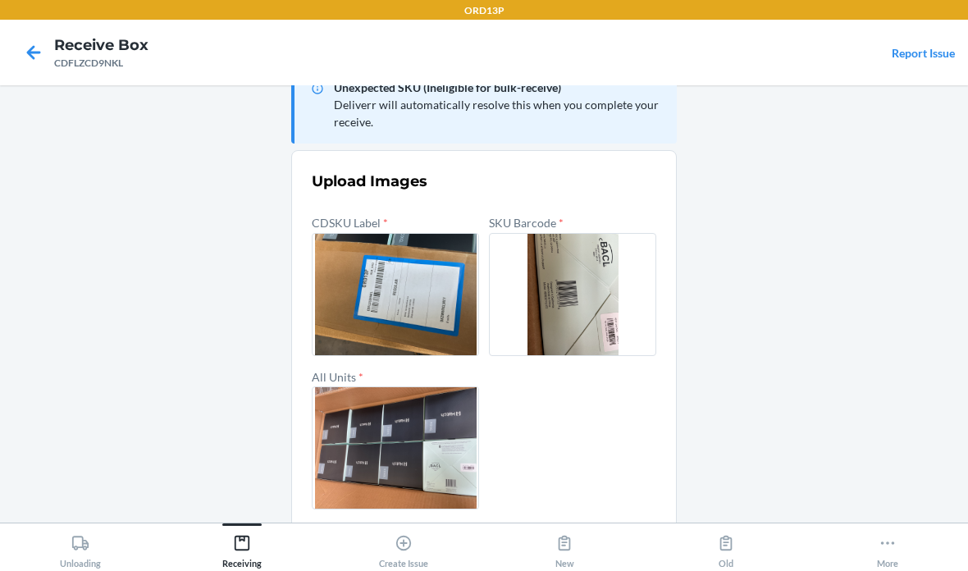
click at [617, 532] on button "Confirm" at bounding box center [484, 548] width 345 height 39
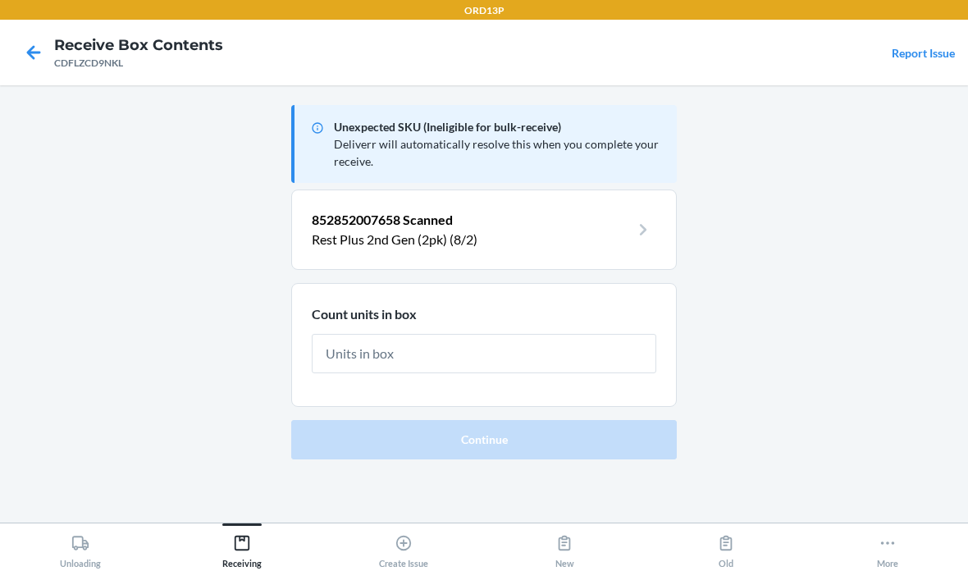
click at [570, 350] on input "text" at bounding box center [484, 353] width 345 height 39
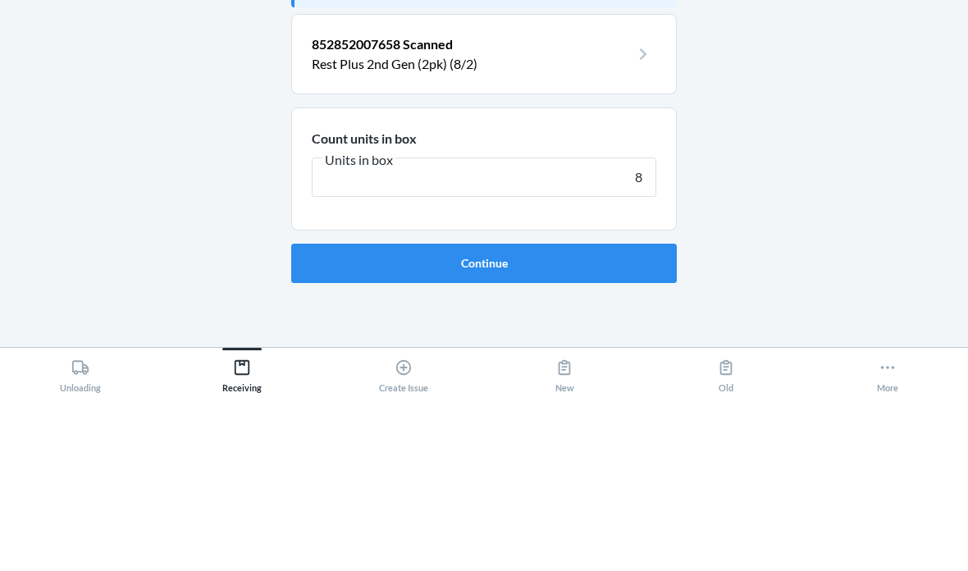
type input "8"
click at [484, 419] on button "Continue" at bounding box center [484, 438] width 386 height 39
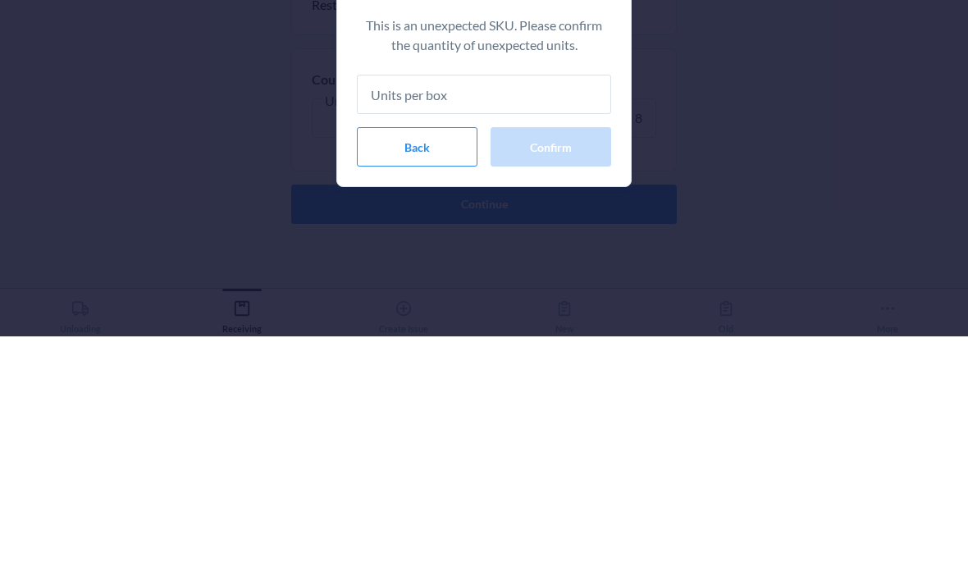
type input "8"
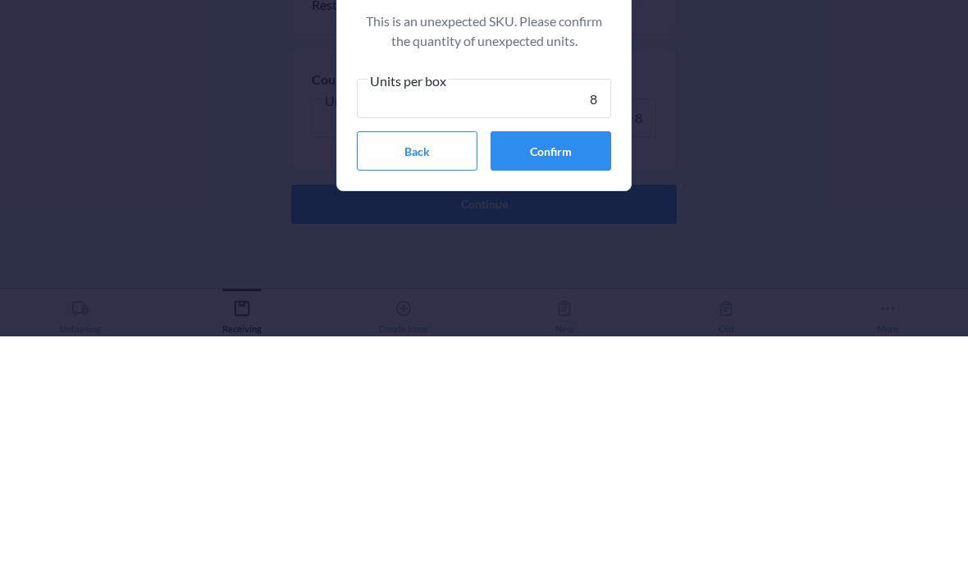
click at [578, 366] on button "Confirm" at bounding box center [551, 385] width 121 height 39
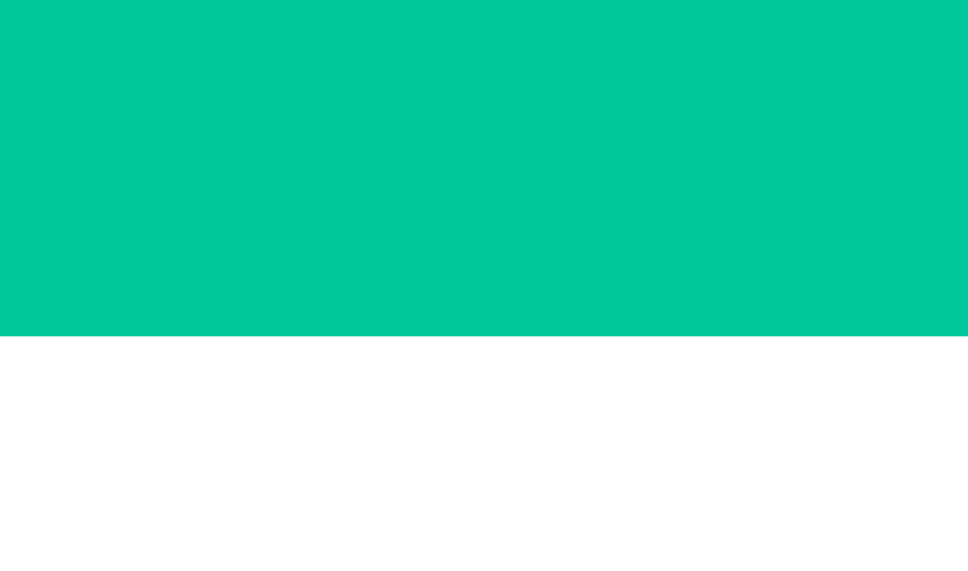
scroll to position [66, 0]
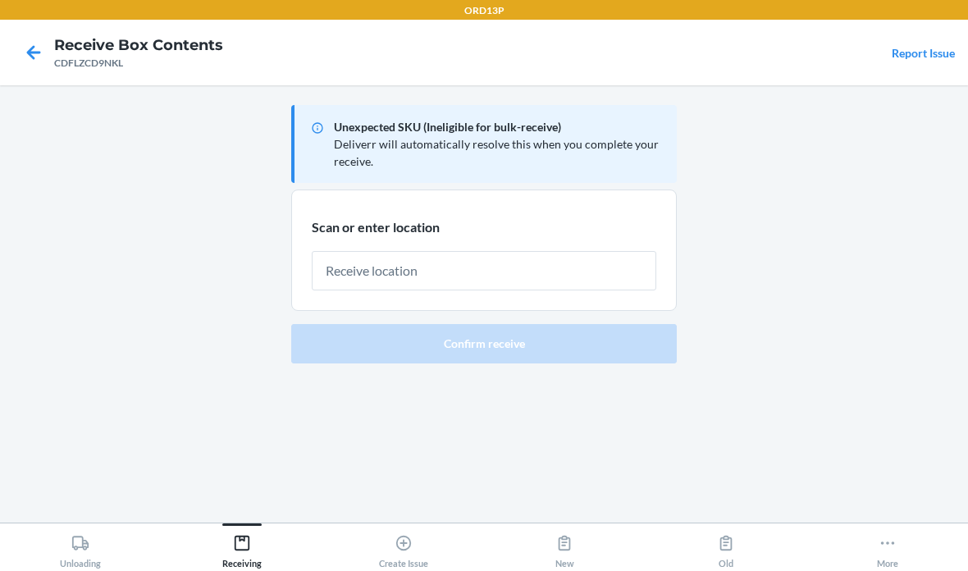
click at [560, 251] on input "text" at bounding box center [484, 270] width 345 height 39
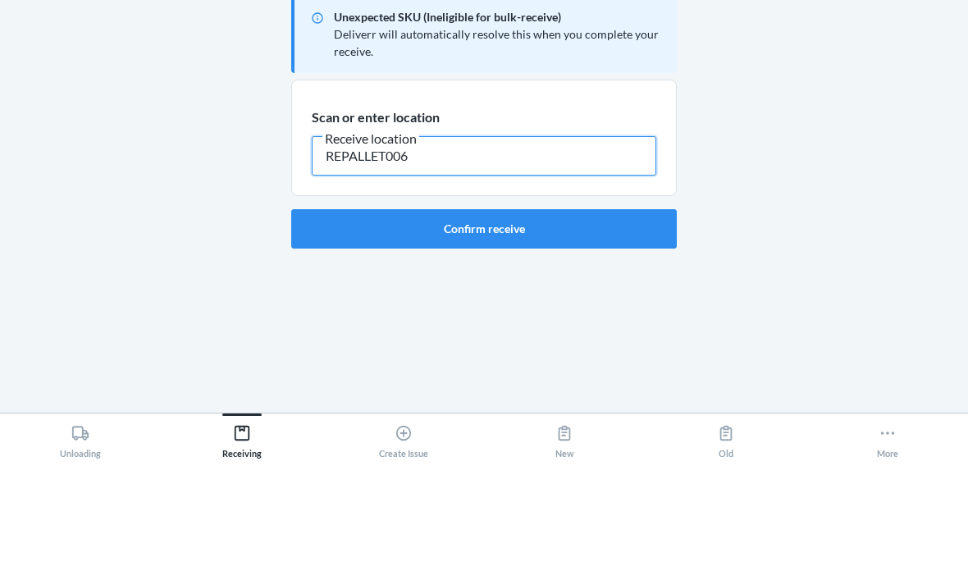
type input "REPALLET006"
click at [550, 319] on button "Confirm receive" at bounding box center [484, 338] width 386 height 39
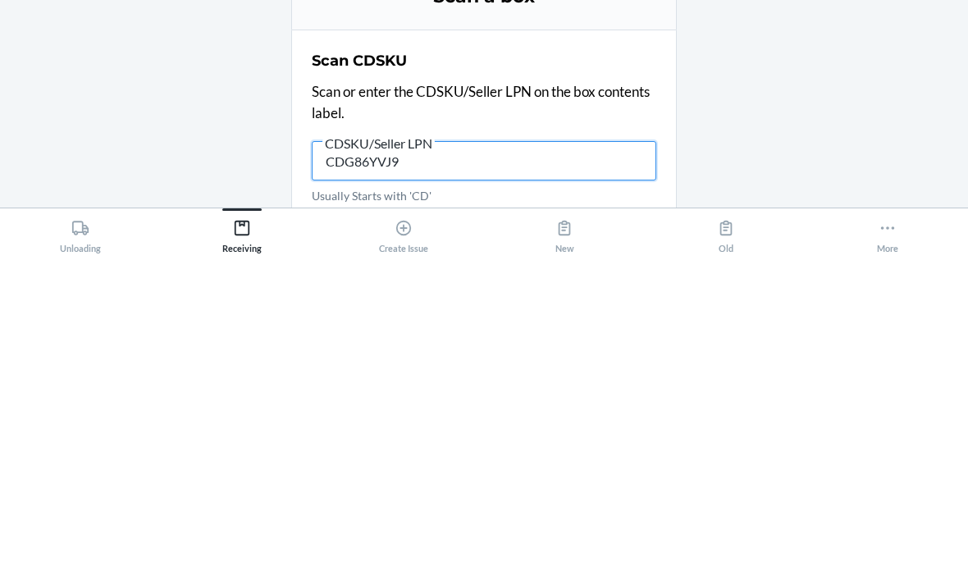
type input "CDG86YVJ9H"
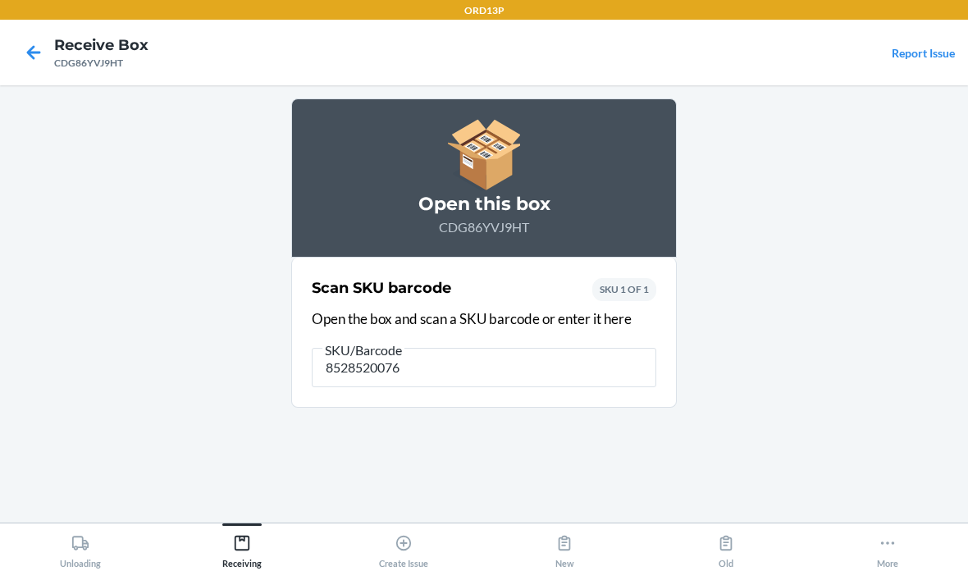
type input "85285200765"
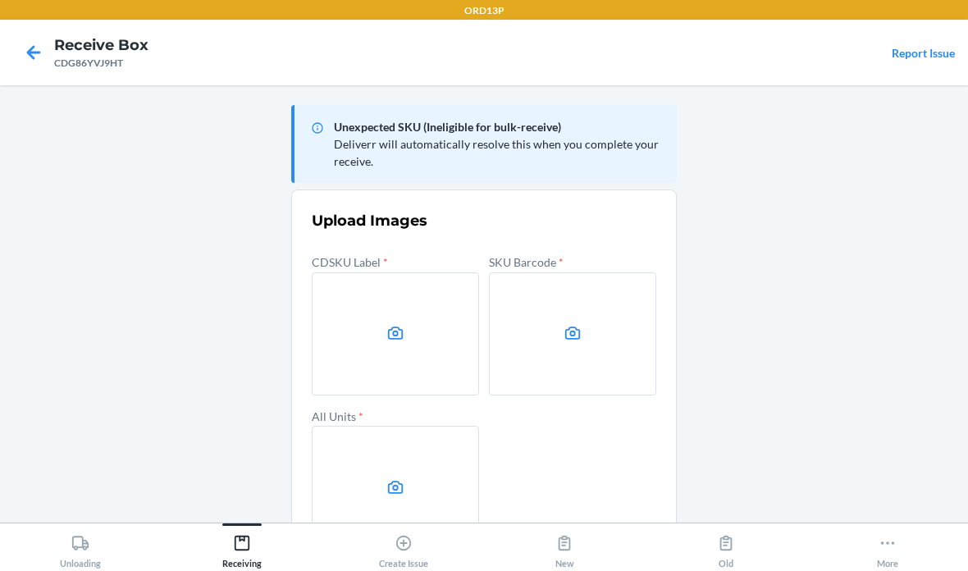
click at [345, 272] on label at bounding box center [395, 333] width 167 height 123
click at [0, 0] on input "file" at bounding box center [0, 0] width 0 height 0
click at [554, 327] on label at bounding box center [572, 333] width 167 height 123
click at [0, 0] on input "file" at bounding box center [0, 0] width 0 height 0
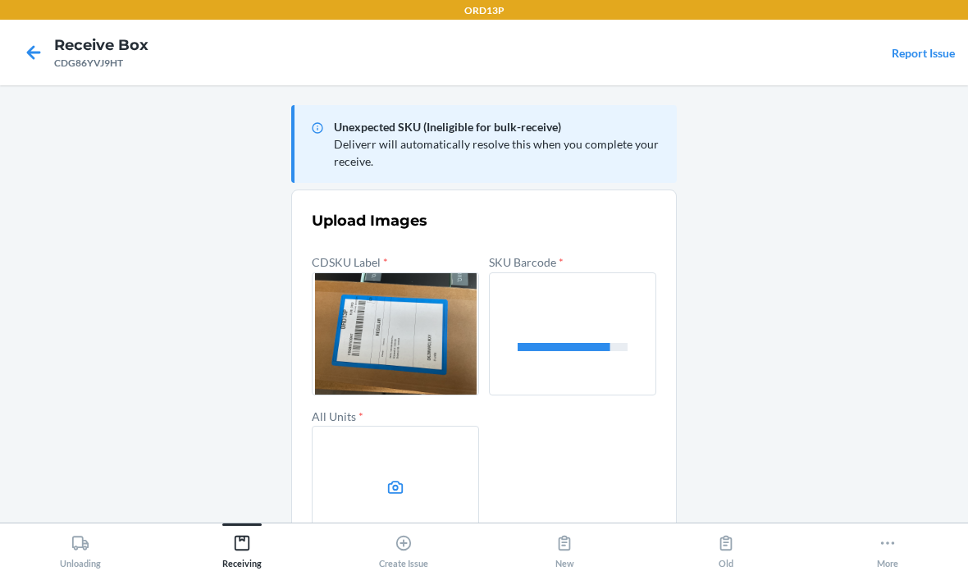
click at [378, 491] on label at bounding box center [395, 487] width 167 height 123
click at [0, 0] on input "file" at bounding box center [0, 0] width 0 height 0
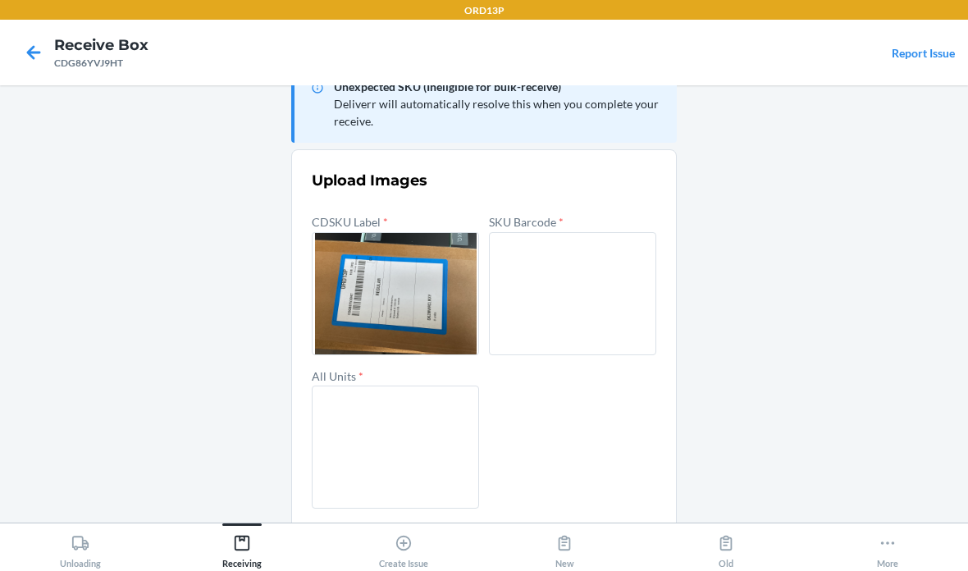
scroll to position [39, 0]
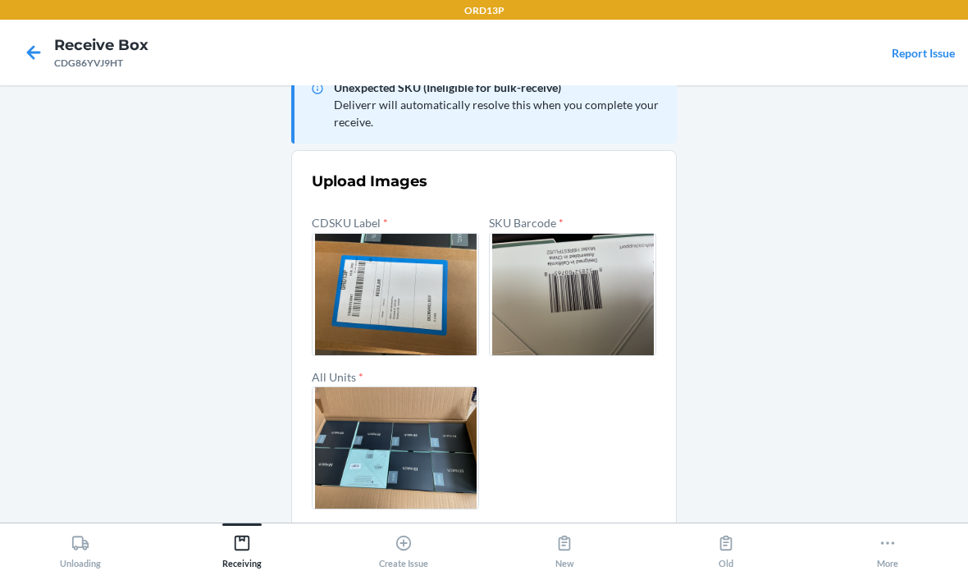
click at [560, 543] on button "Confirm" at bounding box center [484, 548] width 345 height 39
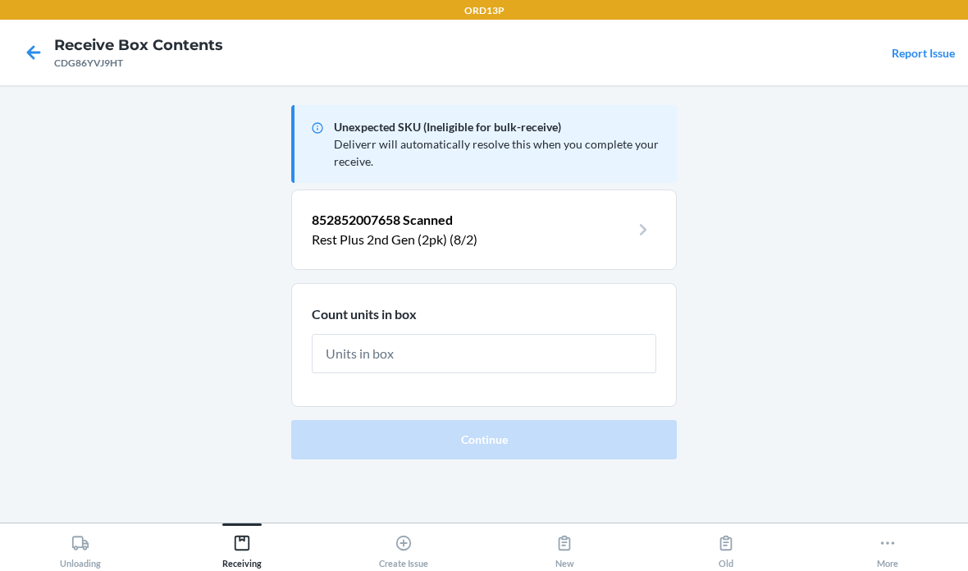
click at [496, 349] on input "text" at bounding box center [484, 353] width 345 height 39
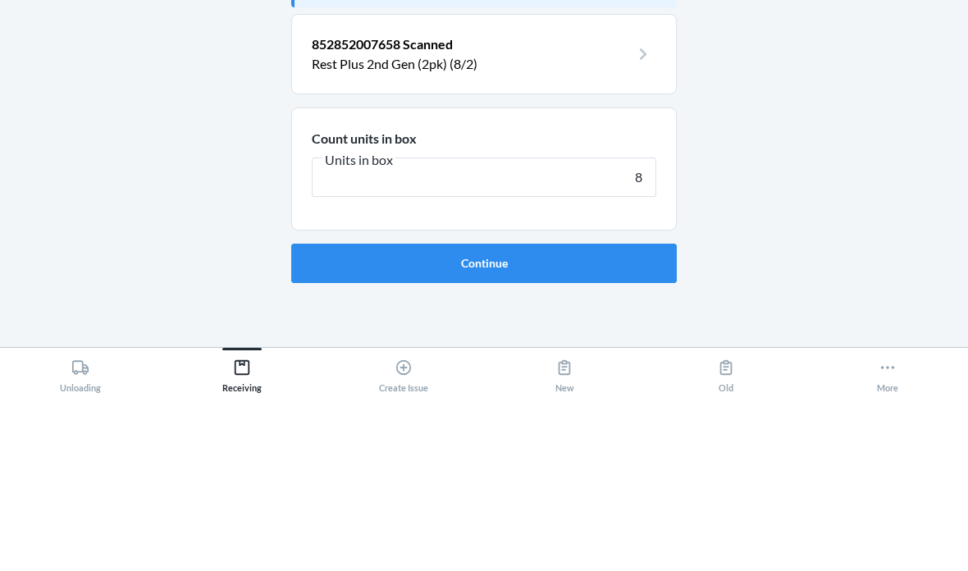
type input "8"
click at [484, 419] on button "Continue" at bounding box center [484, 438] width 386 height 39
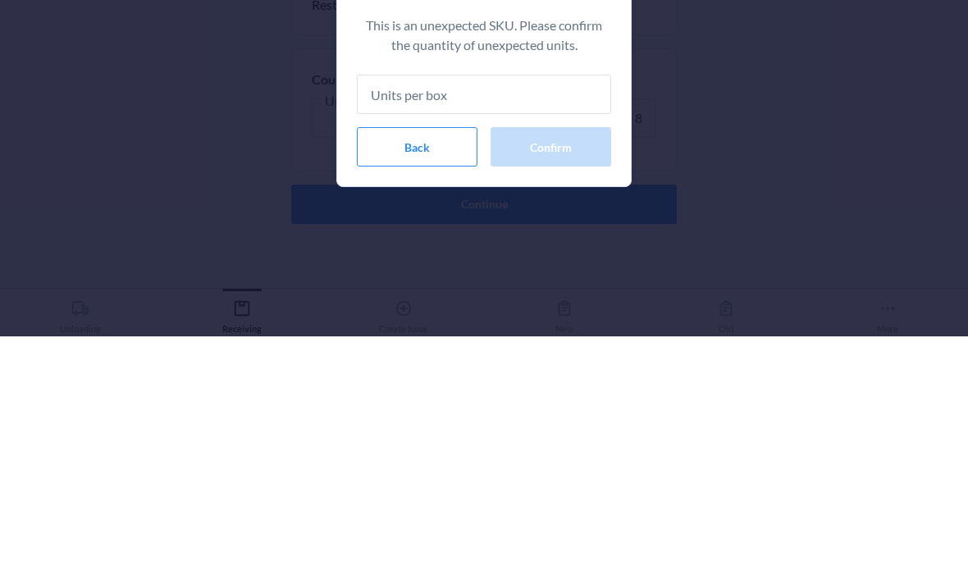
type input "8"
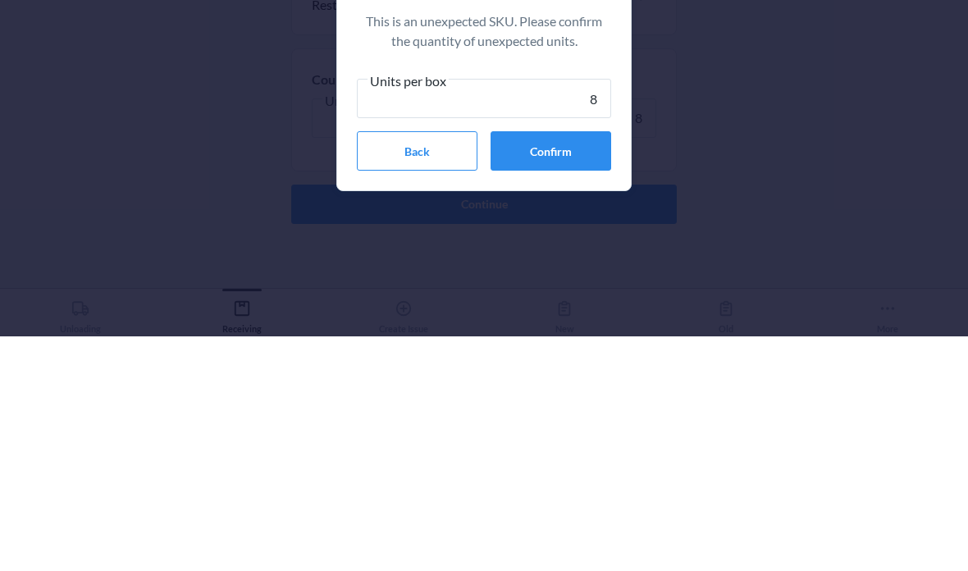
click at [581, 366] on button "Confirm" at bounding box center [551, 385] width 121 height 39
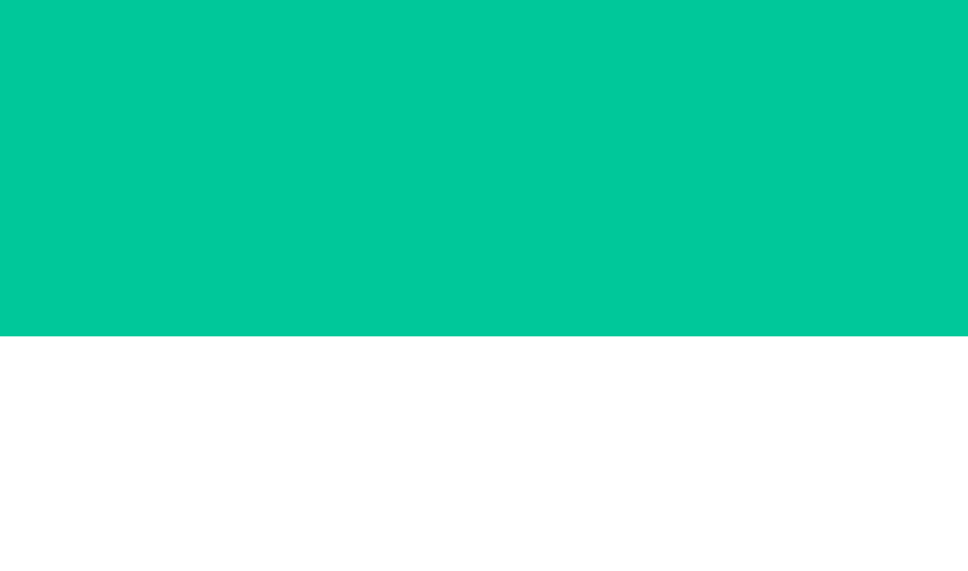
scroll to position [66, 0]
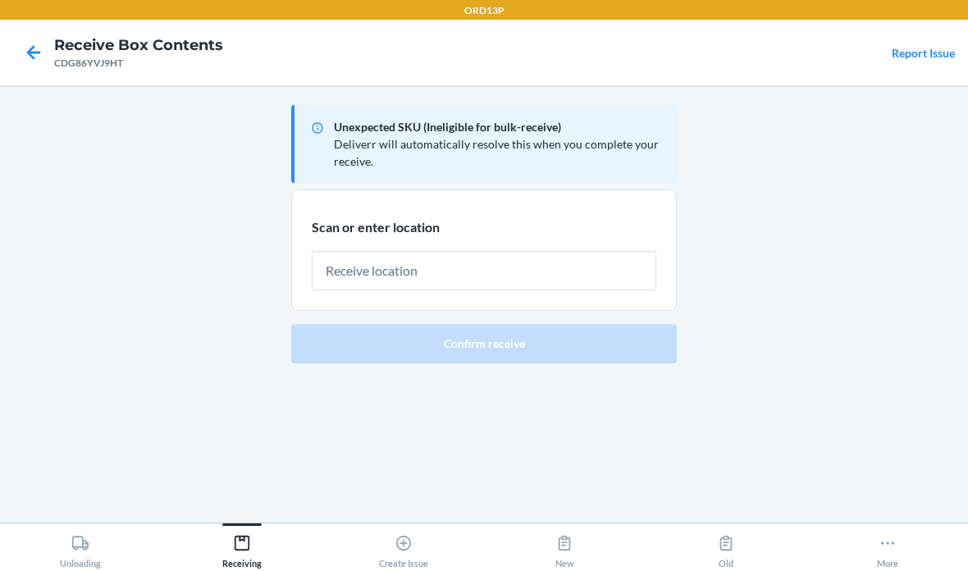
click at [537, 251] on input "text" at bounding box center [484, 270] width 345 height 39
click at [430, 251] on input "text" at bounding box center [484, 270] width 345 height 39
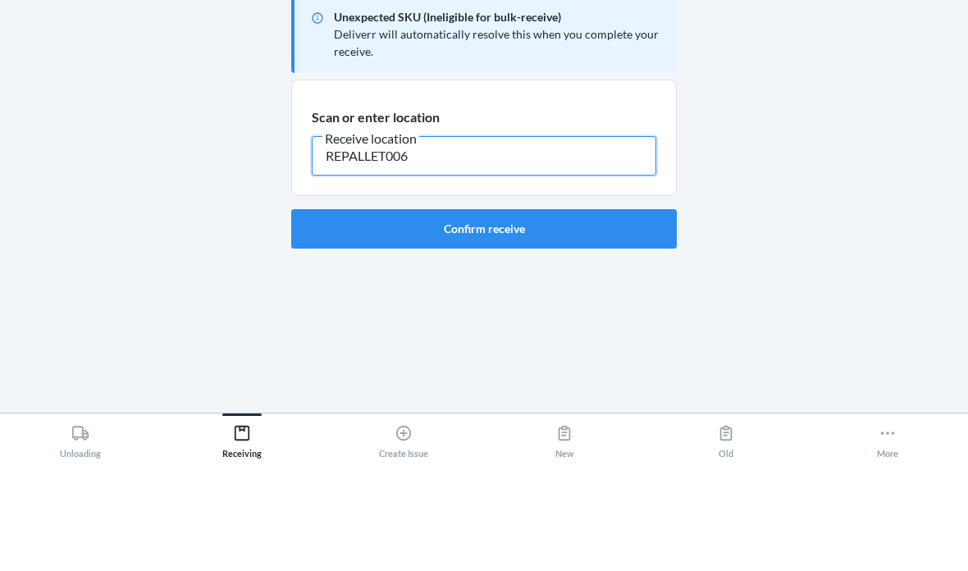
type input "REPALLET006"
click at [580, 319] on button "Confirm receive" at bounding box center [484, 338] width 386 height 39
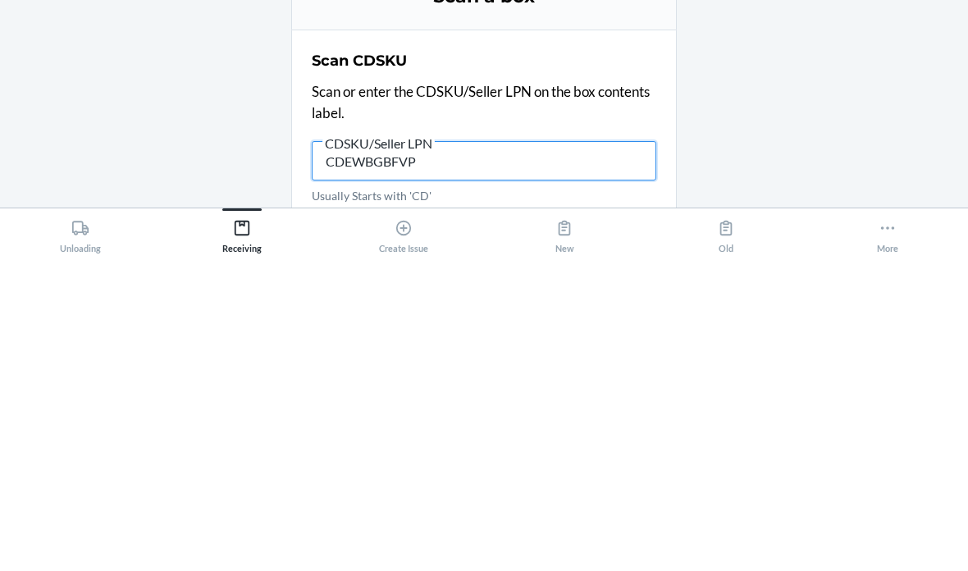
type input "CDEWBGBFVPY"
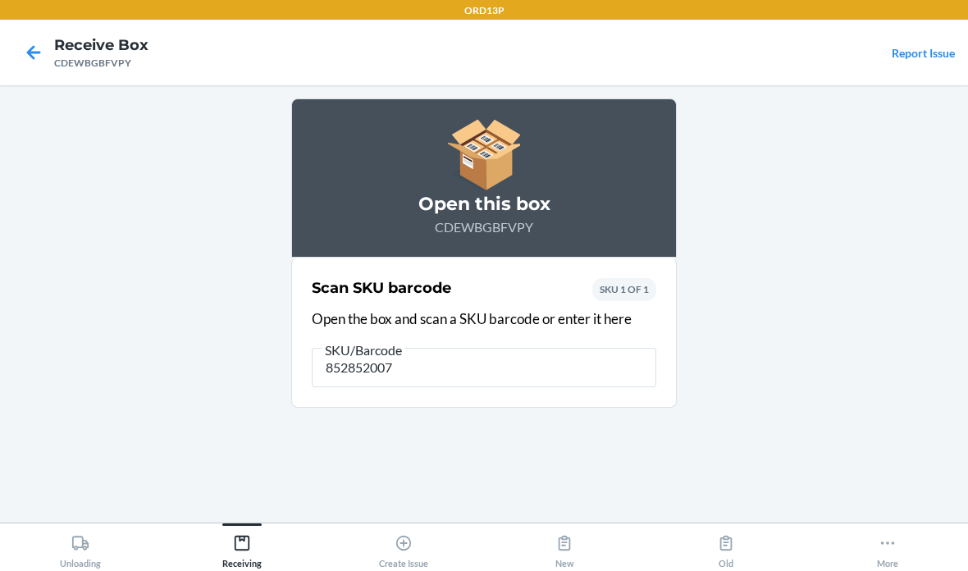
type input "8528520076"
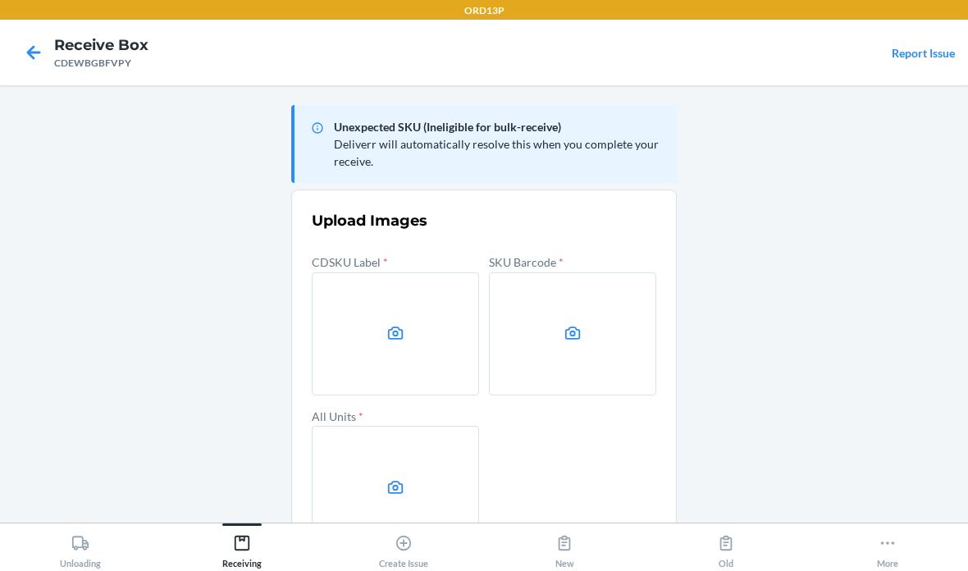
click at [361, 276] on label at bounding box center [395, 333] width 167 height 123
click at [0, 0] on input "file" at bounding box center [0, 0] width 0 height 0
click at [582, 272] on label at bounding box center [572, 333] width 167 height 123
click at [0, 0] on input "file" at bounding box center [0, 0] width 0 height 0
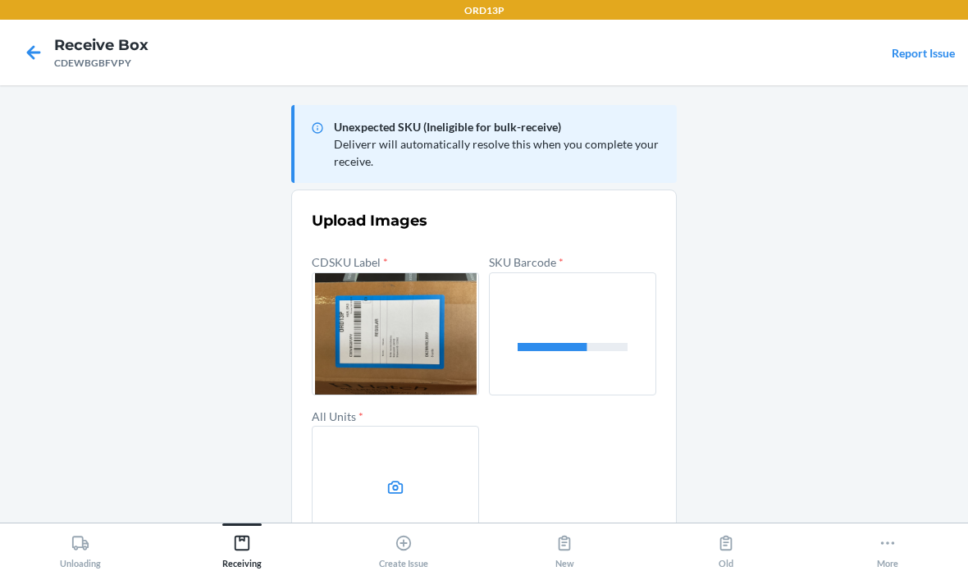
click at [397, 481] on icon at bounding box center [396, 487] width 16 height 13
click at [0, 0] on input "file" at bounding box center [0, 0] width 0 height 0
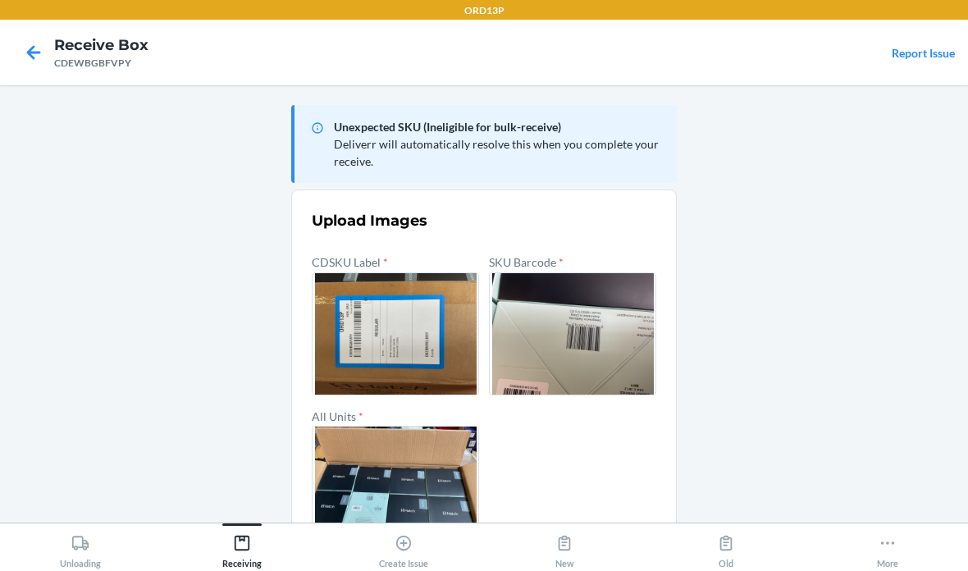
click at [663, 501] on section "Upload Images CDSKU Label * SKU Barcode * All Units * Confirm" at bounding box center [484, 409] width 386 height 439
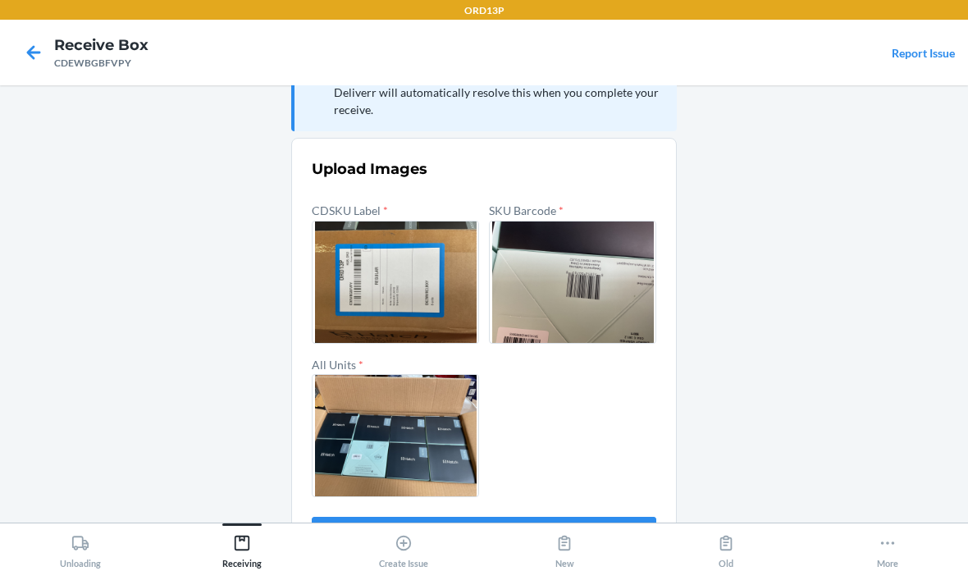
scroll to position [39, 0]
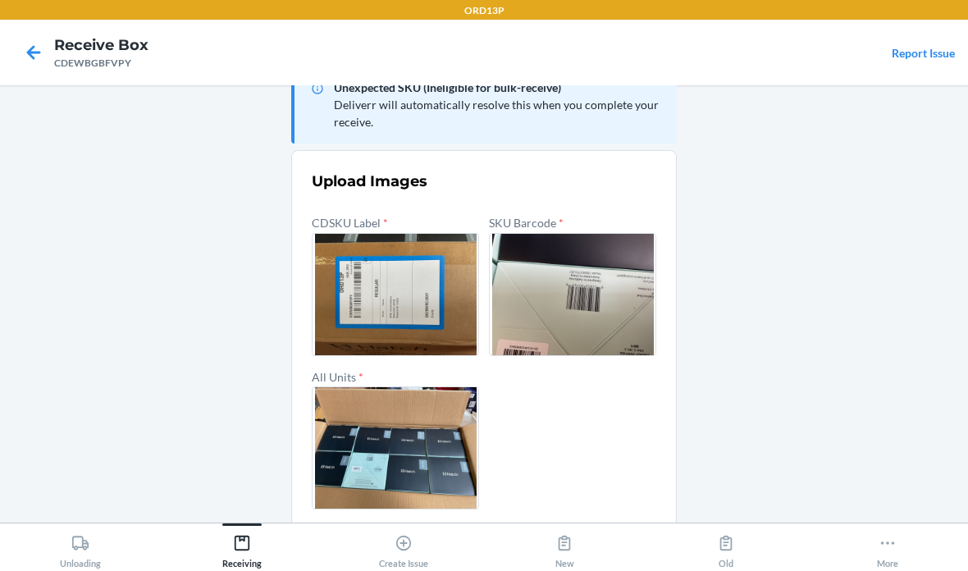
click at [602, 529] on button "Confirm" at bounding box center [484, 548] width 345 height 39
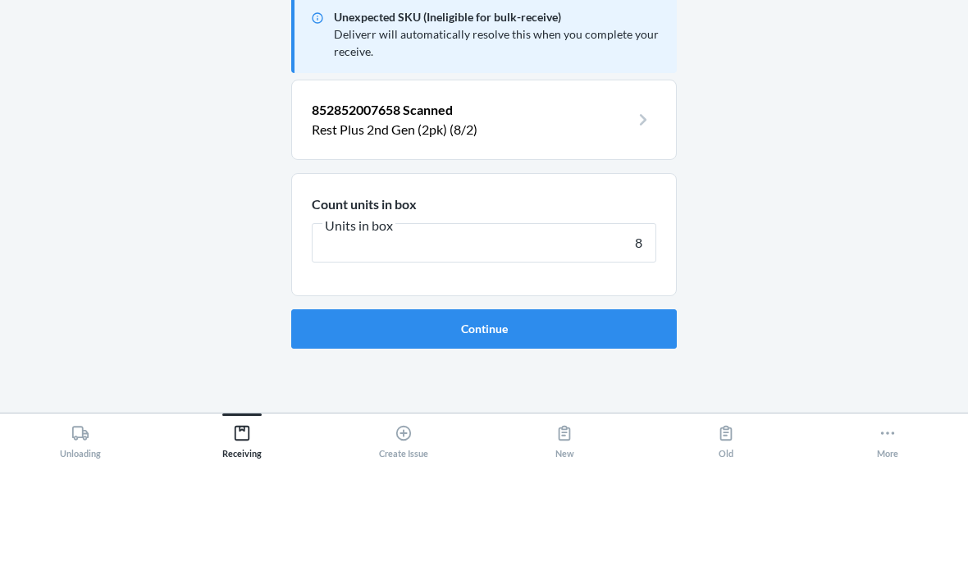
type input "8"
click at [484, 419] on button "Continue" at bounding box center [484, 438] width 386 height 39
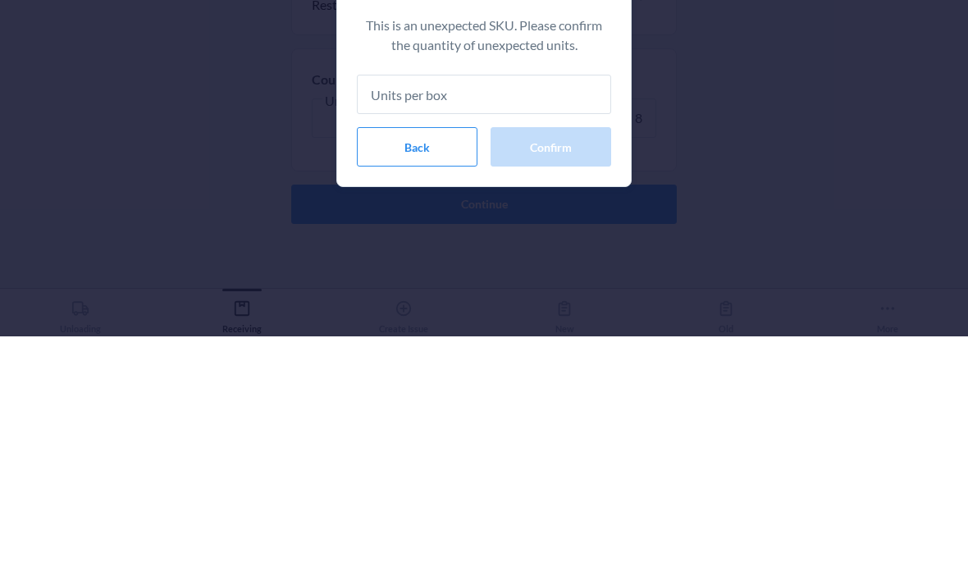
type input "8"
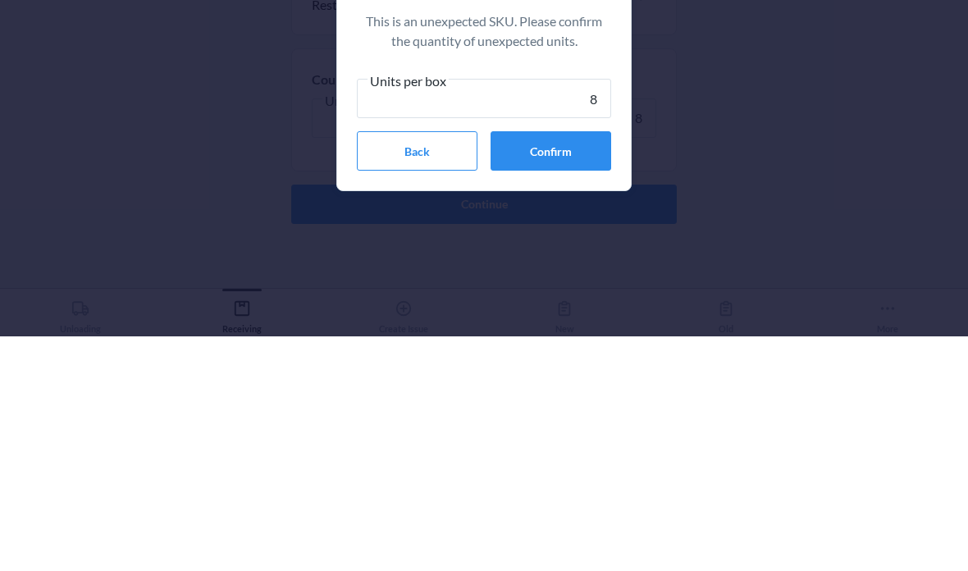
click at [593, 366] on button "Confirm" at bounding box center [551, 385] width 121 height 39
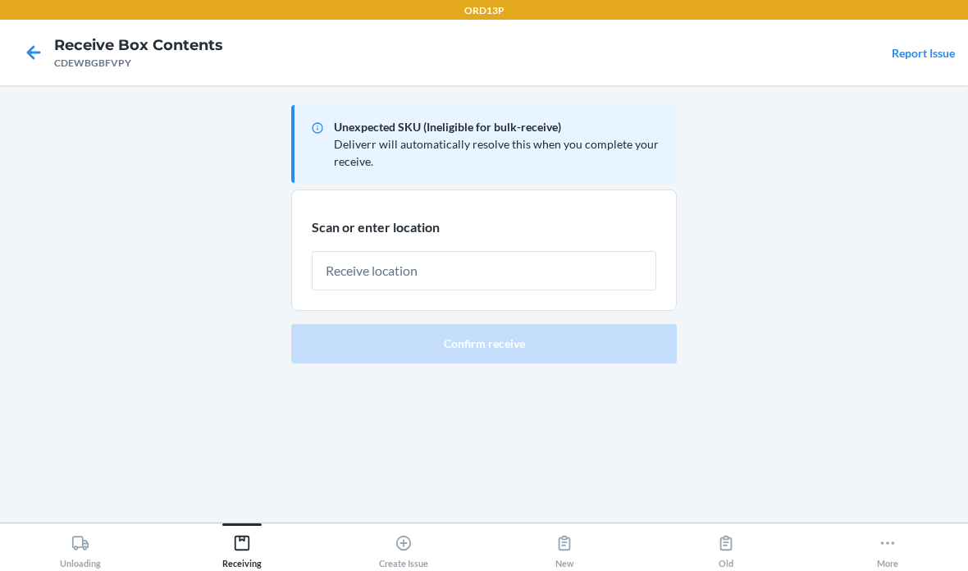
click at [558, 251] on input "text" at bounding box center [484, 270] width 345 height 39
click at [484, 251] on input "text" at bounding box center [484, 270] width 345 height 39
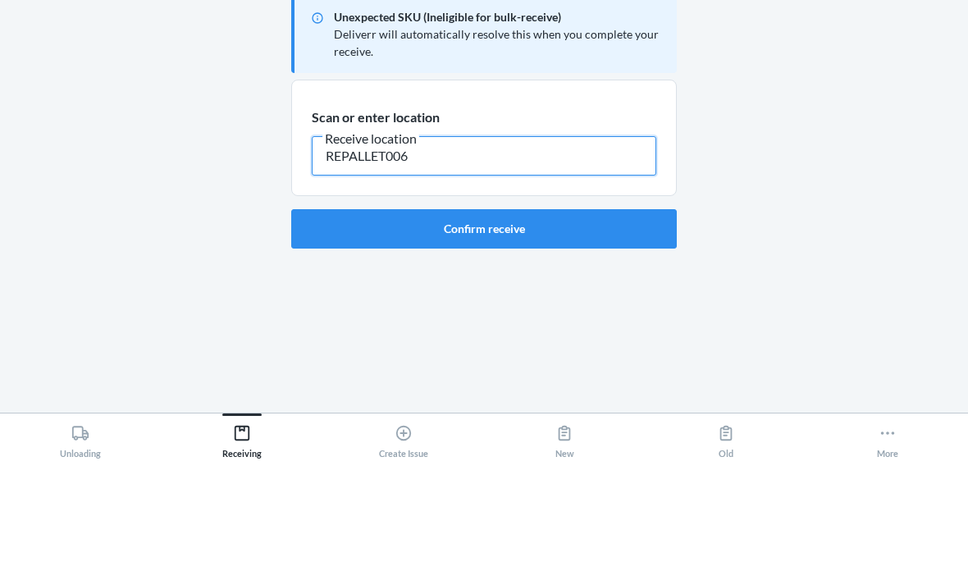
type input "REPALLET006"
click at [545, 319] on button "Confirm receive" at bounding box center [484, 338] width 386 height 39
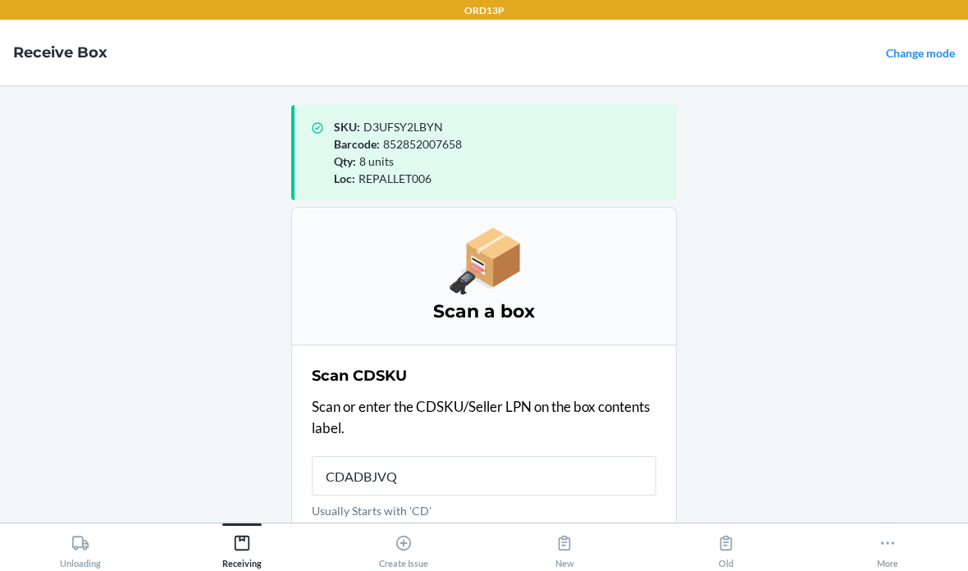
type input "CDADBJVQB"
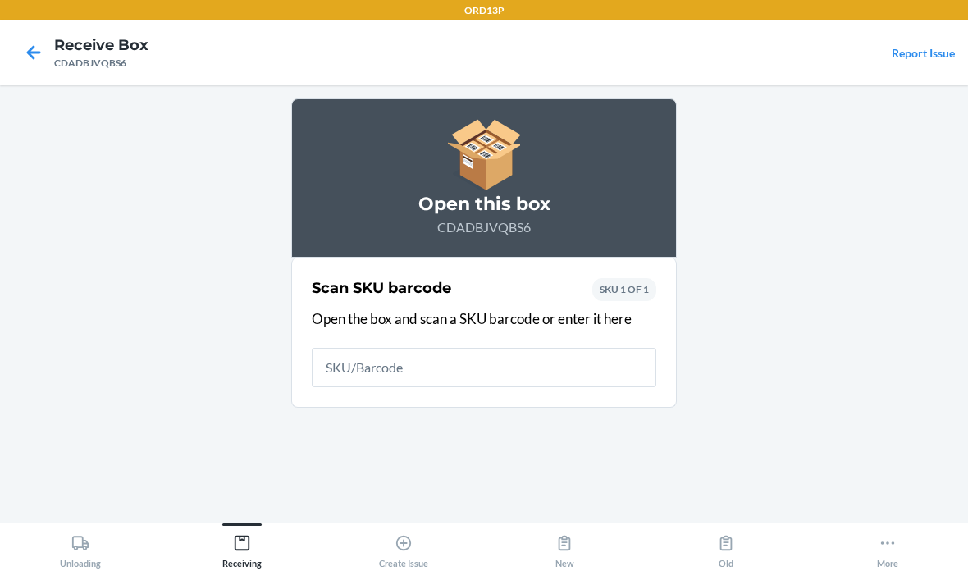
click at [672, 439] on main "Open this box CDADBJVQBS6 Scan SKU barcode Open the box and scan a SKU barcode …" at bounding box center [484, 303] width 968 height 437
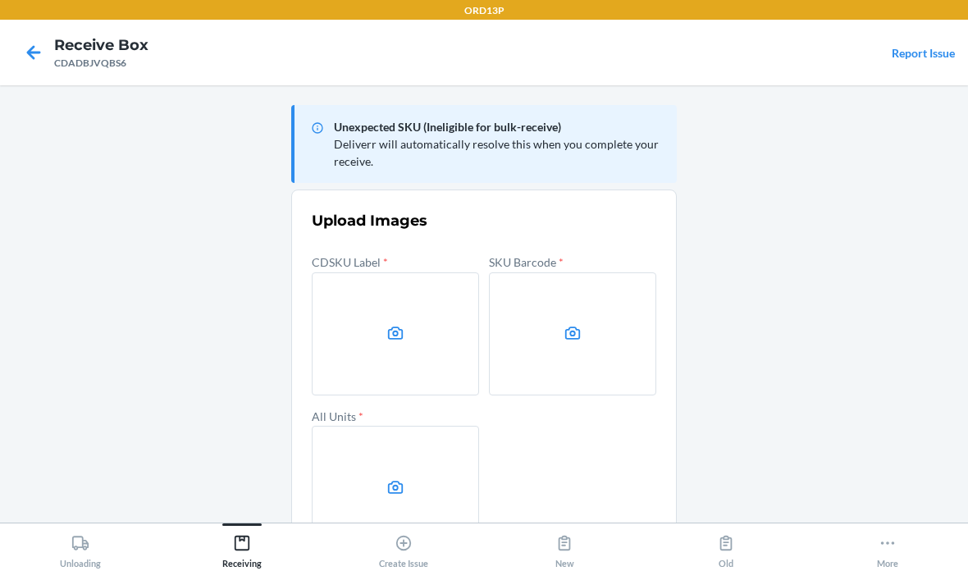
click at [394, 324] on icon at bounding box center [395, 333] width 19 height 19
click at [0, 0] on input "file" at bounding box center [0, 0] width 0 height 0
click at [560, 349] on label at bounding box center [572, 333] width 167 height 123
click at [0, 0] on input "file" at bounding box center [0, 0] width 0 height 0
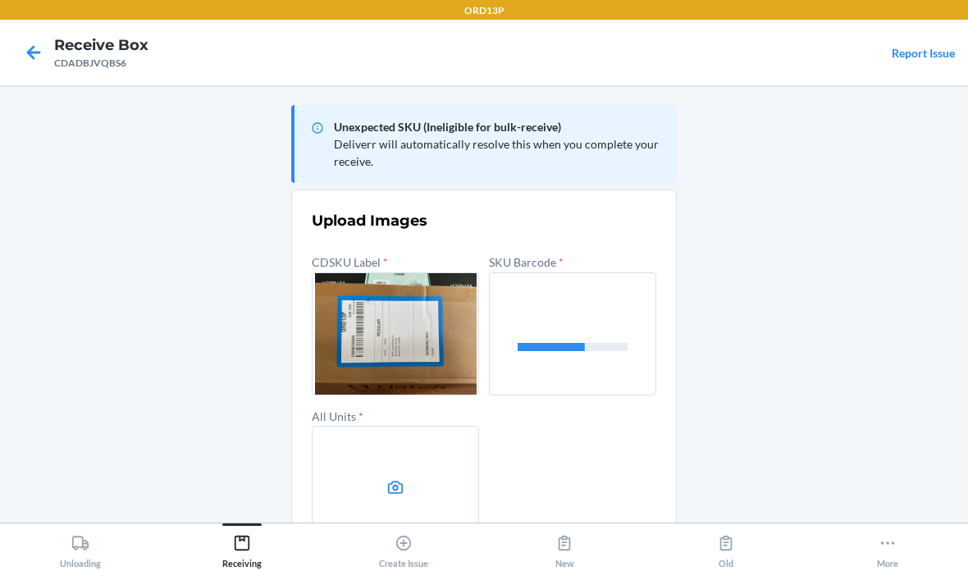
click at [359, 479] on label at bounding box center [395, 487] width 167 height 123
click at [0, 0] on input "file" at bounding box center [0, 0] width 0 height 0
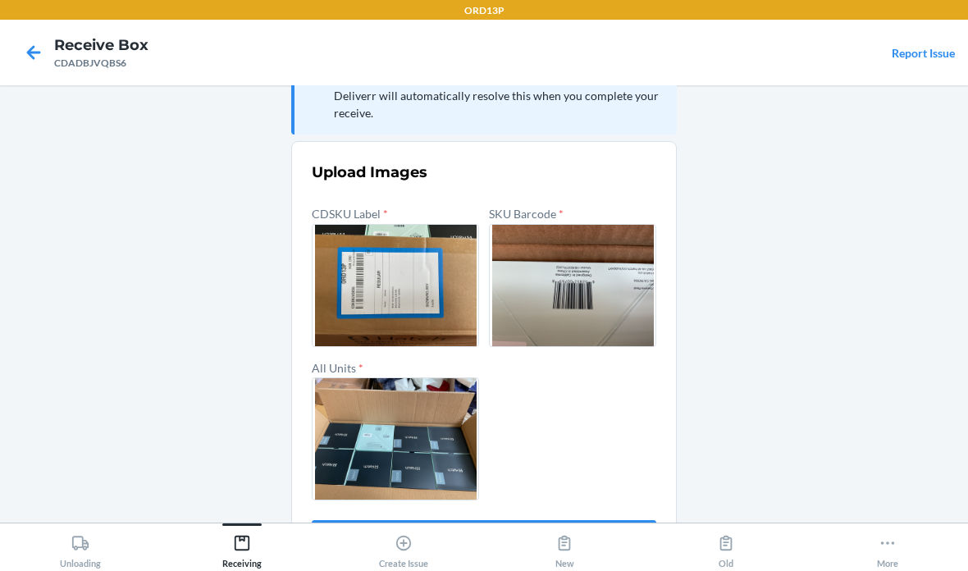
scroll to position [39, 0]
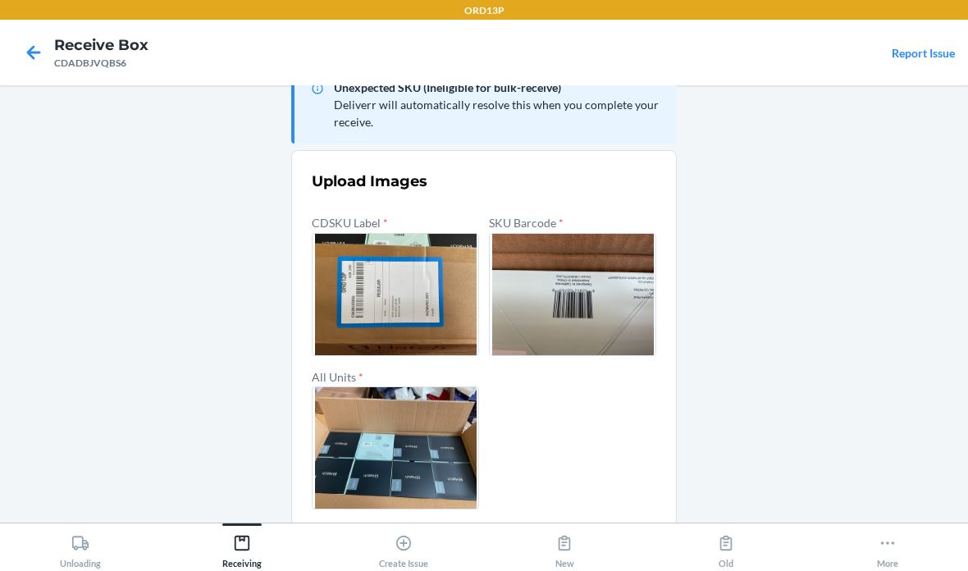
click at [589, 540] on button "Confirm" at bounding box center [484, 548] width 345 height 39
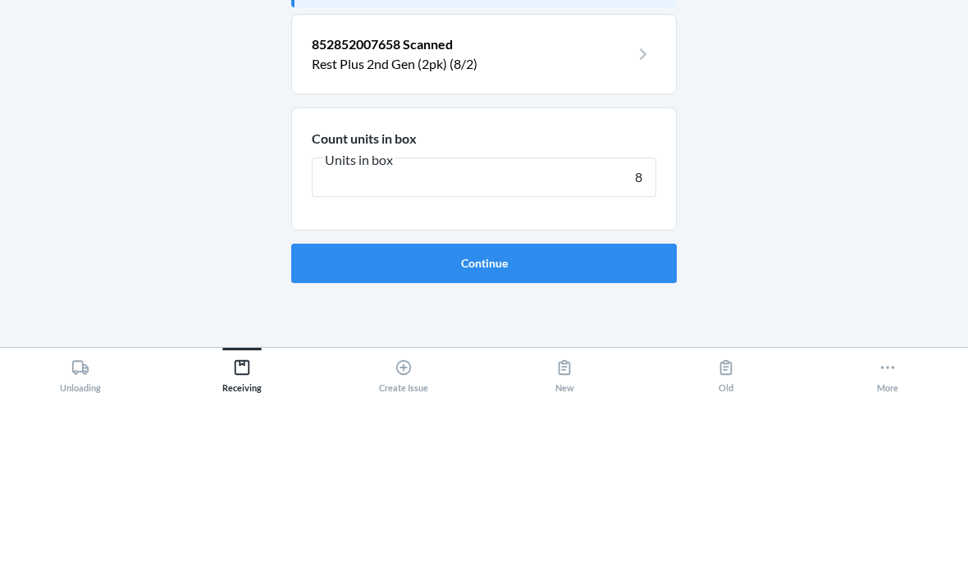
type input "8"
click at [484, 419] on button "Continue" at bounding box center [484, 438] width 386 height 39
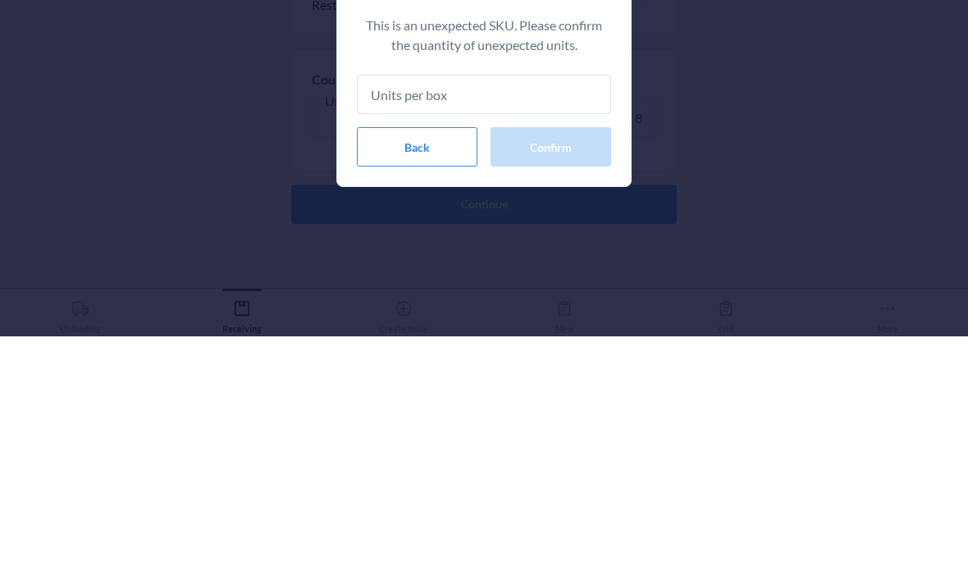
type input "8"
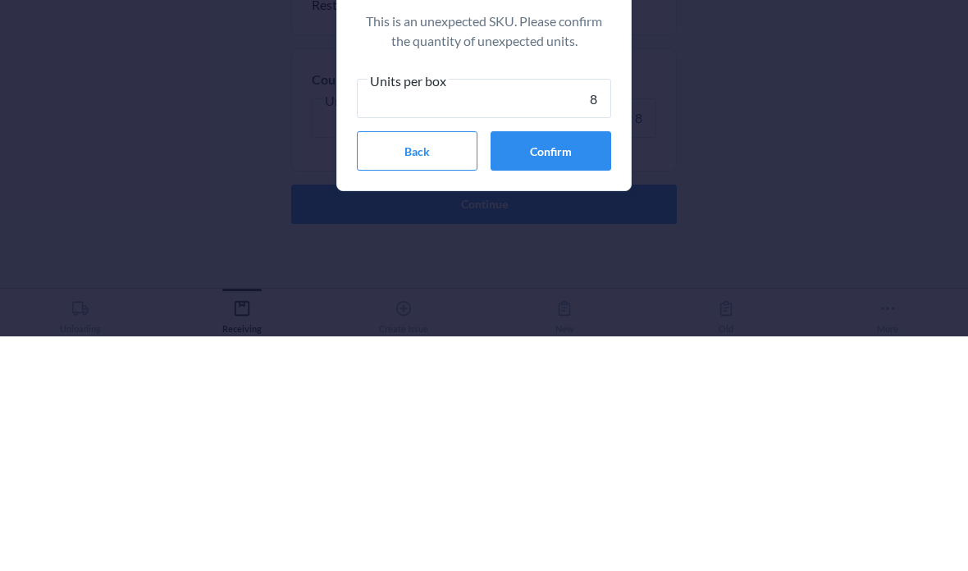
click at [578, 366] on button "Confirm" at bounding box center [551, 385] width 121 height 39
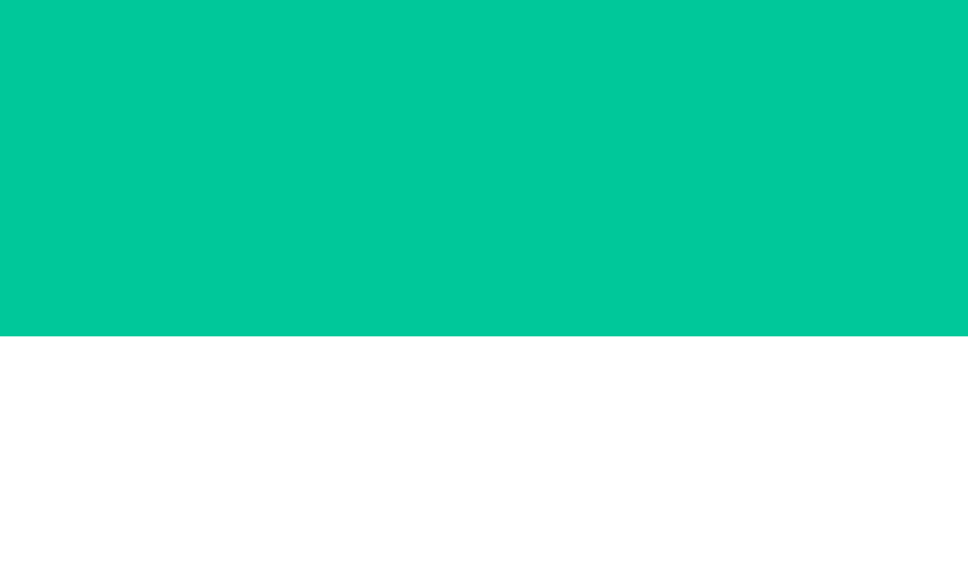
scroll to position [66, 0]
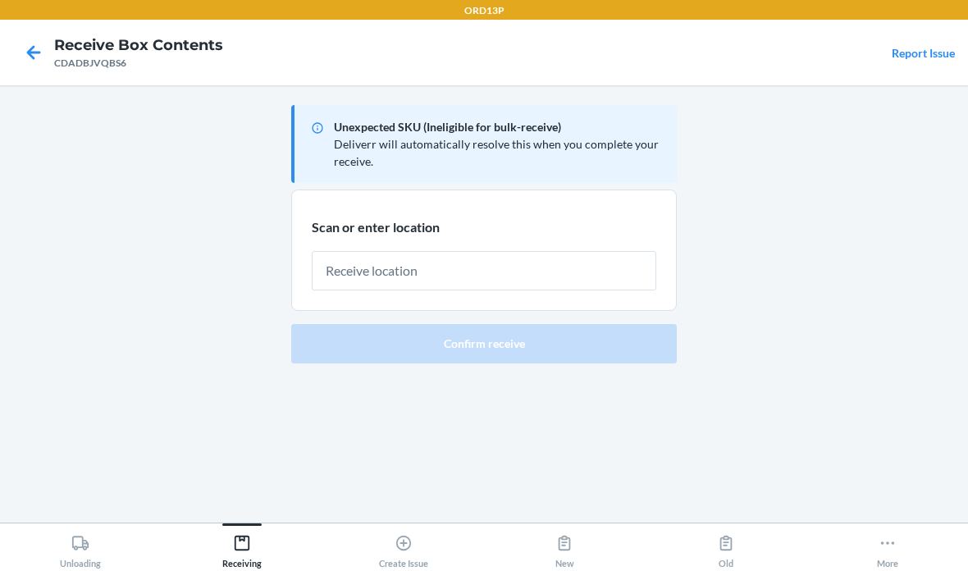
click at [396, 251] on input "text" at bounding box center [484, 270] width 345 height 39
click at [425, 251] on input "text" at bounding box center [484, 270] width 345 height 39
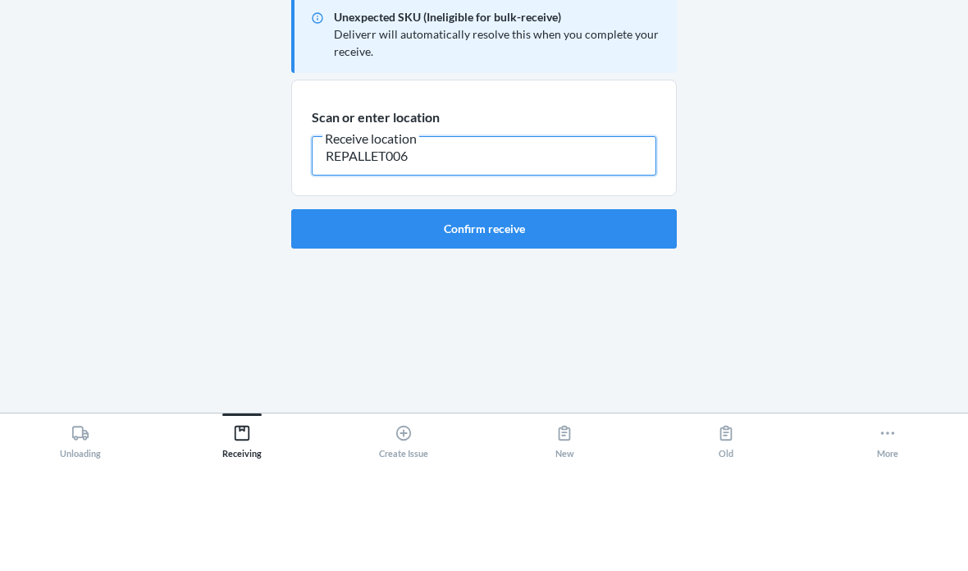
type input "REPALLET006"
click at [546, 319] on button "Confirm receive" at bounding box center [484, 338] width 386 height 39
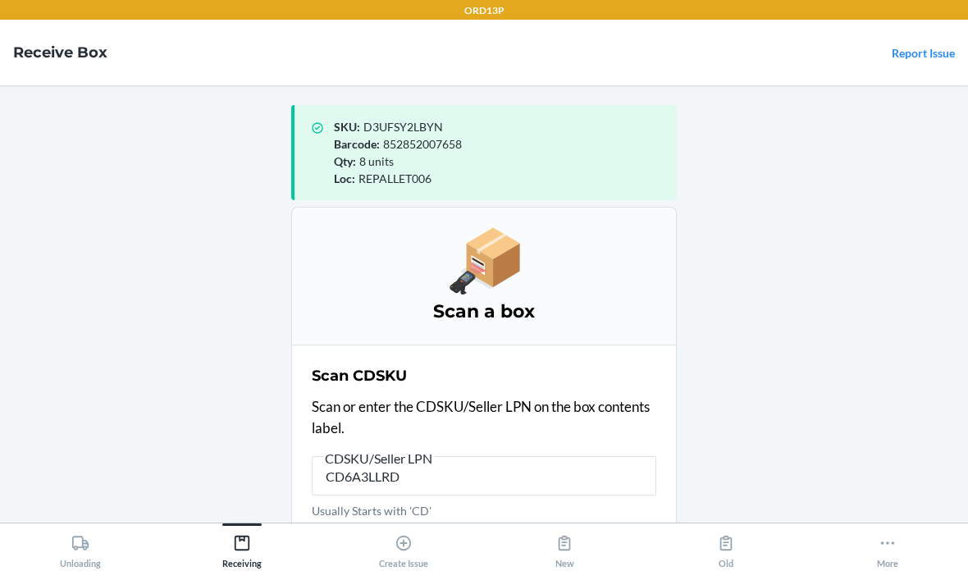
type input "CD6A3LLRDV"
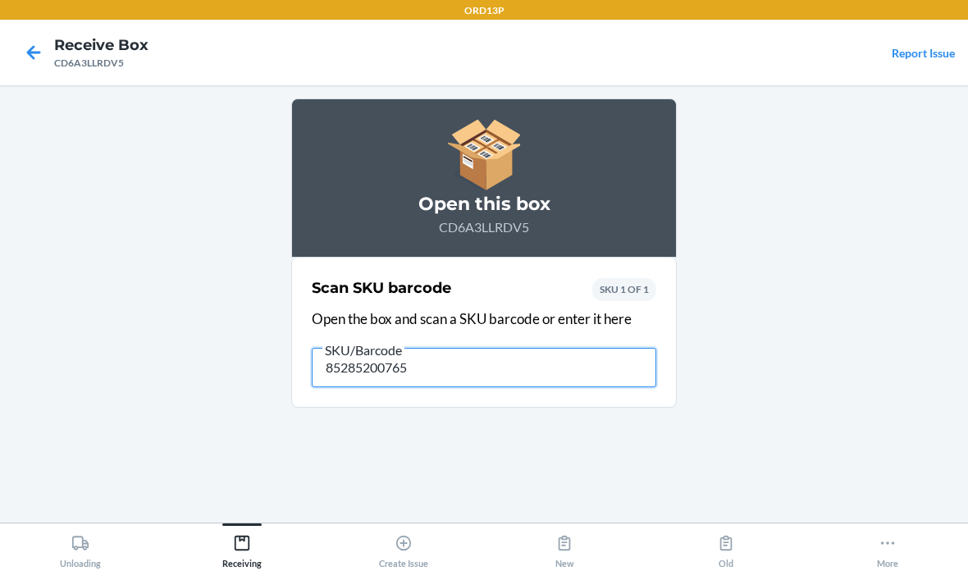
type input "852852007658"
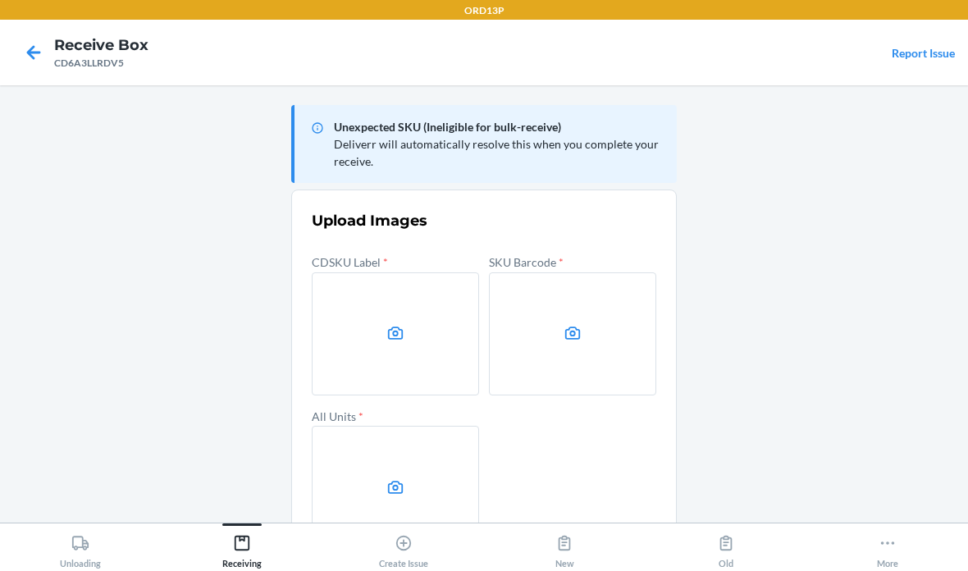
click at [418, 272] on label at bounding box center [395, 333] width 167 height 123
click at [0, 0] on input "file" at bounding box center [0, 0] width 0 height 0
click at [619, 359] on label at bounding box center [572, 333] width 167 height 123
click at [0, 0] on input "file" at bounding box center [0, 0] width 0 height 0
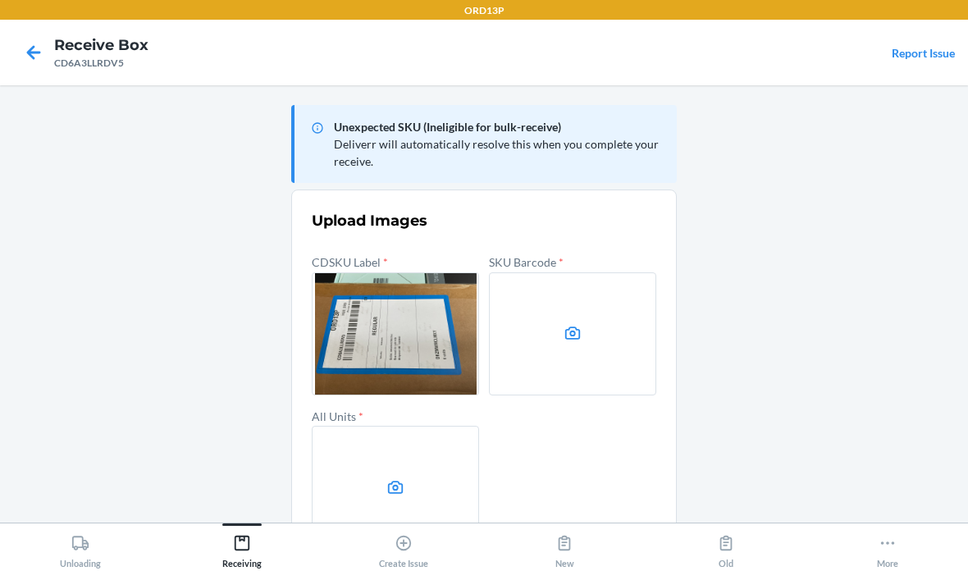
click at [596, 338] on label at bounding box center [572, 333] width 167 height 123
click at [0, 0] on input "file" at bounding box center [0, 0] width 0 height 0
click at [389, 481] on icon at bounding box center [395, 487] width 19 height 19
click at [0, 0] on input "file" at bounding box center [0, 0] width 0 height 0
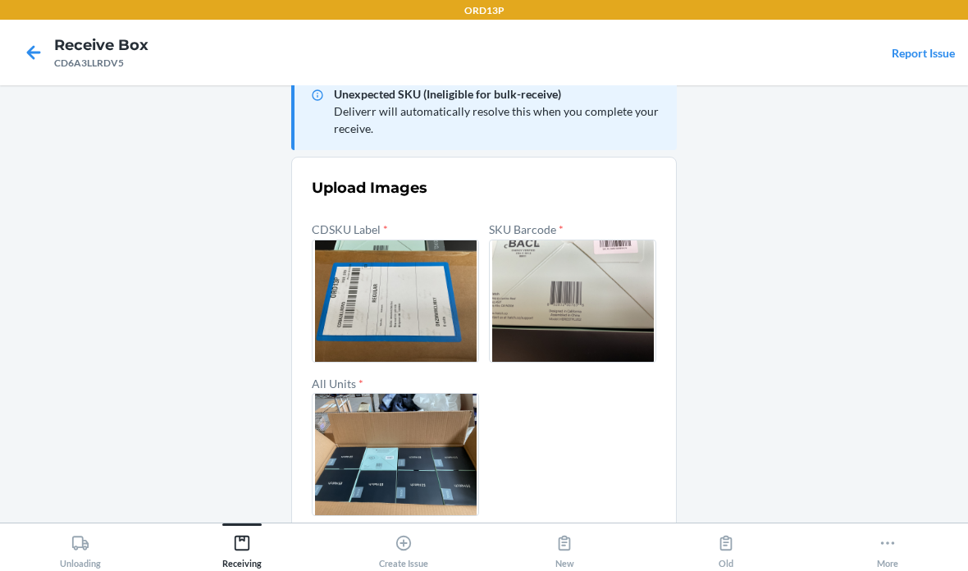
click at [565, 549] on button "Confirm" at bounding box center [484, 555] width 345 height 39
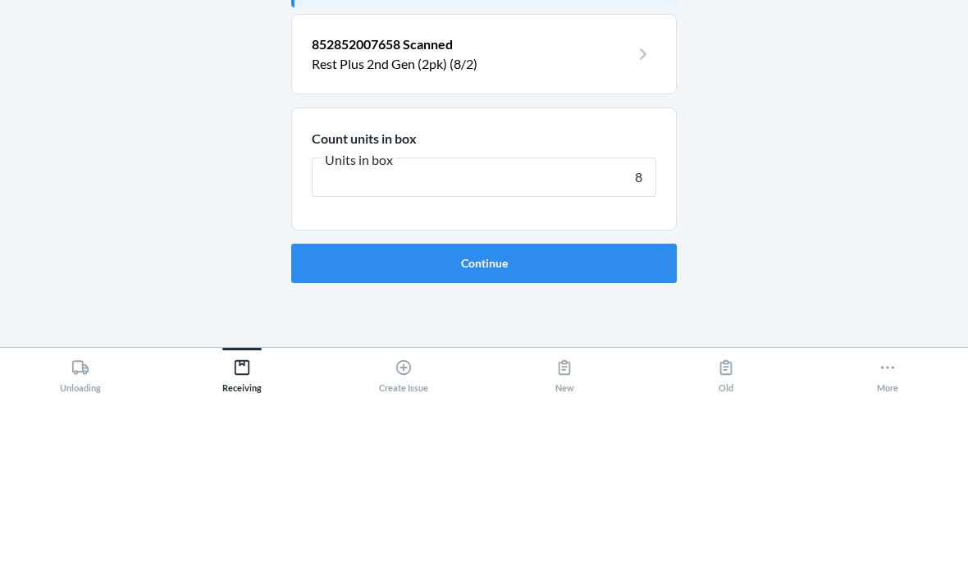
type input "8"
click at [484, 419] on button "Continue" at bounding box center [484, 438] width 386 height 39
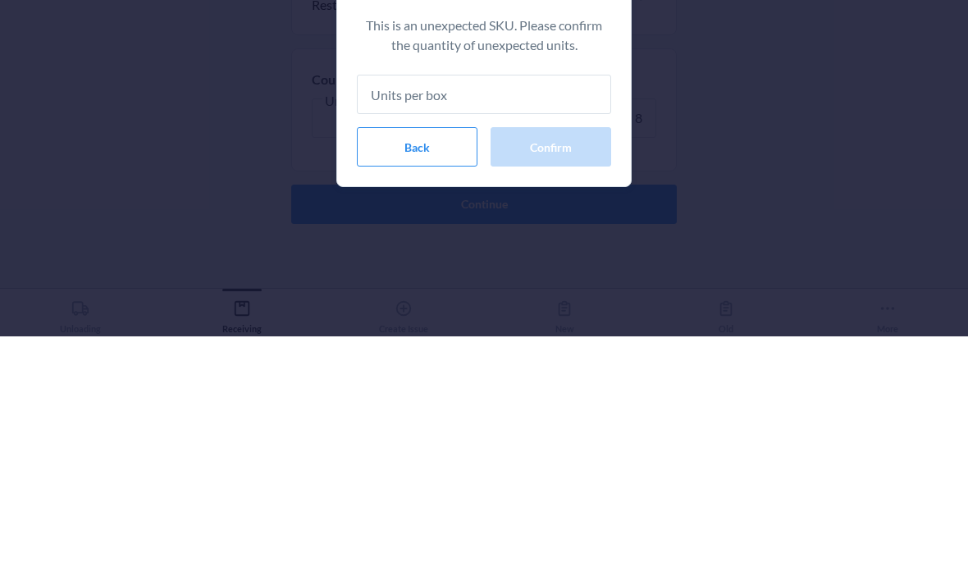
type input "8"
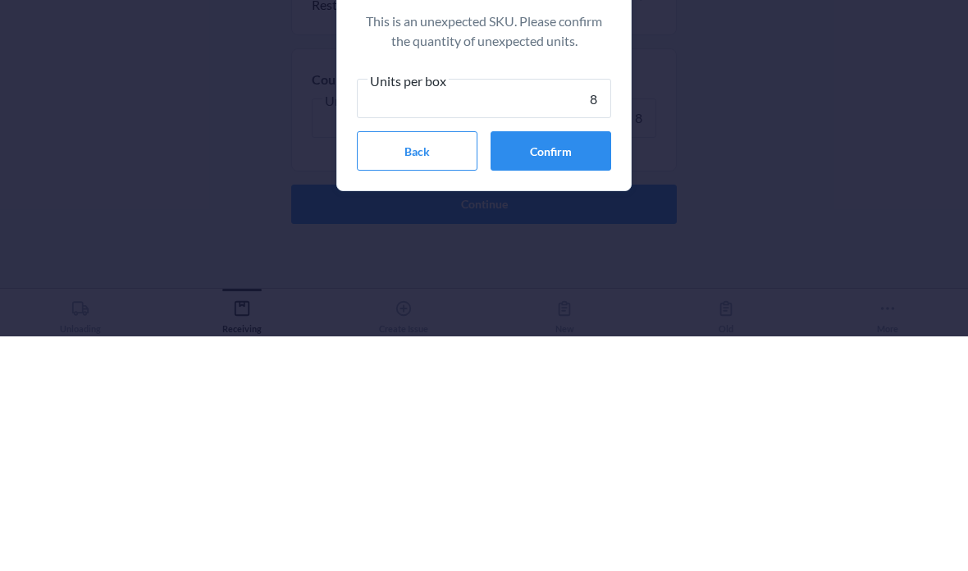
click at [588, 366] on button "Confirm" at bounding box center [551, 385] width 121 height 39
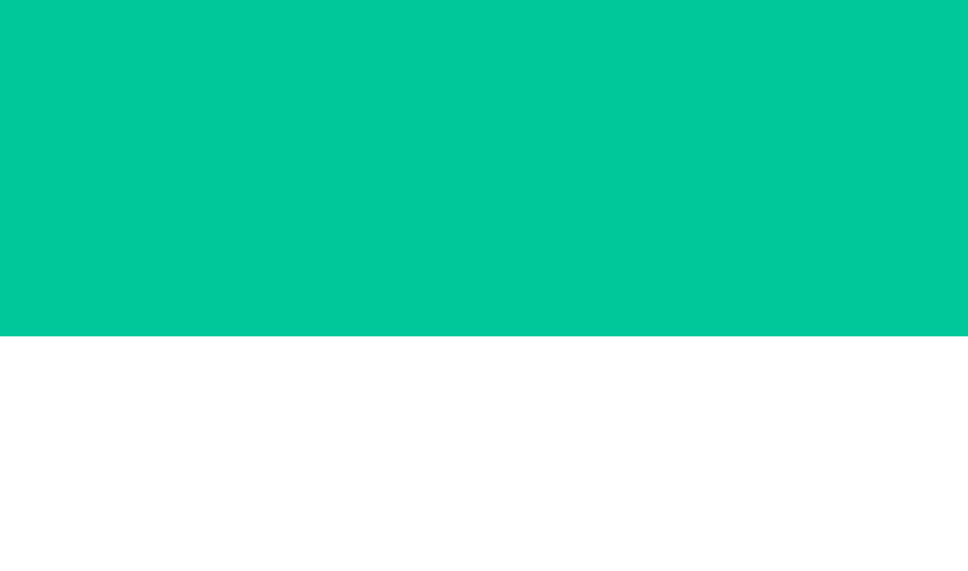
scroll to position [66, 0]
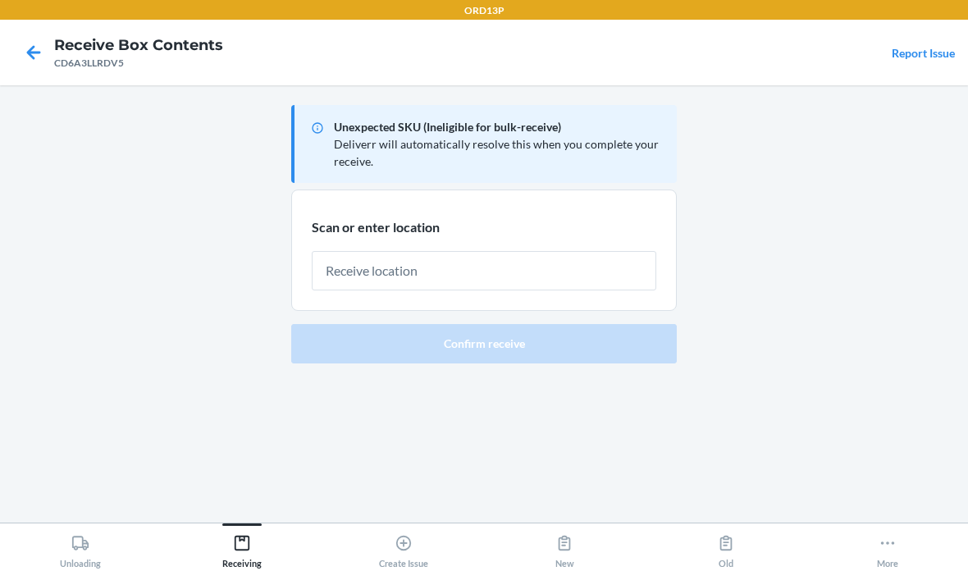
click at [498, 251] on input "text" at bounding box center [484, 270] width 345 height 39
click at [465, 251] on input "text" at bounding box center [484, 270] width 345 height 39
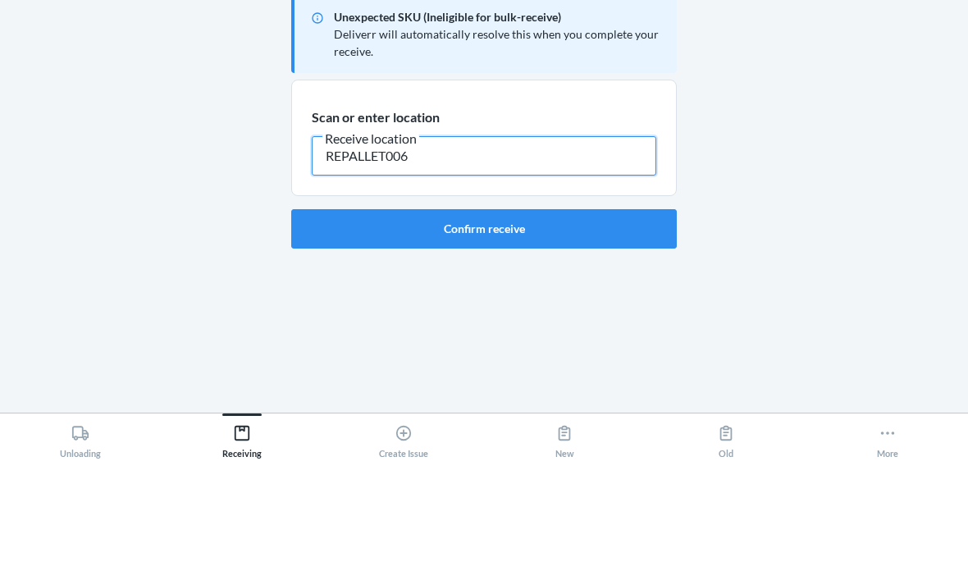
type input "REPALLET006"
click at [605, 319] on button "Confirm receive" at bounding box center [484, 338] width 386 height 39
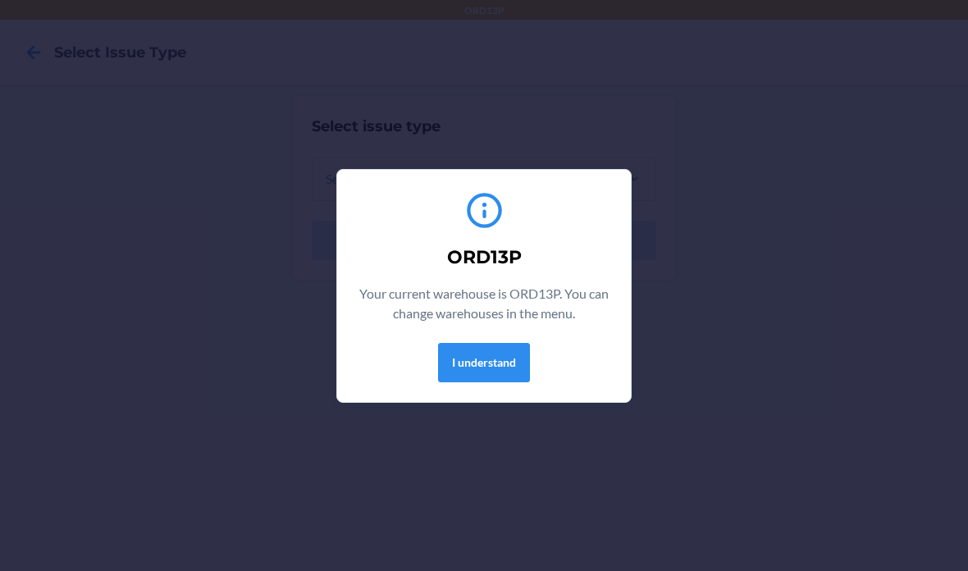
click at [500, 363] on button "I understand" at bounding box center [484, 362] width 92 height 39
